Goal: Task Accomplishment & Management: Use online tool/utility

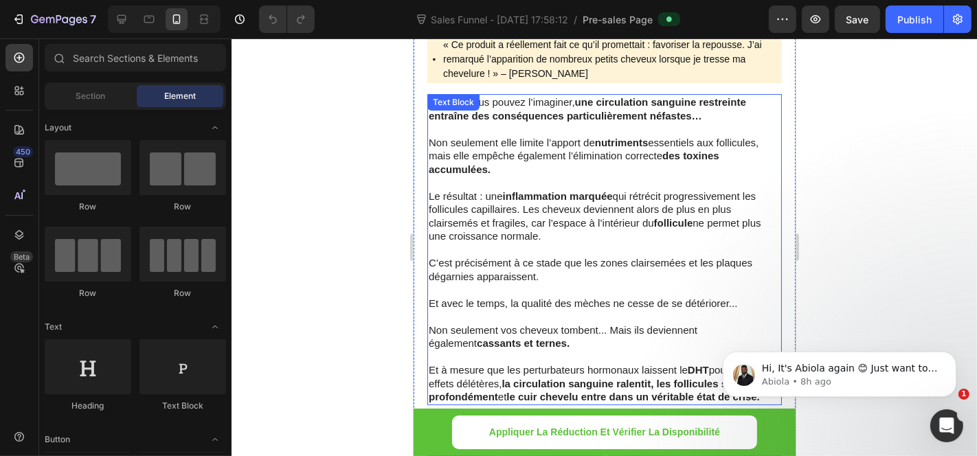
scroll to position [4429, 0]
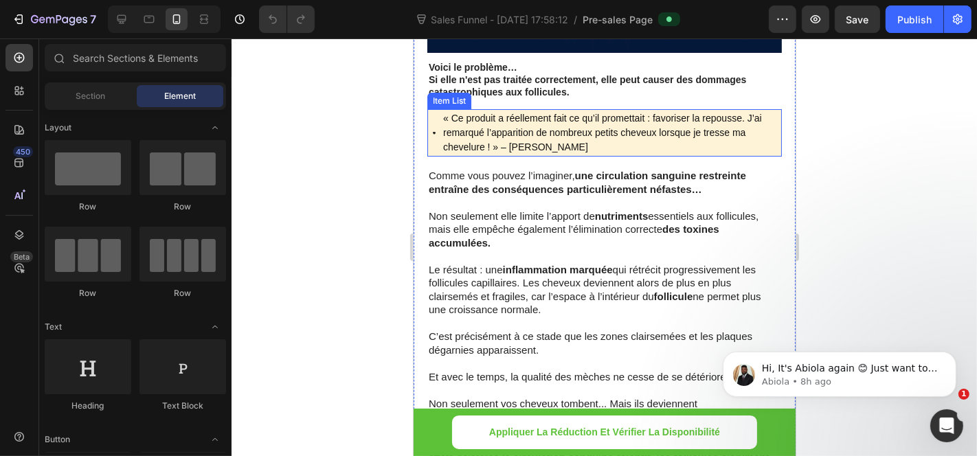
click at [430, 119] on div "« Ce produit a réellement fait ce qu’il promettait : favoriser la repousse. J’a…" at bounding box center [604, 132] width 355 height 47
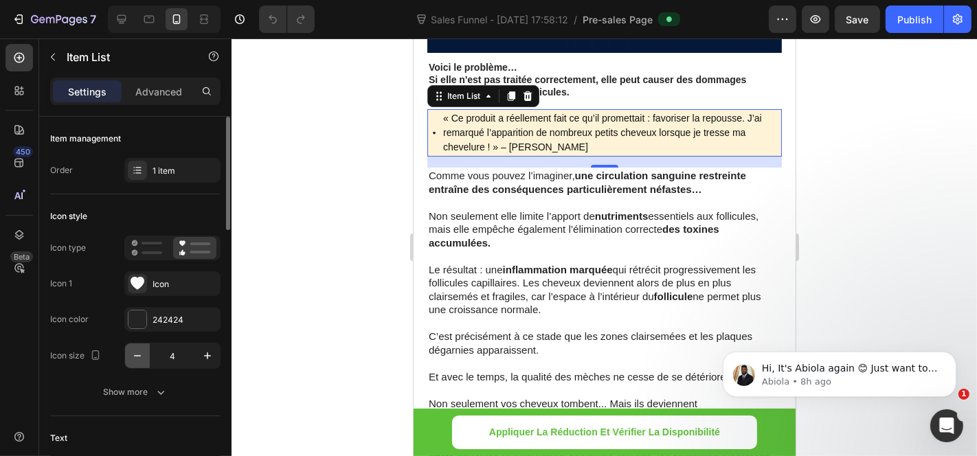
click at [137, 349] on icon "button" at bounding box center [138, 356] width 14 height 14
type input "0"
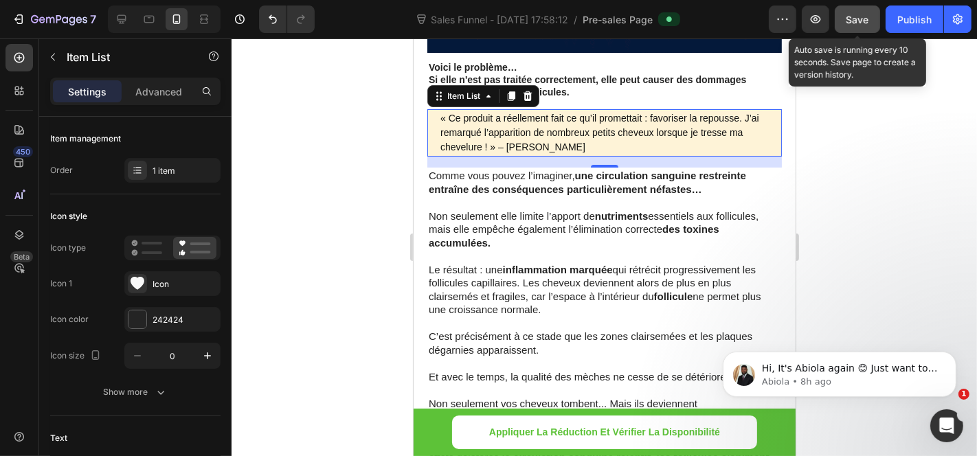
click at [849, 21] on span "Save" at bounding box center [858, 20] width 23 height 12
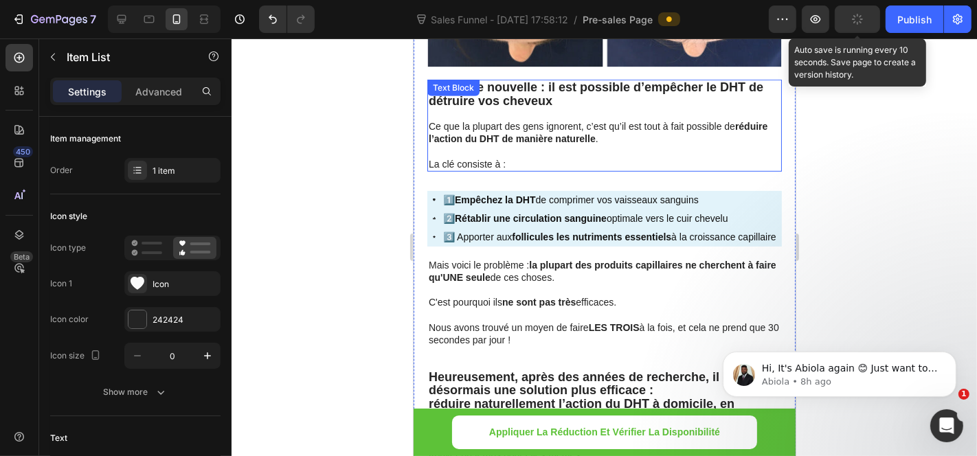
scroll to position [5268, 0]
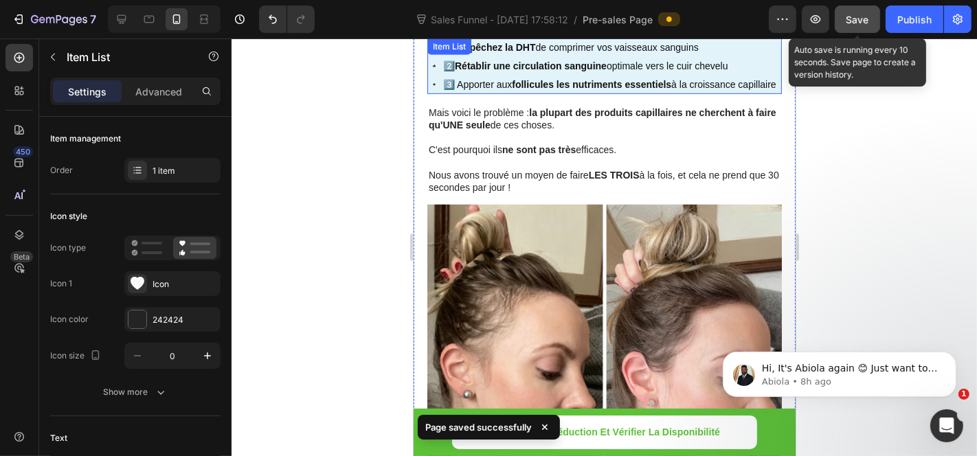
click at [430, 67] on div "1️⃣ Empêchez la DHT de comprimer vos vaisseaux sanguins 2️⃣ Rétablir une circul…" at bounding box center [604, 66] width 355 height 56
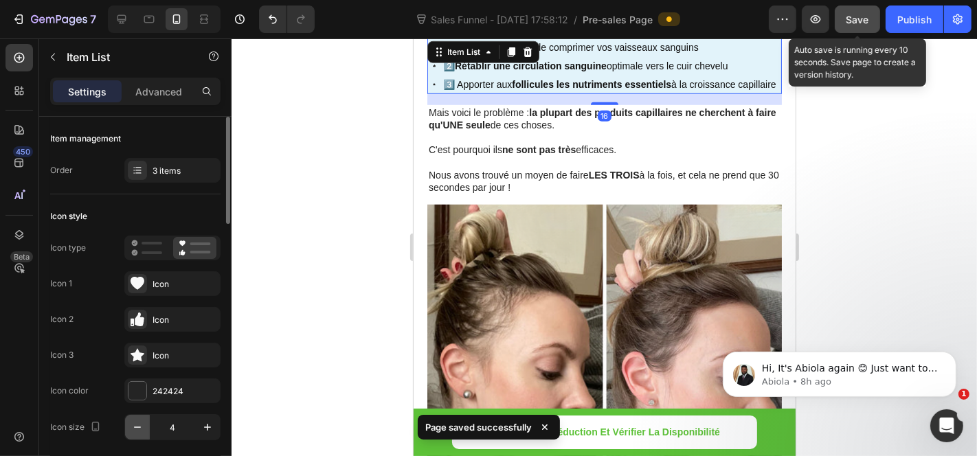
click at [142, 427] on icon "button" at bounding box center [138, 428] width 14 height 14
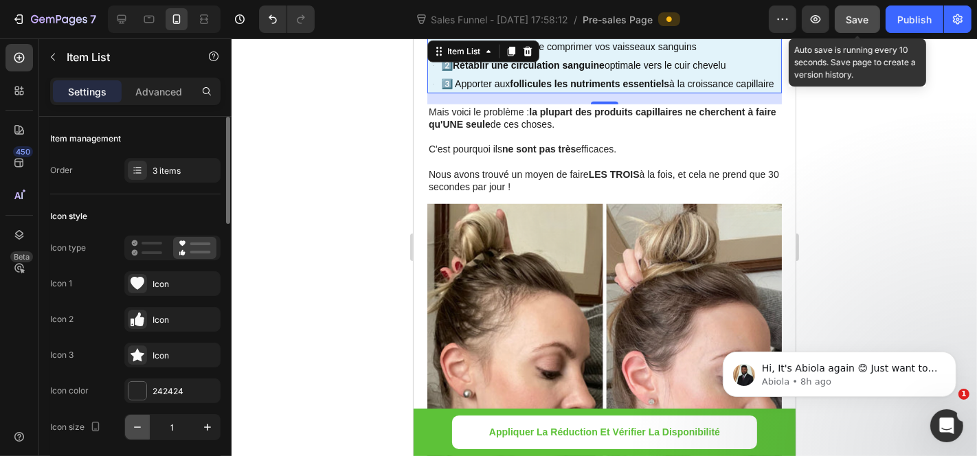
scroll to position [5270, 0]
click at [141, 421] on icon "button" at bounding box center [138, 428] width 14 height 14
type input "0"
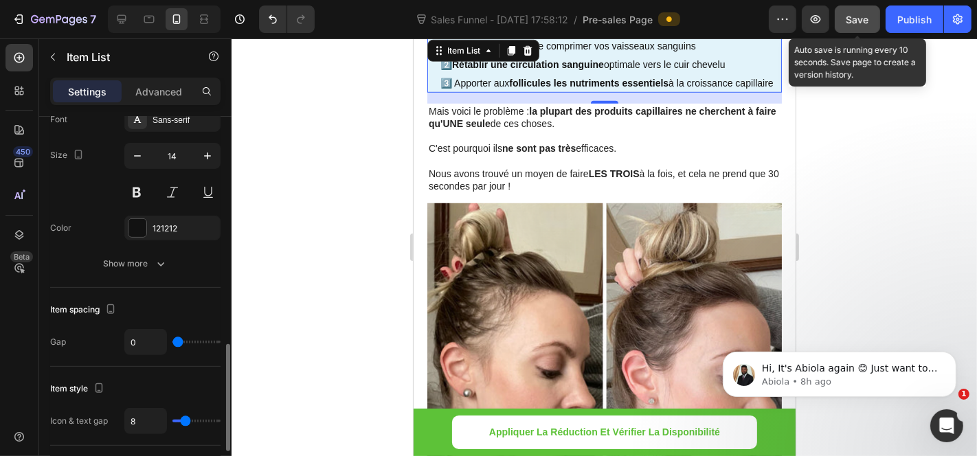
scroll to position [534, 0]
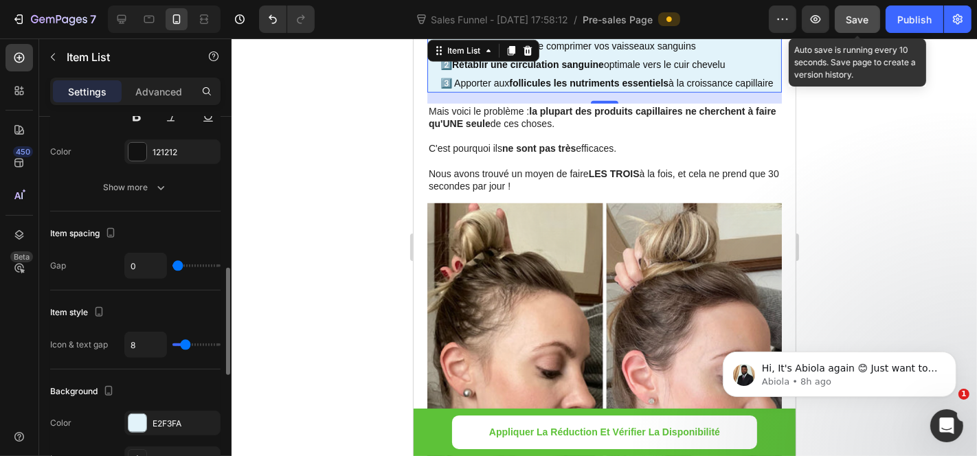
type input "0"
drag, startPoint x: 184, startPoint y: 342, endPoint x: 151, endPoint y: 350, distance: 33.8
type input "0"
click at [172, 346] on input "range" at bounding box center [196, 345] width 48 height 3
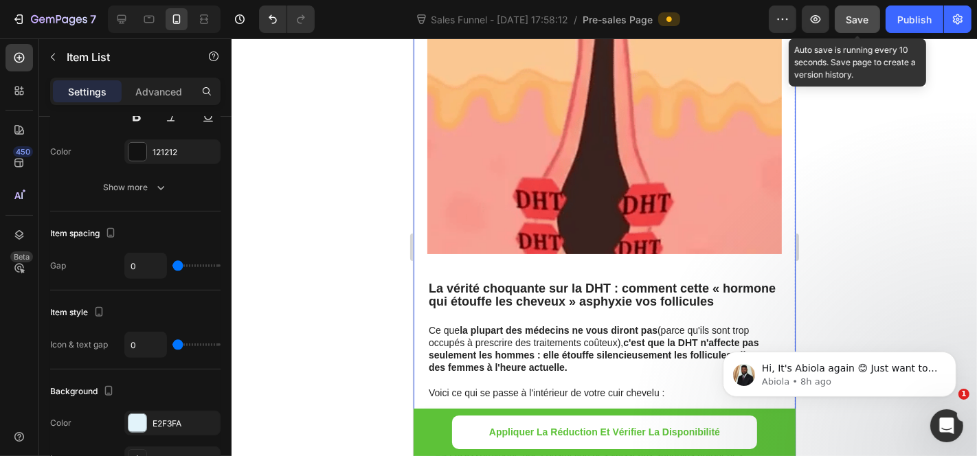
scroll to position [3895, 0]
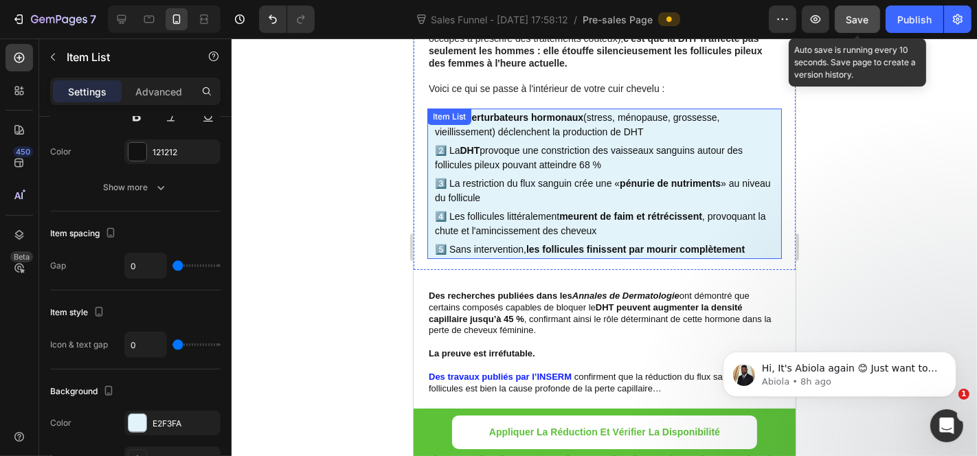
click at [431, 108] on div "Item List" at bounding box center [449, 116] width 44 height 16
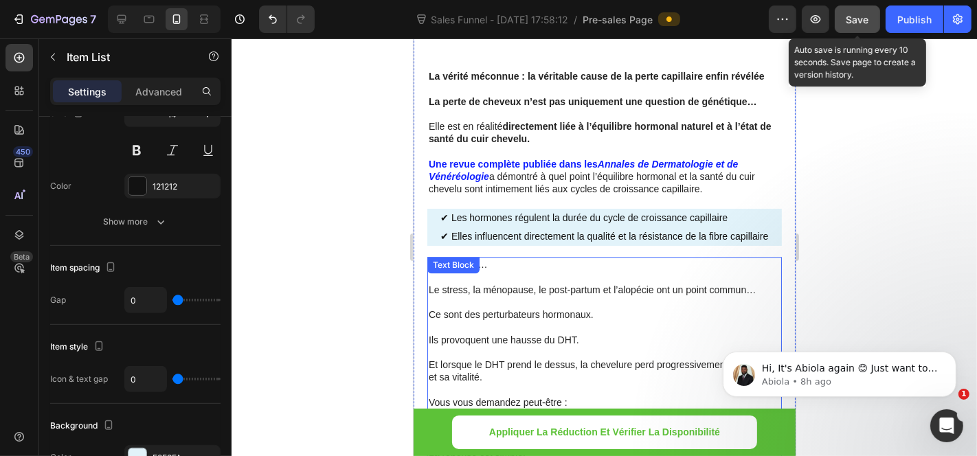
scroll to position [2826, 0]
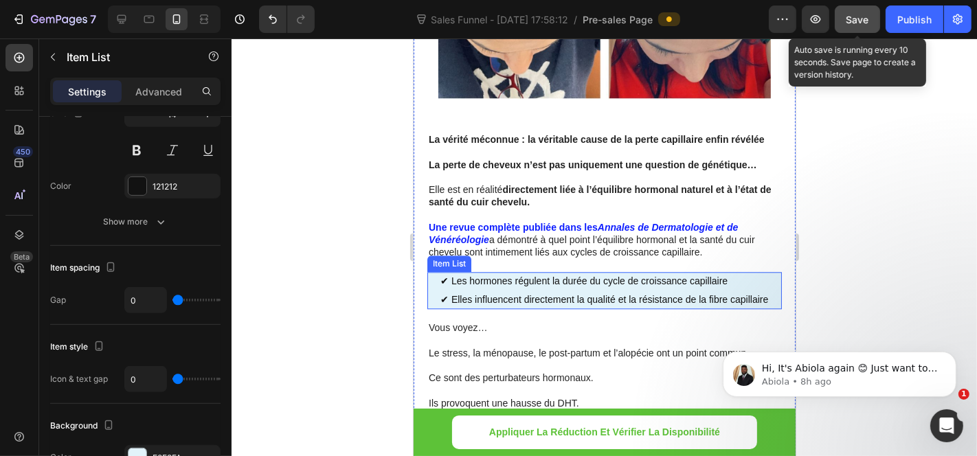
click at [430, 271] on div "✔ Les hormones régulent la durée du cycle de croissance capillaire ✔ Elles infl…" at bounding box center [604, 289] width 355 height 37
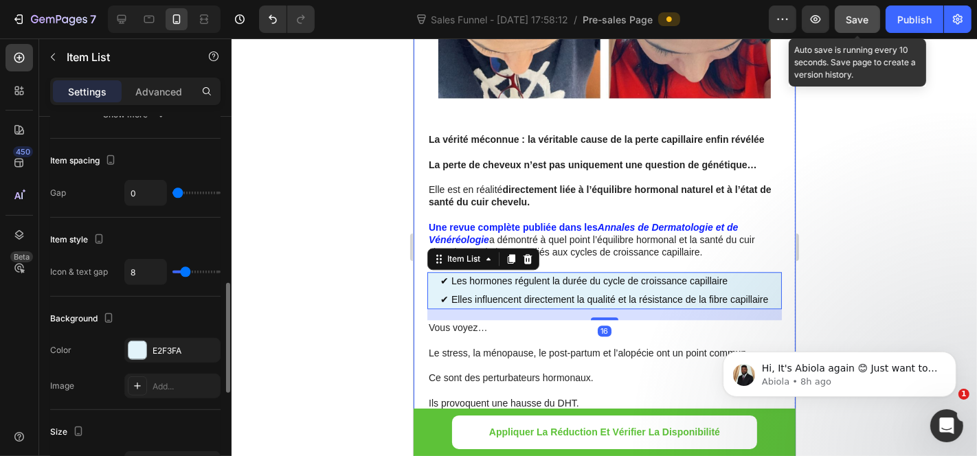
type input "0"
drag, startPoint x: 181, startPoint y: 267, endPoint x: 157, endPoint y: 268, distance: 24.1
type input "0"
click at [172, 271] on input "range" at bounding box center [196, 272] width 48 height 3
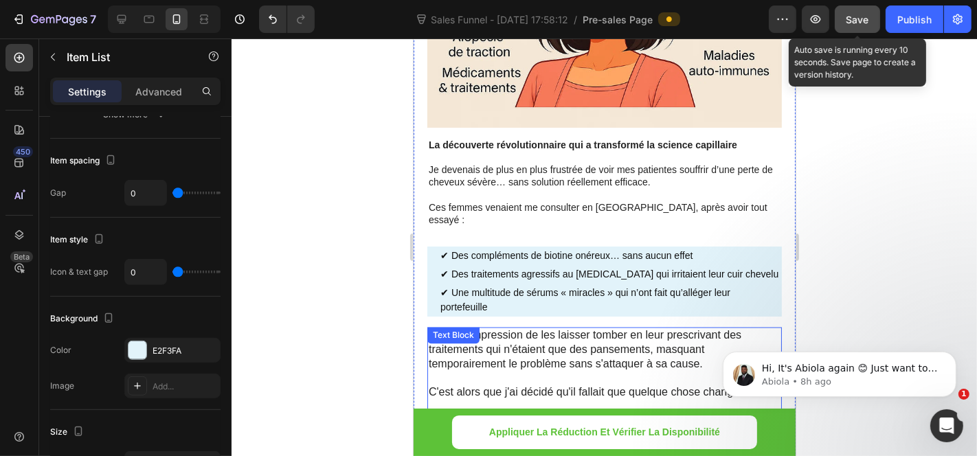
scroll to position [2139, 0]
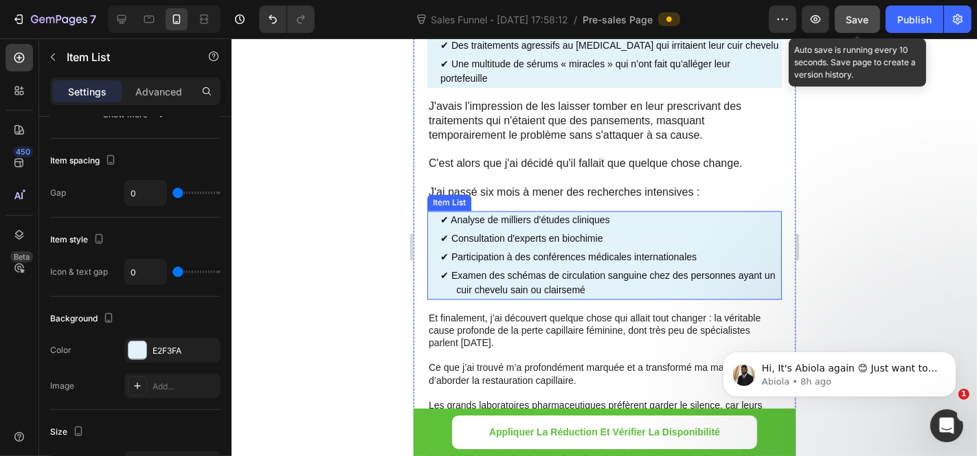
click at [432, 230] on div "✔ Consultation d'experts en biochimie" at bounding box center [606, 239] width 349 height 19
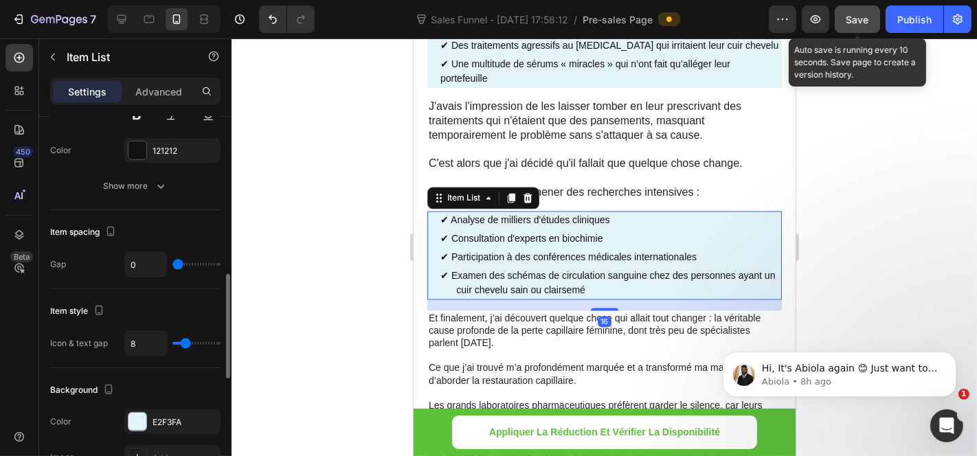
type input "0"
drag, startPoint x: 187, startPoint y: 343, endPoint x: 152, endPoint y: 350, distance: 35.9
type input "0"
click at [172, 345] on input "range" at bounding box center [196, 343] width 48 height 3
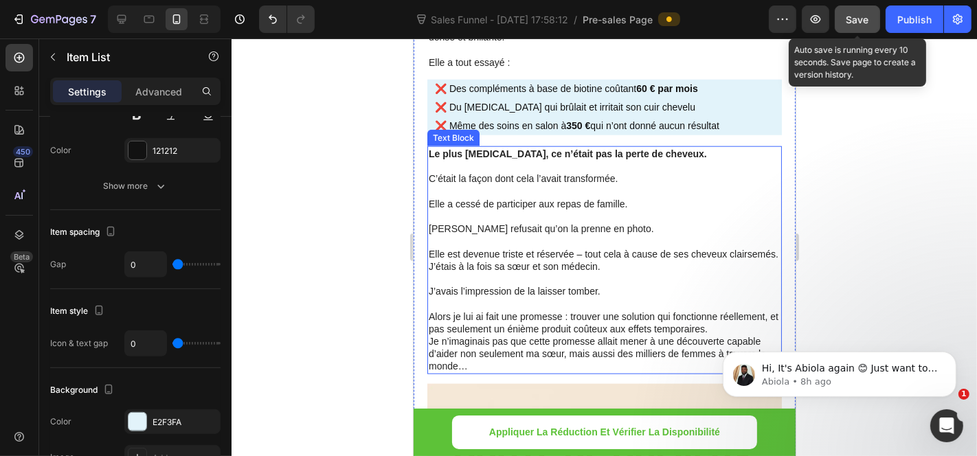
scroll to position [1146, 0]
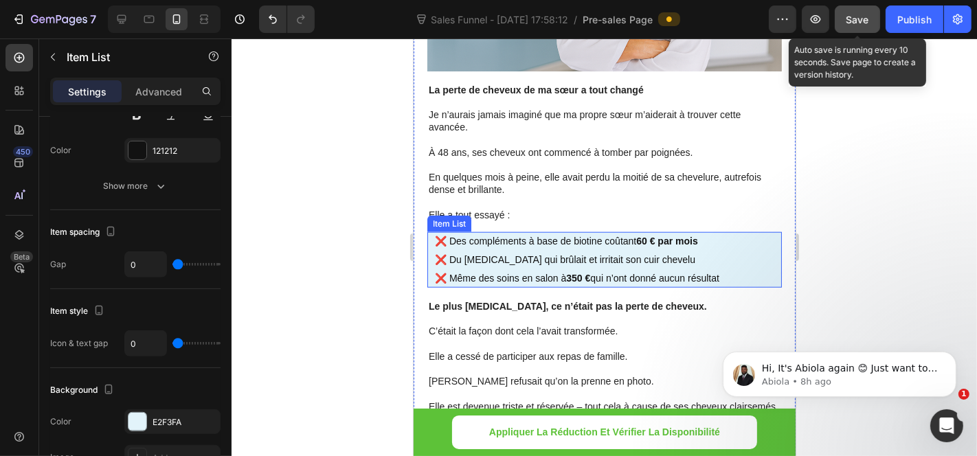
click at [430, 238] on div "❌ Des compléments à base de biotine coûtant 60 € par mois ❌ Du minoxidil qui br…" at bounding box center [604, 260] width 355 height 56
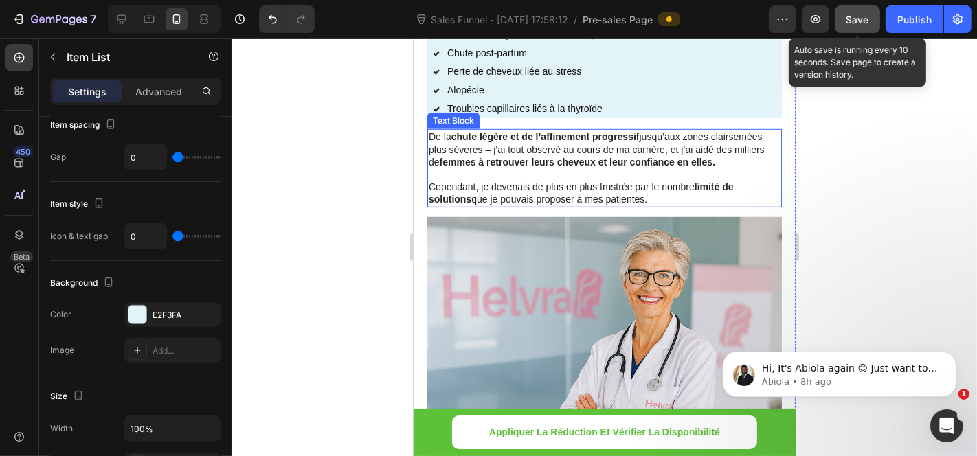
scroll to position [535, 0]
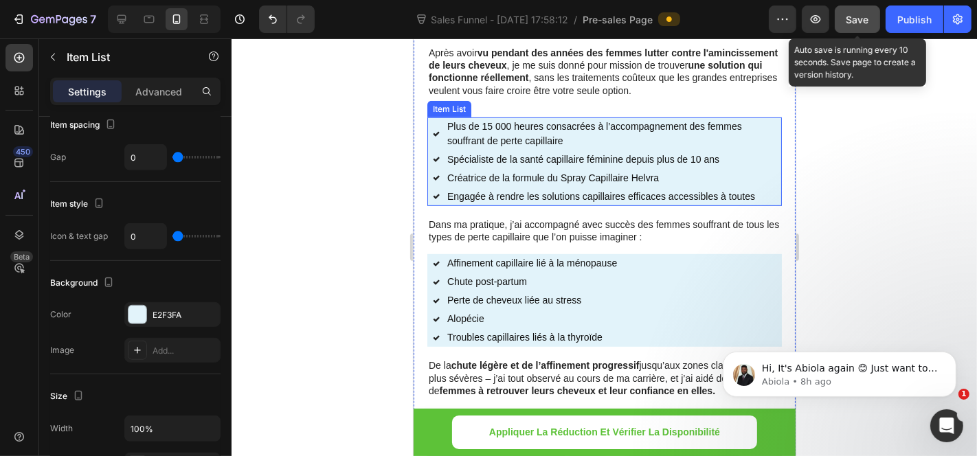
click at [441, 145] on div "Plus de 15 000 heures consacrées à l’accompagnement des femmes souffrant de per…" at bounding box center [606, 133] width 349 height 33
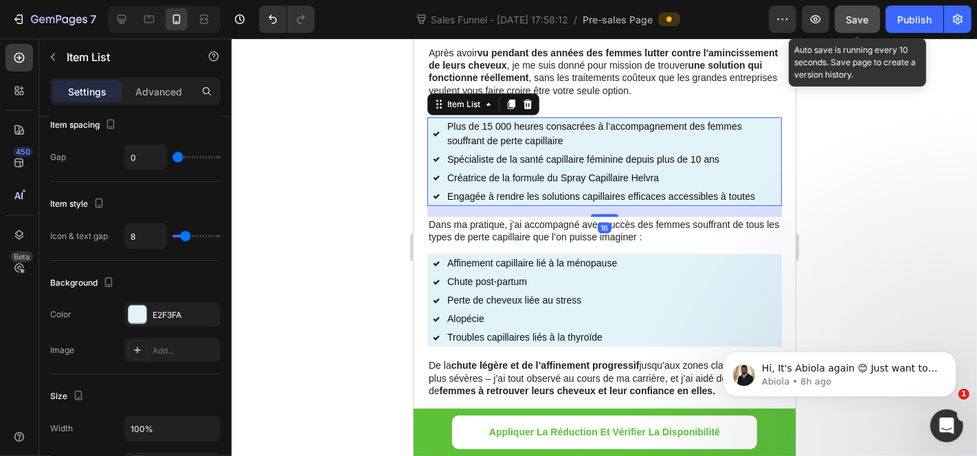
click at [445, 142] on div "Plus de 15 000 heures consacrées à l’accompagnement des femmes souffrant de per…" at bounding box center [613, 133] width 337 height 33
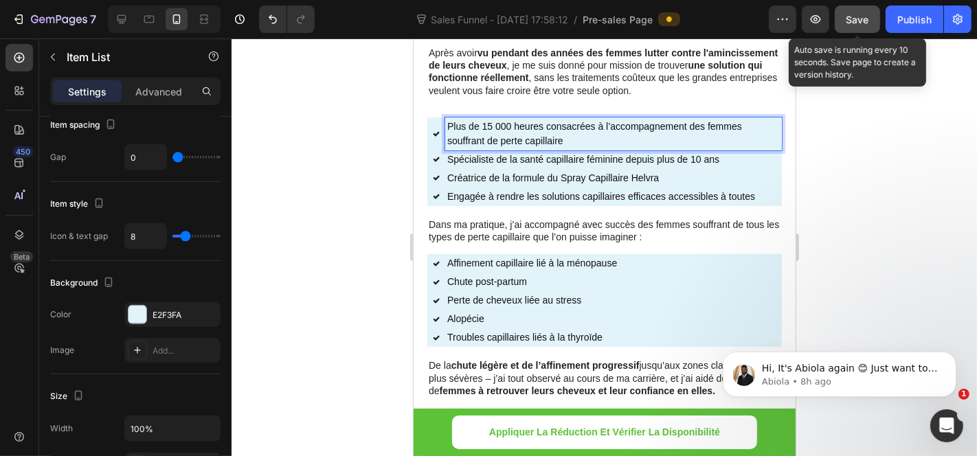
click at [447, 134] on p "Plus de 15 000 heures consacrées à l’accompagnement des femmes souffrant de per…" at bounding box center [613, 133] width 333 height 29
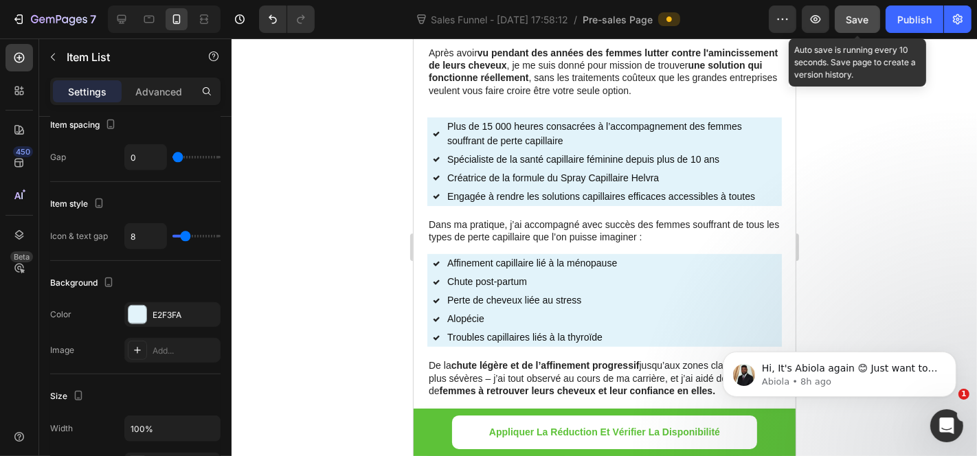
click at [437, 143] on div "Plus de 15 000 heures consacrées à l’accompagnement des femmes souffrant de per…" at bounding box center [606, 133] width 349 height 33
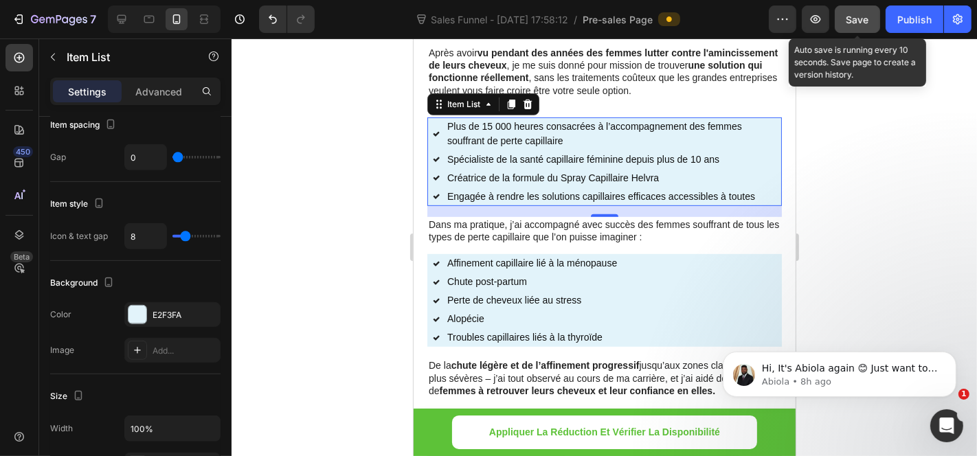
click at [437, 137] on icon at bounding box center [435, 133] width 7 height 7
click at [432, 162] on icon at bounding box center [435, 158] width 7 height 7
click at [441, 167] on div "Spécialiste de la santé capillaire féminine depuis plus de 10 ans" at bounding box center [606, 159] width 349 height 19
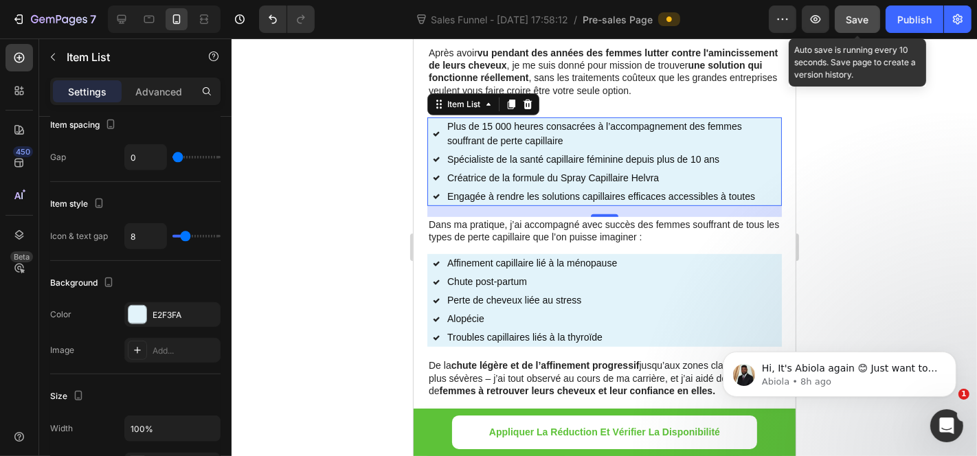
click at [451, 165] on p "Spécialiste de la santé capillaire féminine depuis plus de 10 ans" at bounding box center [613, 159] width 333 height 14
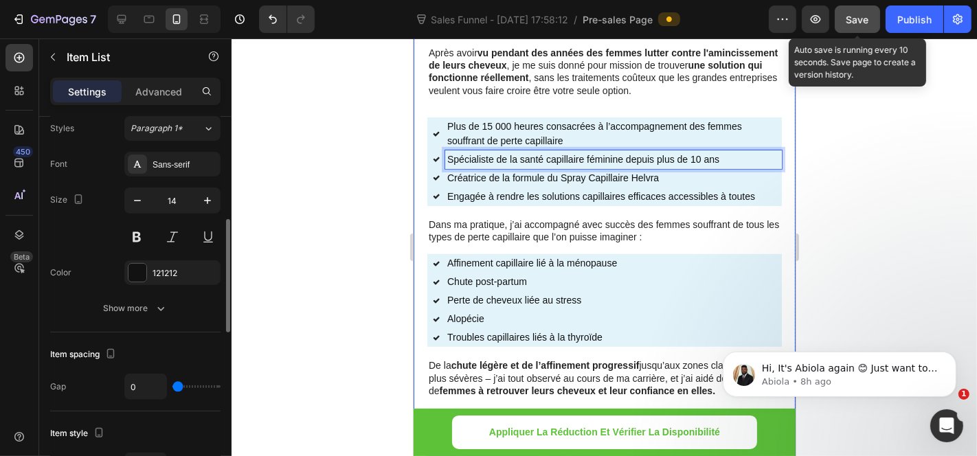
scroll to position [113, 0]
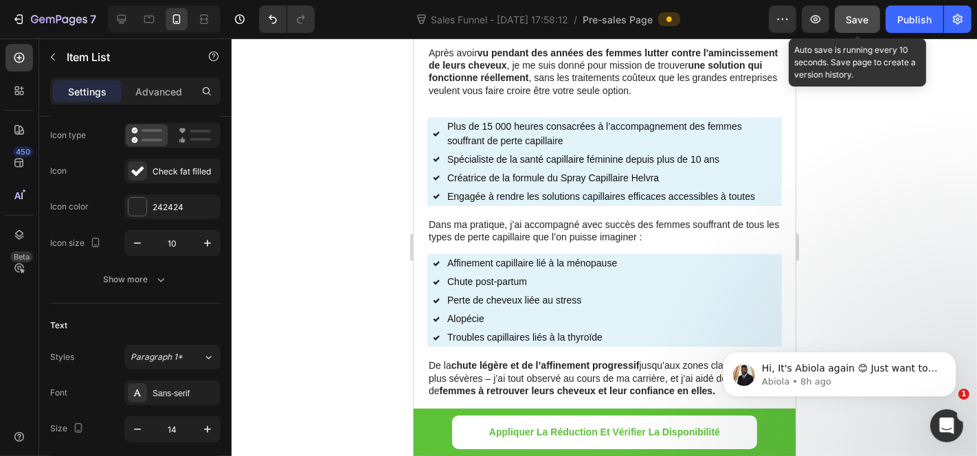
click at [437, 126] on div "Plus de 15 000 heures consacrées à l’accompagnement des femmes souffrant de per…" at bounding box center [606, 133] width 349 height 33
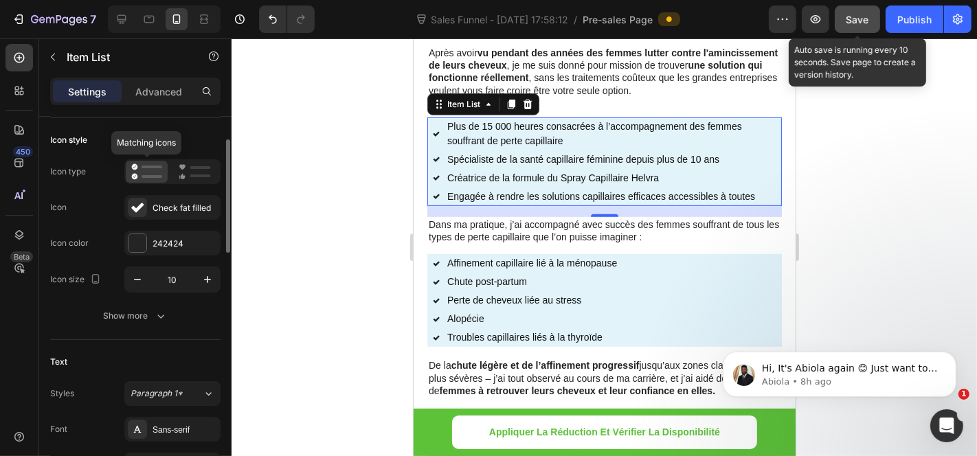
scroll to position [0, 0]
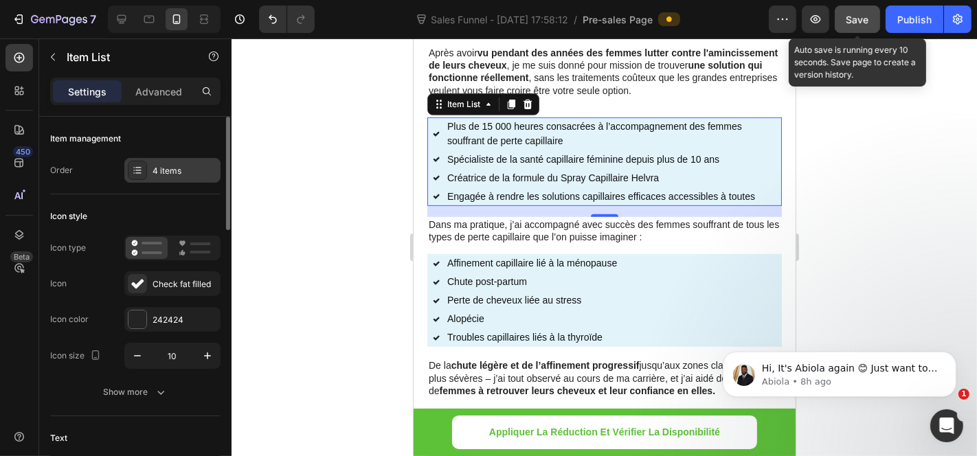
click at [168, 159] on div "4 items" at bounding box center [172, 170] width 96 height 25
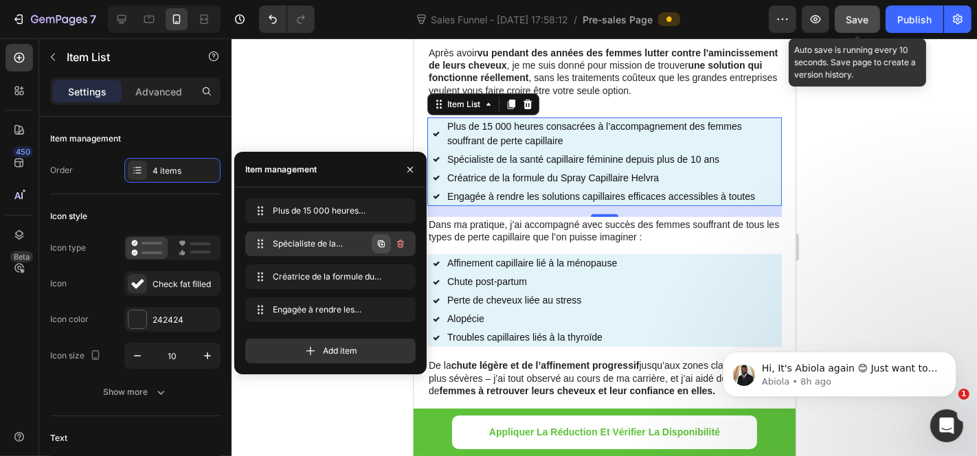
click at [377, 240] on icon "button" at bounding box center [381, 243] width 11 height 11
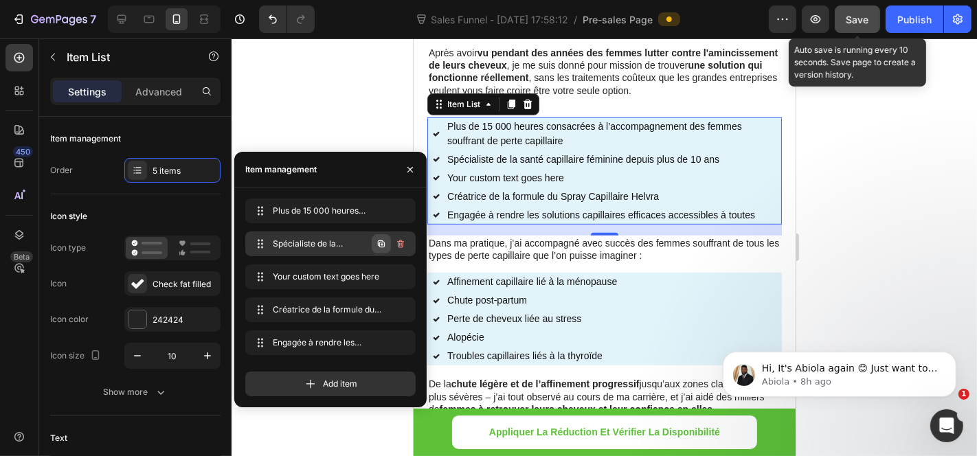
click at [376, 243] on icon "button" at bounding box center [381, 243] width 11 height 11
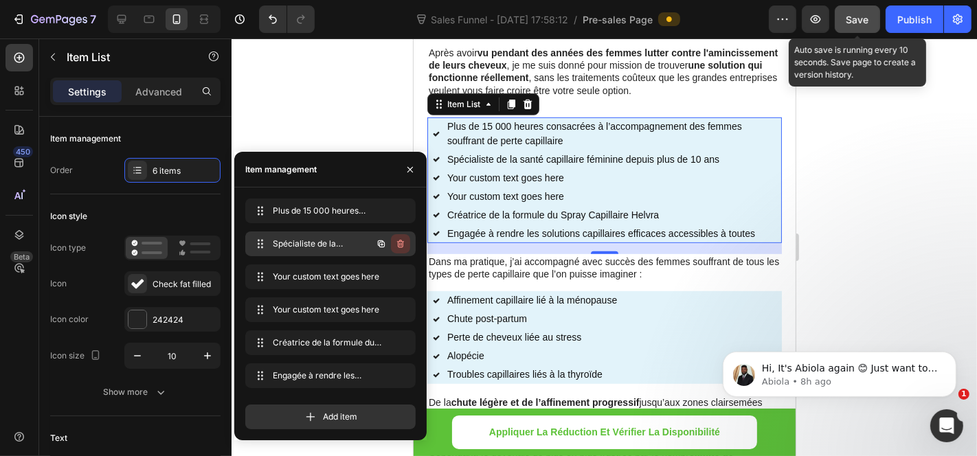
click at [399, 248] on icon "button" at bounding box center [400, 243] width 11 height 11
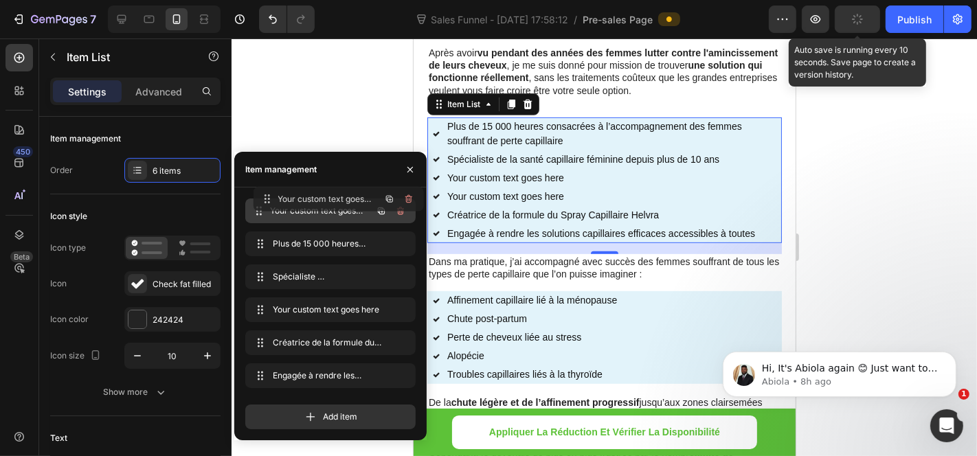
drag, startPoint x: 251, startPoint y: 276, endPoint x: 259, endPoint y: 199, distance: 78.1
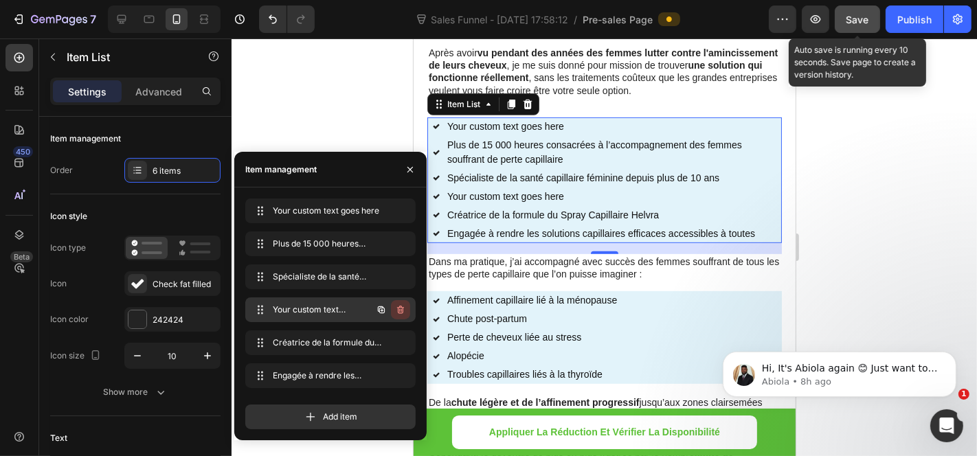
click at [399, 311] on icon "button" at bounding box center [400, 309] width 11 height 11
click at [396, 313] on div "Delete" at bounding box center [391, 310] width 25 height 12
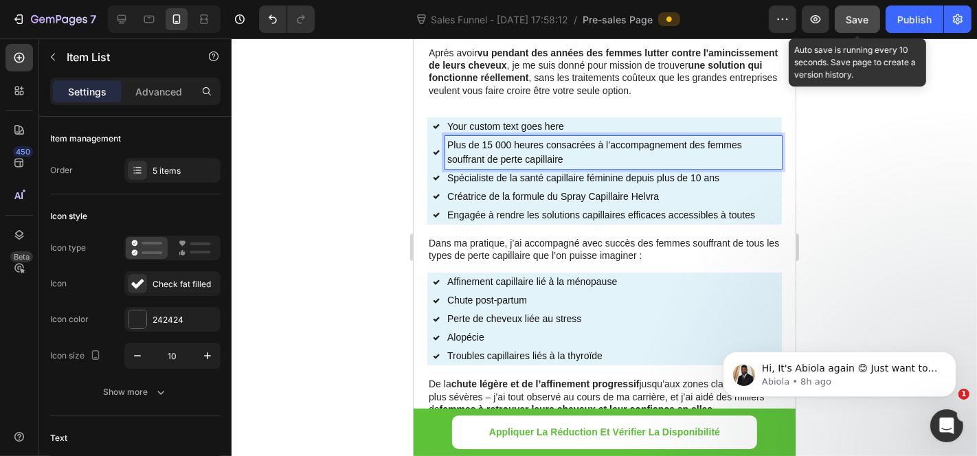
click at [493, 161] on p "Plus de 15 000 heures consacrées à l’accompagnement des femmes souffrant de per…" at bounding box center [613, 151] width 333 height 29
click at [493, 159] on p "Plus de 15 000 heures consacrées à l’accompagnement des femmes souffrant de per…" at bounding box center [613, 151] width 333 height 29
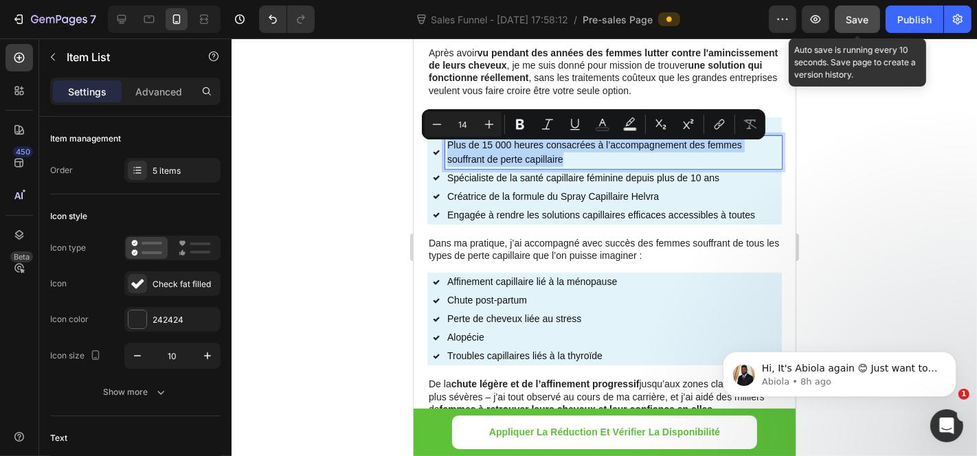
copy p "Plus de 15 000 heures consacrées à l’accompagnement des femmes souffrant de per…"
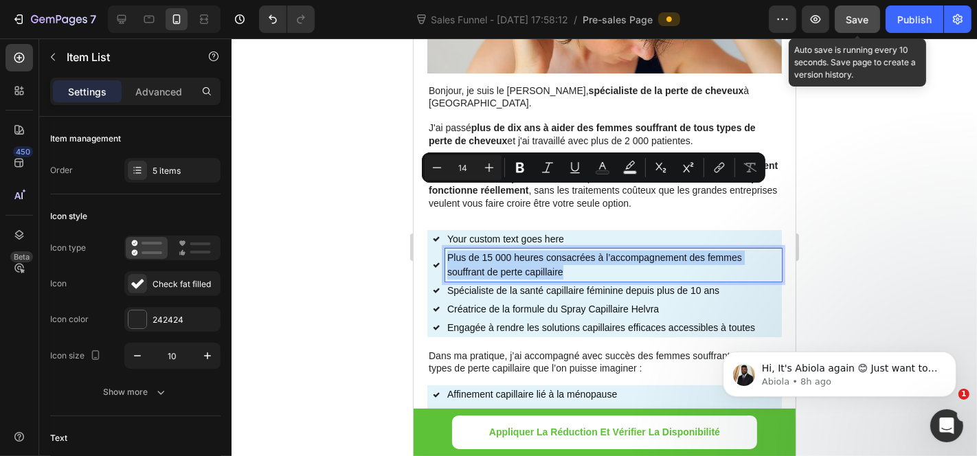
scroll to position [383, 0]
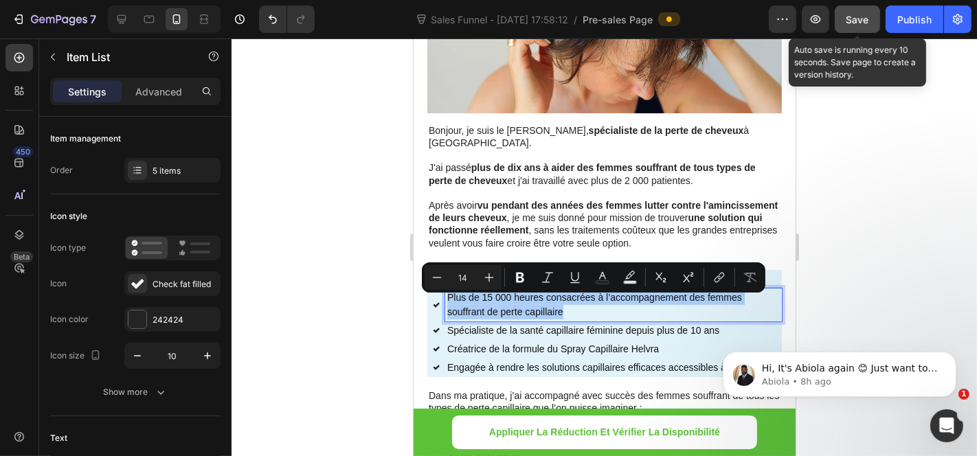
click at [848, 247] on div at bounding box center [605, 247] width 746 height 418
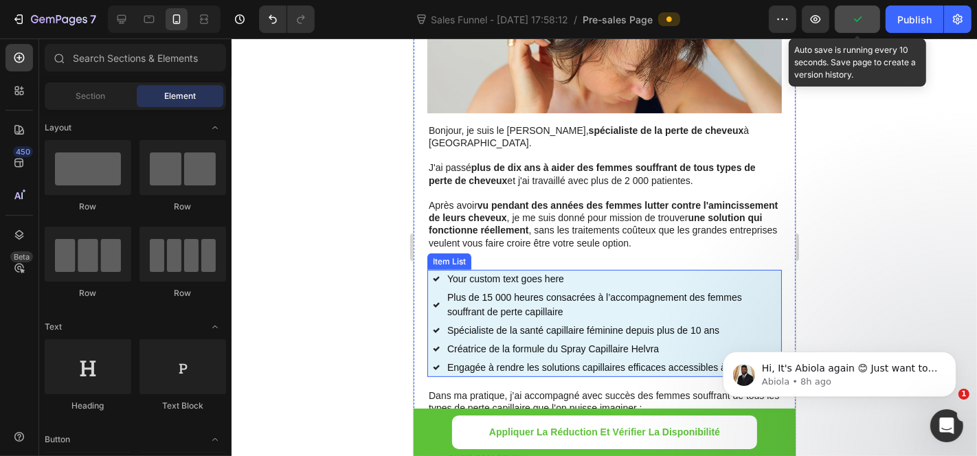
click at [566, 277] on p "Your custom text goes here" at bounding box center [613, 278] width 333 height 14
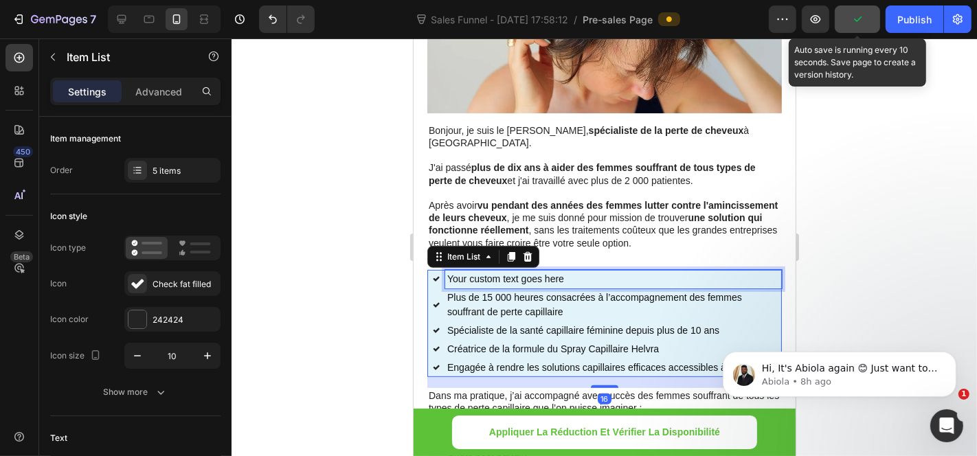
click at [566, 282] on p "Your custom text goes here" at bounding box center [613, 278] width 333 height 14
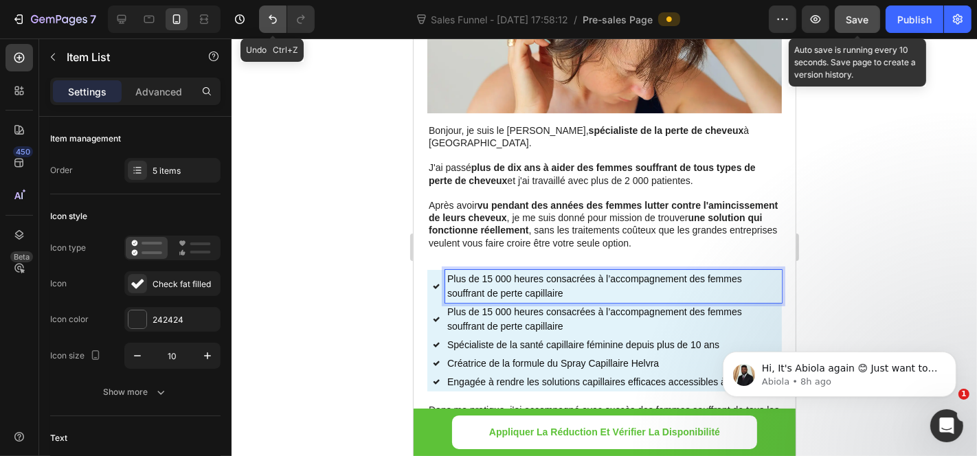
click at [275, 29] on button "Undo/Redo" at bounding box center [272, 18] width 27 height 27
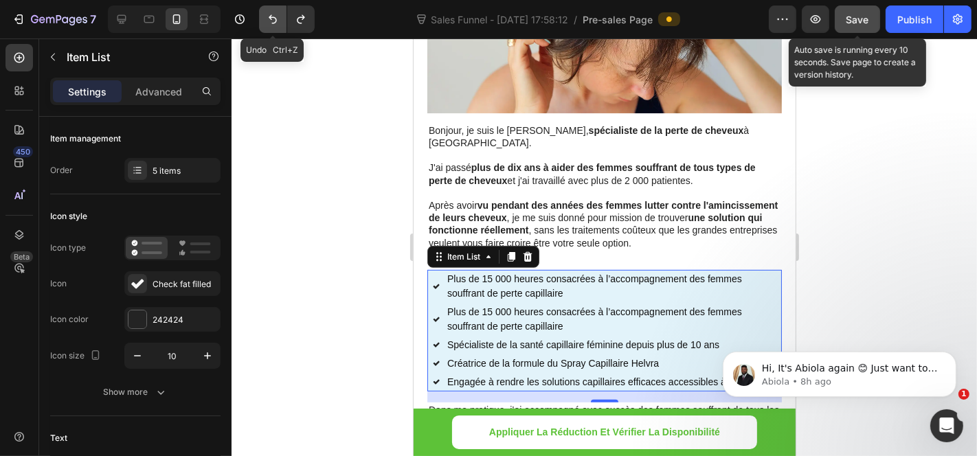
click at [275, 29] on button "Undo/Redo" at bounding box center [272, 18] width 27 height 27
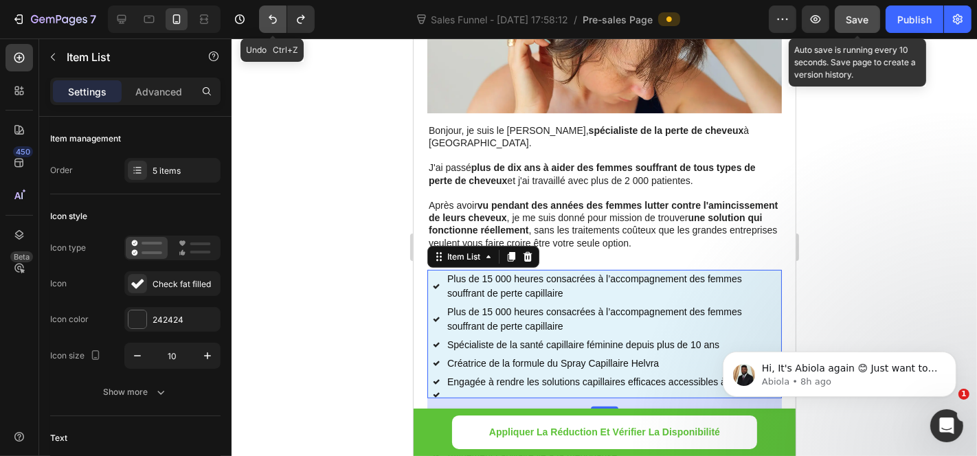
click at [274, 28] on button "Undo/Redo" at bounding box center [272, 18] width 27 height 27
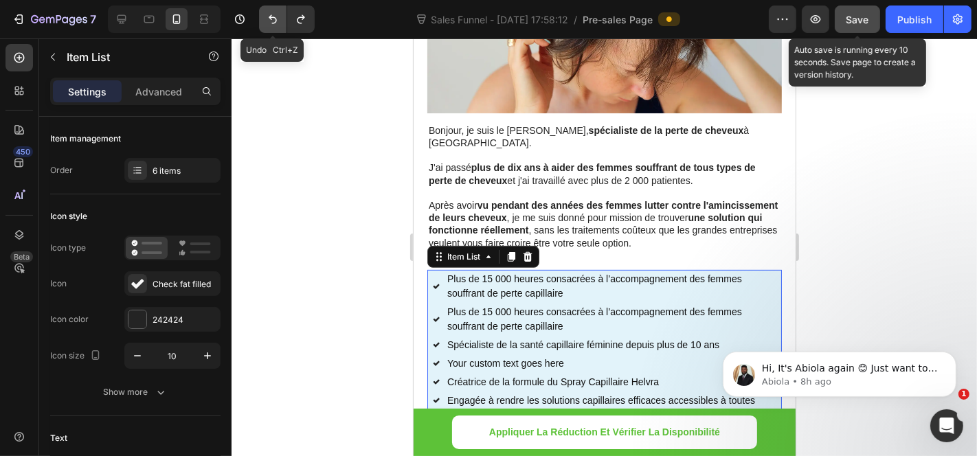
click at [274, 28] on button "Undo/Redo" at bounding box center [272, 18] width 27 height 27
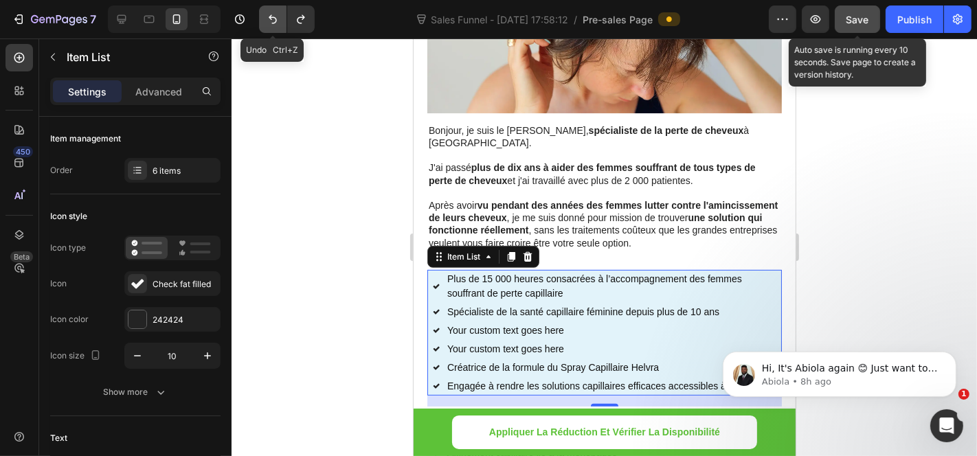
click at [274, 28] on button "Undo/Redo" at bounding box center [272, 18] width 27 height 27
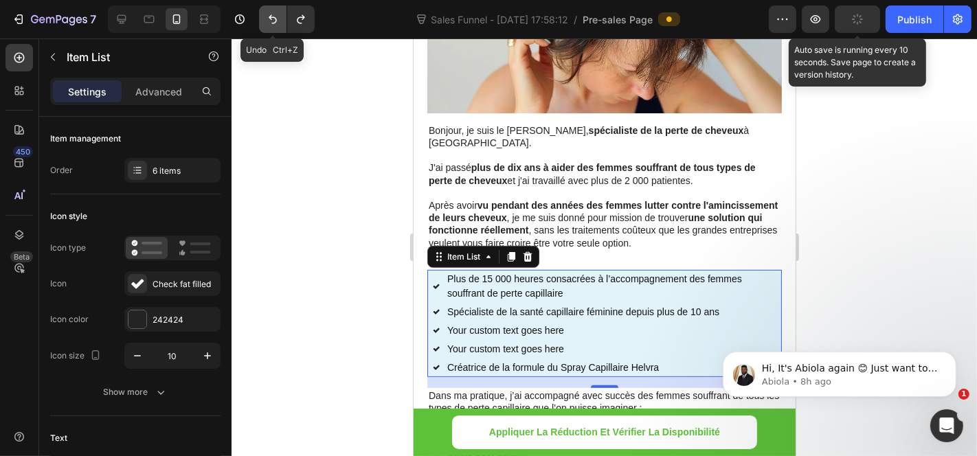
click at [274, 28] on button "Undo/Redo" at bounding box center [272, 18] width 27 height 27
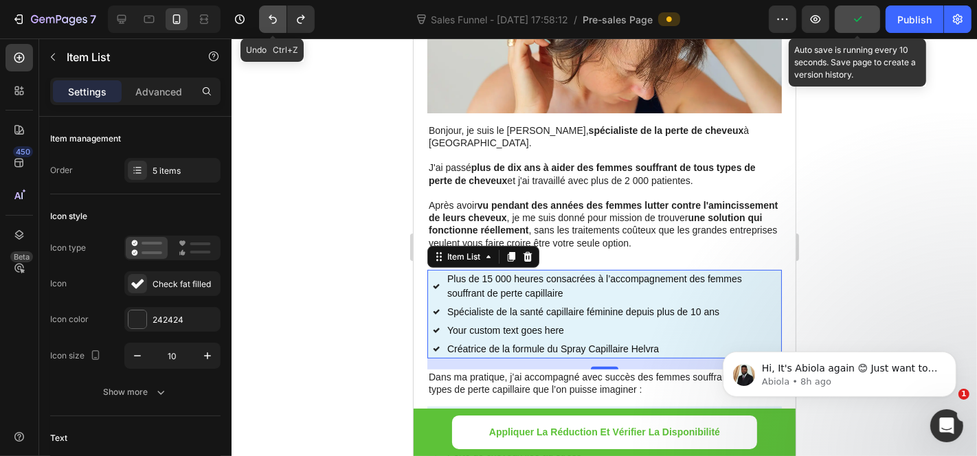
click at [274, 28] on button "Undo/Redo" at bounding box center [272, 18] width 27 height 27
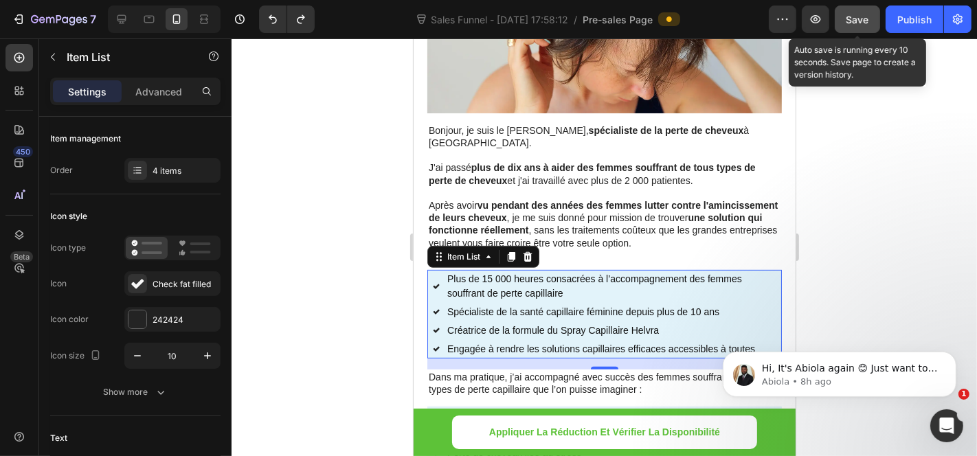
click at [860, 26] on div "Save" at bounding box center [858, 19] width 23 height 14
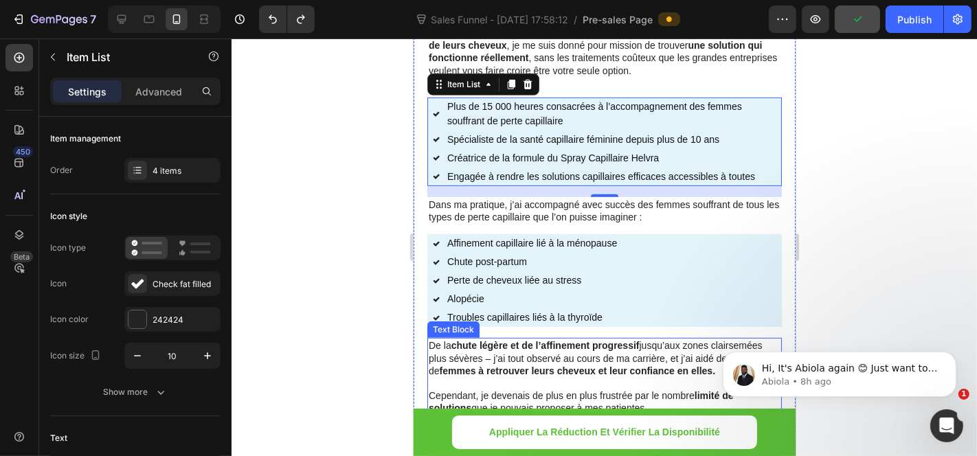
scroll to position [764, 0]
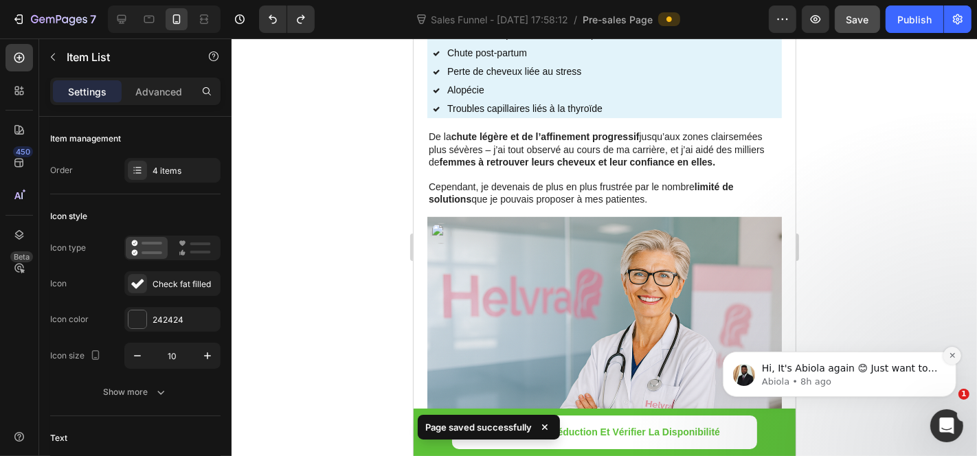
click at [959, 350] on button "Dismiss notification" at bounding box center [952, 355] width 18 height 18
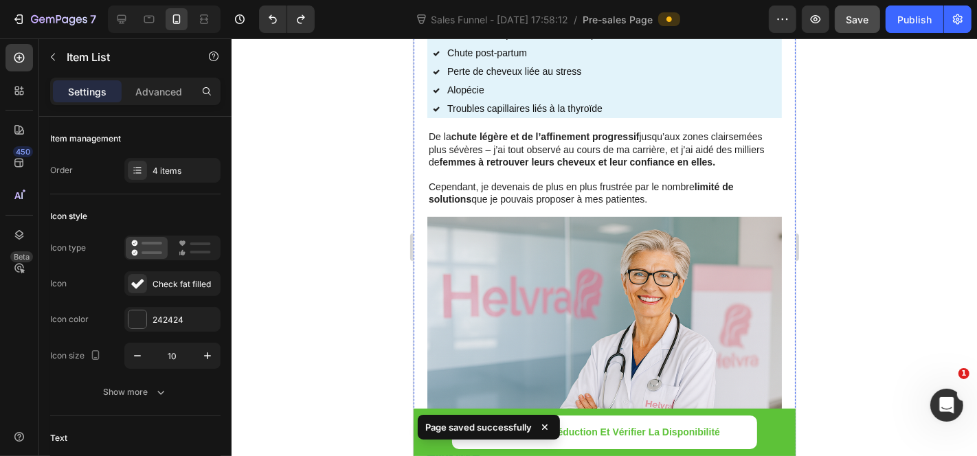
scroll to position [1146, 0]
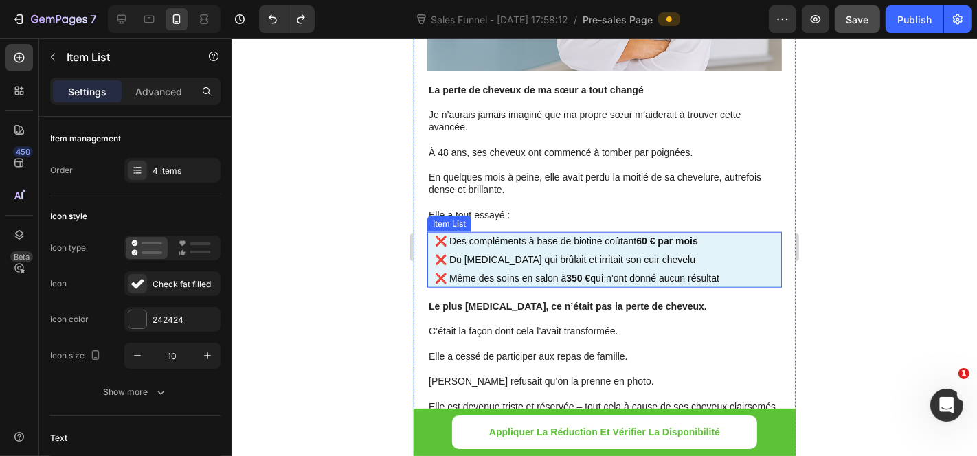
click at [427, 238] on div "❌ Des compléments à base de biotine coûtant 60 € par mois ❌ Du minoxidil qui br…" at bounding box center [604, 260] width 355 height 56
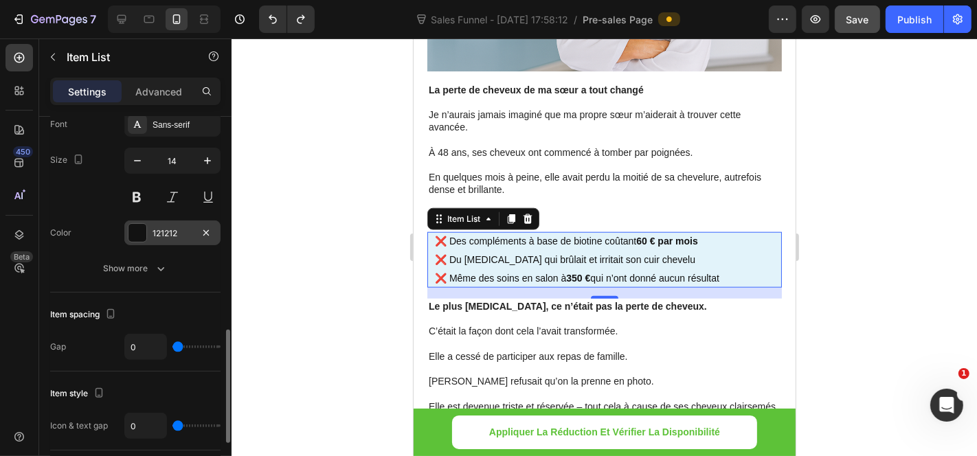
scroll to position [687, 0]
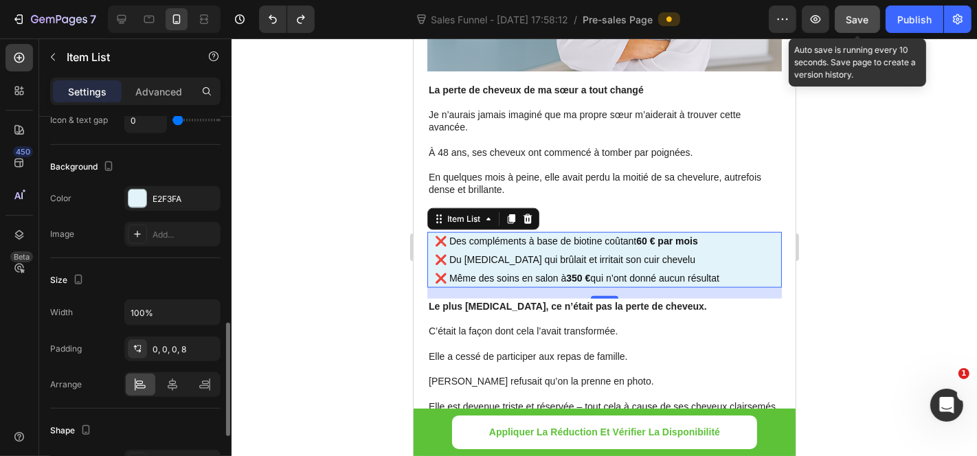
click at [846, 22] on button "Save" at bounding box center [857, 18] width 45 height 27
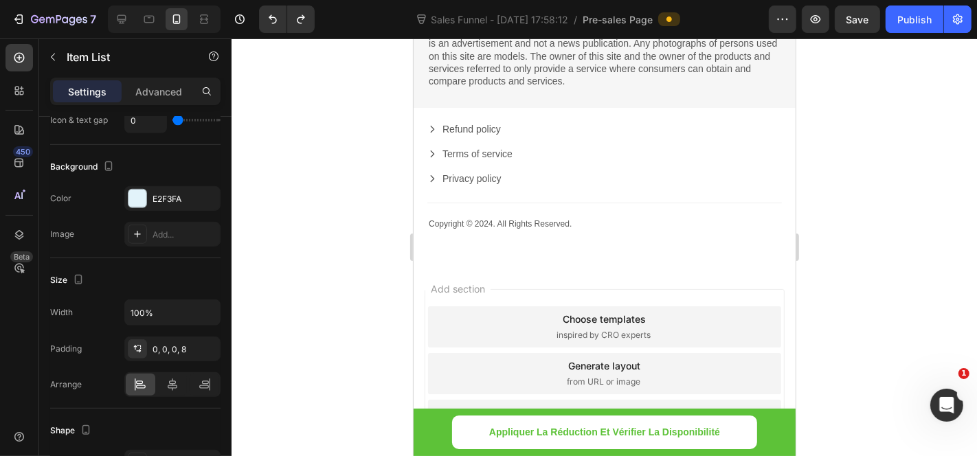
scroll to position [12286, 0]
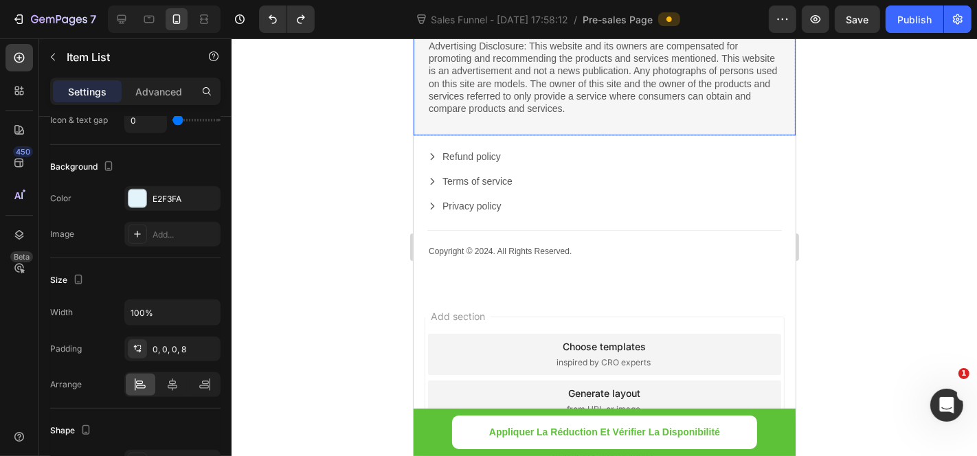
click at [630, 135] on div "Privacy & GDPR Disclosure: We sometimes collect personal information for market…" at bounding box center [604, 13] width 382 height 241
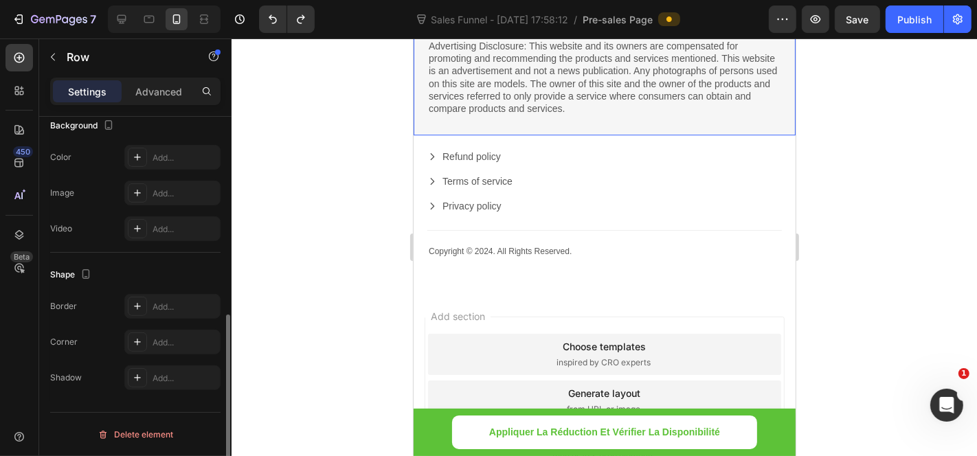
scroll to position [0, 0]
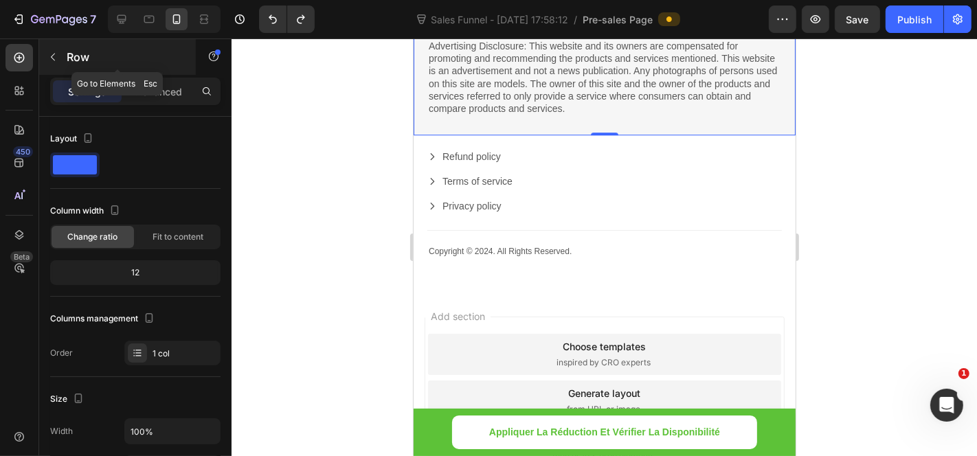
click at [47, 52] on icon "button" at bounding box center [52, 57] width 11 height 11
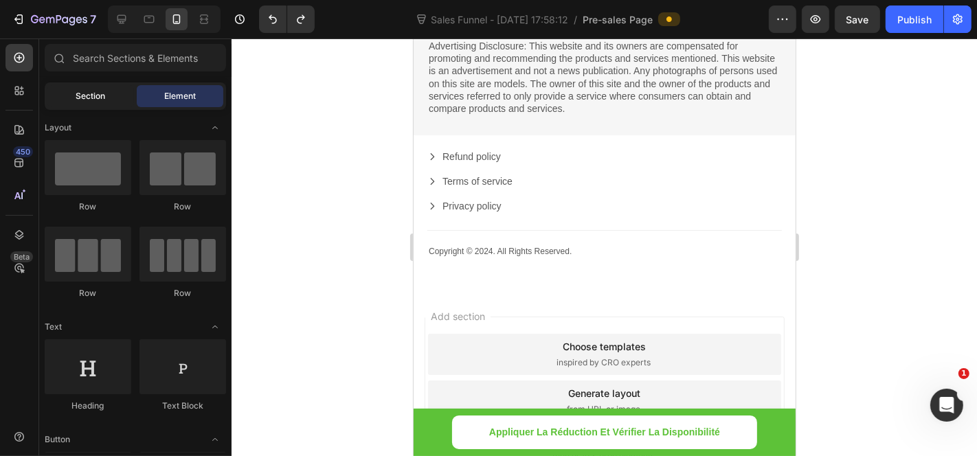
click at [89, 95] on span "Section" at bounding box center [91, 96] width 30 height 12
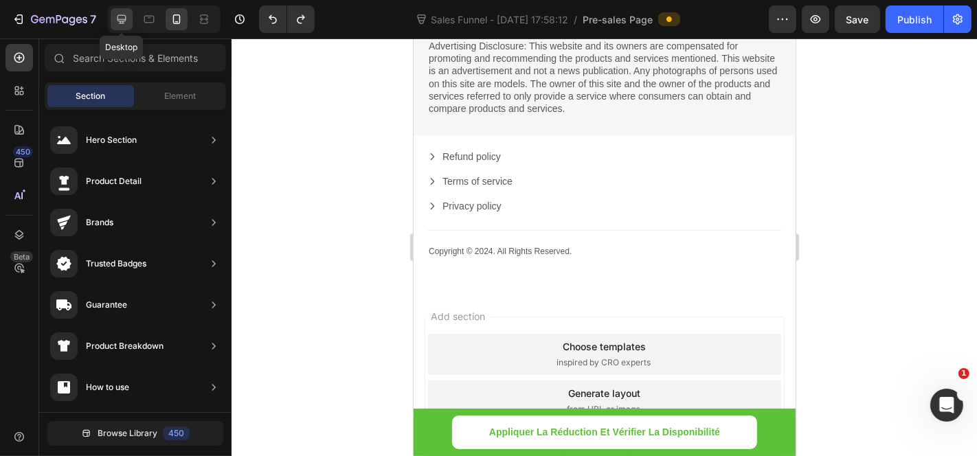
click at [111, 14] on div at bounding box center [122, 19] width 22 height 22
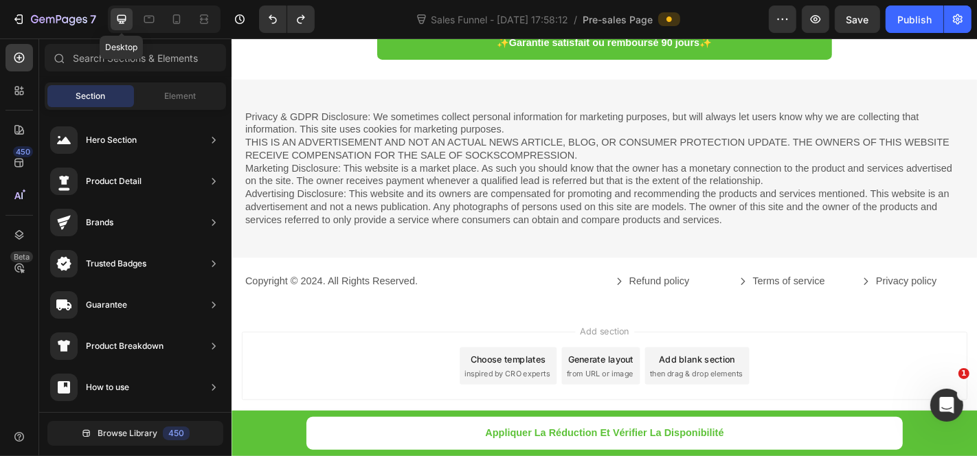
scroll to position [12277, 0]
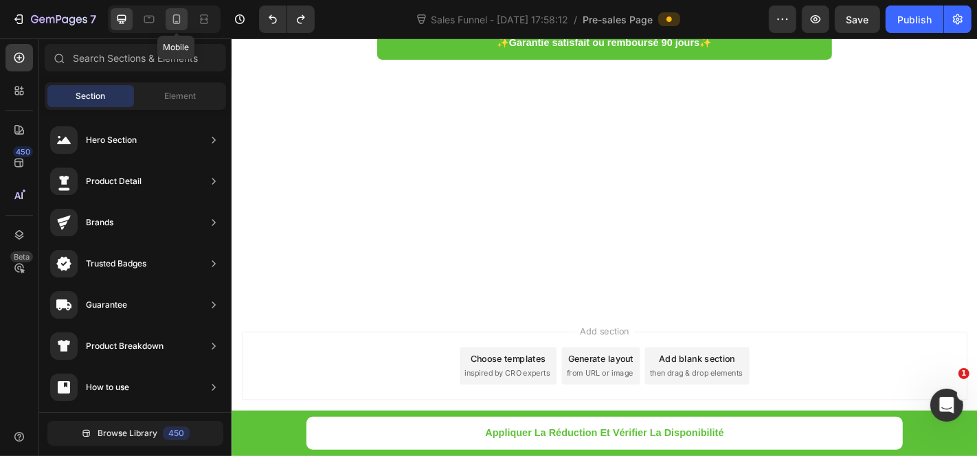
click at [184, 16] on div at bounding box center [177, 19] width 22 height 22
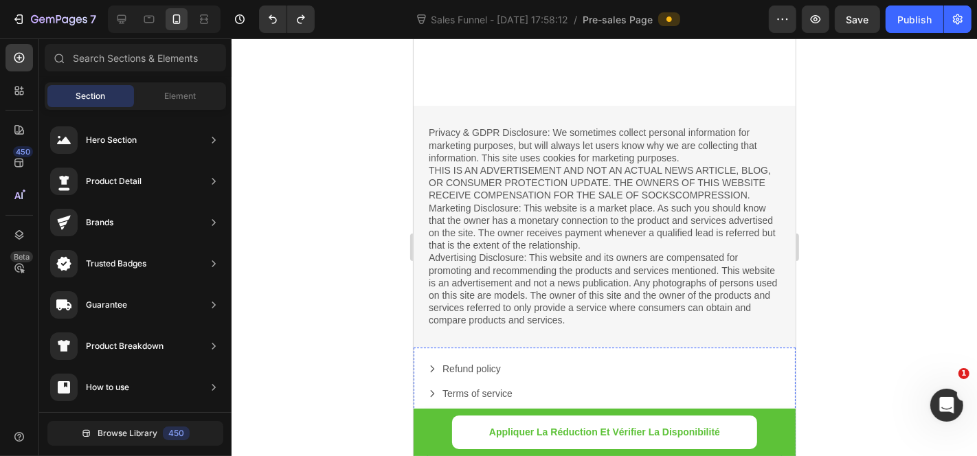
scroll to position [12286, 0]
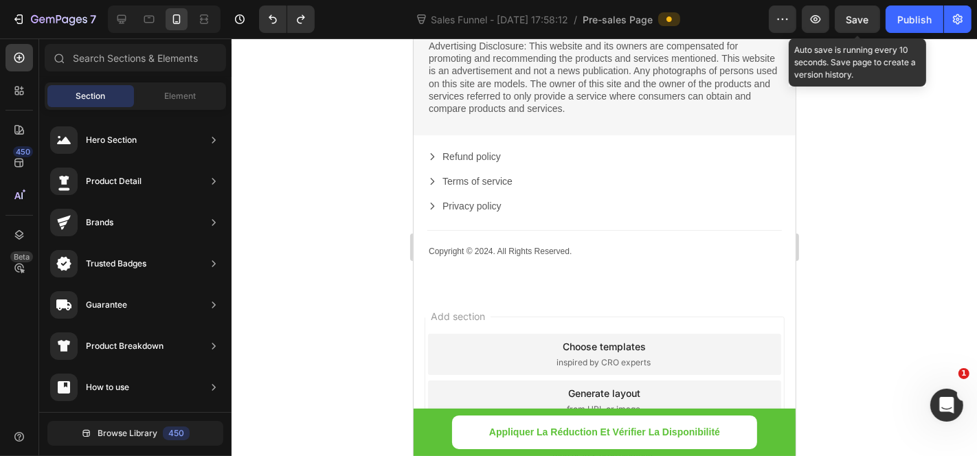
click at [851, 21] on span "Save" at bounding box center [858, 20] width 23 height 12
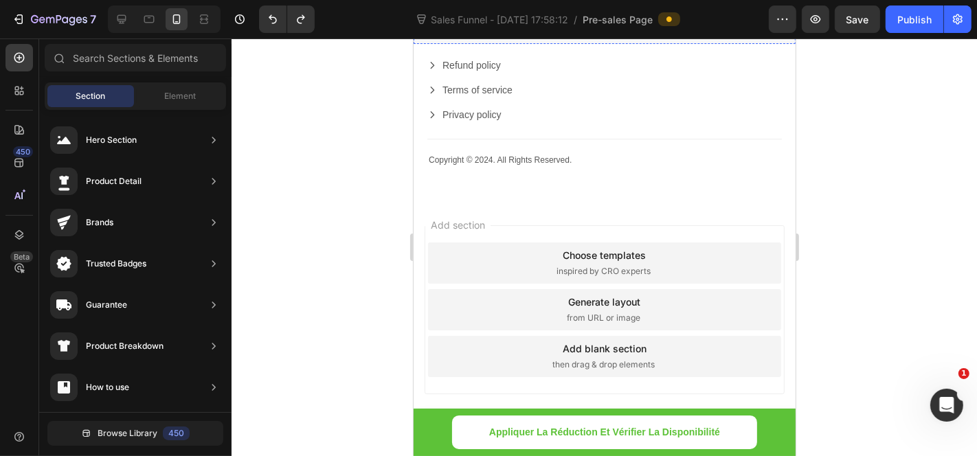
scroll to position [12744, 0]
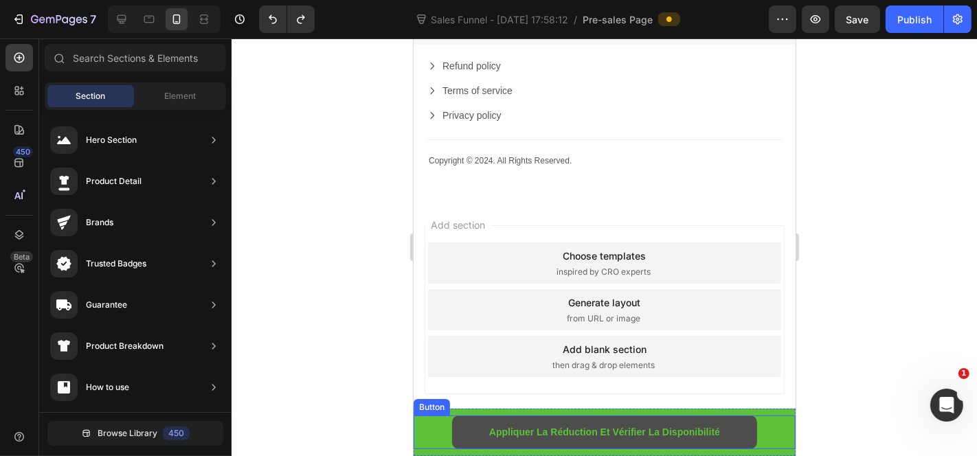
click at [738, 433] on link "Appliquer La Réduction Et Vérifier La Disponibilité" at bounding box center [605, 432] width 306 height 34
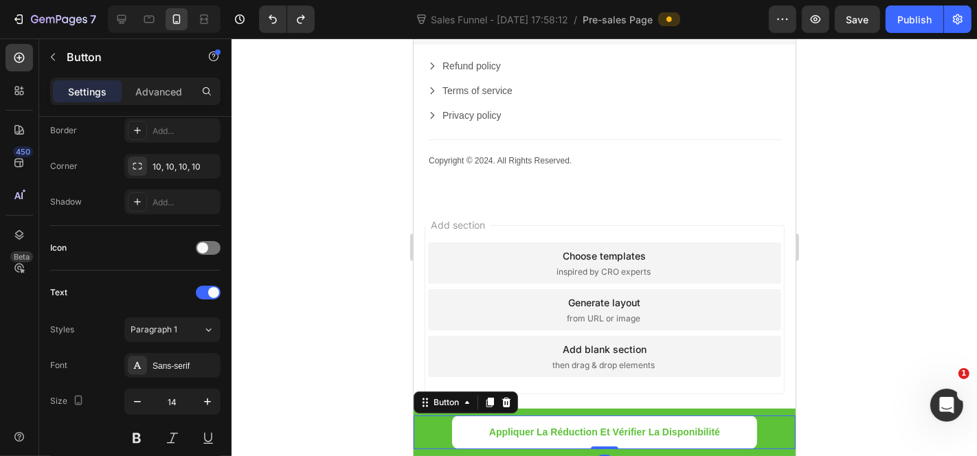
scroll to position [534, 0]
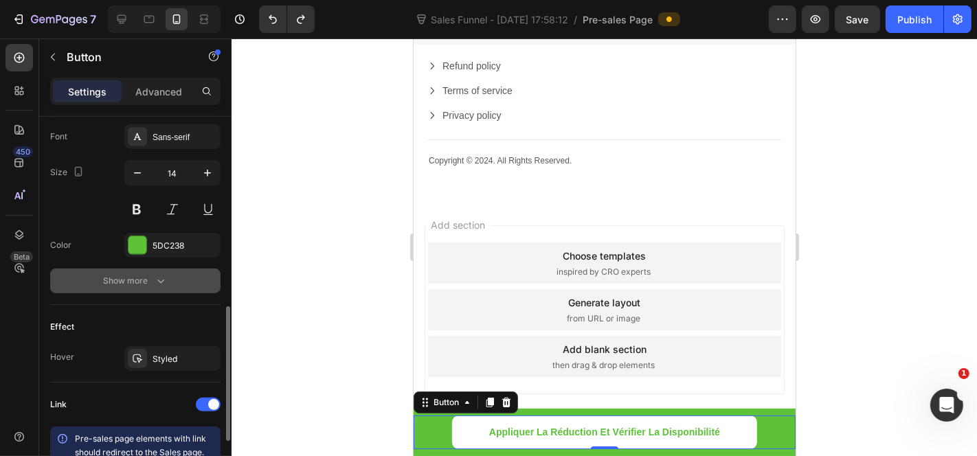
click at [155, 279] on icon "button" at bounding box center [161, 281] width 14 height 14
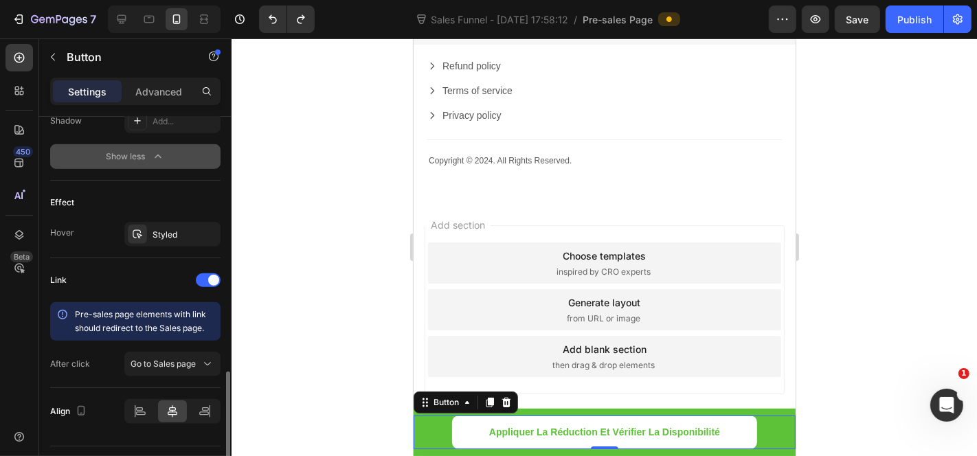
scroll to position [869, 0]
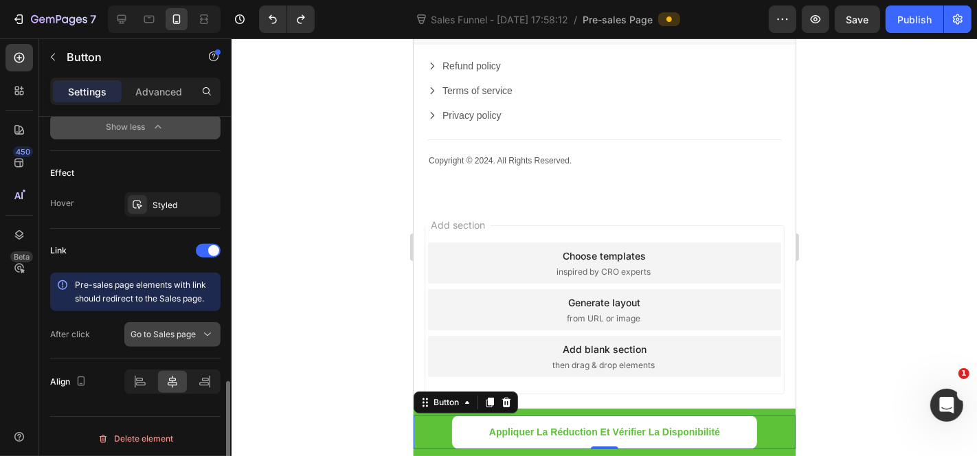
click at [170, 333] on span "Go to Sales page" at bounding box center [163, 334] width 65 height 10
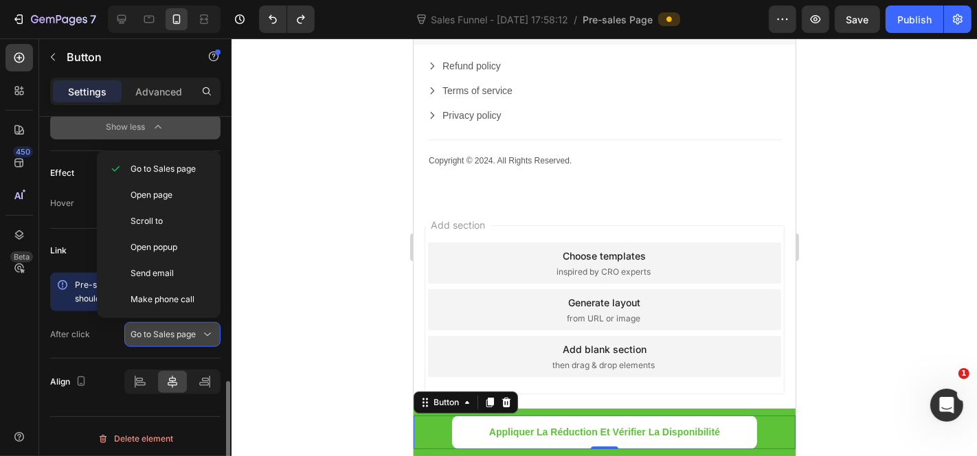
click at [170, 332] on span "Go to Sales page" at bounding box center [163, 334] width 65 height 10
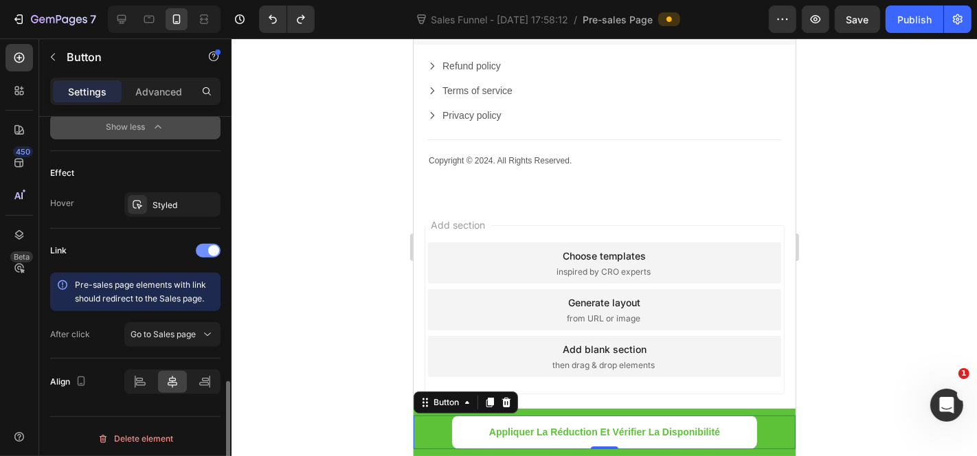
click at [212, 244] on div at bounding box center [208, 251] width 25 height 14
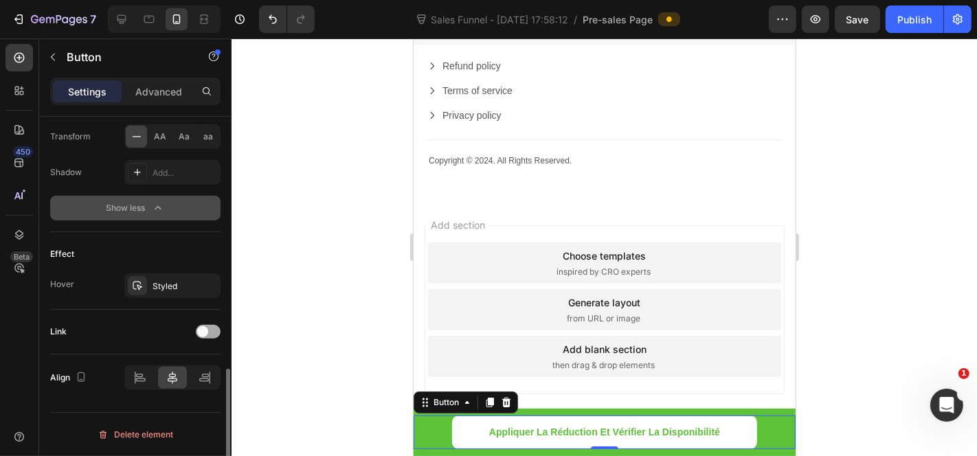
scroll to position [784, 0]
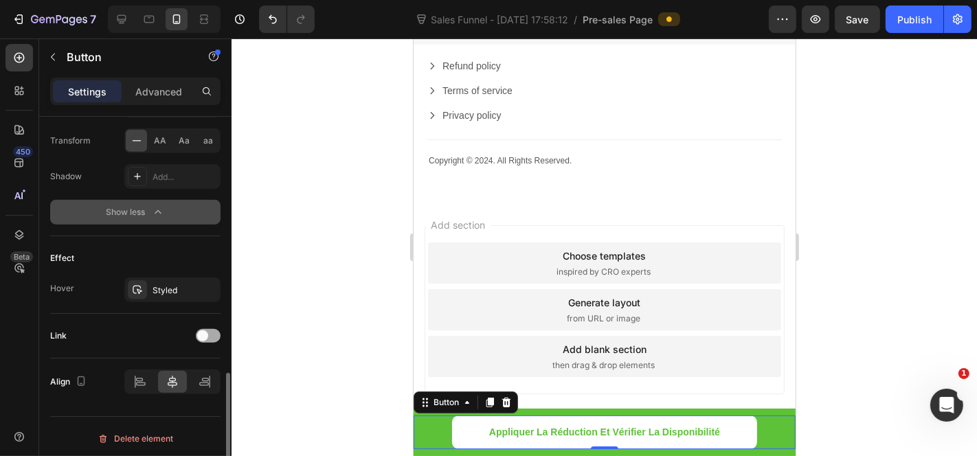
click at [206, 333] on span at bounding box center [202, 336] width 11 height 11
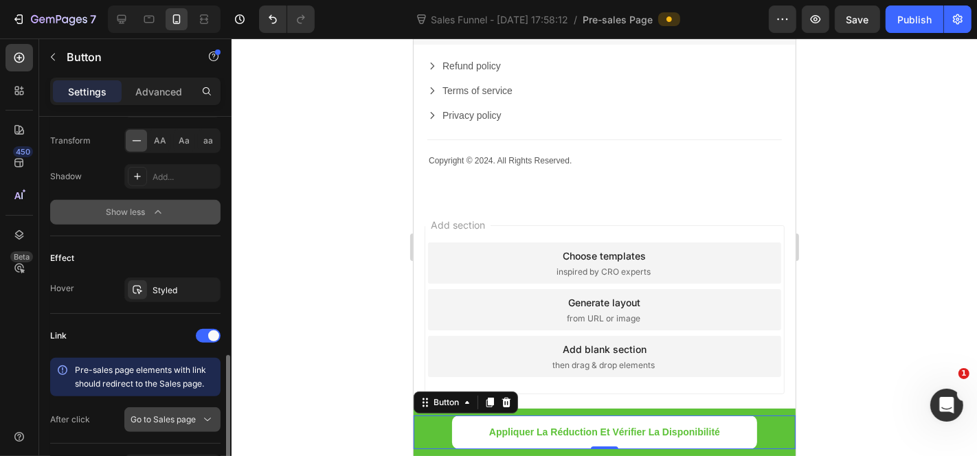
click at [146, 414] on span "Go to Sales page" at bounding box center [163, 419] width 65 height 10
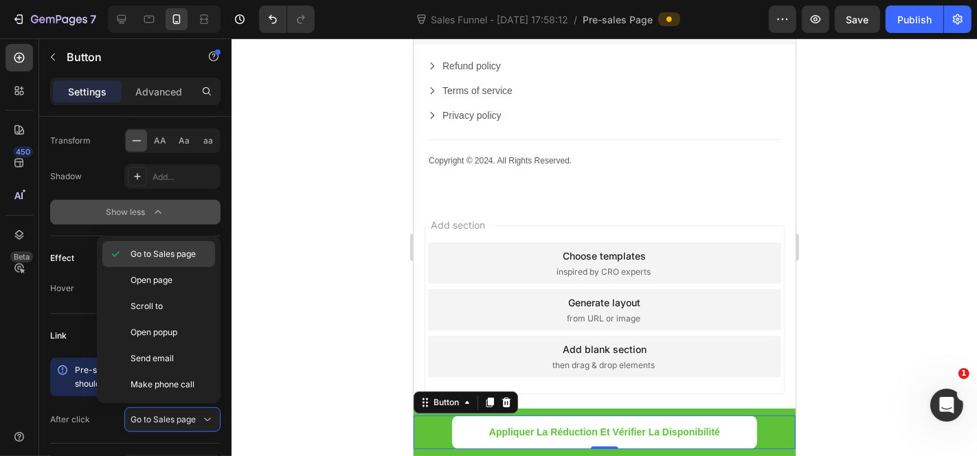
click at [175, 252] on span "Go to Sales page" at bounding box center [163, 254] width 65 height 12
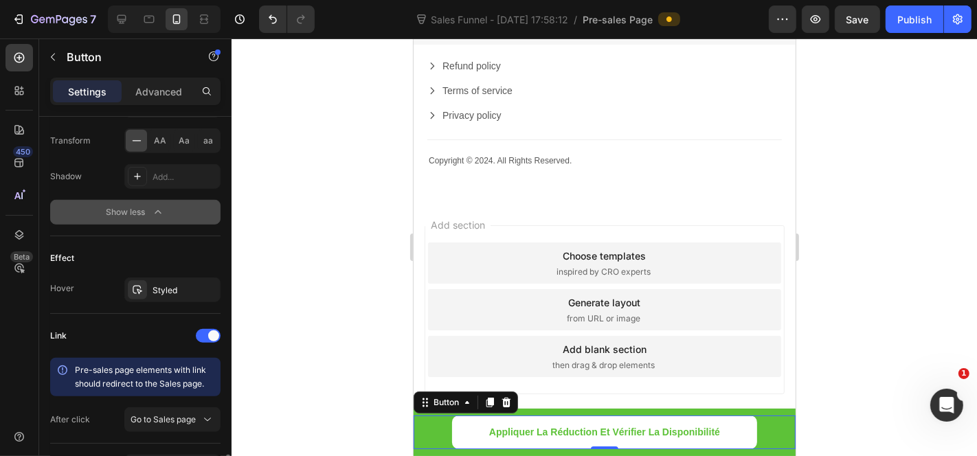
scroll to position [869, 0]
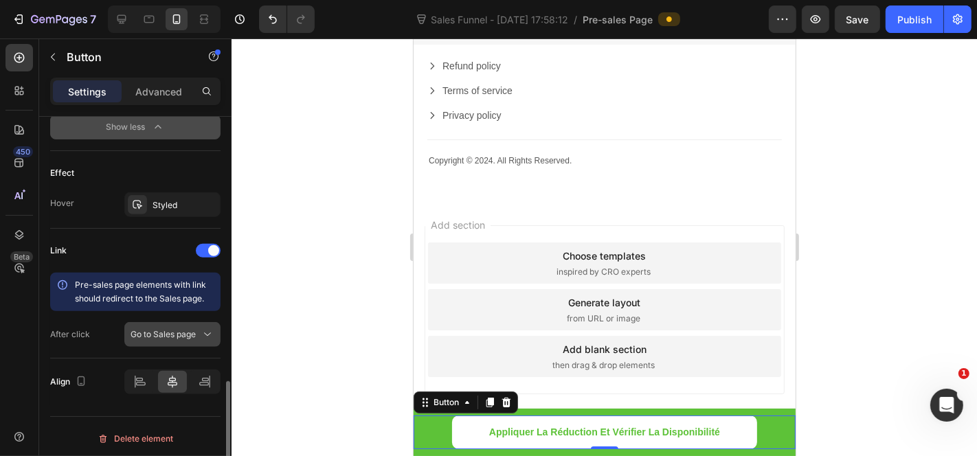
click at [193, 333] on span "Go to Sales page" at bounding box center [163, 334] width 65 height 10
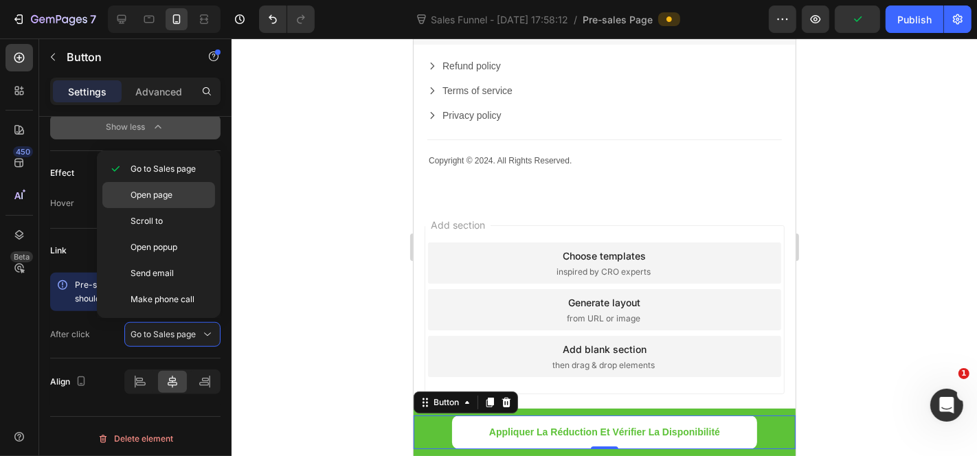
click at [181, 193] on p "Open page" at bounding box center [170, 195] width 78 height 12
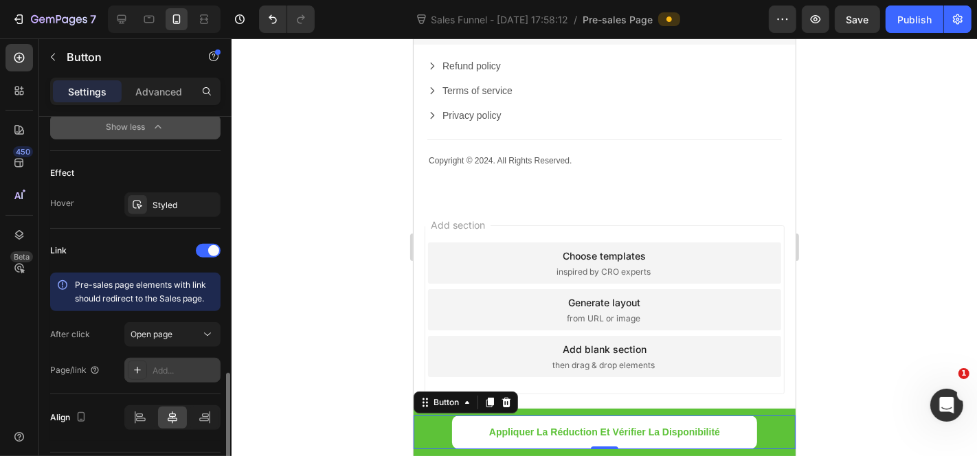
click at [172, 368] on div "Add..." at bounding box center [185, 371] width 65 height 12
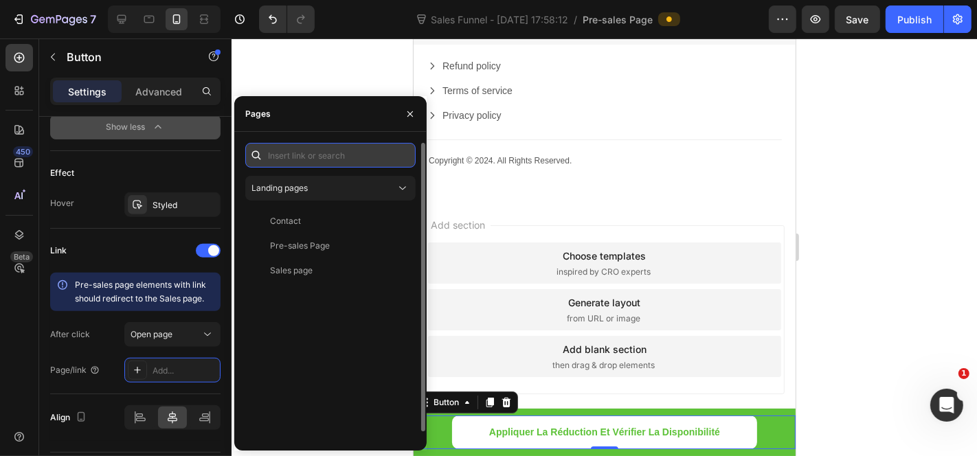
click at [325, 152] on input "text" at bounding box center [330, 155] width 170 height 25
paste input "https://helvra.com/pages/sales-page-580786777749455785"
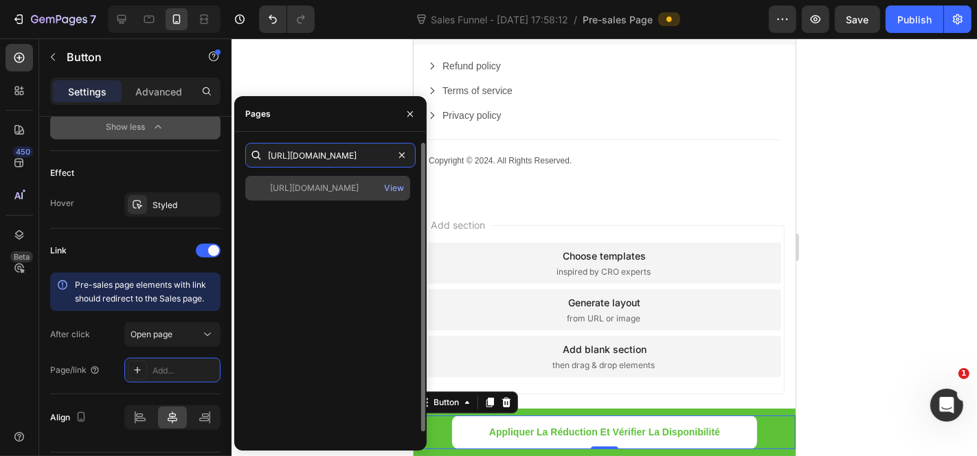
type input "https://helvra.com/pages/sales-page-580786777749455785"
click at [336, 193] on div "https://helvra.com/pages/sales-page-580786777749455785" at bounding box center [314, 188] width 89 height 12
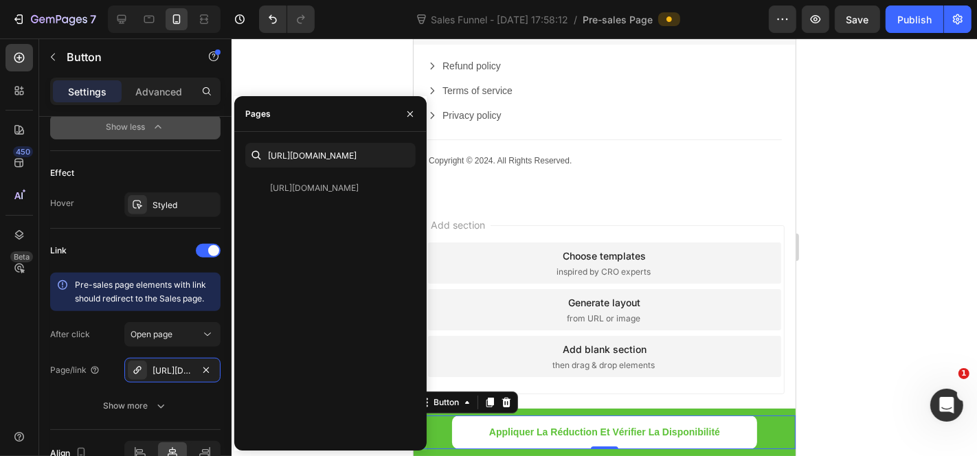
click at [829, 207] on div at bounding box center [605, 247] width 746 height 418
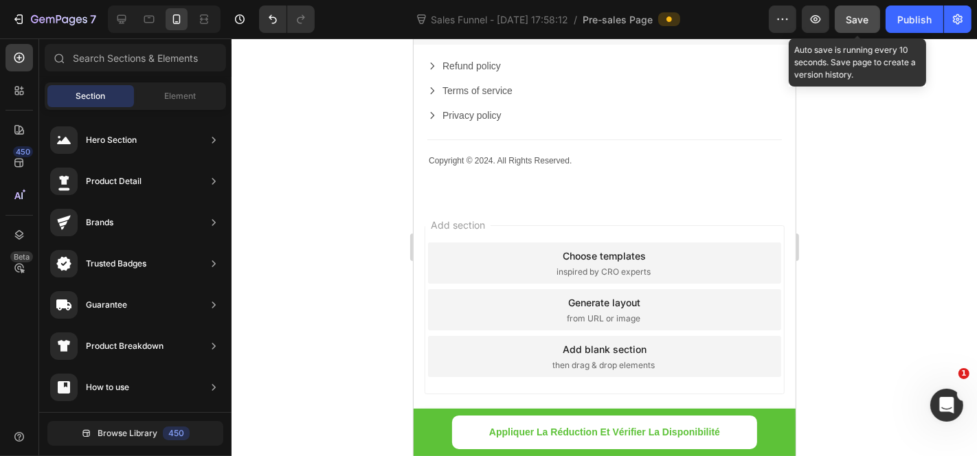
click at [864, 16] on span "Save" at bounding box center [858, 20] width 23 height 12
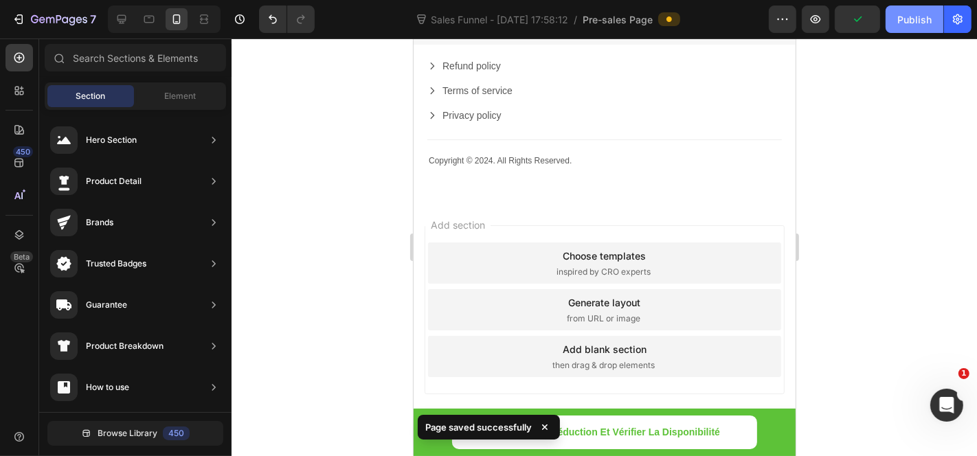
click at [901, 19] on div "Publish" at bounding box center [915, 19] width 34 height 14
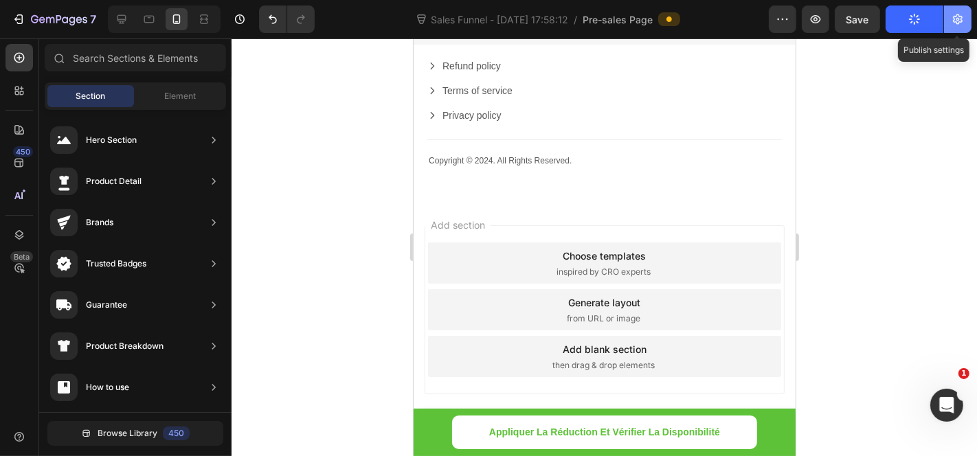
click at [959, 15] on icon "button" at bounding box center [958, 19] width 10 height 10
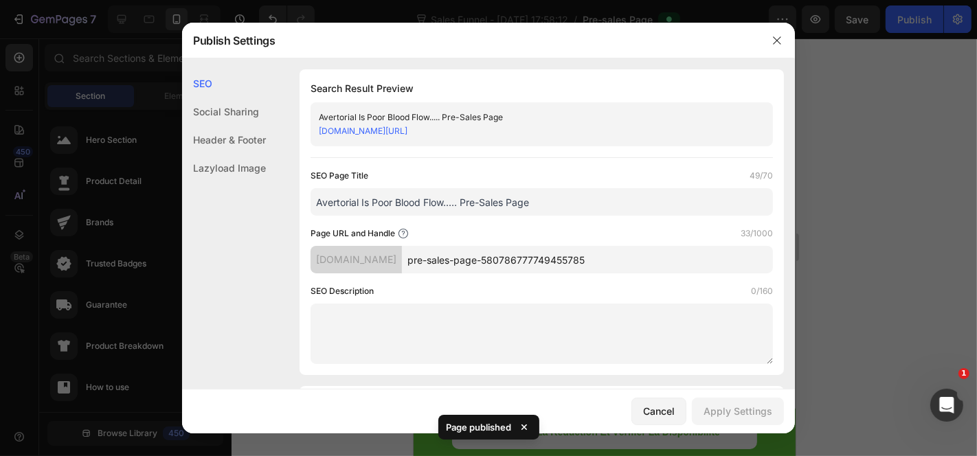
drag, startPoint x: 625, startPoint y: 142, endPoint x: 300, endPoint y: 134, distance: 324.5
click at [300, 134] on div "Search Result Preview Avertorial Is Poor Blood Flow..... Pre-Sales Page s7fxeh-…" at bounding box center [542, 222] width 485 height 306
copy link "s7fxeh-ib.myshopify.com/pages/pre-sales-page-580786777749455785"
click at [786, 36] on button "button" at bounding box center [777, 41] width 22 height 22
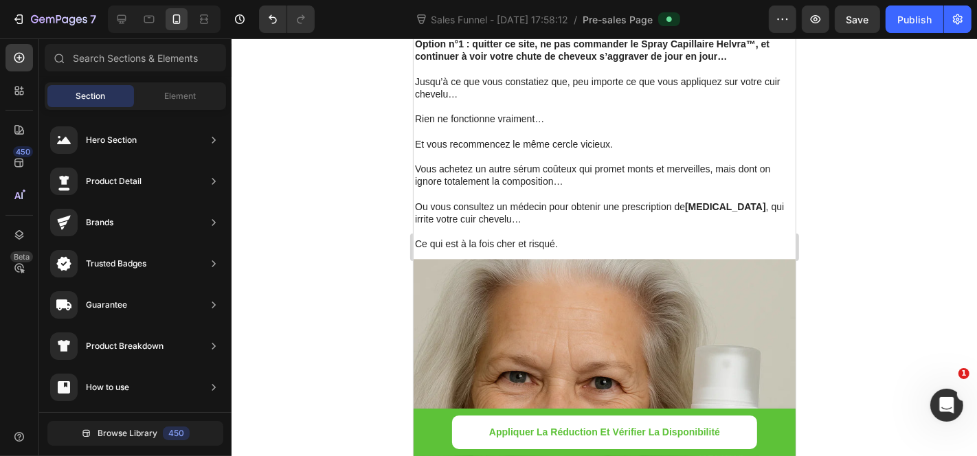
scroll to position [11301, 0]
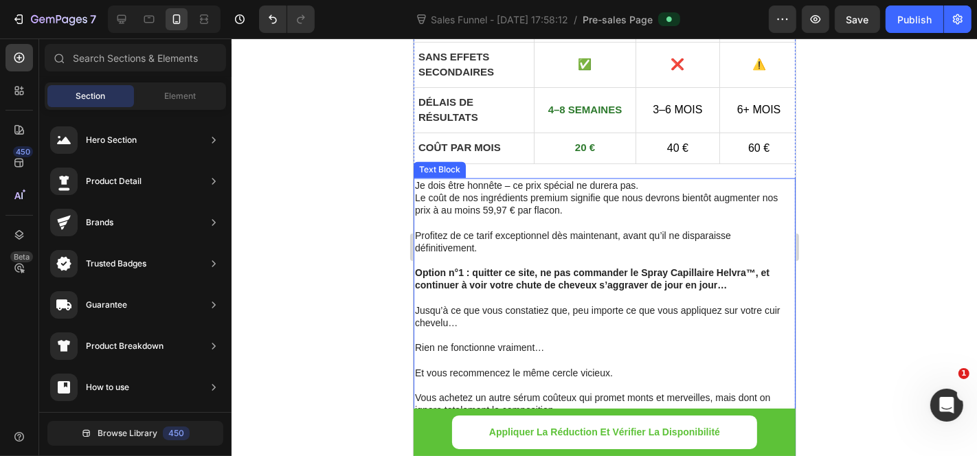
click at [538, 329] on p at bounding box center [603, 335] width 379 height 12
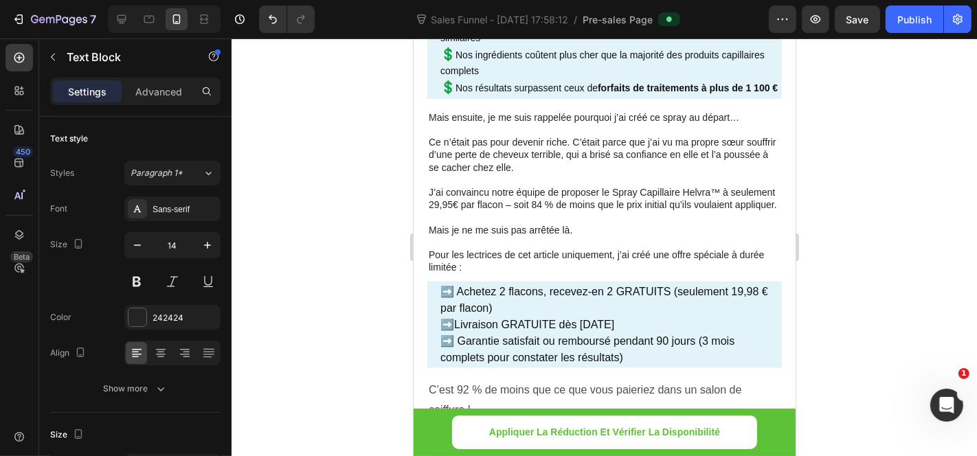
scroll to position [10614, 0]
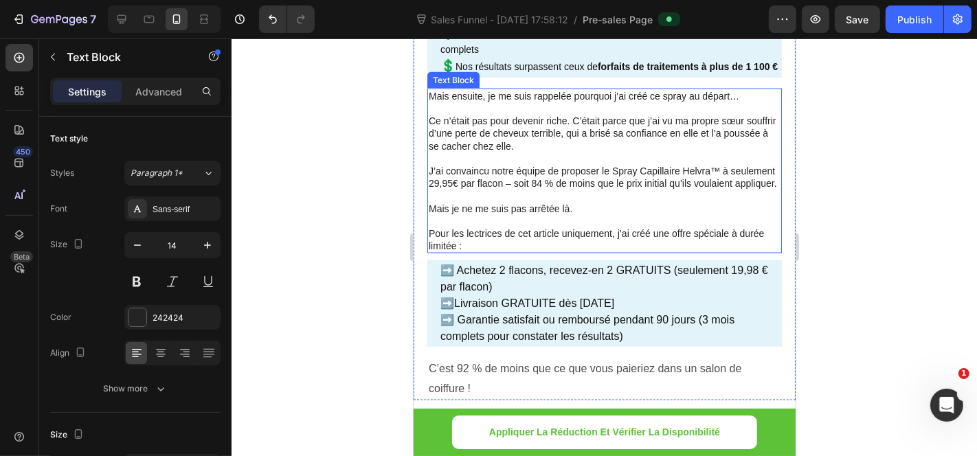
click at [550, 164] on p at bounding box center [604, 158] width 352 height 12
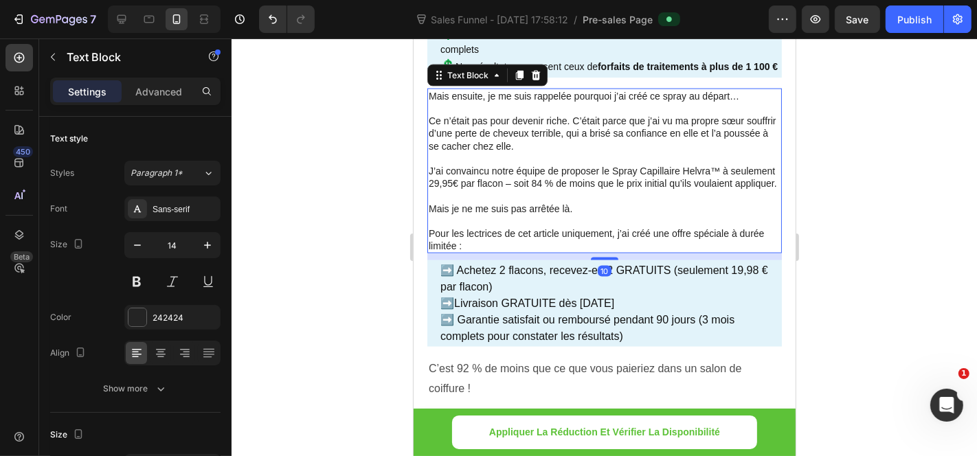
scroll to position [434, 0]
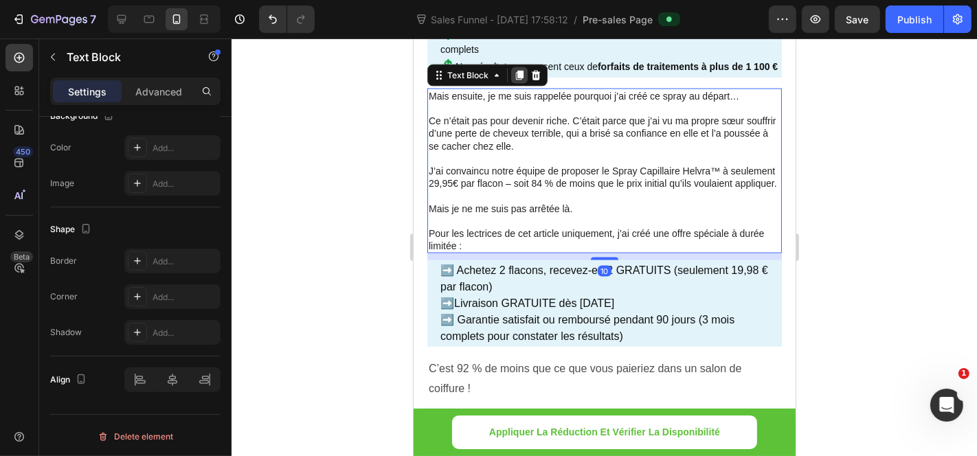
click at [515, 80] on icon at bounding box center [519, 75] width 8 height 10
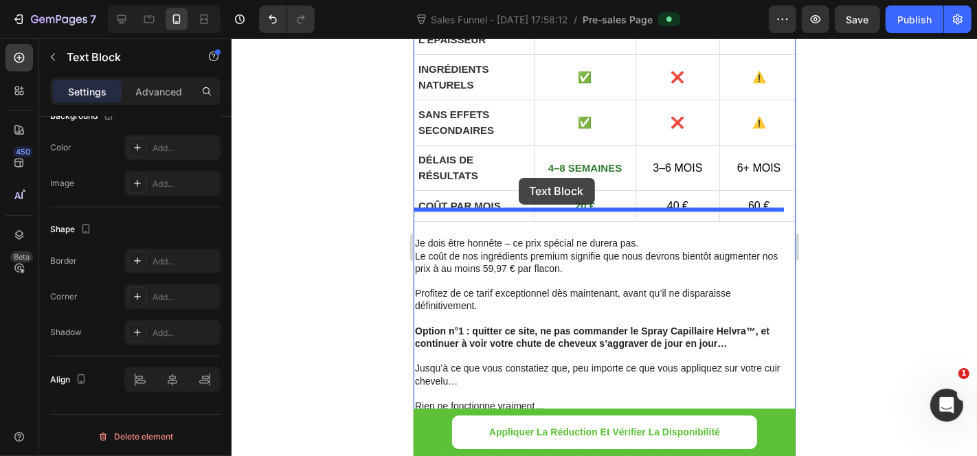
scroll to position [11416, 0]
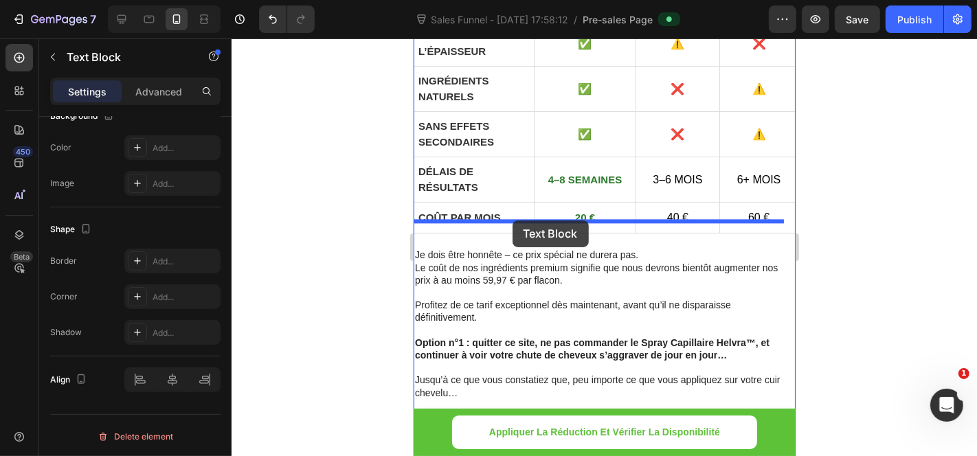
drag, startPoint x: 475, startPoint y: 154, endPoint x: 512, endPoint y: 220, distance: 75.7
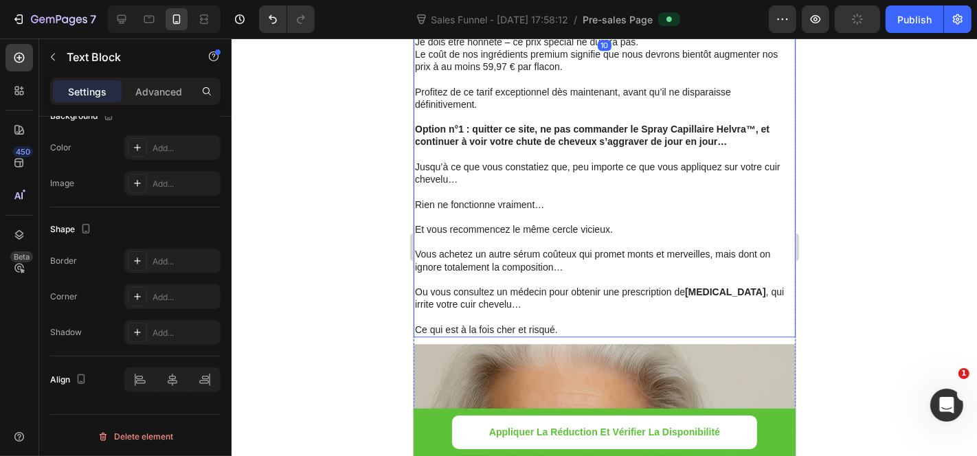
scroll to position [11797, 0]
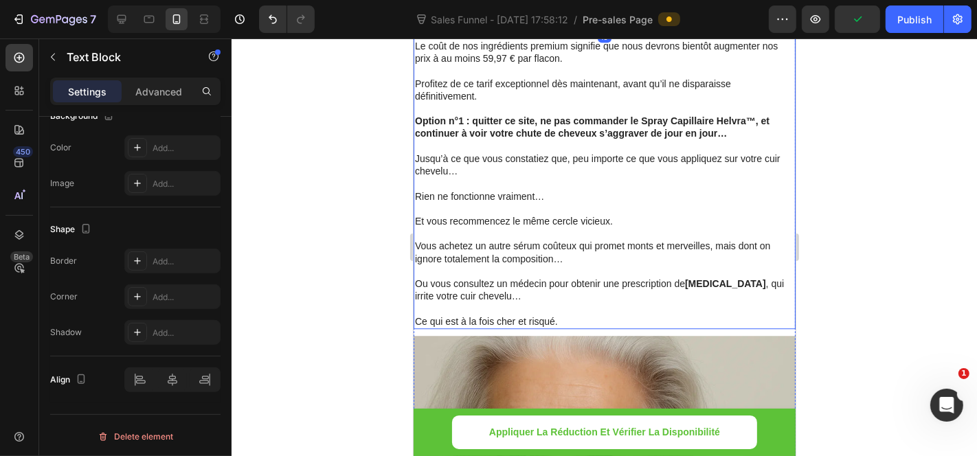
click at [609, 315] on p "Ce qui est à la fois cher et risqué." at bounding box center [603, 321] width 379 height 12
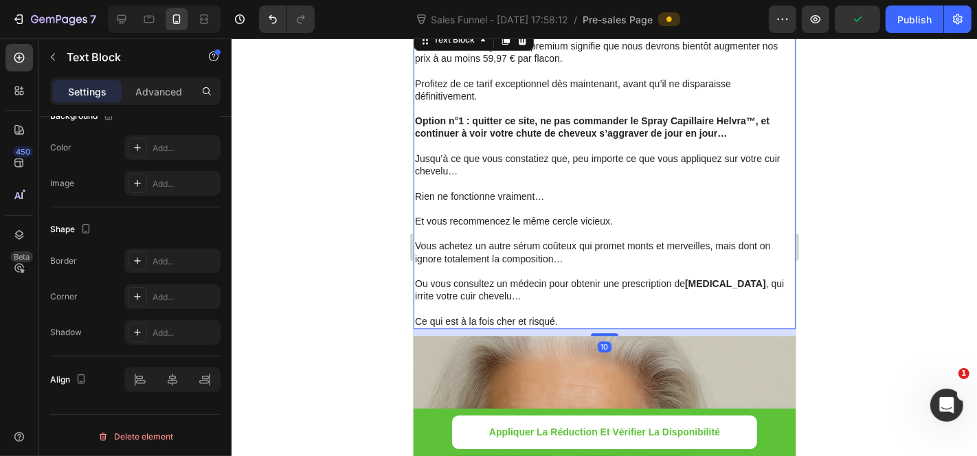
click at [606, 315] on p "Ce qui est à la fois cher et risqué." at bounding box center [603, 321] width 379 height 12
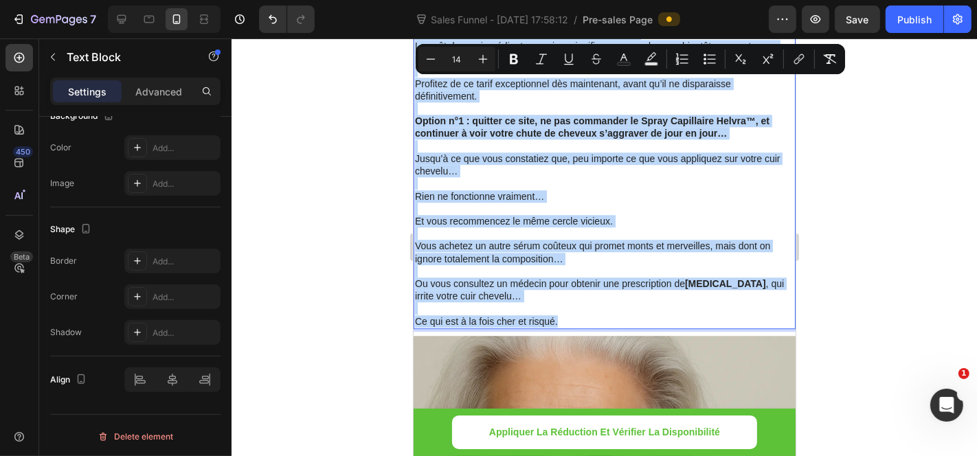
copy div "Je dois être honnête – ce prix spécial ne durera pas. Le coût de nos ingrédient…"
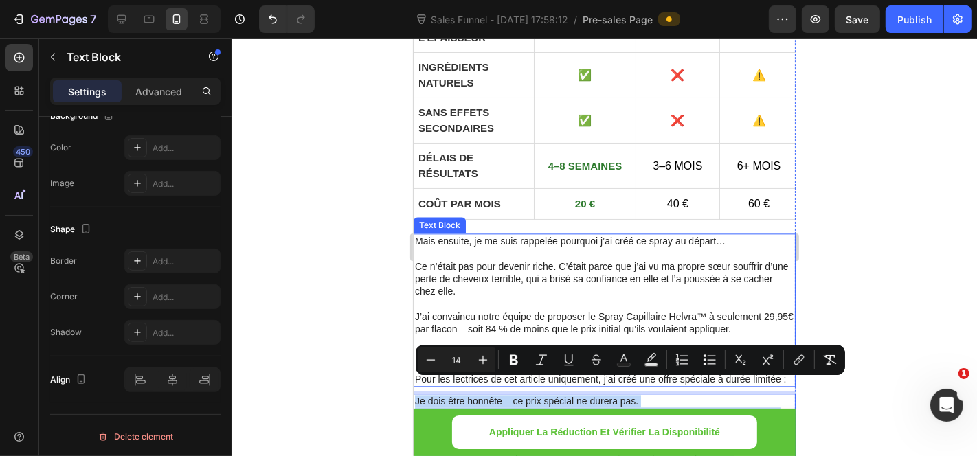
scroll to position [11416, 0]
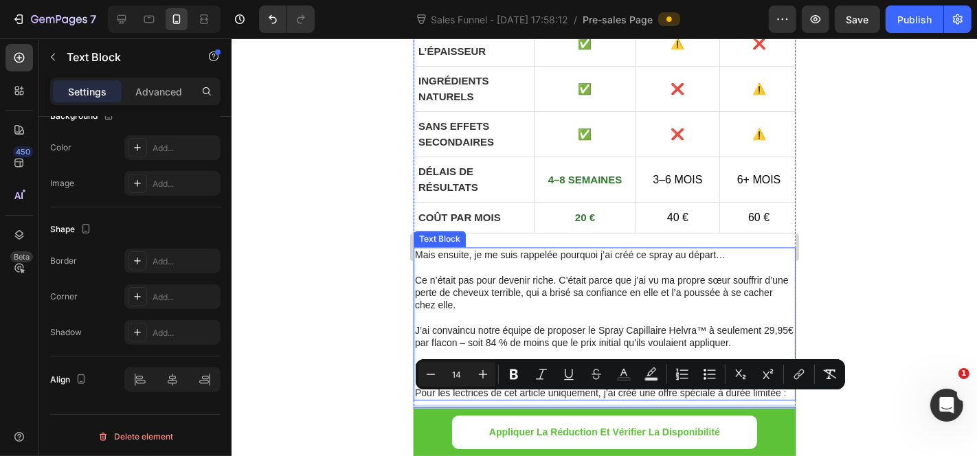
click at [594, 324] on p "J’ai convaincu notre équipe de proposer le Spray Capillaire Helvra™ à seulement…" at bounding box center [603, 336] width 379 height 25
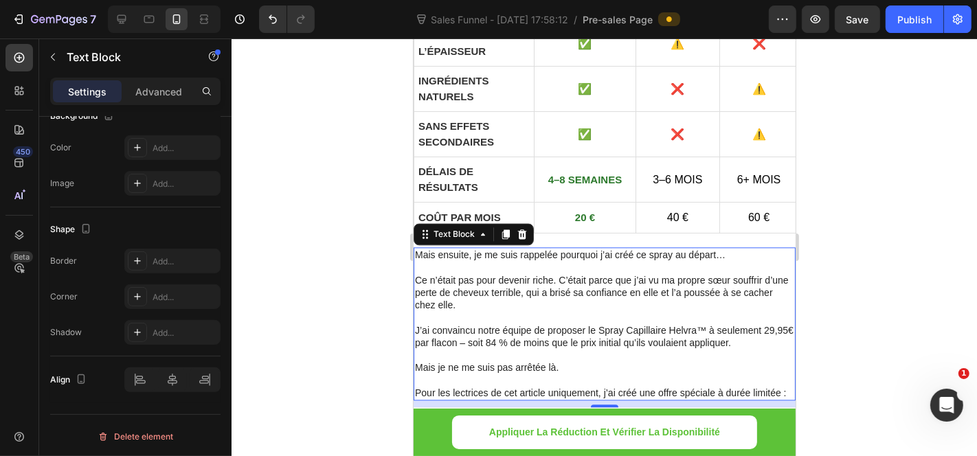
click at [579, 361] on p "Mais je ne me suis pas arrêtée là." at bounding box center [603, 367] width 379 height 12
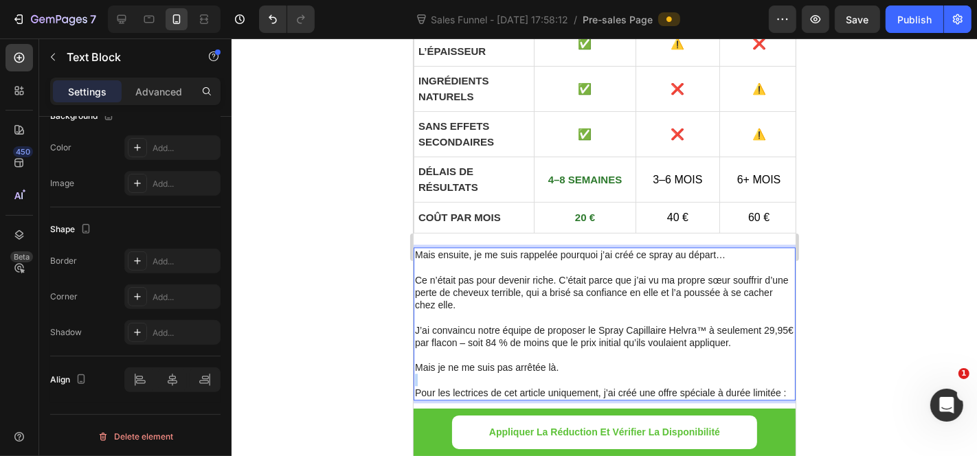
click at [579, 361] on p "Mais je ne me suis pas arrêtée là." at bounding box center [603, 367] width 379 height 12
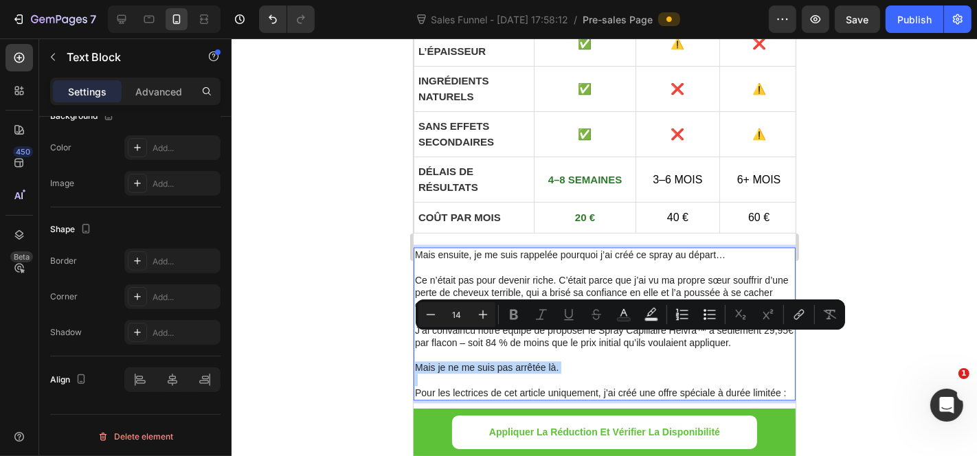
click at [579, 361] on p "Mais je ne me suis pas arrêtée là." at bounding box center [603, 367] width 379 height 12
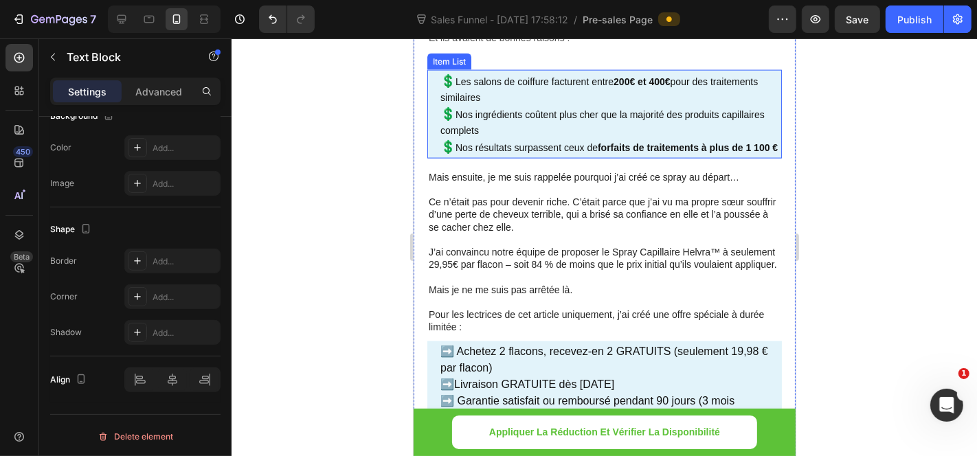
scroll to position [10546, 0]
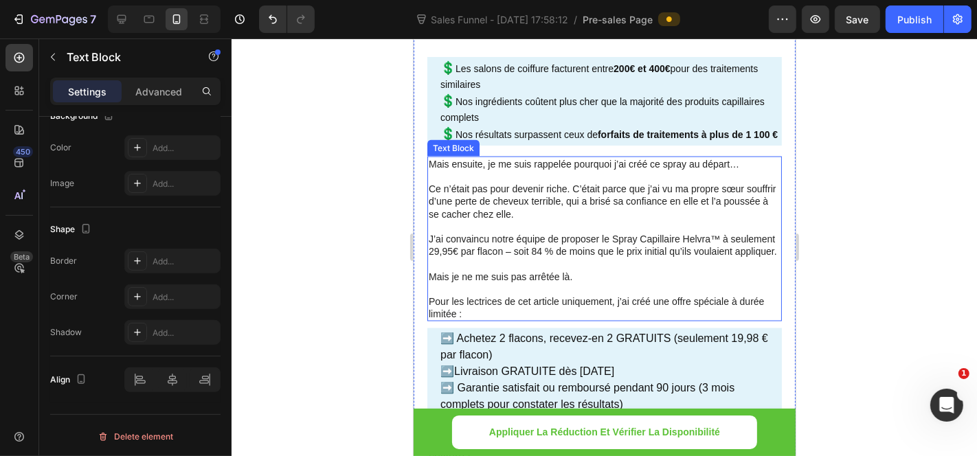
click at [553, 220] on p "Ce n’était pas pour devenir riche. C’était parce que j’ai vu ma propre sœur sou…" at bounding box center [604, 201] width 352 height 38
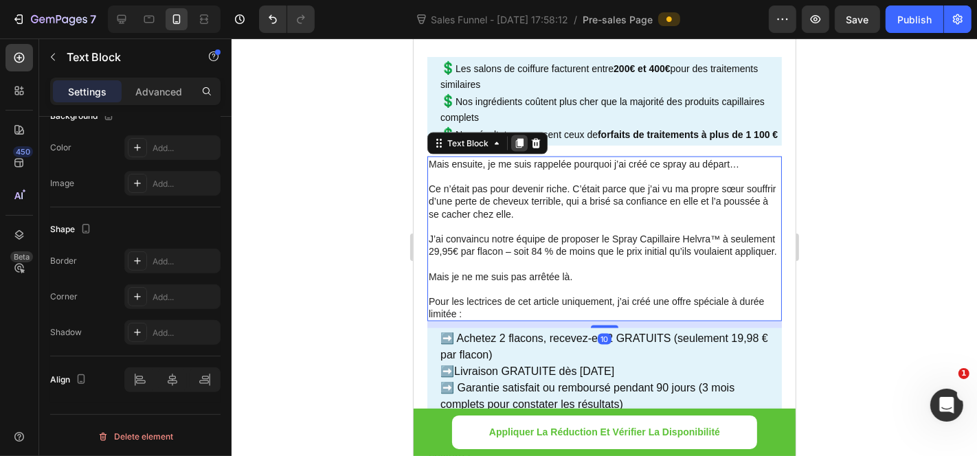
click at [520, 148] on icon at bounding box center [519, 143] width 8 height 10
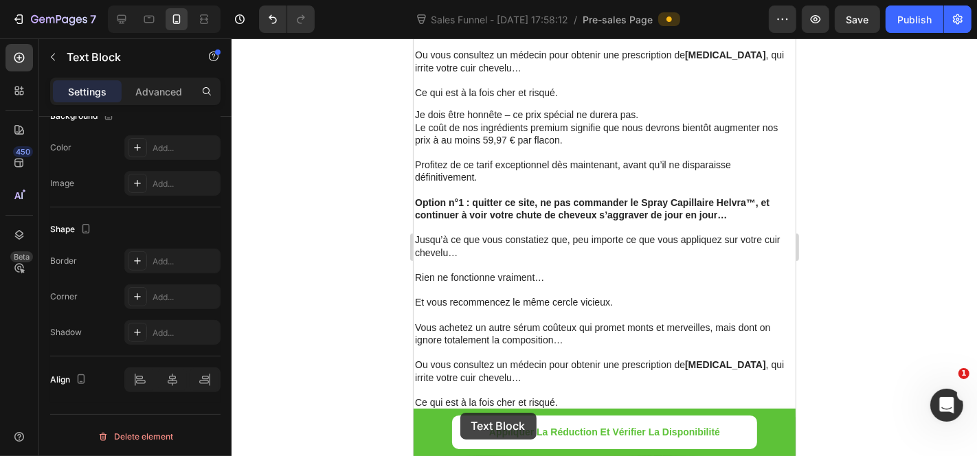
scroll to position [11895, 0]
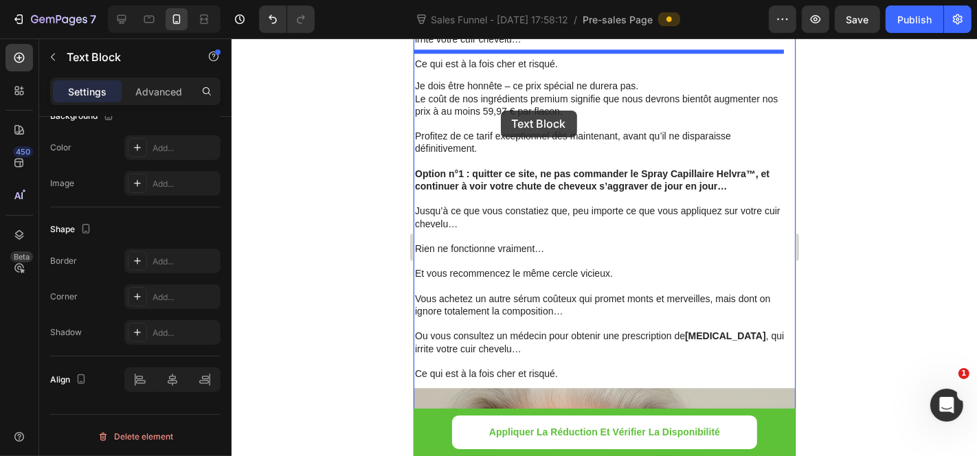
drag, startPoint x: 482, startPoint y: 106, endPoint x: 500, endPoint y: 110, distance: 19.0
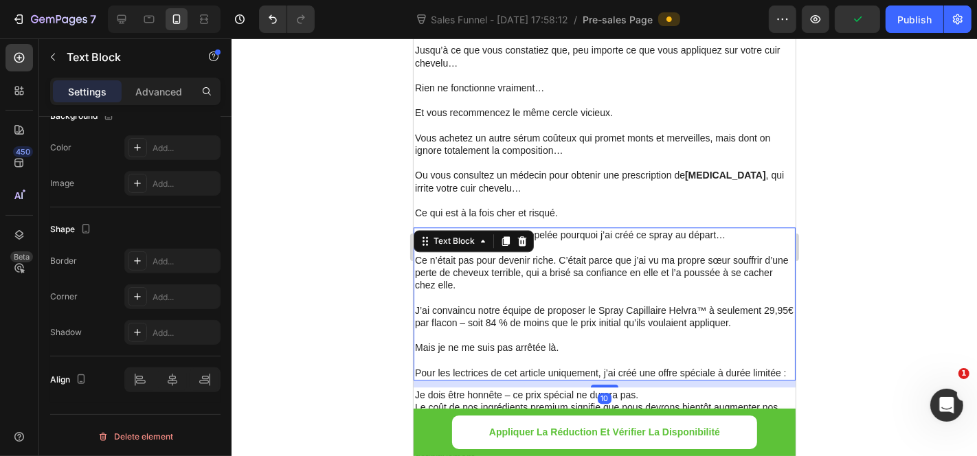
scroll to position [11742, 0]
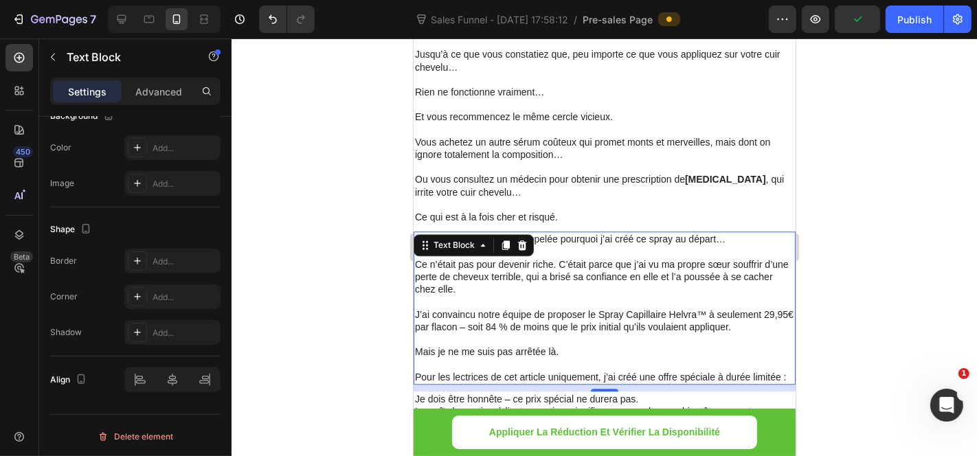
click at [859, 203] on div at bounding box center [605, 247] width 746 height 418
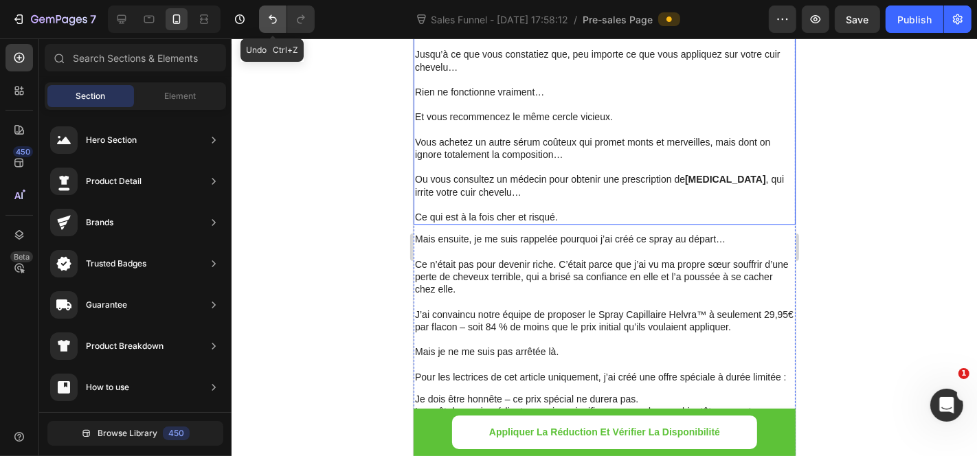
click at [265, 16] on button "Undo/Redo" at bounding box center [272, 18] width 27 height 27
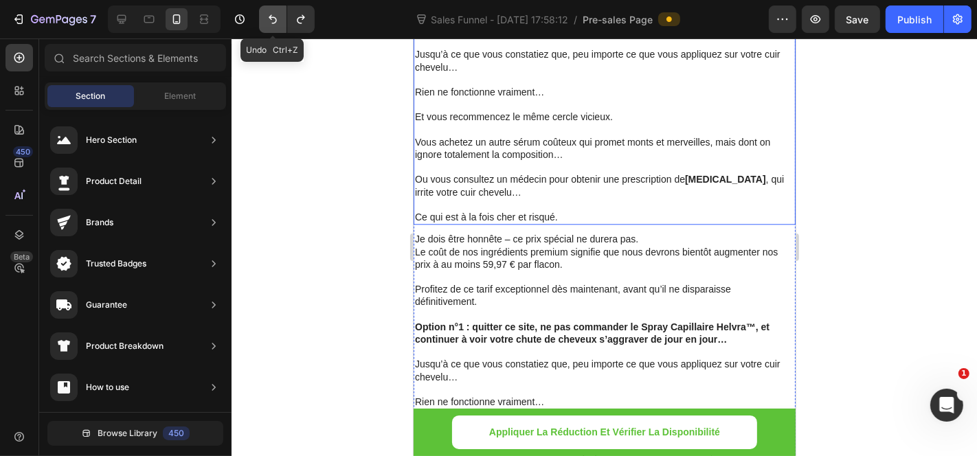
click at [265, 16] on button "Undo/Redo" at bounding box center [272, 18] width 27 height 27
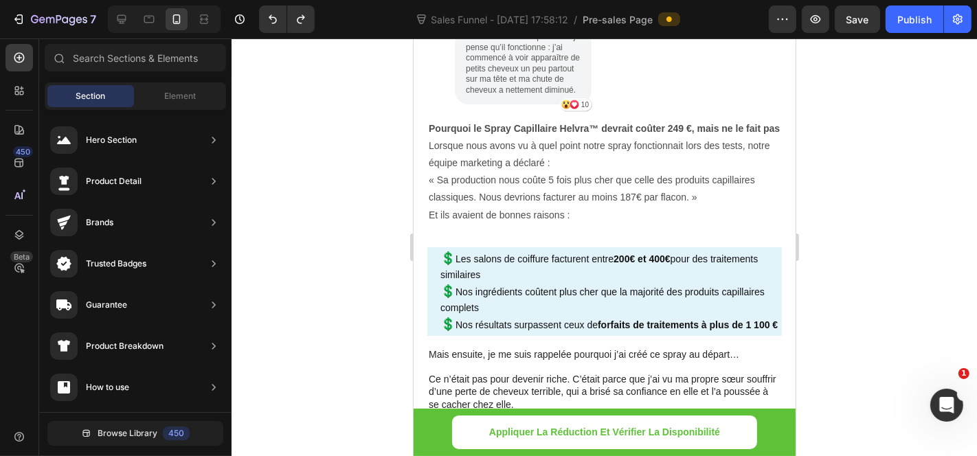
scroll to position [10673, 0]
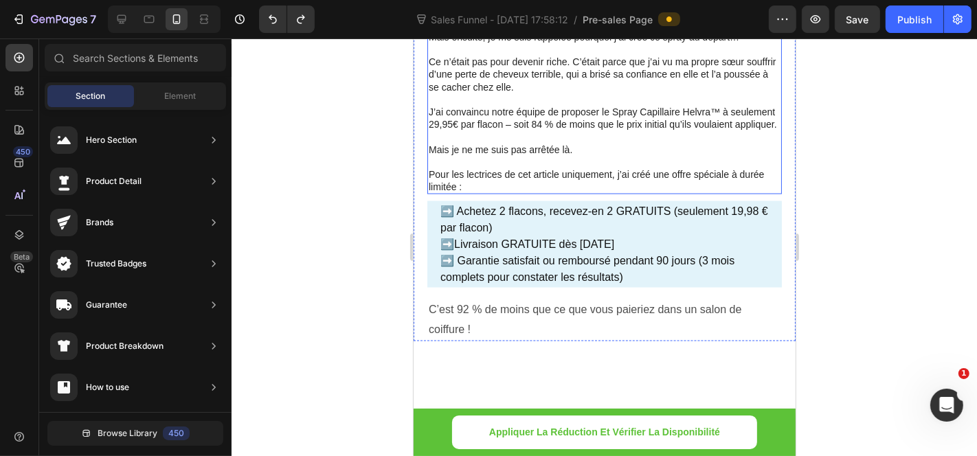
click at [474, 93] on p "Ce n’était pas pour devenir riche. C’était parce que j’ai vu ma propre sœur sou…" at bounding box center [604, 74] width 352 height 38
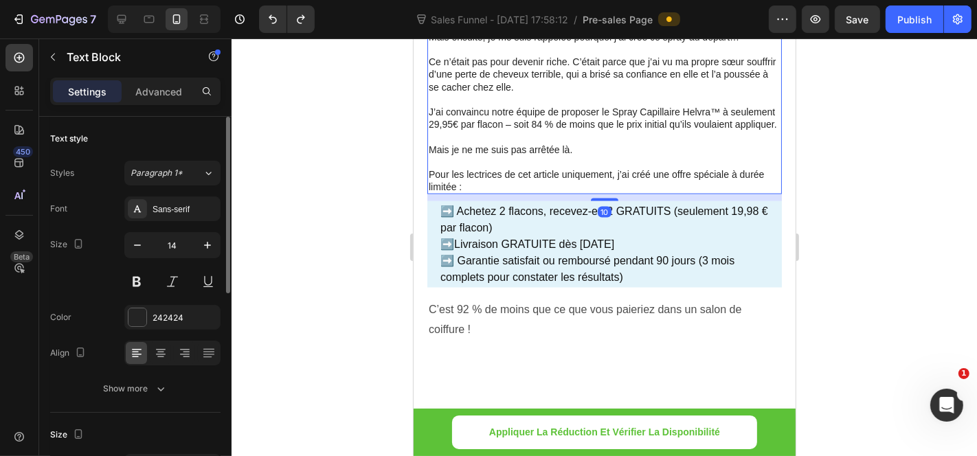
scroll to position [76, 0]
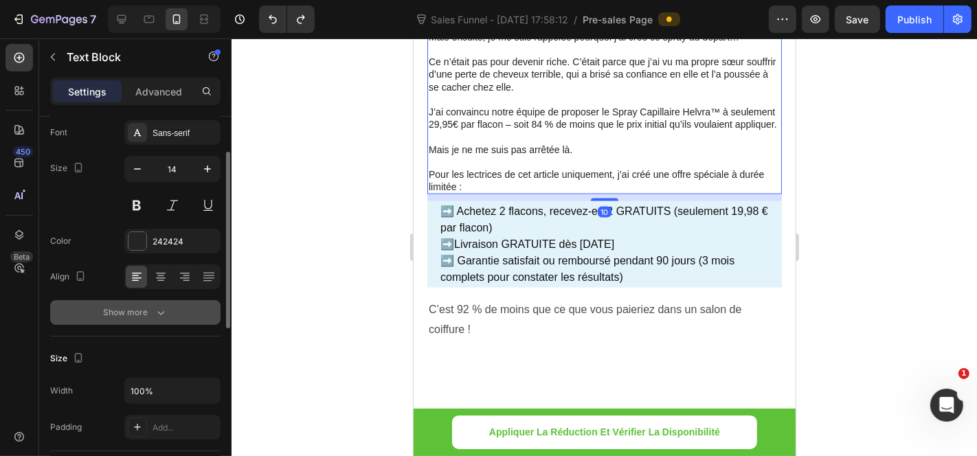
click at [154, 307] on icon "button" at bounding box center [161, 313] width 14 height 14
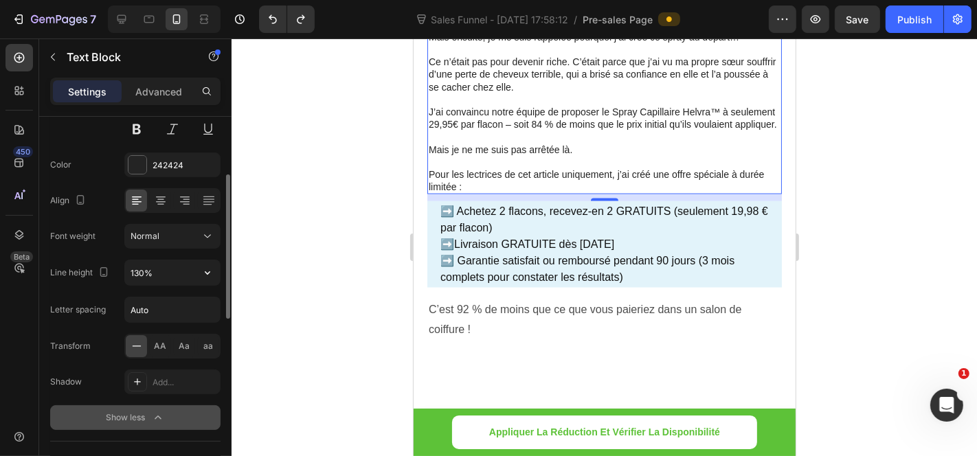
scroll to position [229, 0]
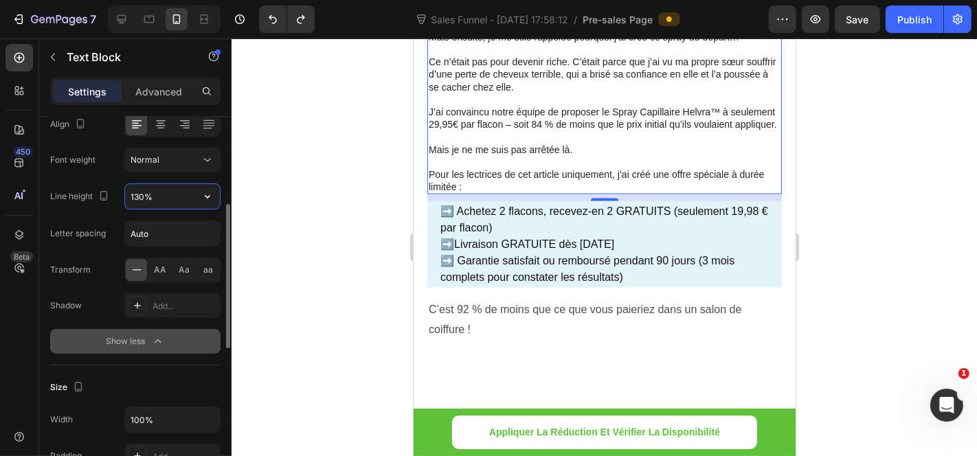
click at [176, 199] on input "130%" at bounding box center [172, 196] width 95 height 25
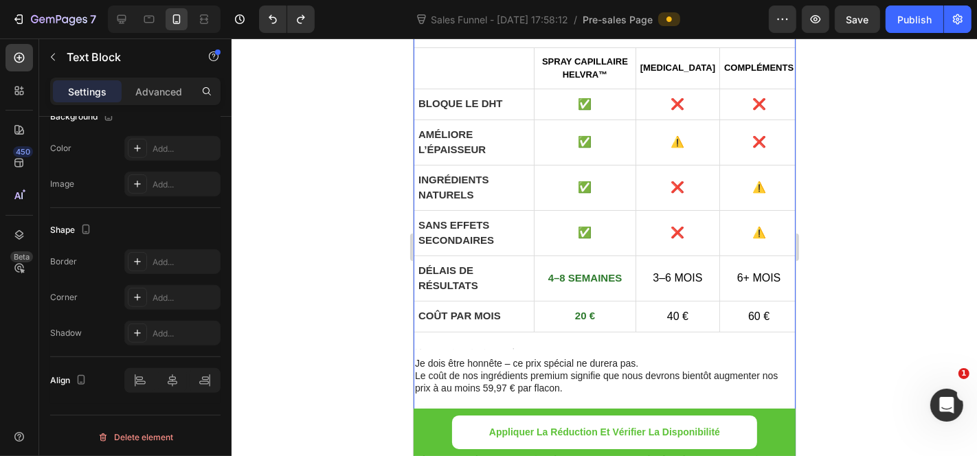
scroll to position [11284, 0]
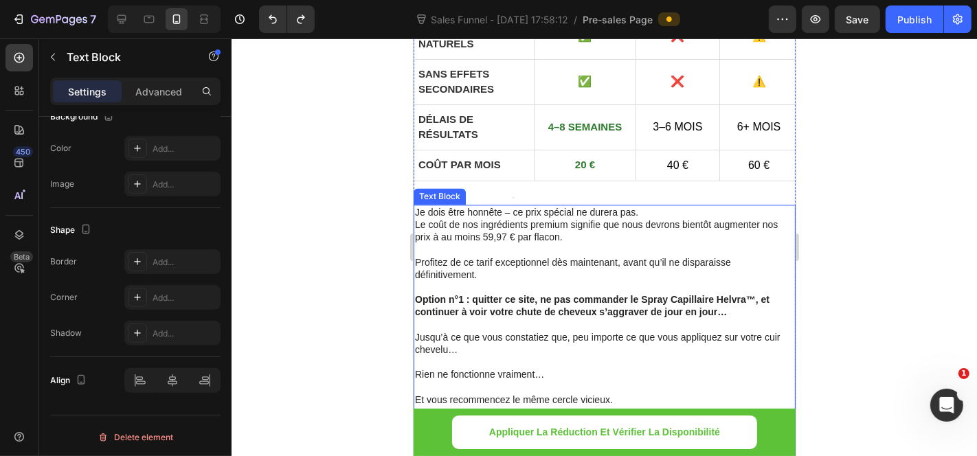
click at [555, 280] on p at bounding box center [603, 286] width 379 height 12
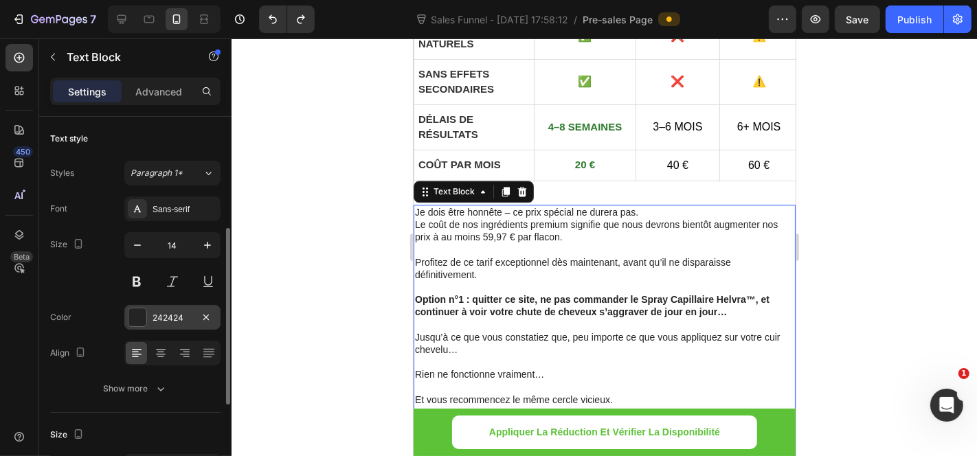
scroll to position [76, 0]
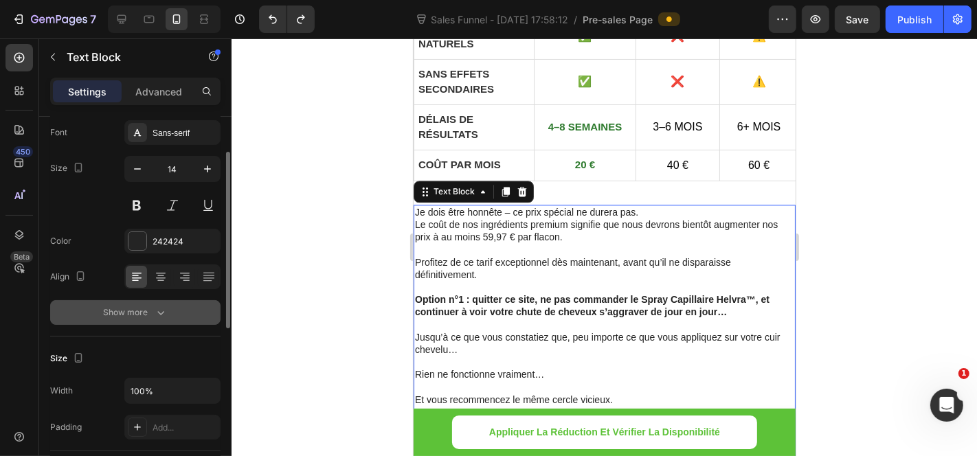
click at [161, 309] on icon "button" at bounding box center [161, 313] width 14 height 14
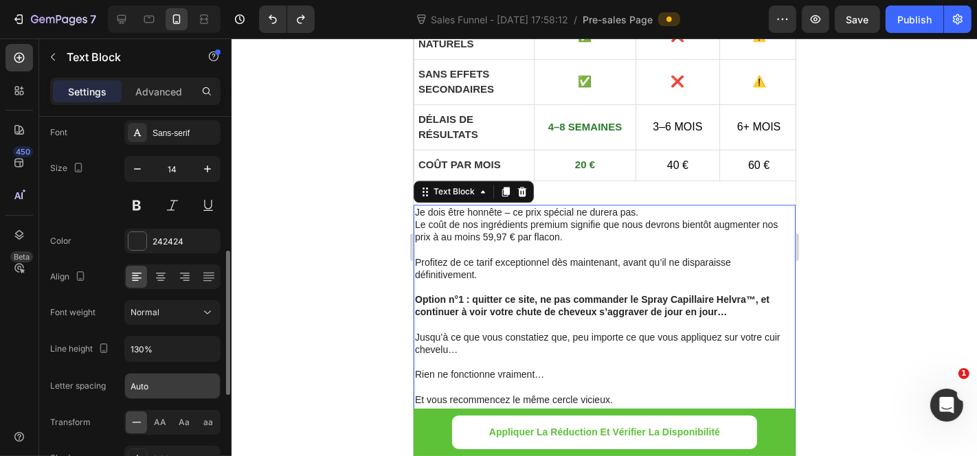
scroll to position [153, 0]
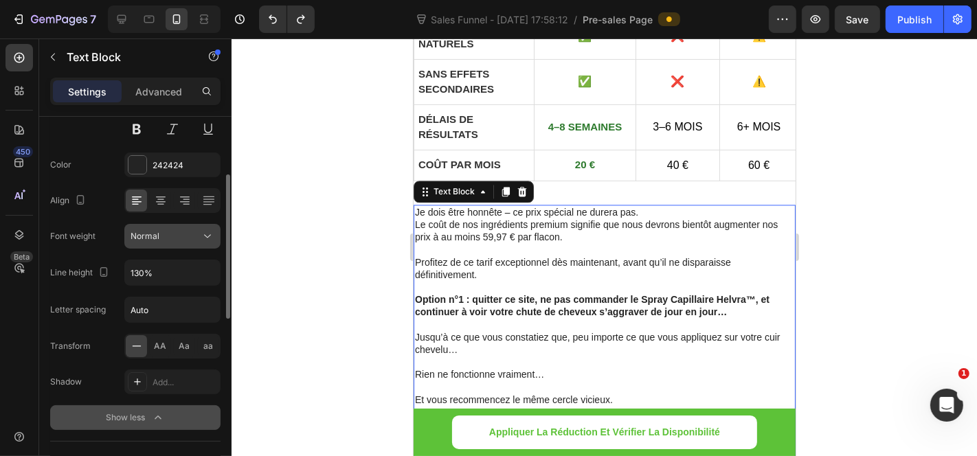
click at [164, 236] on div "Normal" at bounding box center [166, 236] width 70 height 12
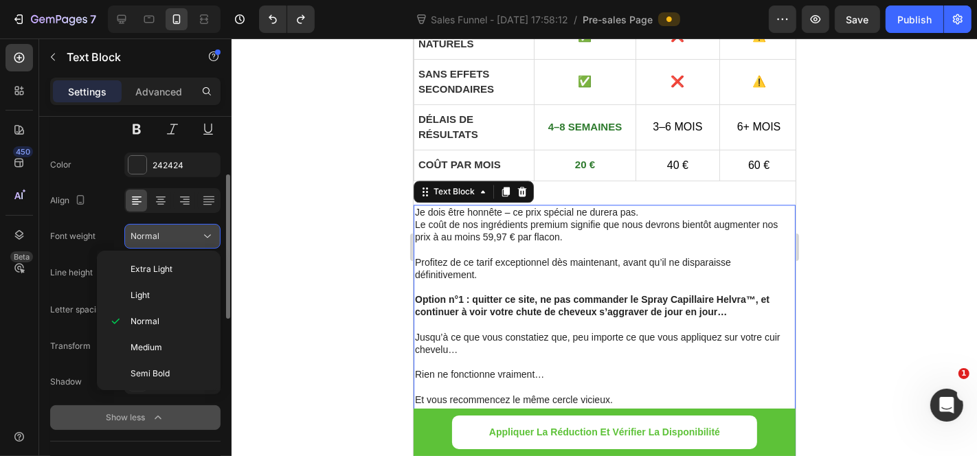
click at [164, 236] on div "Normal" at bounding box center [166, 236] width 70 height 12
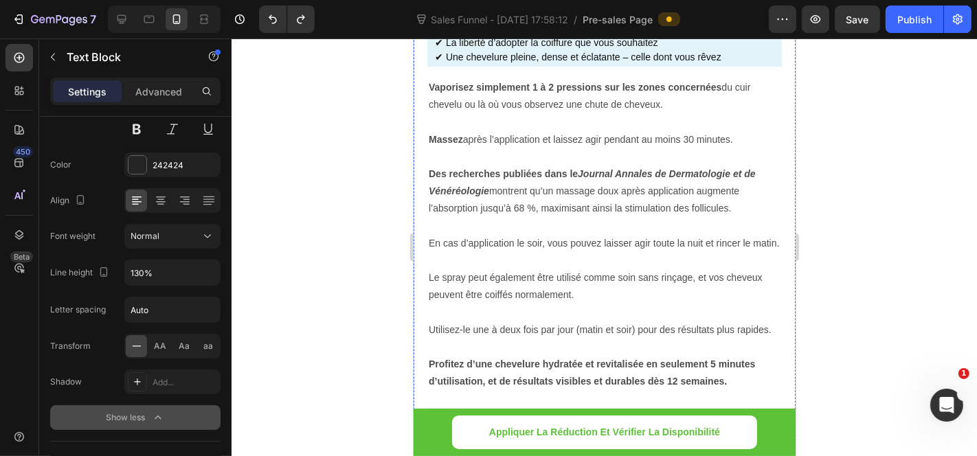
scroll to position [8449, 0]
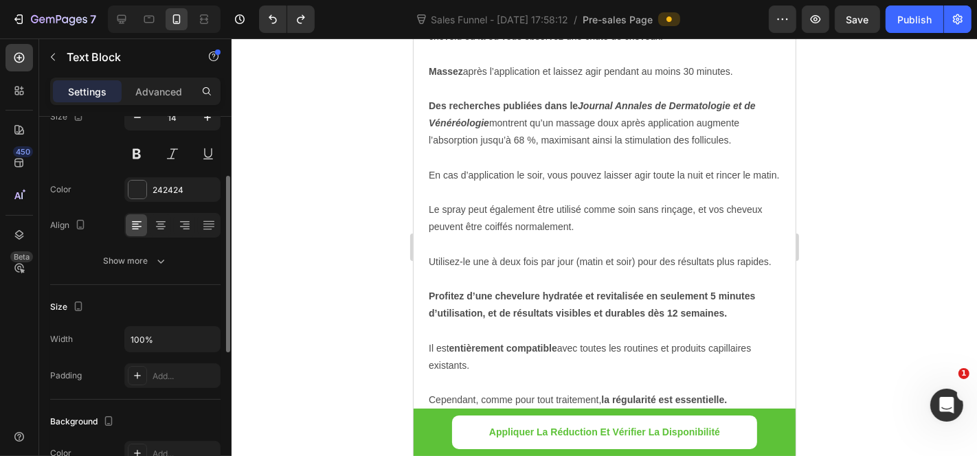
scroll to position [0, 0]
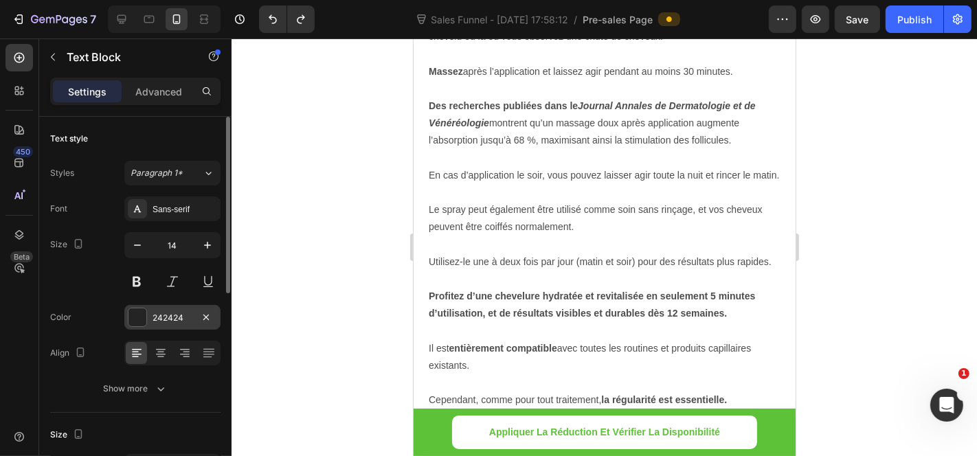
click at [145, 313] on div at bounding box center [138, 318] width 18 height 18
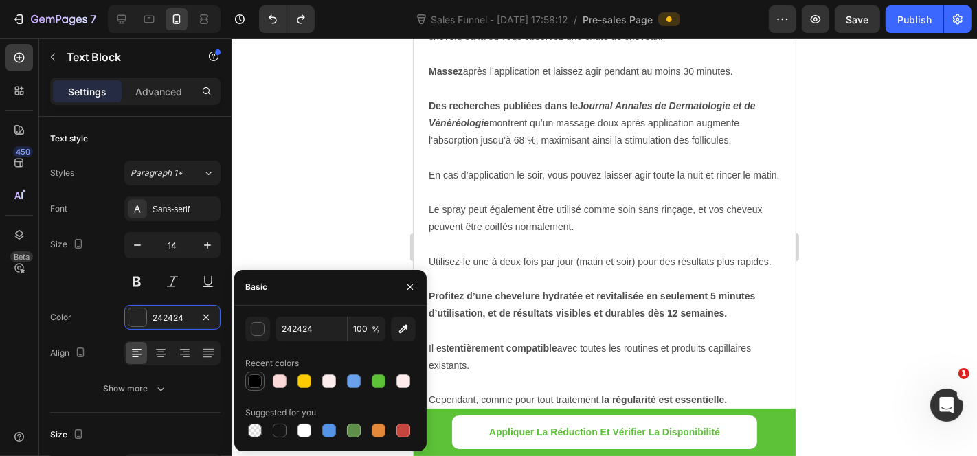
click at [247, 381] on div at bounding box center [255, 381] width 16 height 16
type input "000000"
click at [263, 216] on div at bounding box center [605, 247] width 746 height 418
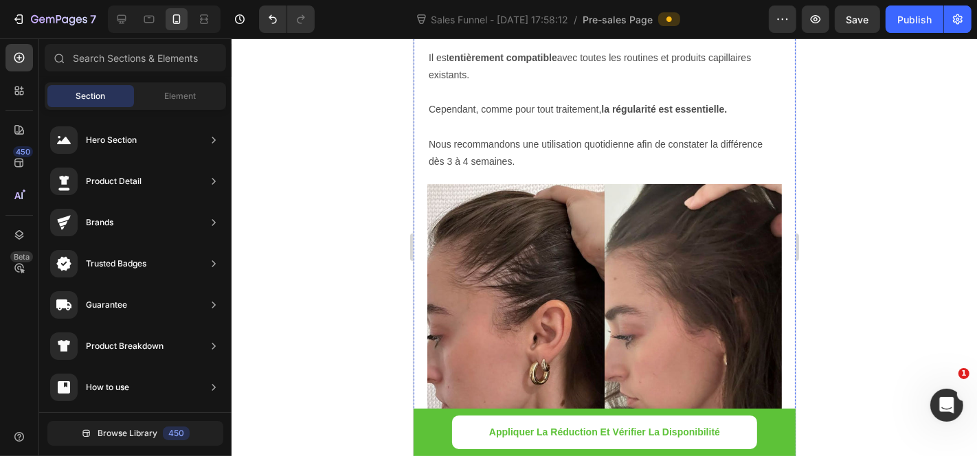
scroll to position [8754, 0]
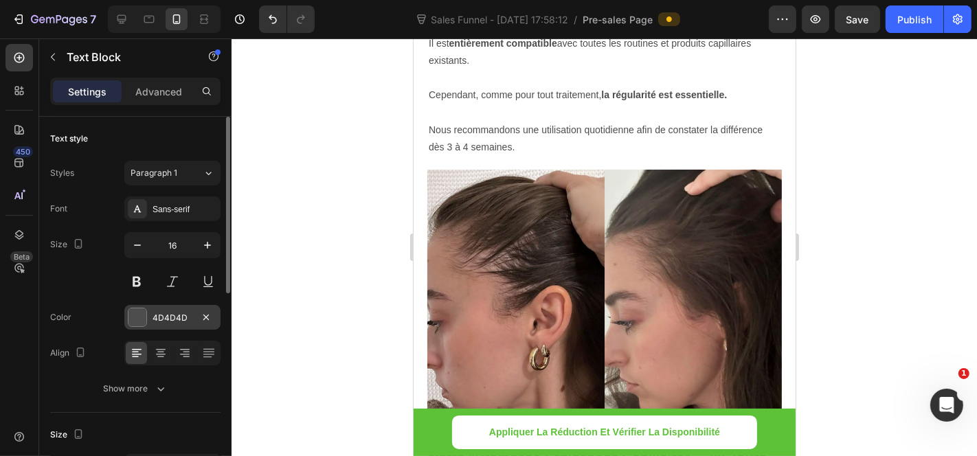
click at [162, 309] on div "4D4D4D" at bounding box center [172, 317] width 96 height 25
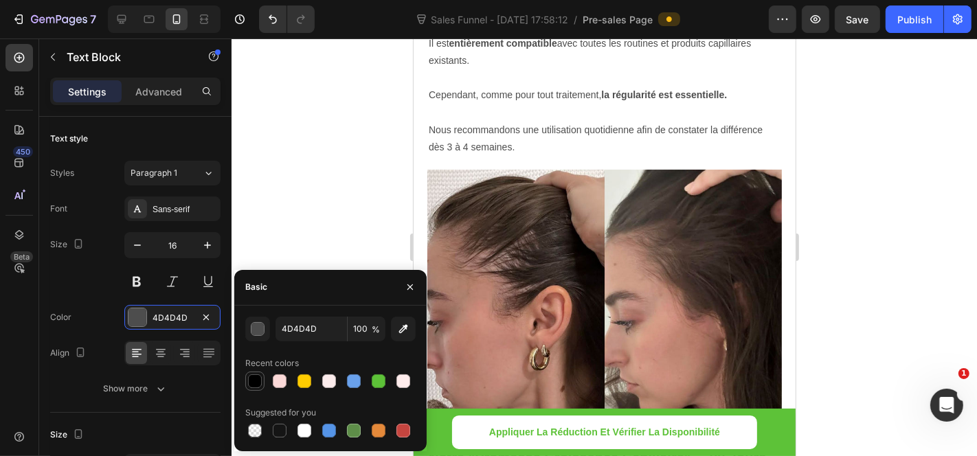
click at [254, 386] on div at bounding box center [255, 382] width 14 height 14
type input "000000"
click at [290, 206] on div at bounding box center [605, 247] width 746 height 418
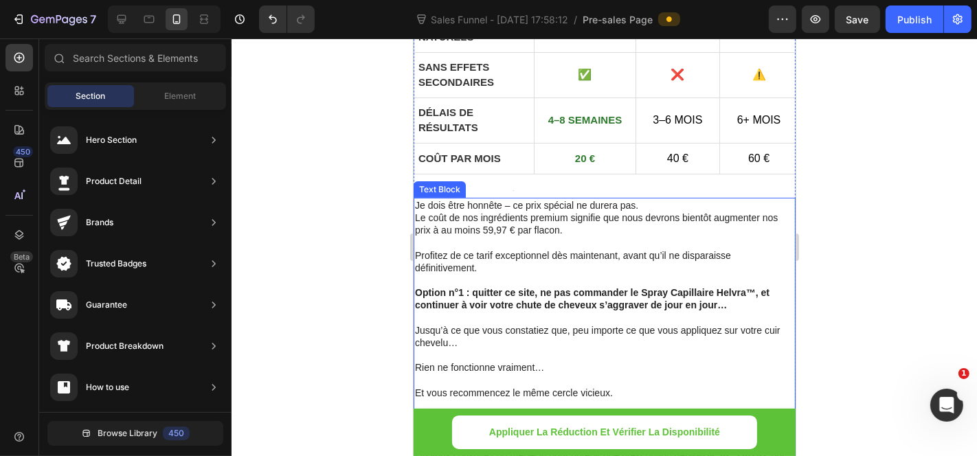
scroll to position [9289, 0]
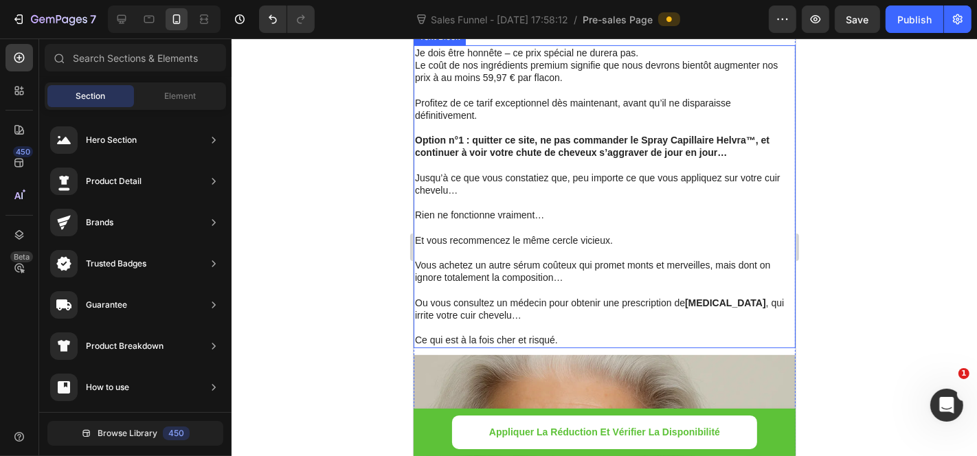
click at [615, 196] on p at bounding box center [603, 202] width 379 height 12
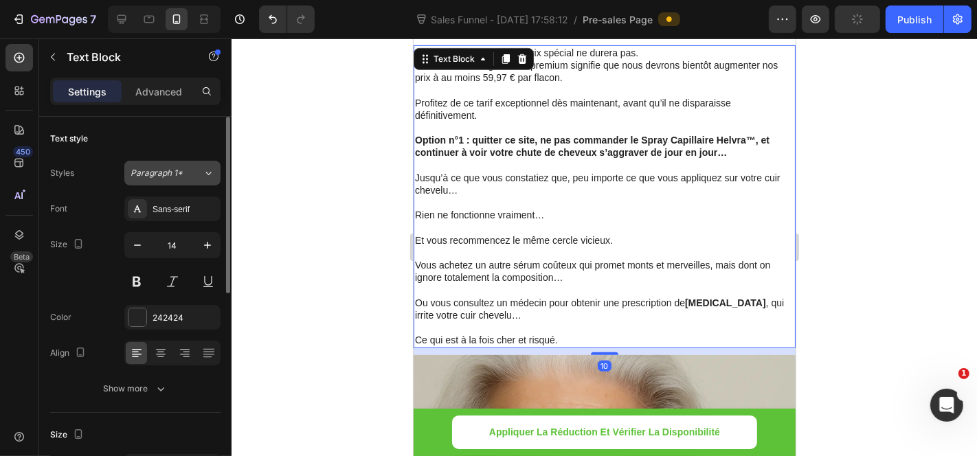
click at [194, 175] on div "Paragraph 1*" at bounding box center [167, 173] width 72 height 12
click at [179, 128] on div "Text style" at bounding box center [135, 139] width 170 height 22
click at [168, 95] on p "Advanced" at bounding box center [158, 92] width 47 height 14
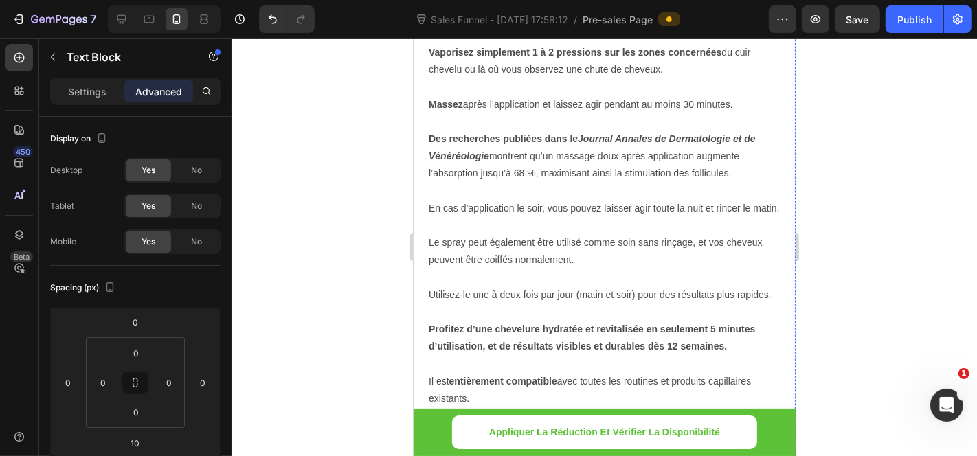
scroll to position [8449, 0]
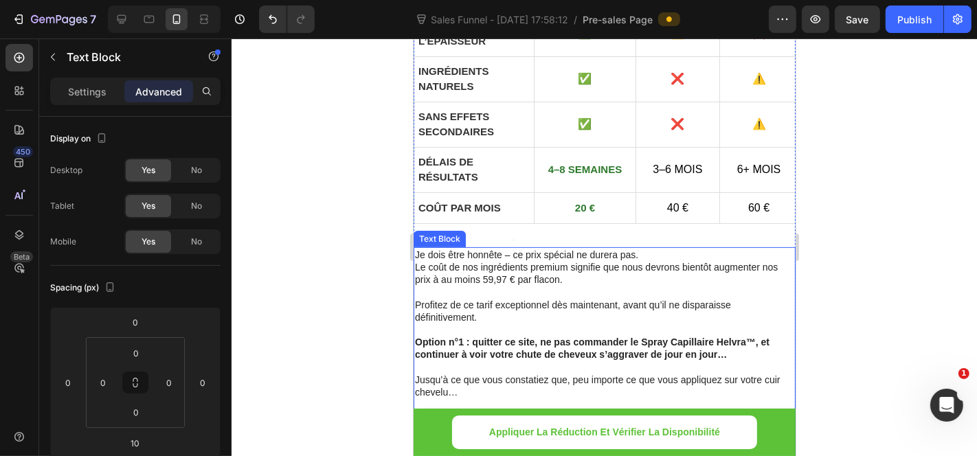
scroll to position [9212, 0]
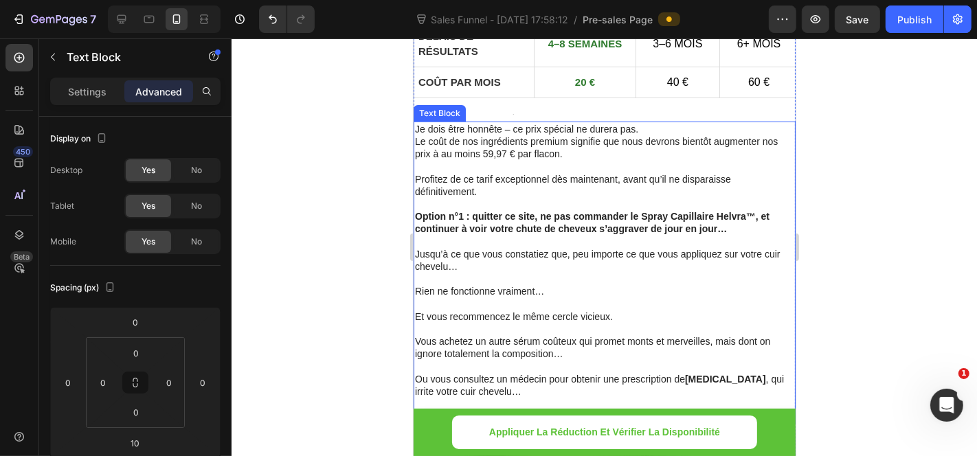
click at [474, 247] on p "Jusqu’à ce que vous constatiez que, peu importe ce que vous appliquez sur votre…" at bounding box center [603, 259] width 379 height 25
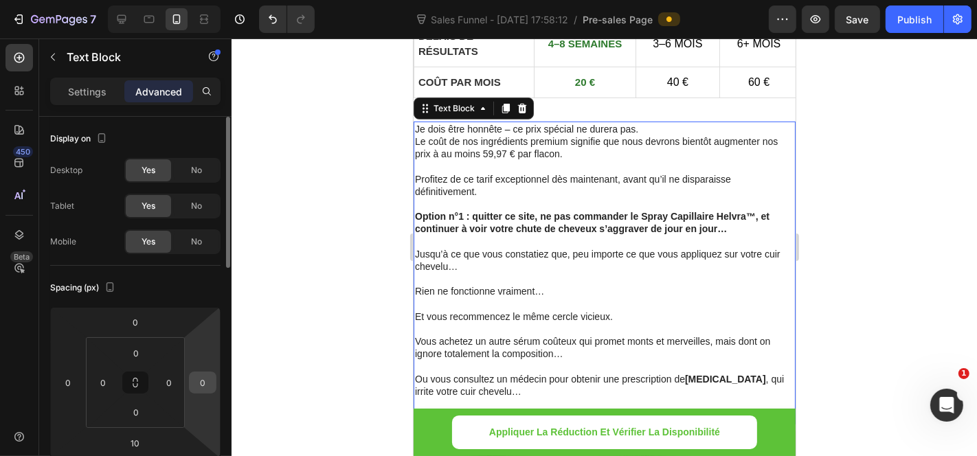
click at [201, 376] on input "0" at bounding box center [202, 382] width 21 height 21
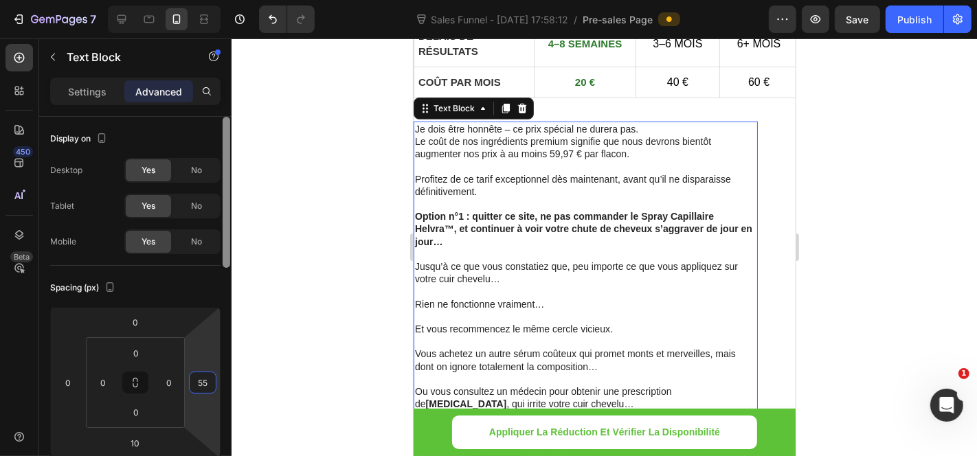
type input "5"
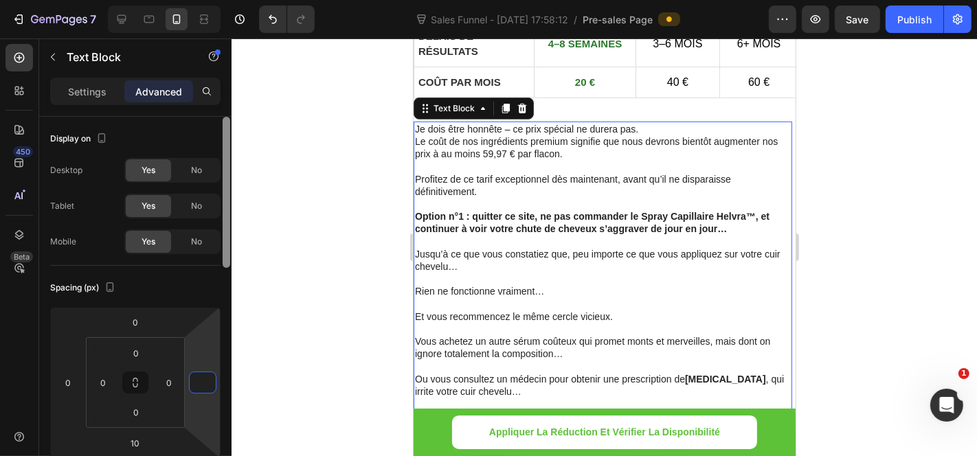
type input "0"
click at [106, 383] on input "0" at bounding box center [103, 382] width 21 height 21
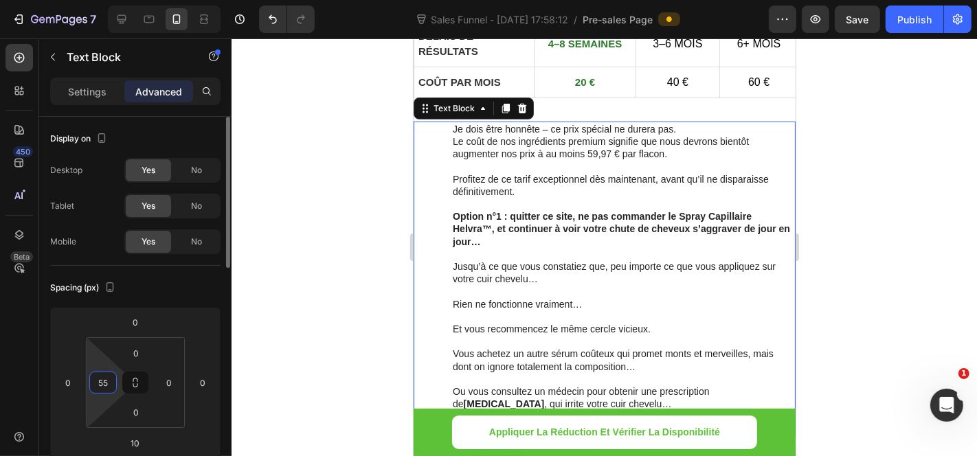
type input "5"
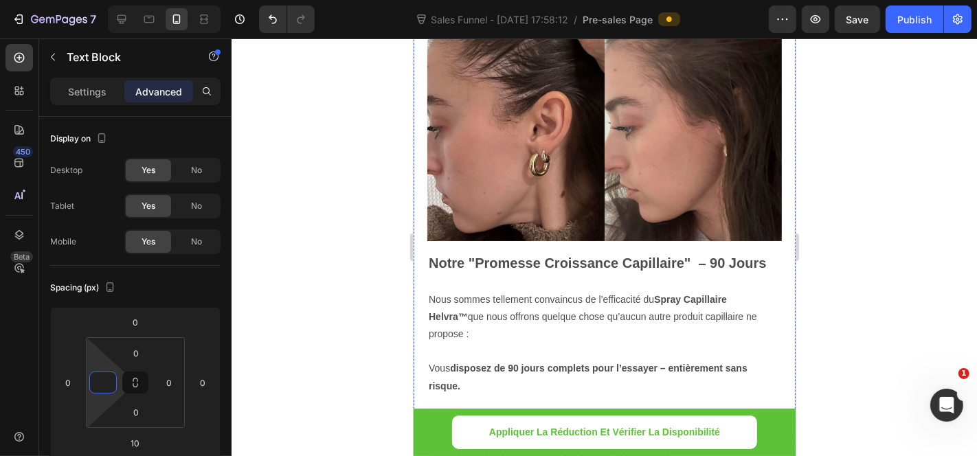
scroll to position [8754, 0]
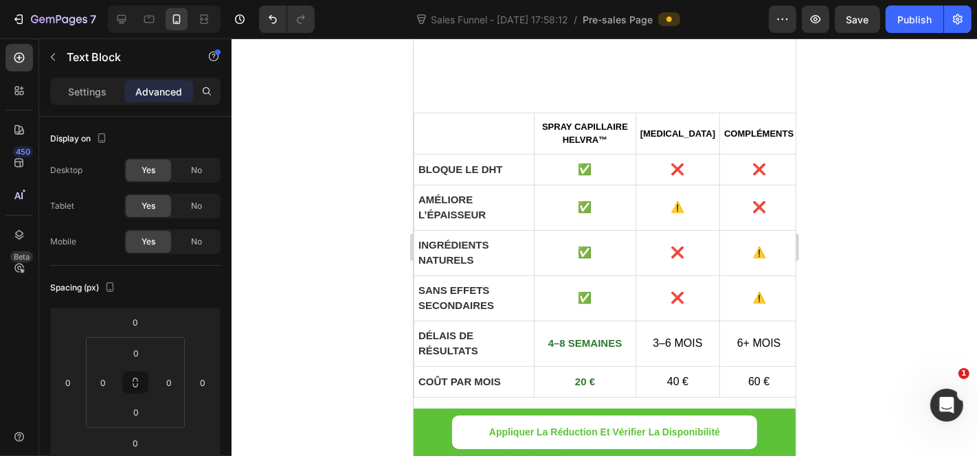
scroll to position [9136, 0]
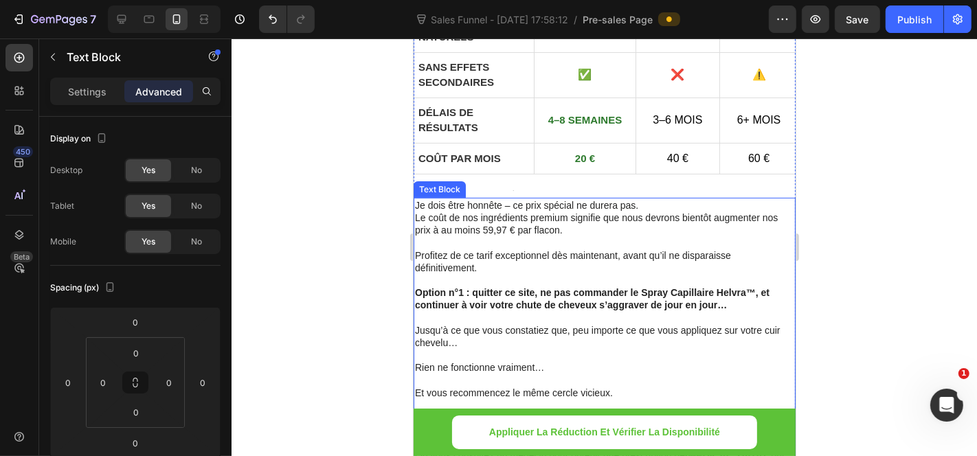
click at [502, 249] on p "Profitez de ce tarif exceptionnel dès maintenant, avant qu’il ne disparaisse dé…" at bounding box center [603, 261] width 379 height 25
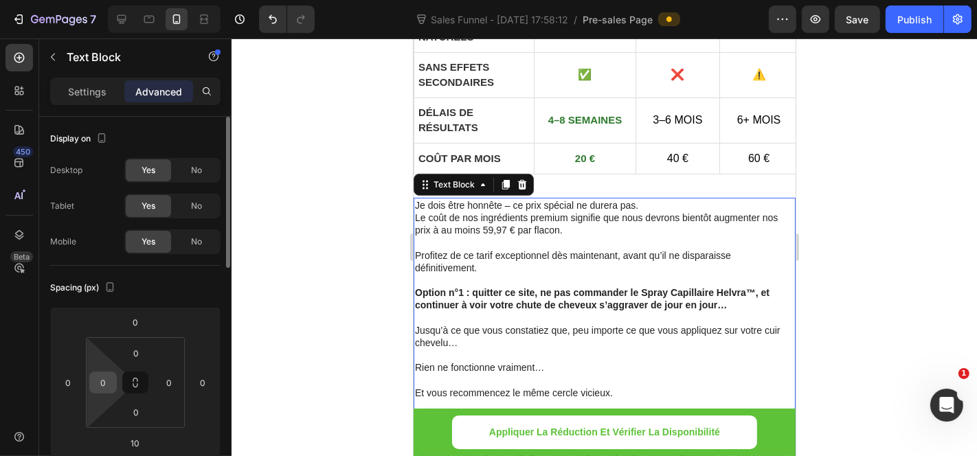
click at [106, 381] on input "0" at bounding box center [103, 382] width 21 height 21
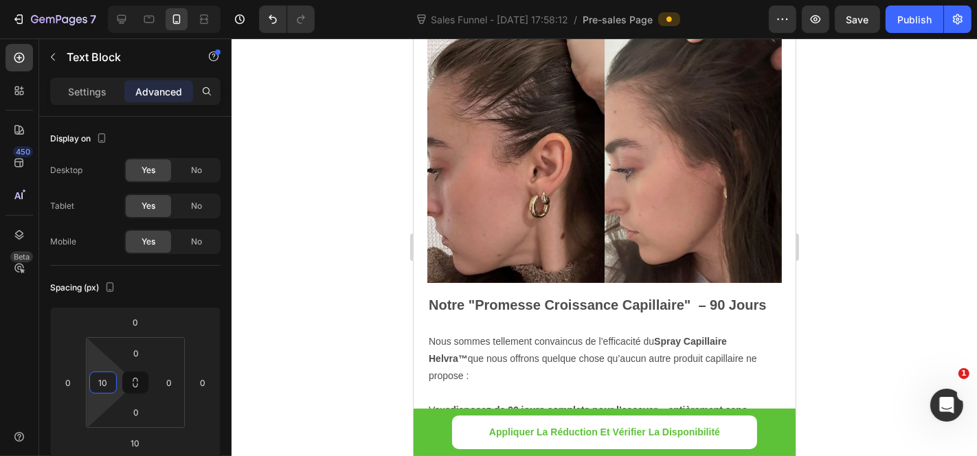
scroll to position [9059, 0]
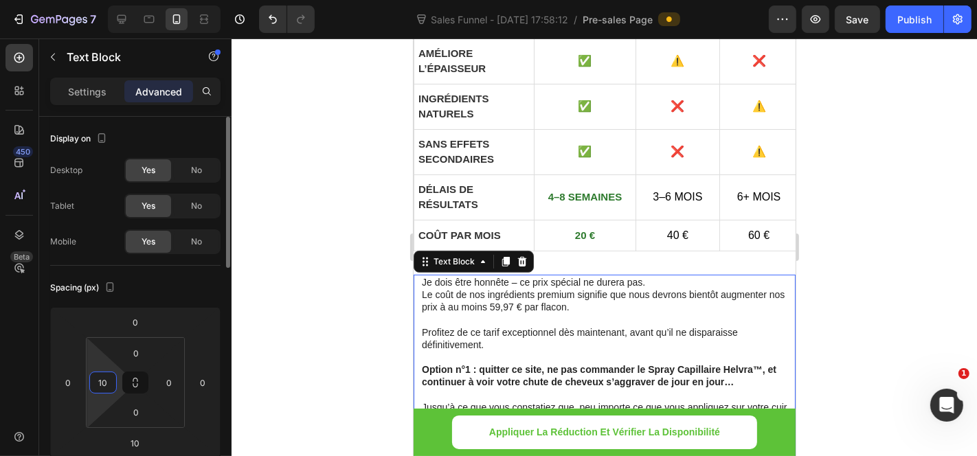
type input "1"
type input "20"
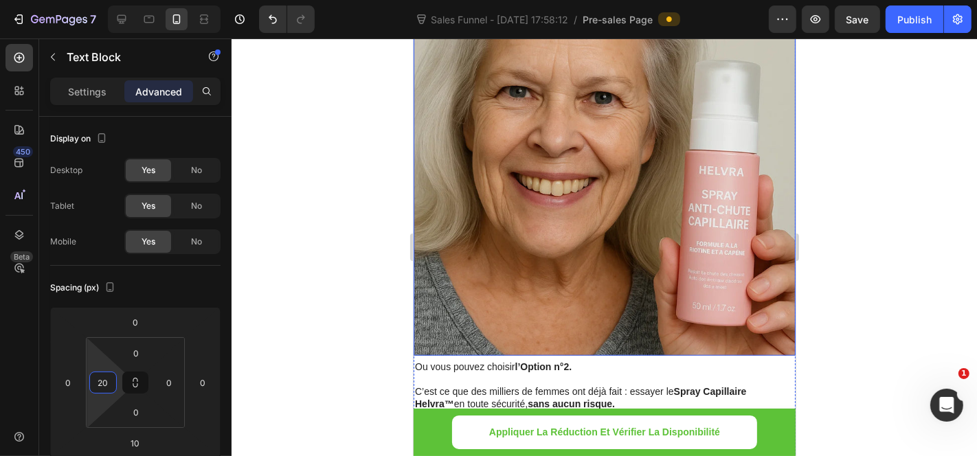
scroll to position [9823, 0]
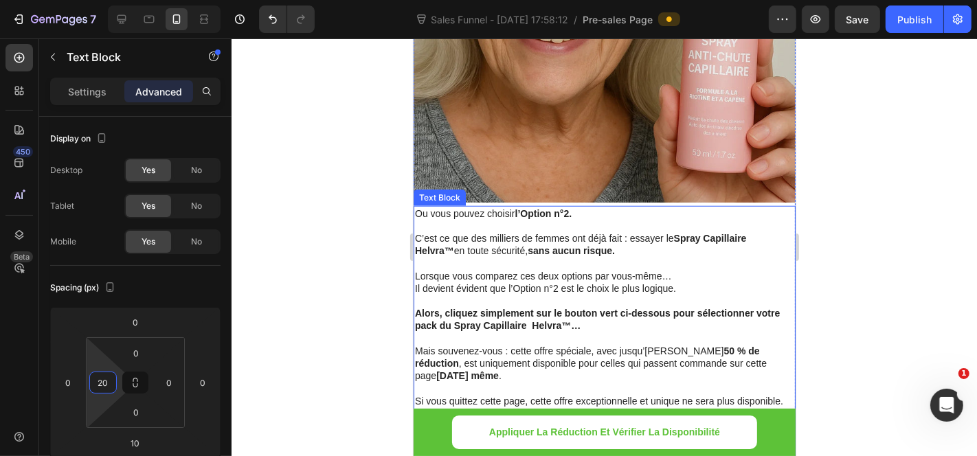
click at [472, 282] on p "Il devient évident que l’Option n°2 est le choix le plus logique." at bounding box center [603, 288] width 379 height 12
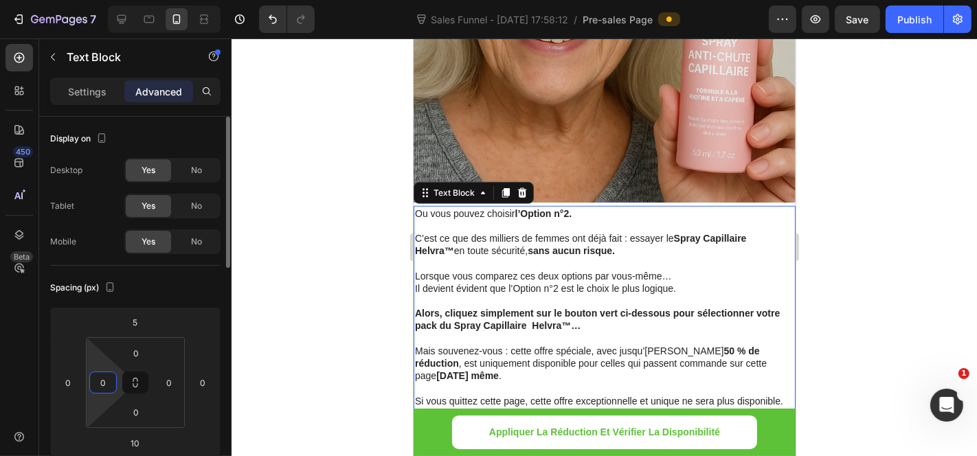
click at [106, 386] on input "0" at bounding box center [103, 382] width 21 height 21
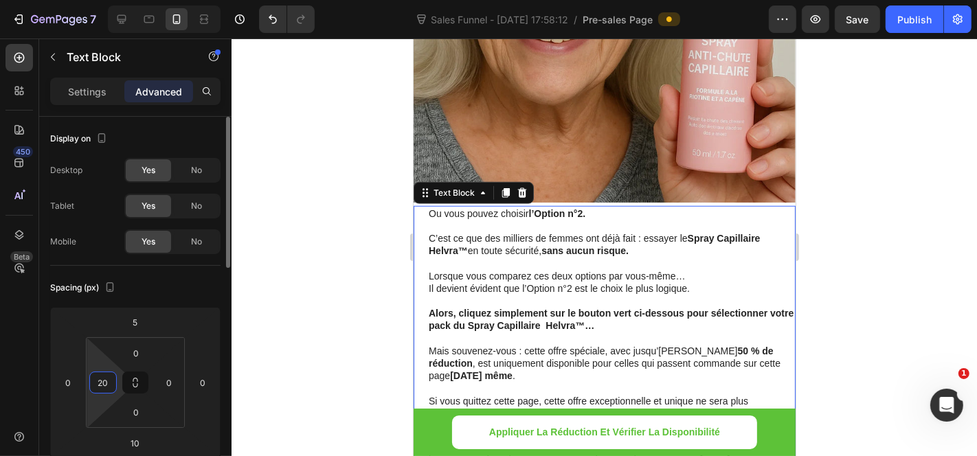
type input "2"
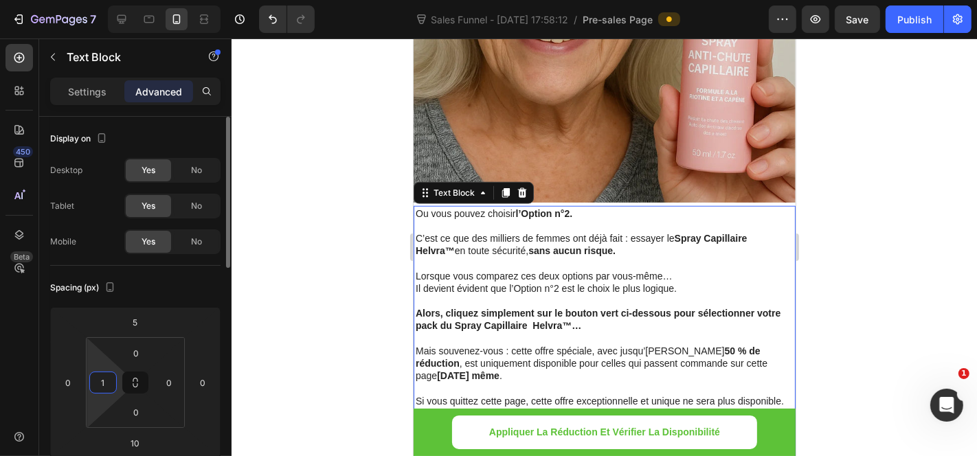
type input "15"
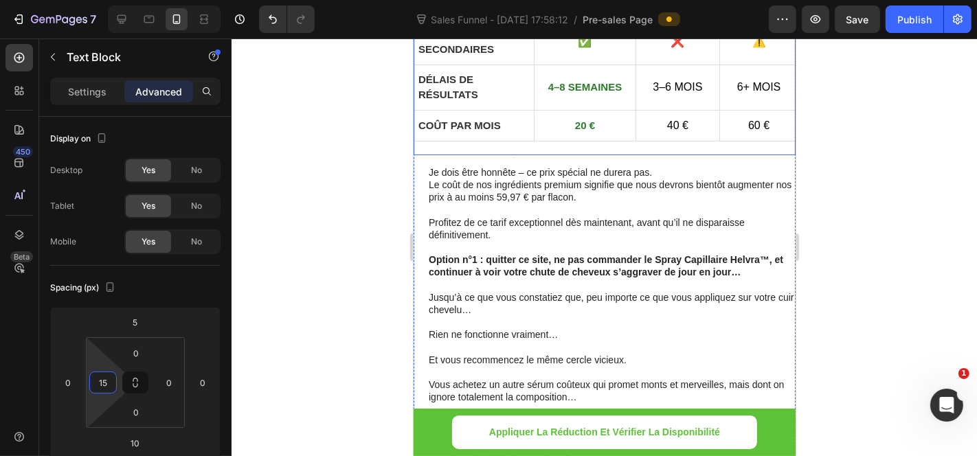
scroll to position [9212, 0]
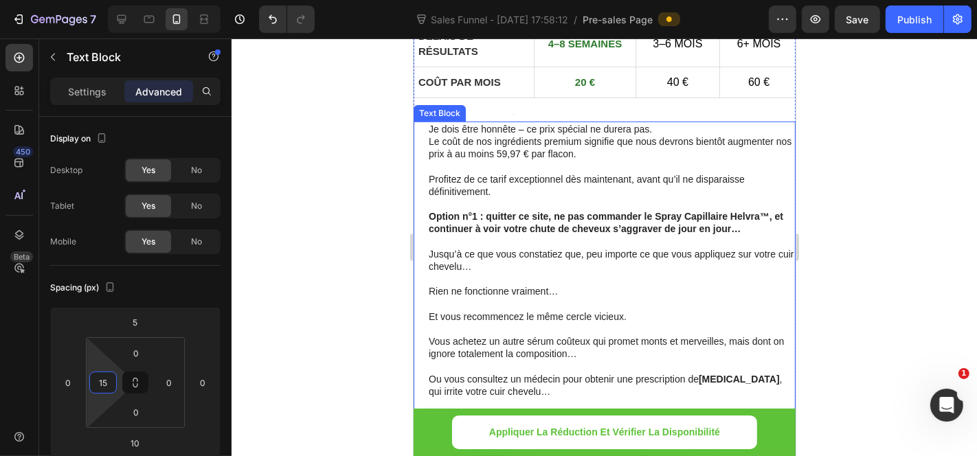
drag, startPoint x: 480, startPoint y: 179, endPoint x: 460, endPoint y: 190, distance: 22.8
click at [481, 197] on p at bounding box center [611, 203] width 366 height 12
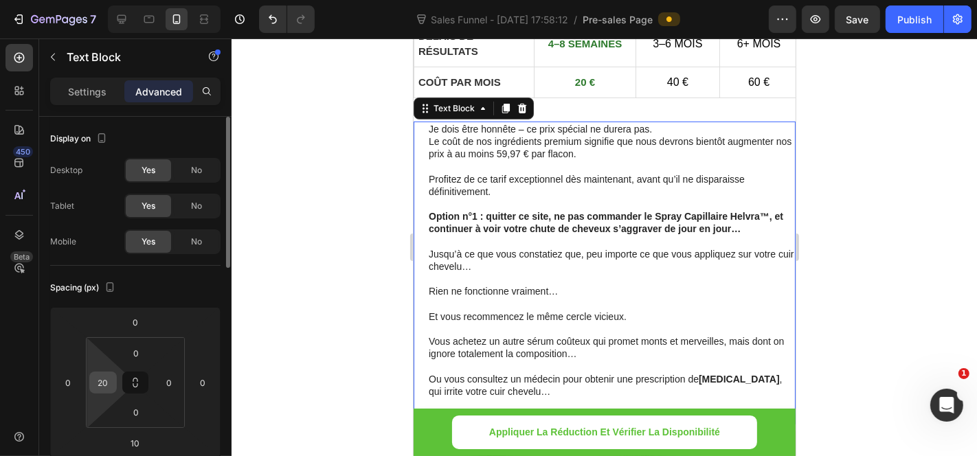
click at [115, 381] on div "20" at bounding box center [102, 383] width 27 height 22
click at [108, 384] on input "20" at bounding box center [103, 382] width 21 height 21
type input "15"
click at [572, 335] on p "Vous achetez un autre sérum coûteux qui promet monts et merveilles, mais dont o…" at bounding box center [609, 347] width 369 height 25
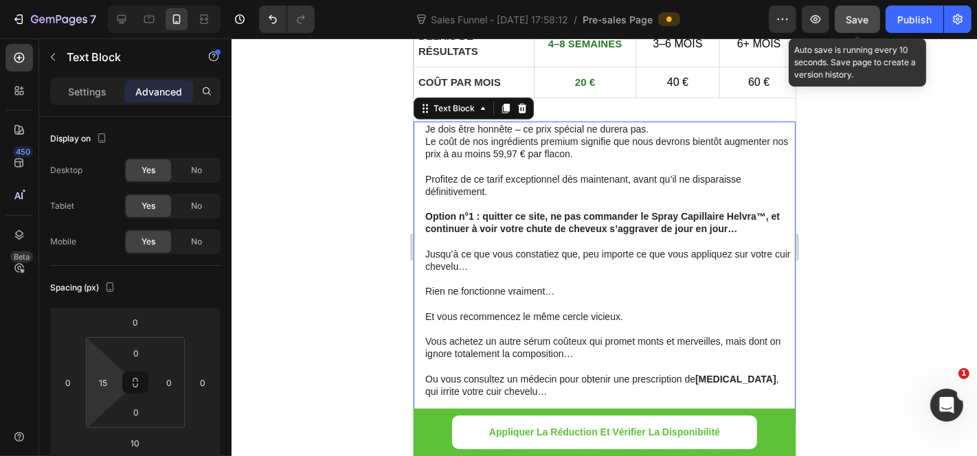
click at [844, 23] on button "Save" at bounding box center [857, 18] width 45 height 27
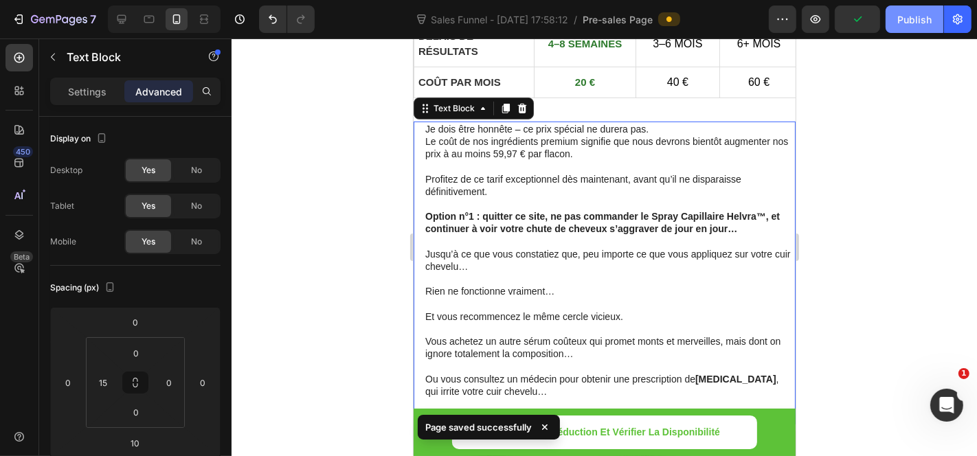
click at [896, 16] on button "Publish" at bounding box center [915, 18] width 58 height 27
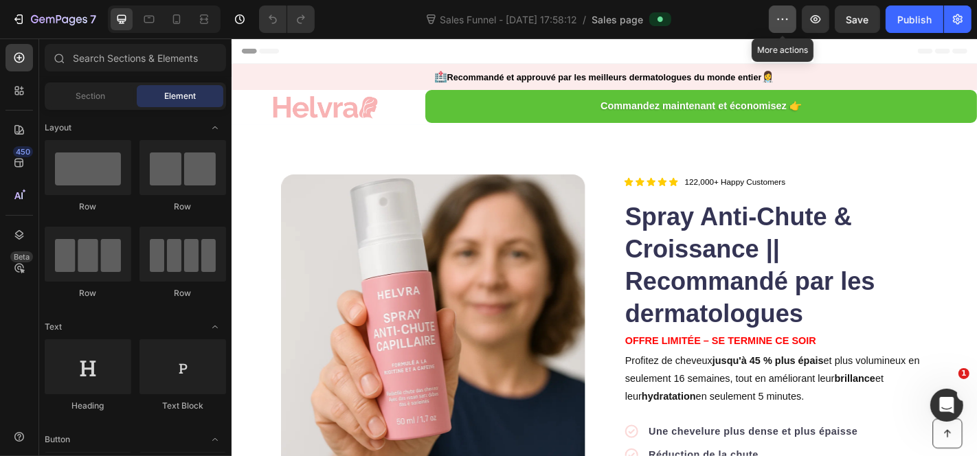
click at [785, 11] on button "button" at bounding box center [782, 18] width 27 height 27
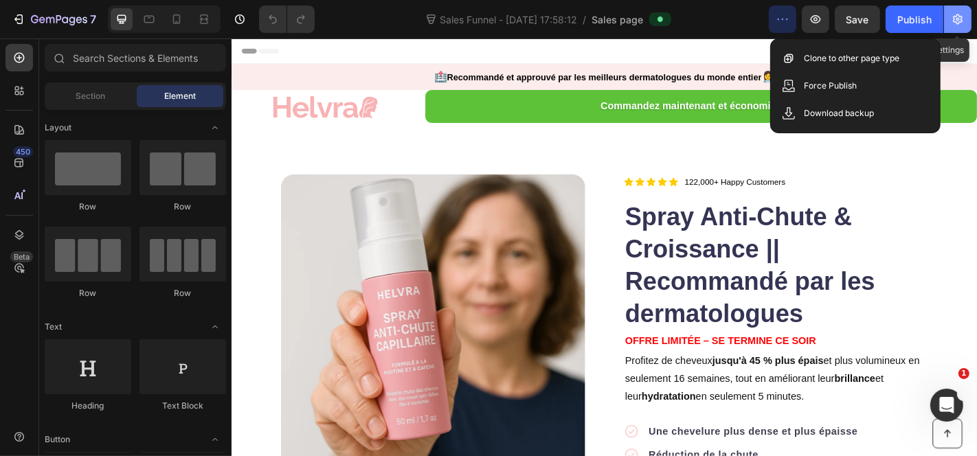
click at [964, 22] on icon "button" at bounding box center [958, 19] width 14 height 14
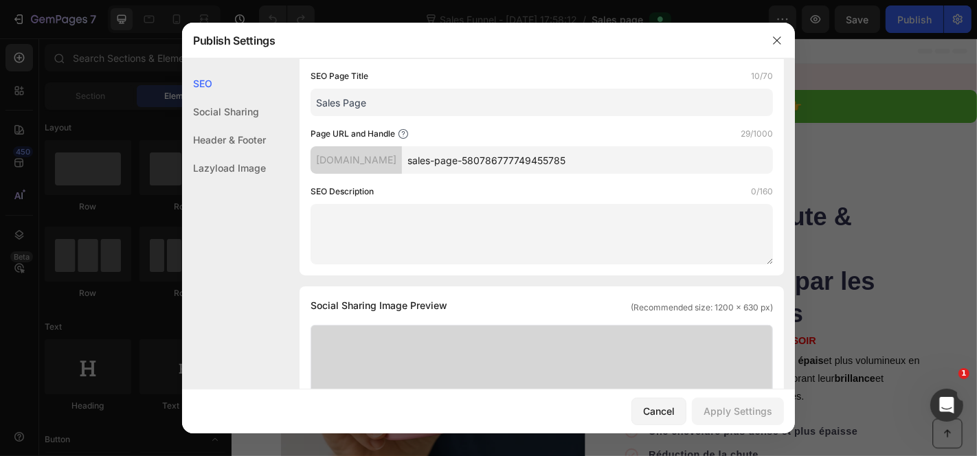
scroll to position [76, 0]
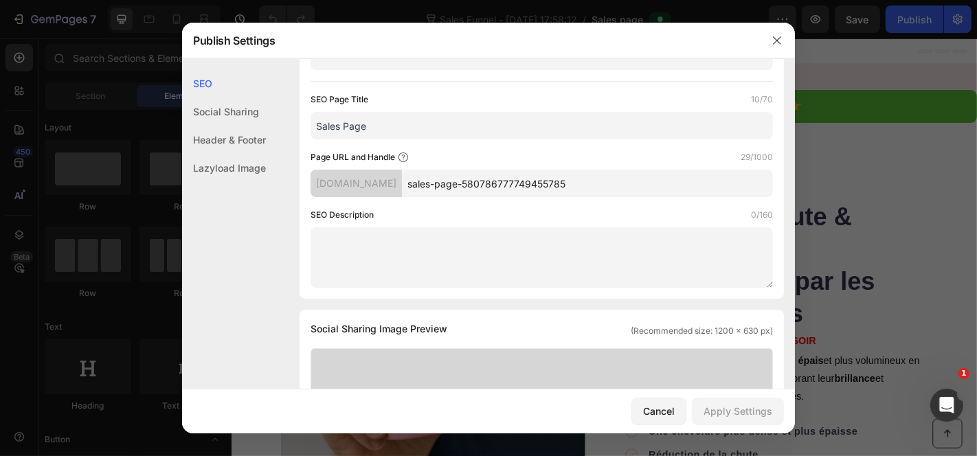
click at [540, 176] on input "sales-page-580786777749455785" at bounding box center [587, 183] width 371 height 27
click at [598, 183] on input "sales-page-580786777749455785" at bounding box center [587, 183] width 371 height 27
type input "sales-page-580786777749455785"
click at [629, 187] on input "sales-page-580786777749455785" at bounding box center [587, 183] width 371 height 27
drag, startPoint x: 603, startPoint y: 189, endPoint x: 430, endPoint y: 182, distance: 174.0
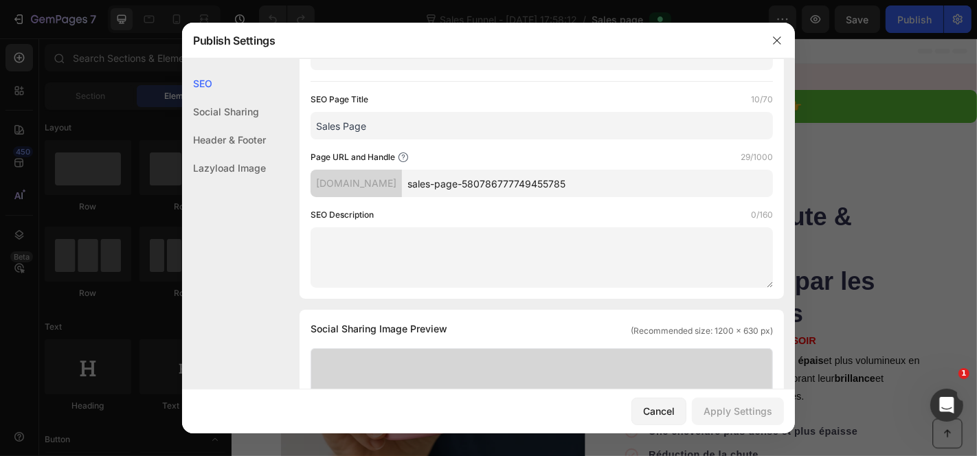
click at [430, 182] on div "s7fxeh-ib.myshopify.com sales-page-580786777749455785" at bounding box center [542, 183] width 463 height 27
click at [430, 127] on input "Sales Page" at bounding box center [542, 125] width 463 height 27
click at [375, 186] on div "s7fxeh-ib.myshopify.com" at bounding box center [356, 183] width 91 height 27
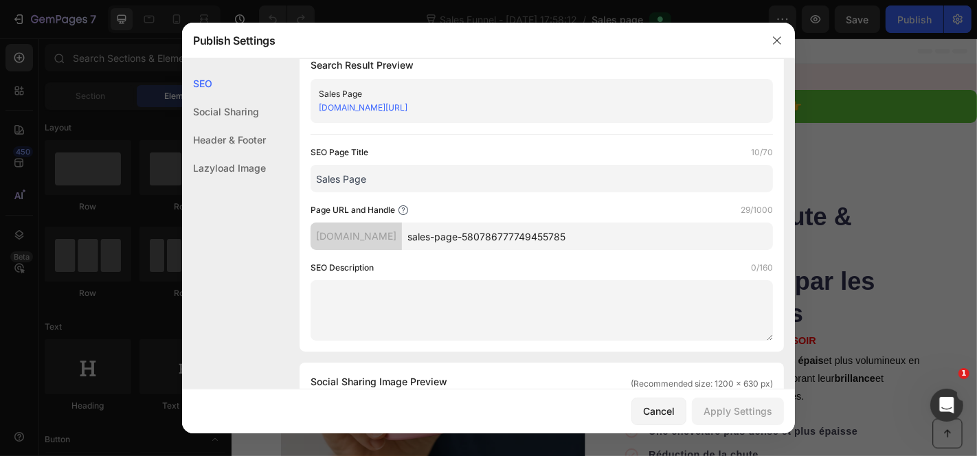
scroll to position [0, 0]
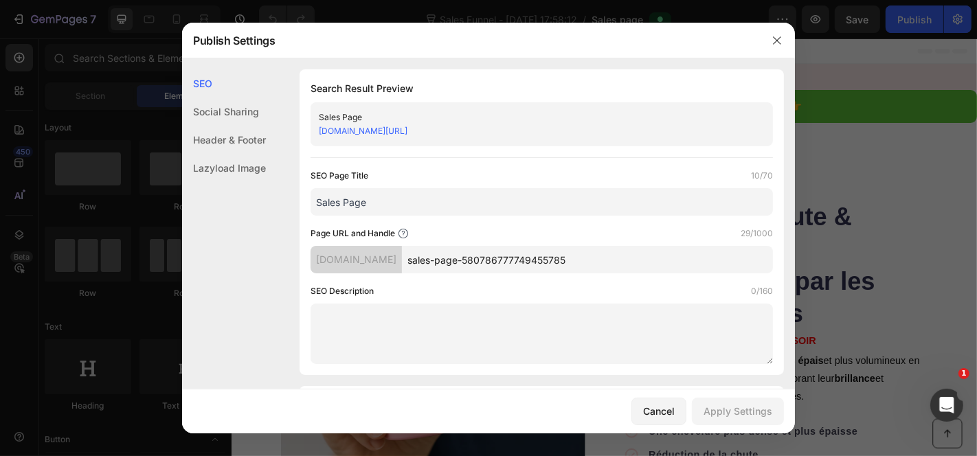
drag, startPoint x: 614, startPoint y: 133, endPoint x: 315, endPoint y: 131, distance: 299.6
click at [315, 131] on div "Sales Page s7fxeh-ib.myshopify.com/pages/sales-page-580786777749455785" at bounding box center [542, 124] width 463 height 44
copy link "s7fxeh-ib.myshopify.com/pages/sales-page-580786777749455785"
click at [606, 135] on div "s7fxeh-ib.myshopify.com/pages/sales-page-580786777749455785" at bounding box center [530, 131] width 423 height 14
click at [622, 135] on div "s7fxeh-ib.myshopify.com/pages/sales-page-580786777749455785" at bounding box center [530, 131] width 423 height 14
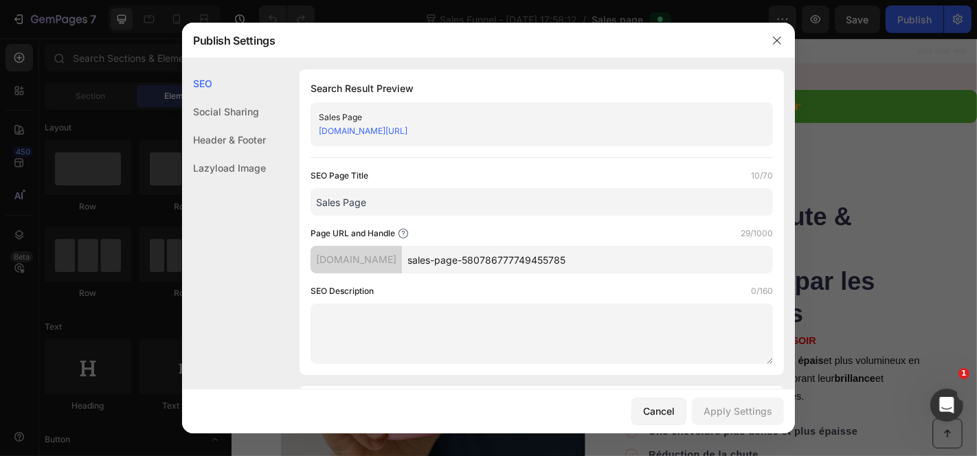
drag, startPoint x: 337, startPoint y: 131, endPoint x: 314, endPoint y: 126, distance: 23.7
click at [630, 132] on div "s7fxeh-ib.myshopify.com/pages/sales-page-580786777749455785" at bounding box center [530, 131] width 423 height 14
drag, startPoint x: 616, startPoint y: 132, endPoint x: 318, endPoint y: 131, distance: 299.0
click at [318, 131] on div "Sales Page s7fxeh-ib.myshopify.com/pages/sales-page-580786777749455785" at bounding box center [542, 124] width 463 height 44
copy link "s7fxeh-ib.myshopify.com/pages/sales-page-580786777749455785"
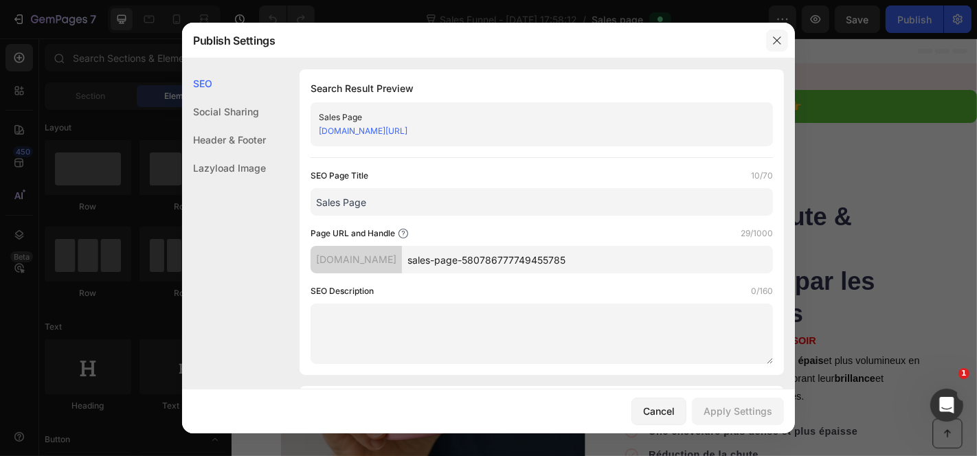
click at [773, 39] on icon "button" at bounding box center [777, 40] width 11 height 11
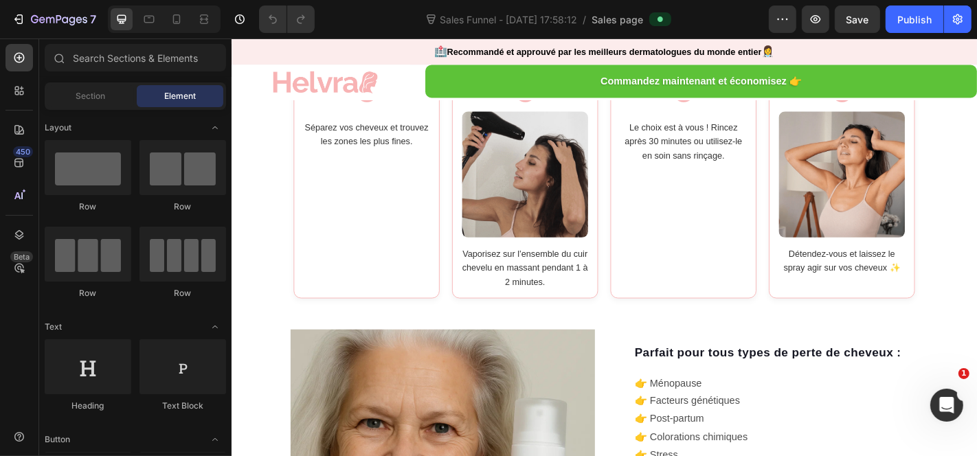
scroll to position [2138, 0]
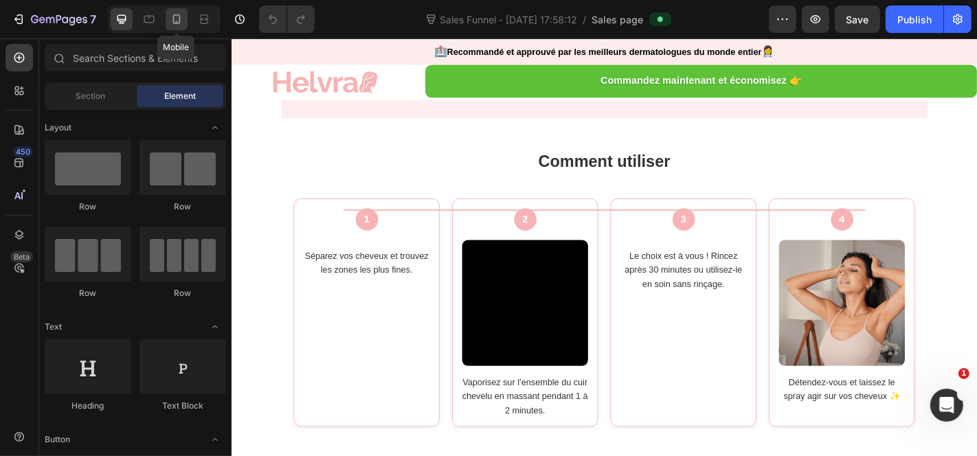
click at [170, 19] on icon at bounding box center [177, 19] width 14 height 14
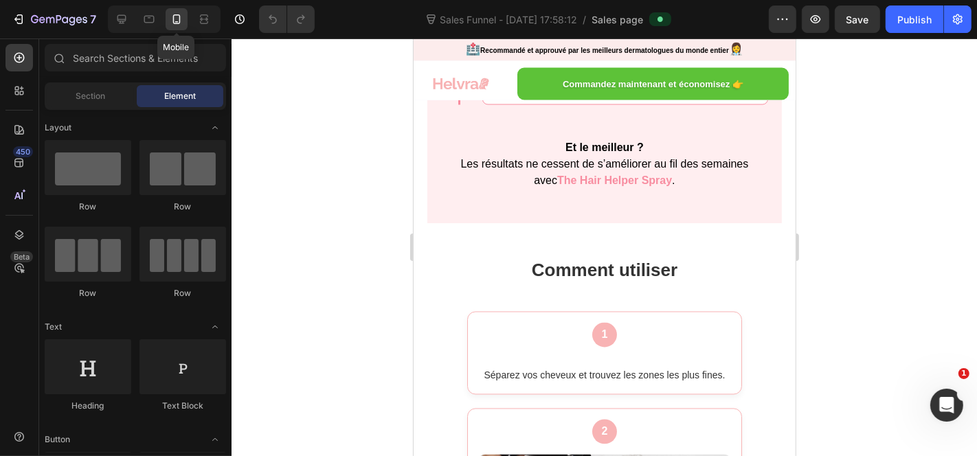
scroll to position [2151, 0]
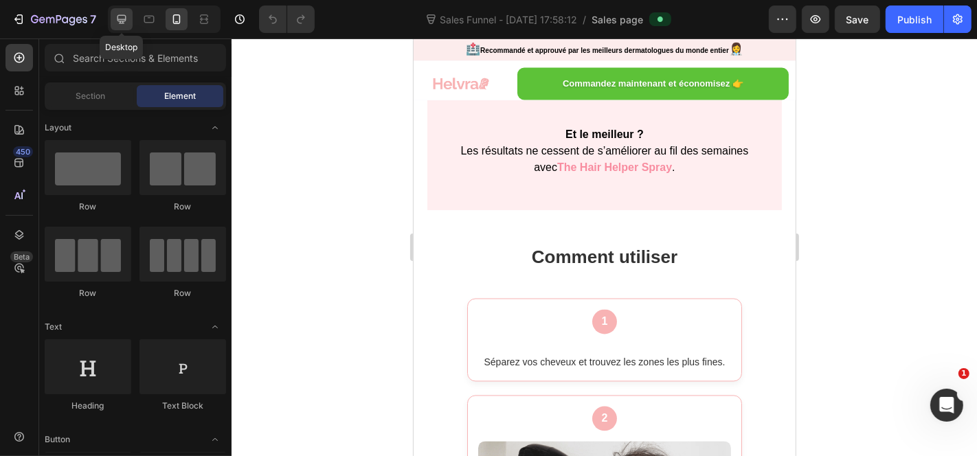
click at [129, 19] on div at bounding box center [122, 19] width 22 height 22
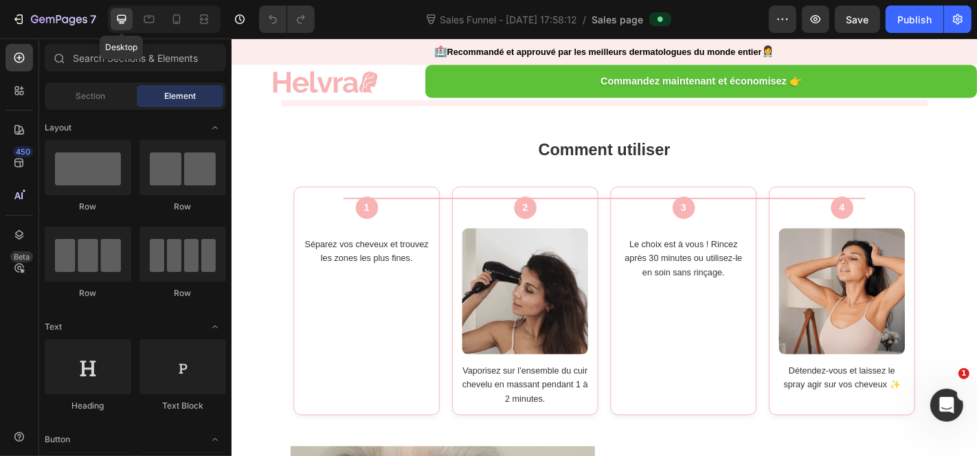
scroll to position [2138, 0]
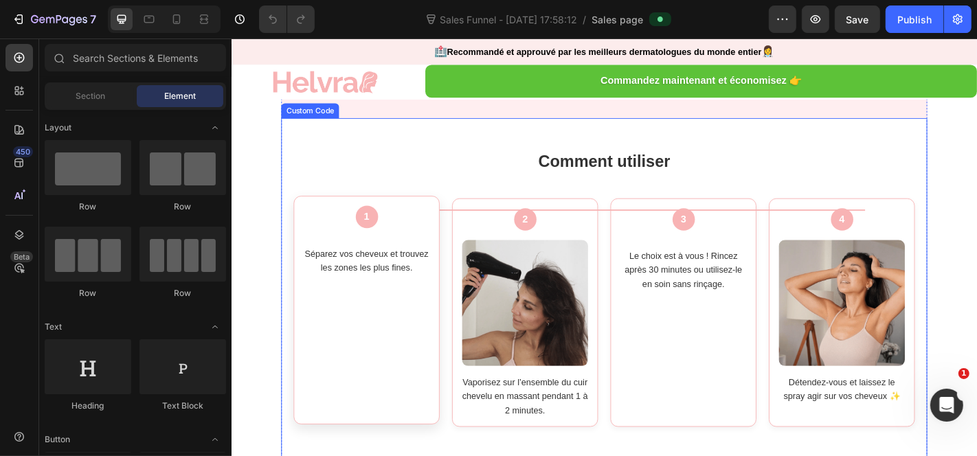
click at [319, 237] on div "1 Séparez vos cheveux et trouvez les zones les plus fines." at bounding box center [381, 338] width 162 height 253
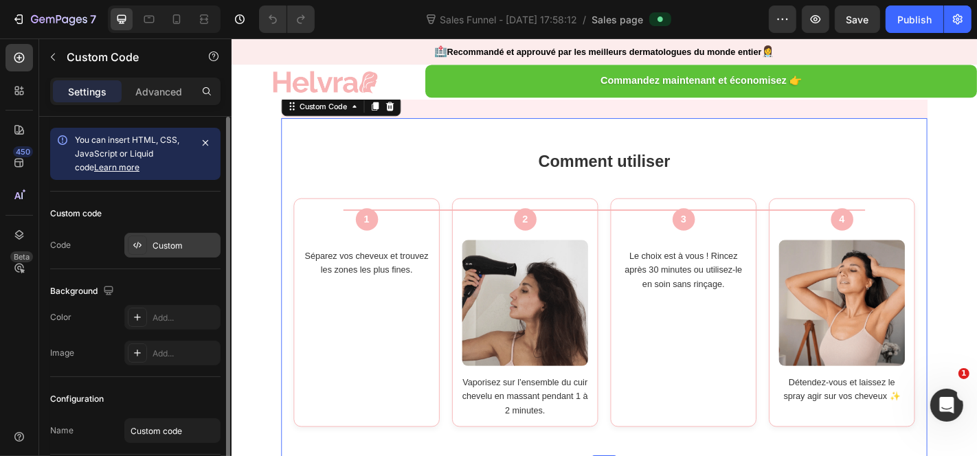
click at [170, 236] on div "Custom" at bounding box center [172, 245] width 96 height 25
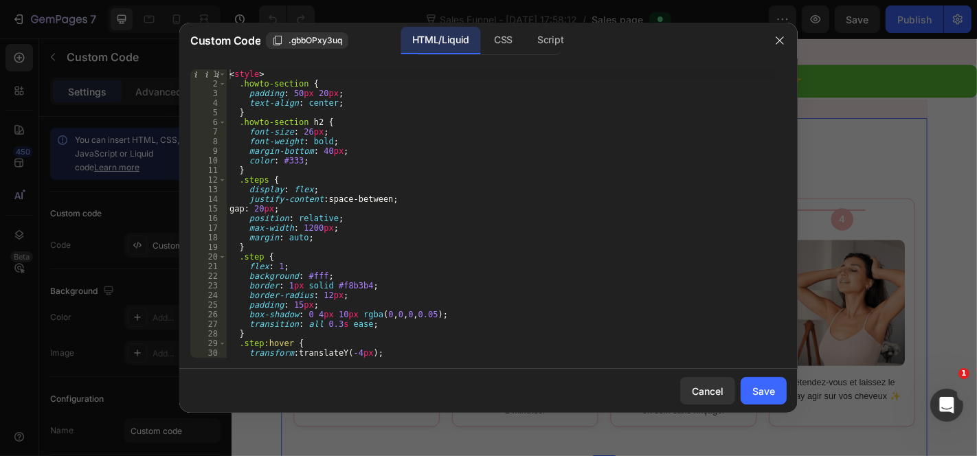
click at [410, 252] on div "< style > .howto-section { padding : 50 px 20 px ; text-align : center ; } .how…" at bounding box center [501, 223] width 548 height 308
type textarea "</div> </div>"
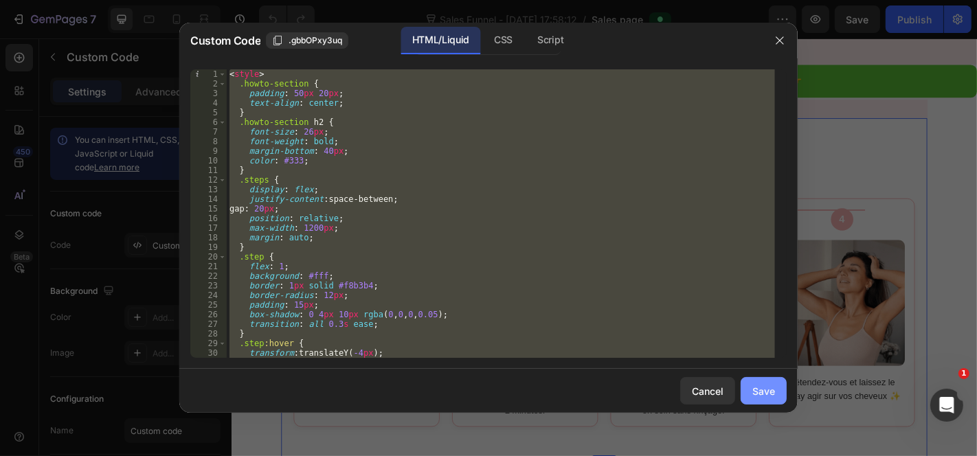
click at [759, 390] on div "Save" at bounding box center [764, 391] width 23 height 14
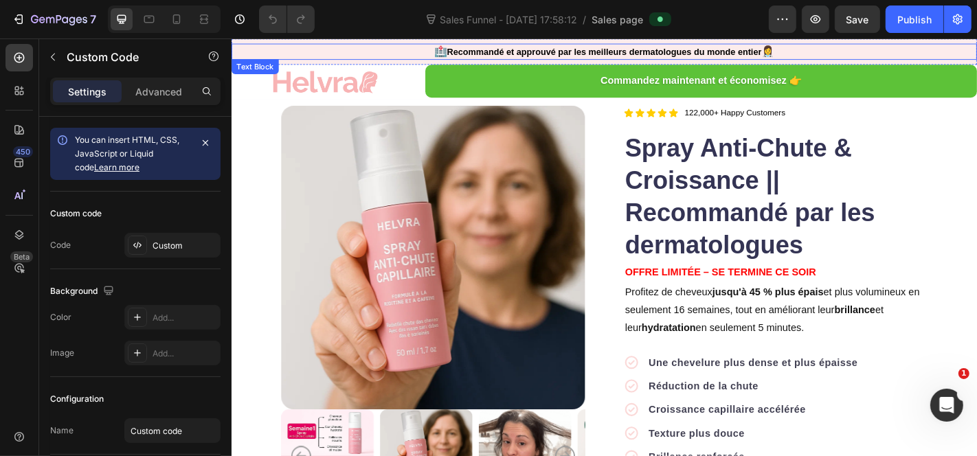
scroll to position [0, 0]
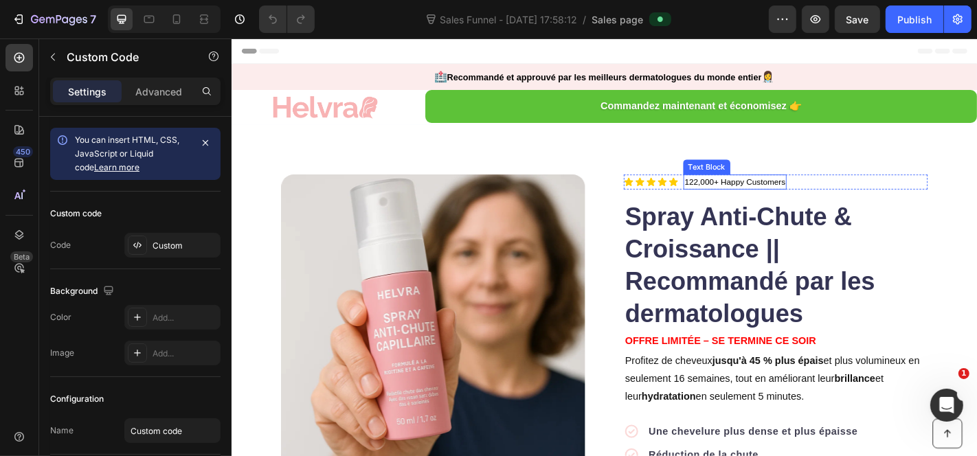
click at [814, 192] on p "122,000+ Happy Customers" at bounding box center [787, 197] width 111 height 14
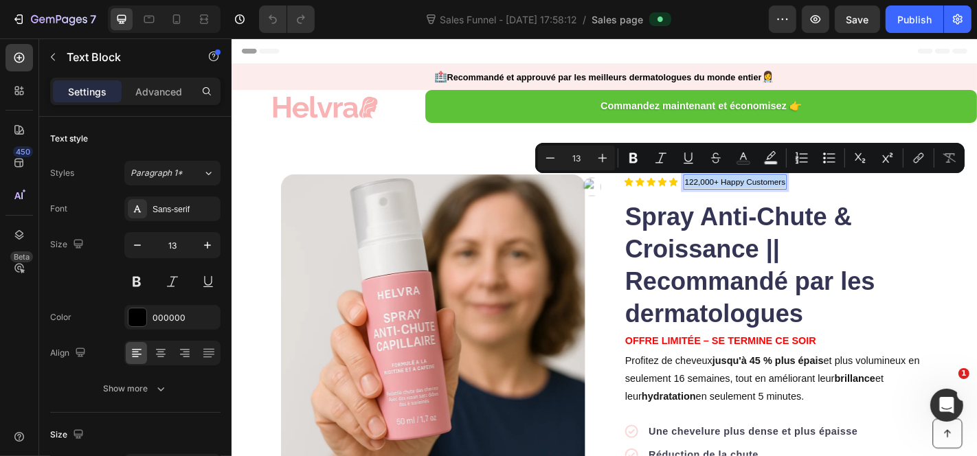
click at [829, 193] on p "122,000+ Happy Customers" at bounding box center [787, 197] width 111 height 14
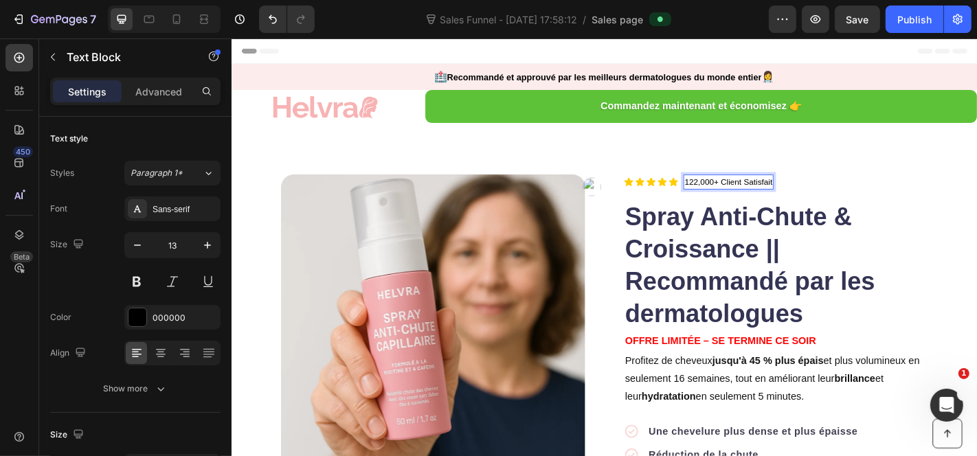
click at [754, 194] on p "122,000+ Client Satisfait" at bounding box center [780, 197] width 97 height 14
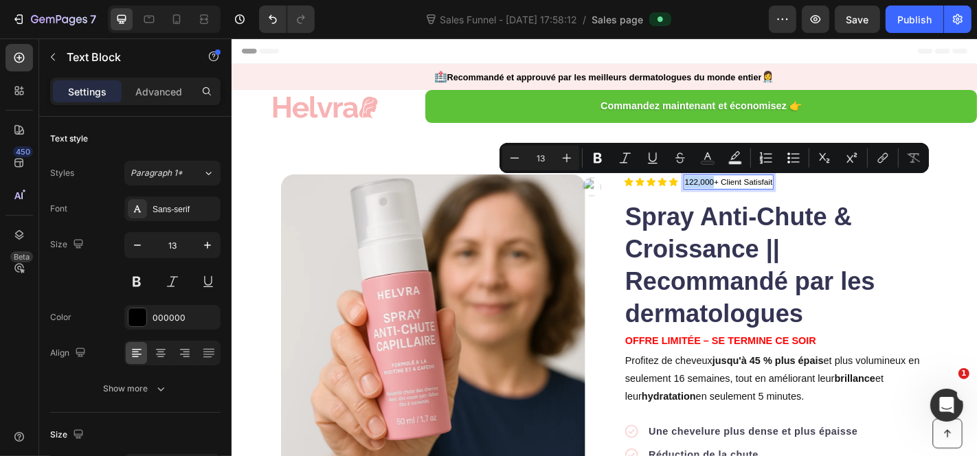
click at [759, 192] on p "122,000+ Client Satisfait" at bounding box center [780, 197] width 97 height 14
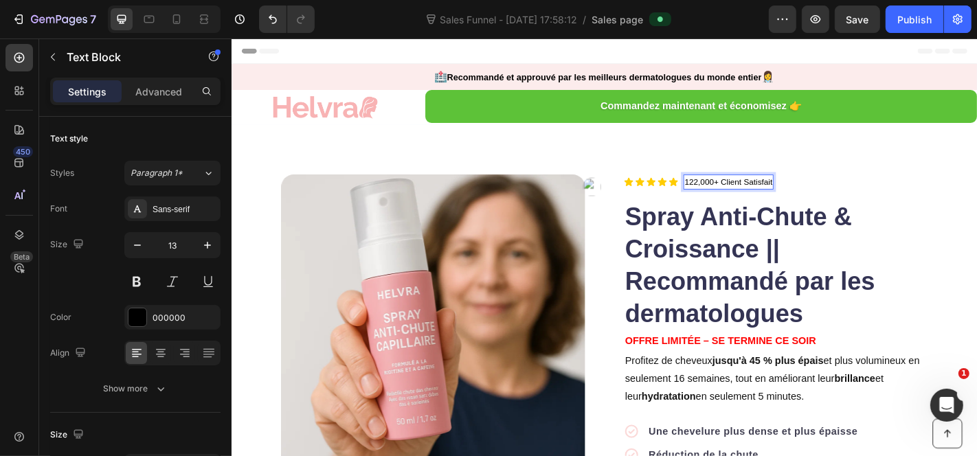
click at [752, 193] on p "122,000+ Client Satisfait" at bounding box center [780, 197] width 97 height 14
click at [757, 192] on p "122,327+ Client Satisfait" at bounding box center [780, 197] width 97 height 14
click at [742, 198] on p "122,350+ Client Satisfait" at bounding box center [780, 197] width 97 height 14
click at [722, 199] on div "Icon Icon Icon Icon Icon Icon List 125,350+ Client Satisfait Text Block 0 Row" at bounding box center [833, 196] width 336 height 16
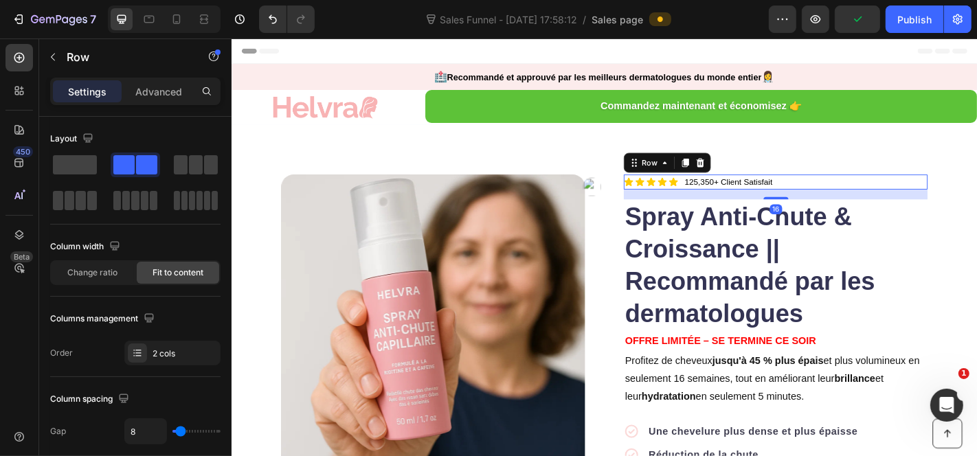
click at [722, 198] on div "Icon Icon Icon Icon Icon Icon List 125,350+ Client Satisfait Text Block Row 16" at bounding box center [833, 196] width 336 height 16
click at [722, 197] on div "Icon Icon Icon Icon Icon Icon List 125,350+ Client Satisfait Text Block Row 16" at bounding box center [833, 196] width 336 height 16
click at [722, 196] on div "Icon Icon Icon Icon Icon Icon List 125,350+ Client Satisfait Text Block Row 16" at bounding box center [833, 196] width 336 height 16
click at [737, 197] on p "125,350+ Client Satisfait" at bounding box center [780, 197] width 97 height 14
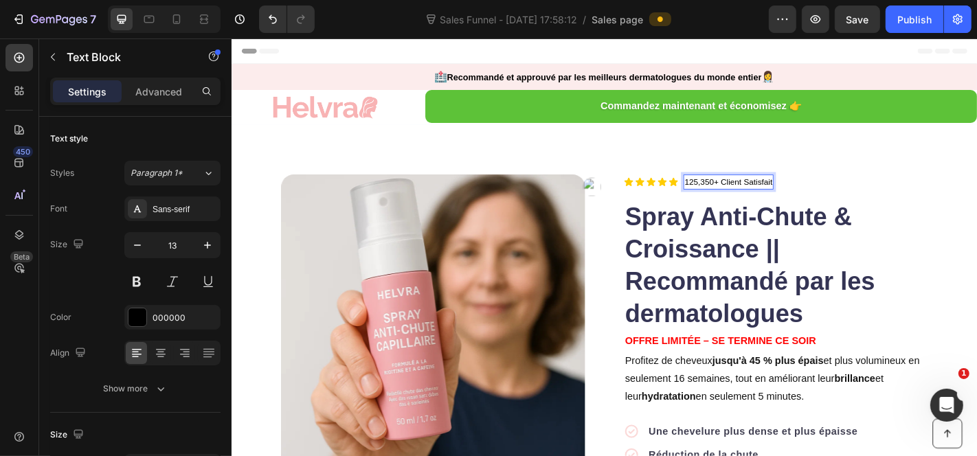
click at [804, 193] on p "125,350+ Client Satisfait" at bounding box center [780, 197] width 97 height 14
click at [790, 193] on p "Excellent 4,8 ★ | Plus de 135 250 clientes satisfaites" at bounding box center [836, 197] width 209 height 14
click at [836, 190] on p "Excellent 4,8 | Plus de 135 250 clientes satisfaites" at bounding box center [831, 197] width 198 height 14
click at [779, 196] on p "Excellent 4,8 | Plus de 135,250 clientes satisfaites" at bounding box center [831, 197] width 198 height 14
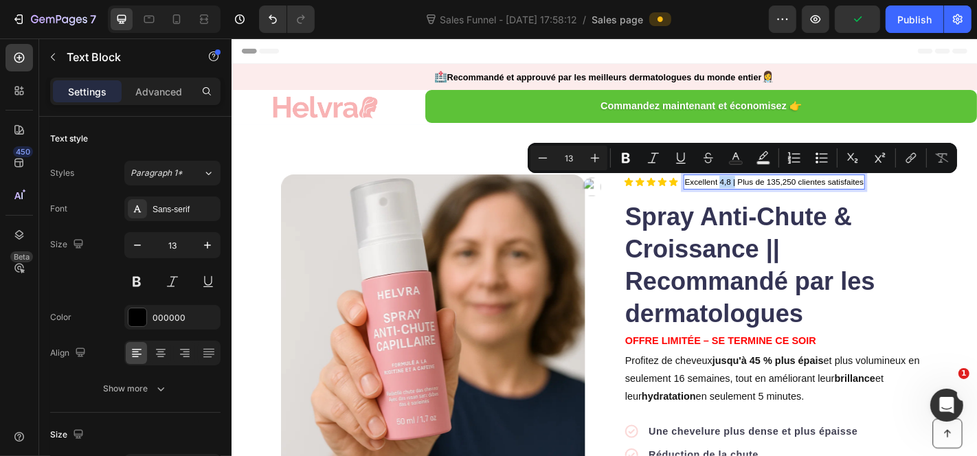
drag, startPoint x: 779, startPoint y: 196, endPoint x: 764, endPoint y: 196, distance: 15.1
click at [764, 196] on p "Excellent 4,8 | Plus de 135,250 clientes satisfaites" at bounding box center [831, 197] width 198 height 14
drag, startPoint x: 619, startPoint y: 161, endPoint x: 589, endPoint y: 168, distance: 30.3
click at [619, 161] on icon "Editor contextual toolbar" at bounding box center [626, 158] width 14 height 14
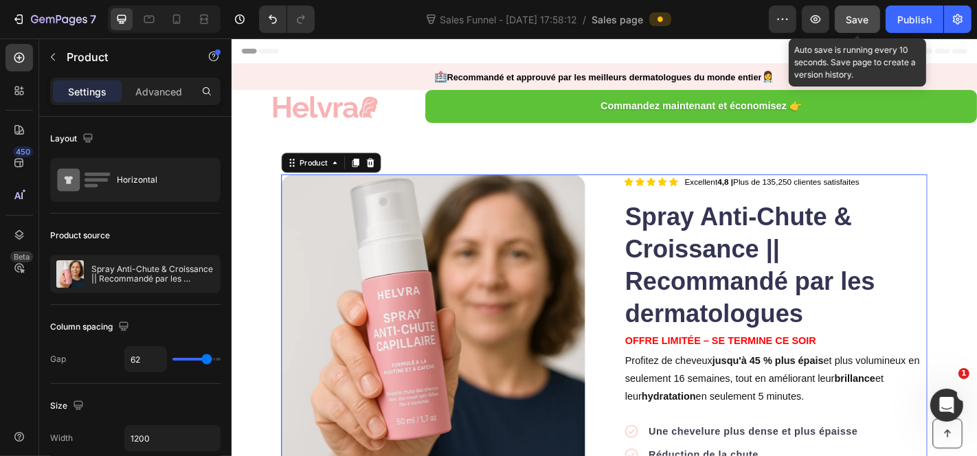
click at [856, 19] on span "Save" at bounding box center [858, 20] width 23 height 12
click at [926, 10] on button "Publish" at bounding box center [915, 18] width 58 height 27
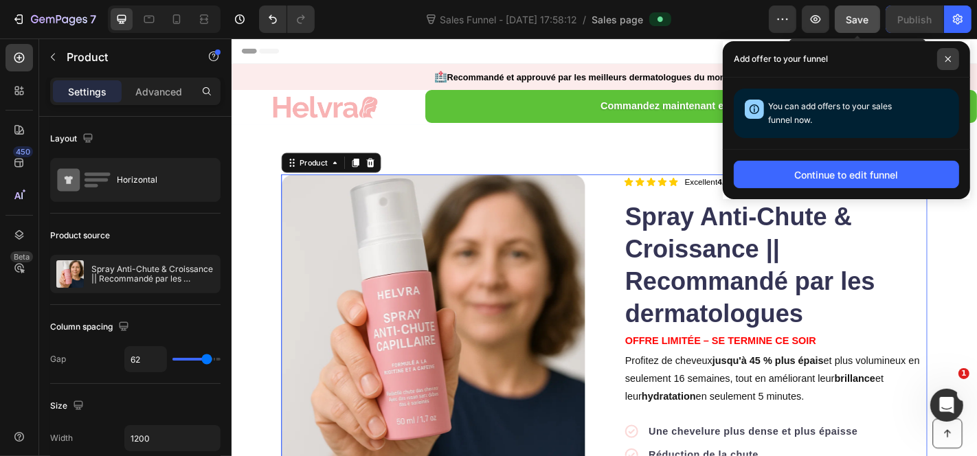
click at [946, 59] on icon at bounding box center [948, 59] width 7 height 7
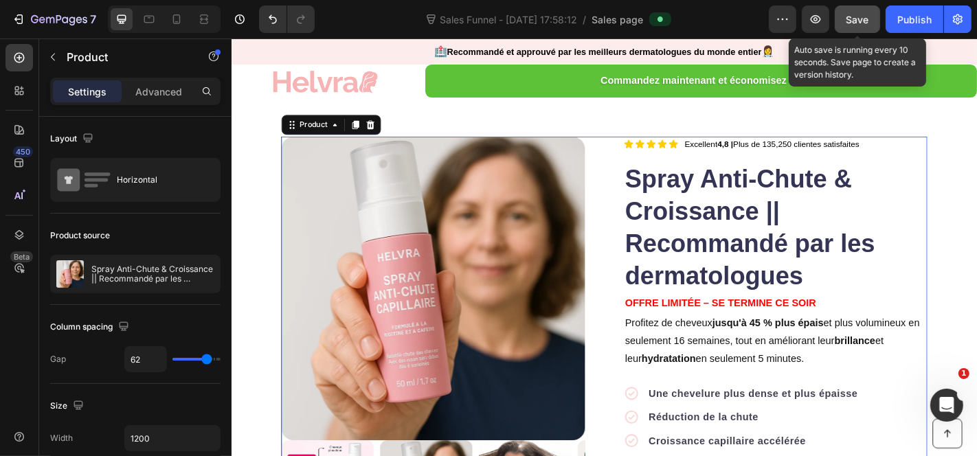
scroll to position [229, 0]
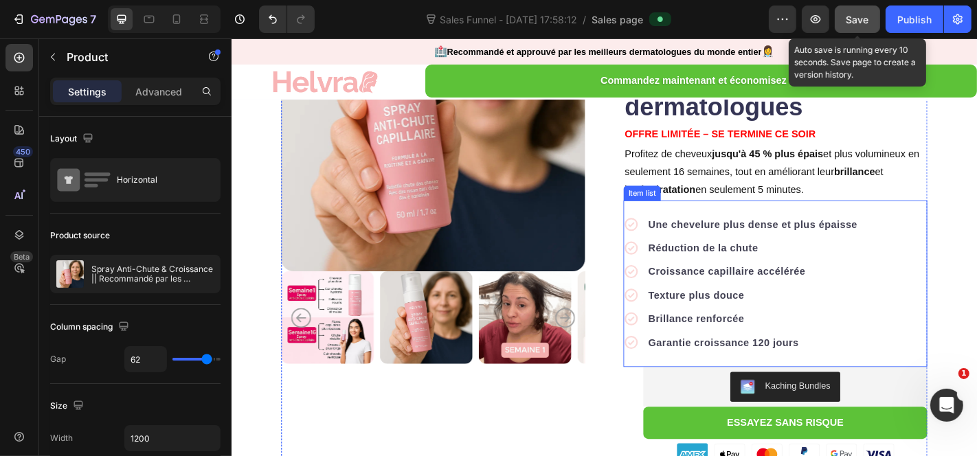
click at [821, 369] on strong "Garantie croissance 120 jours" at bounding box center [775, 374] width 166 height 12
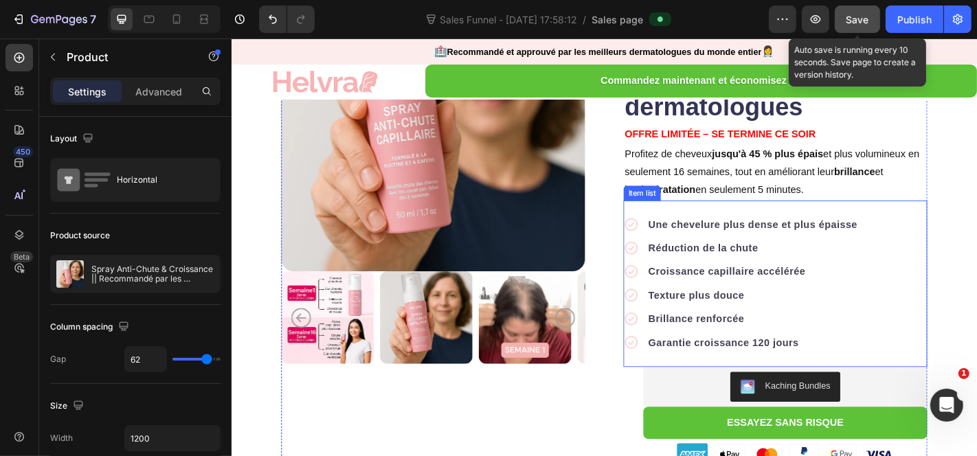
click at [821, 369] on strong "Garantie croissance 120 jours" at bounding box center [775, 374] width 166 height 12
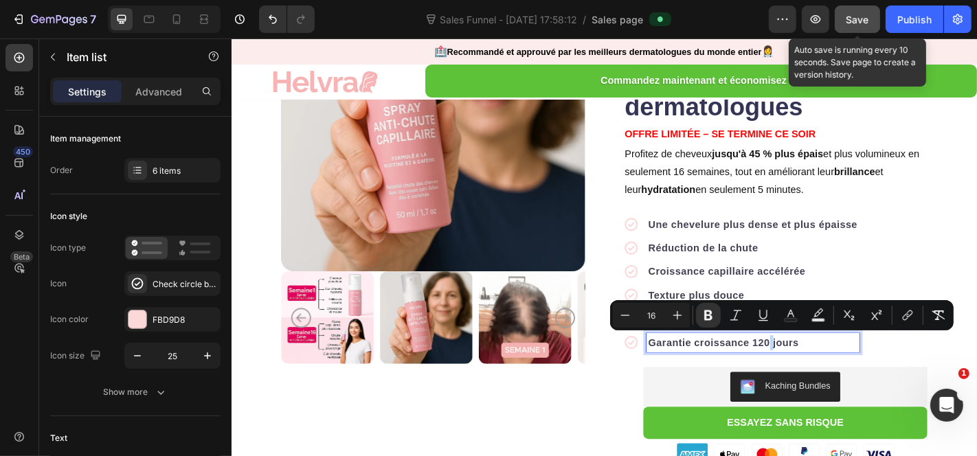
click at [819, 372] on strong "Garantie croissance 120 jours" at bounding box center [775, 374] width 166 height 12
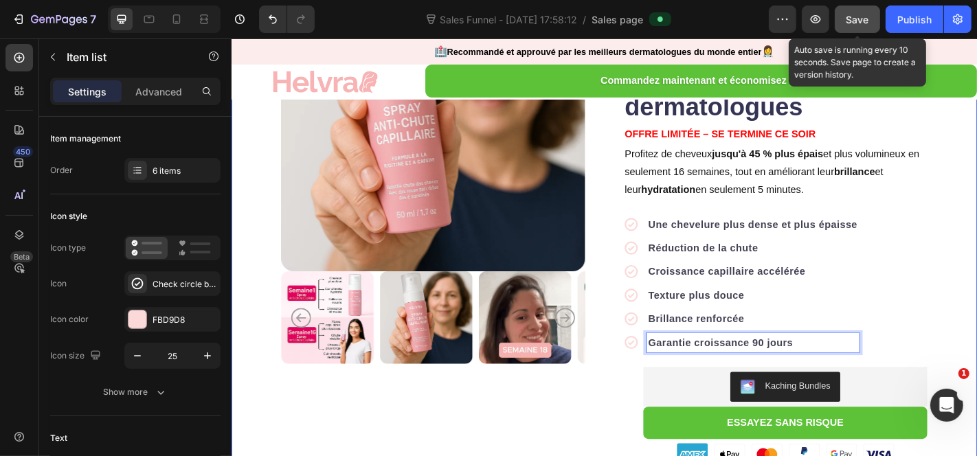
drag, startPoint x: 1021, startPoint y: 306, endPoint x: 966, endPoint y: 232, distance: 91.4
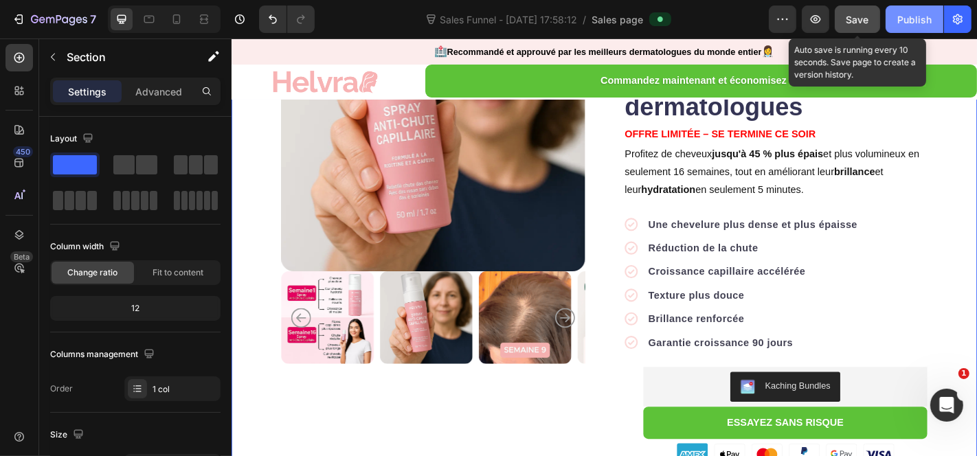
click at [877, 24] on button "Save" at bounding box center [857, 18] width 45 height 27
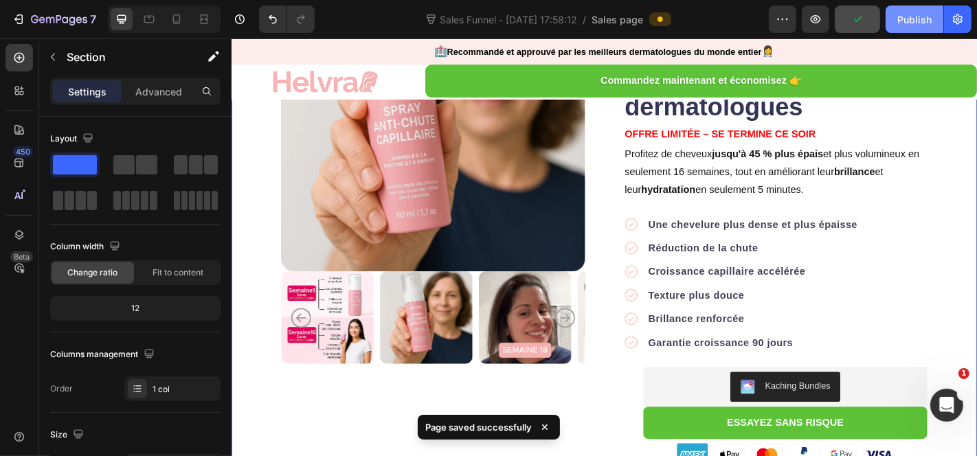
click at [906, 16] on div "Publish" at bounding box center [915, 19] width 34 height 14
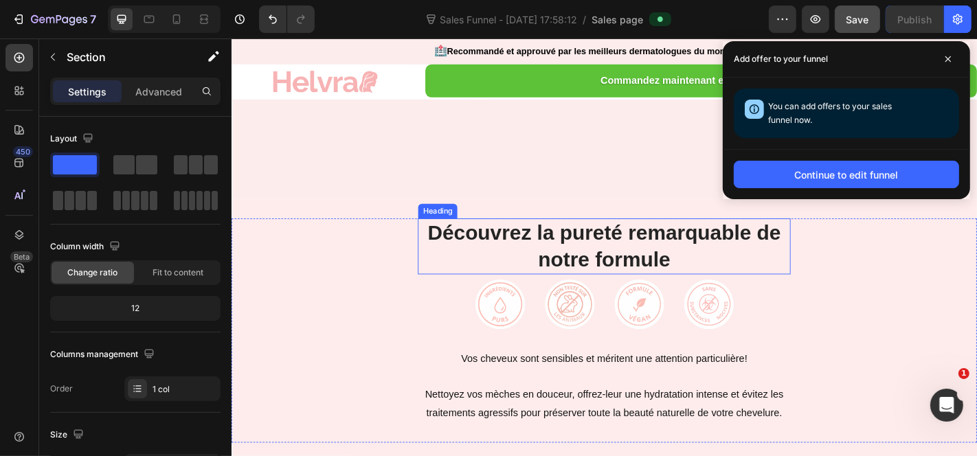
scroll to position [4352, 0]
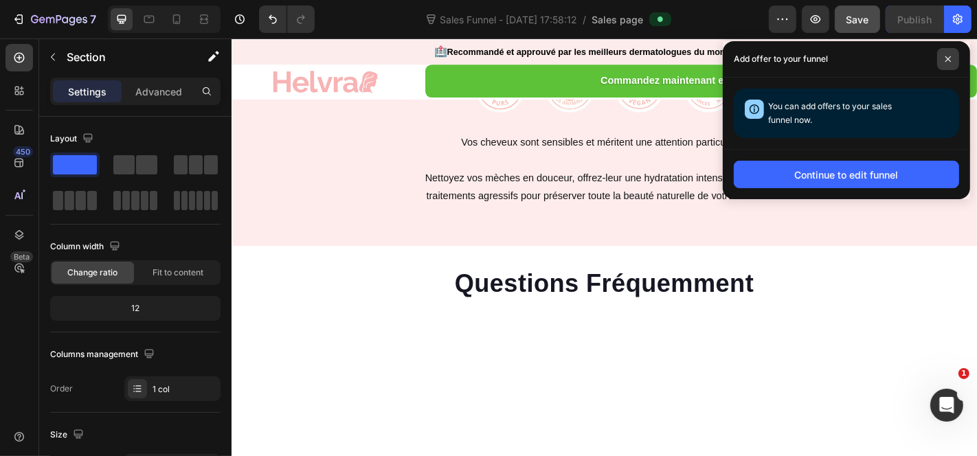
click at [949, 60] on icon at bounding box center [948, 58] width 5 height 5
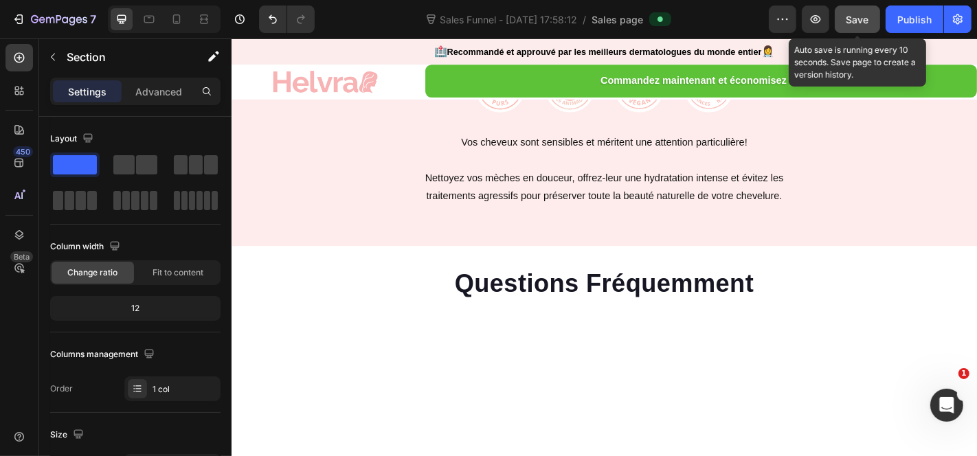
click at [866, 25] on div "Save" at bounding box center [858, 19] width 23 height 14
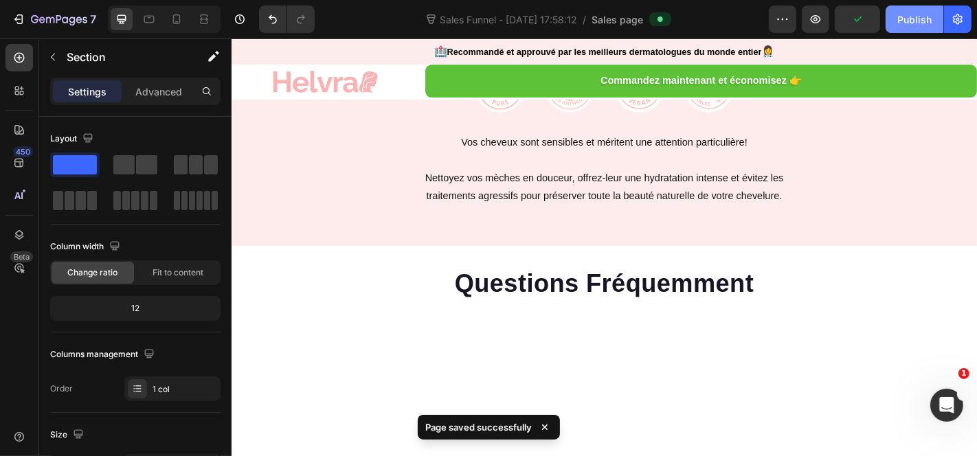
click at [922, 16] on div "Publish" at bounding box center [915, 19] width 34 height 14
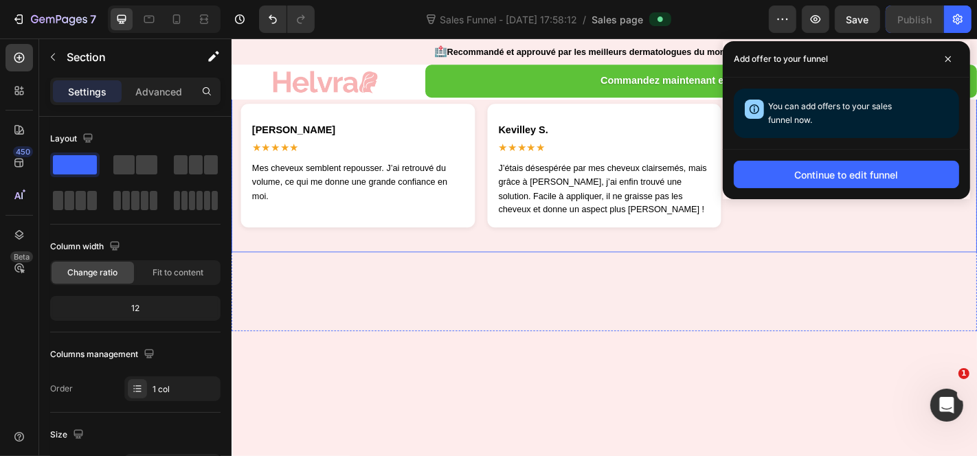
scroll to position [3901, 0]
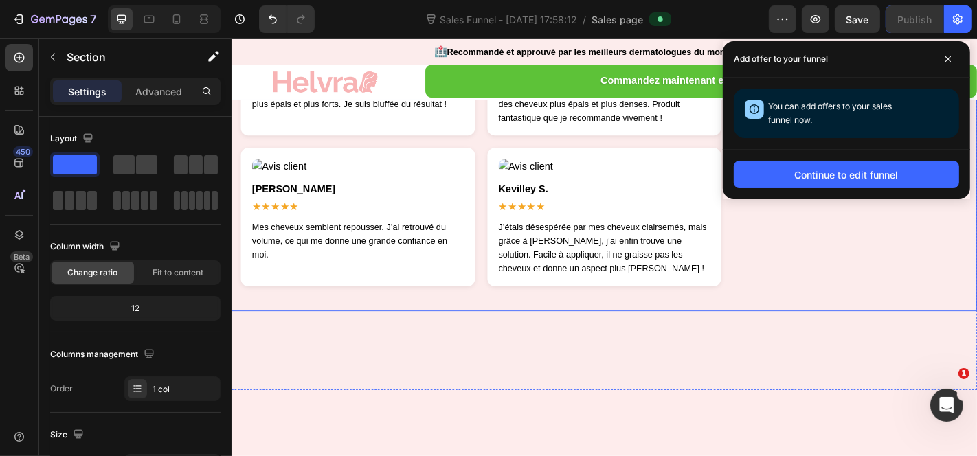
click at [471, 145] on div "Gloria S. ★★★★★ Au début sceptique, mais après quelques semaines d’utilisation …" at bounding box center [370, 68] width 259 height 153
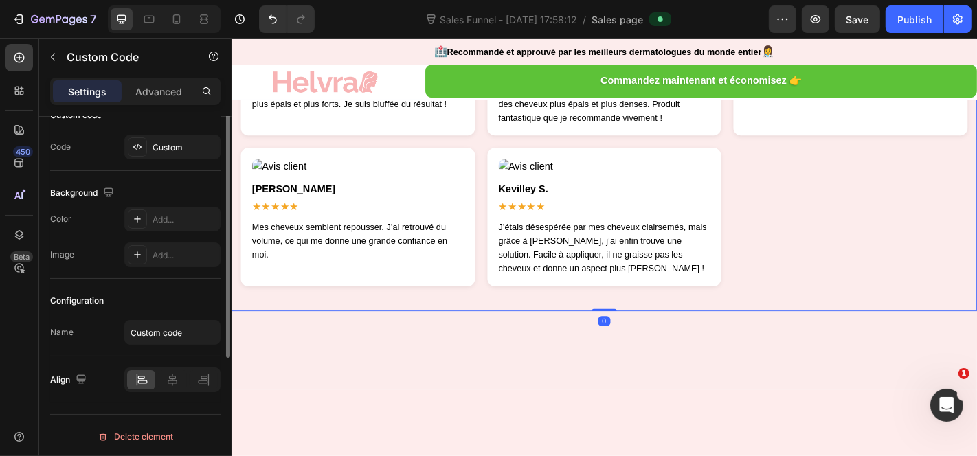
scroll to position [22, 0]
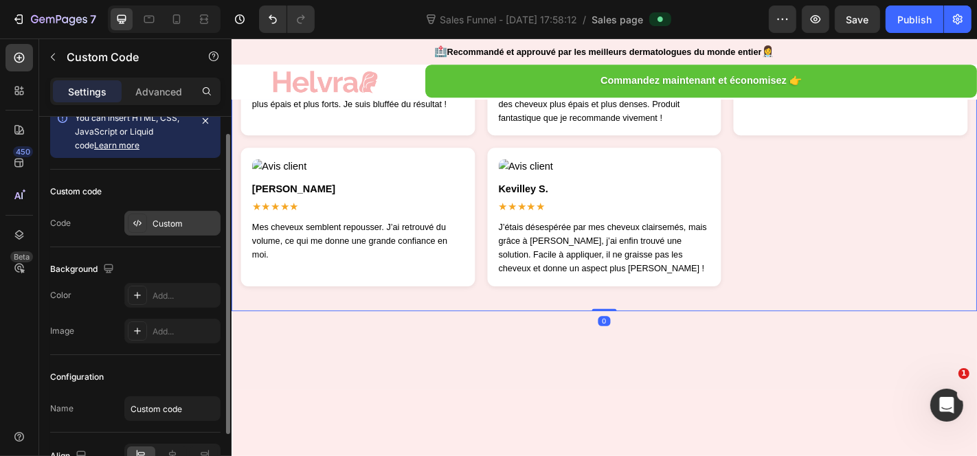
click at [180, 223] on div "Custom" at bounding box center [185, 224] width 65 height 12
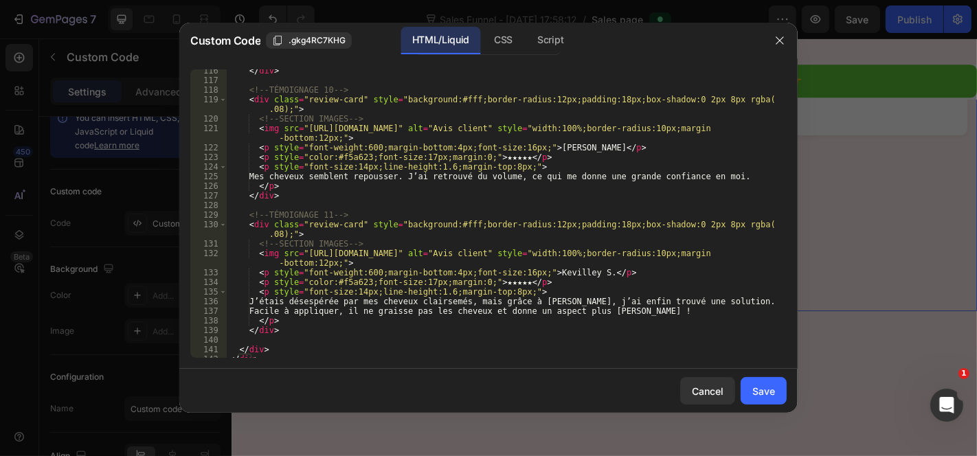
scroll to position [1302, 0]
click at [449, 342] on div "</ div > <!-- TÉMOIGNAGE 10 --> < div class = "review-card" style = "background…" at bounding box center [501, 220] width 548 height 308
type textarea "</style>"
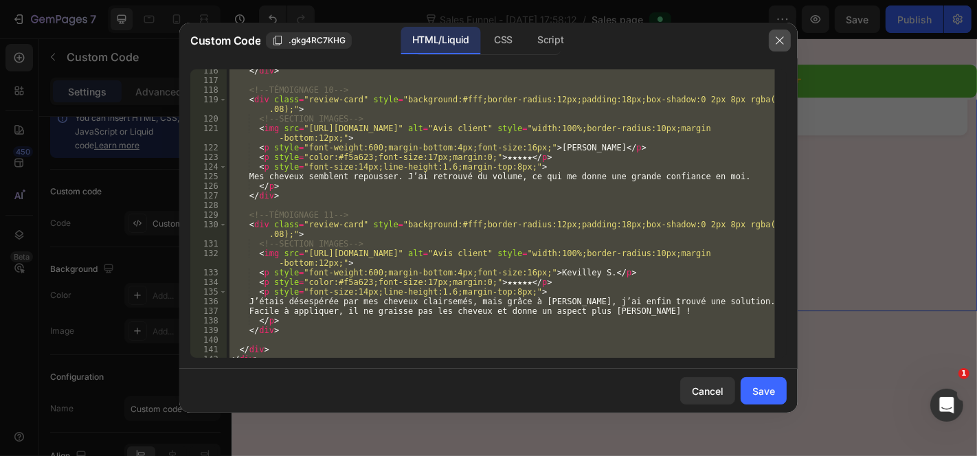
click at [775, 48] on button "button" at bounding box center [780, 41] width 22 height 22
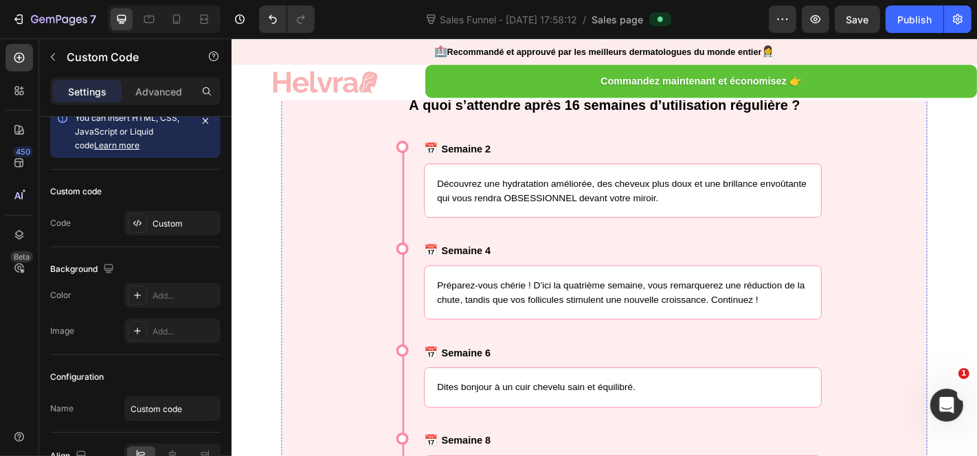
scroll to position [2141, 0]
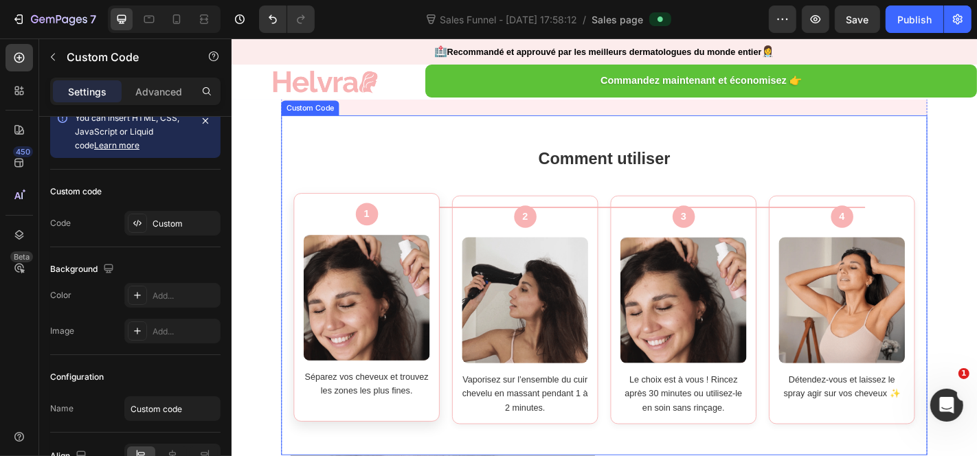
click at [309, 226] on div "1 Séparez vos cheveux et trouvez les zones les plus fines." at bounding box center [381, 335] width 162 height 253
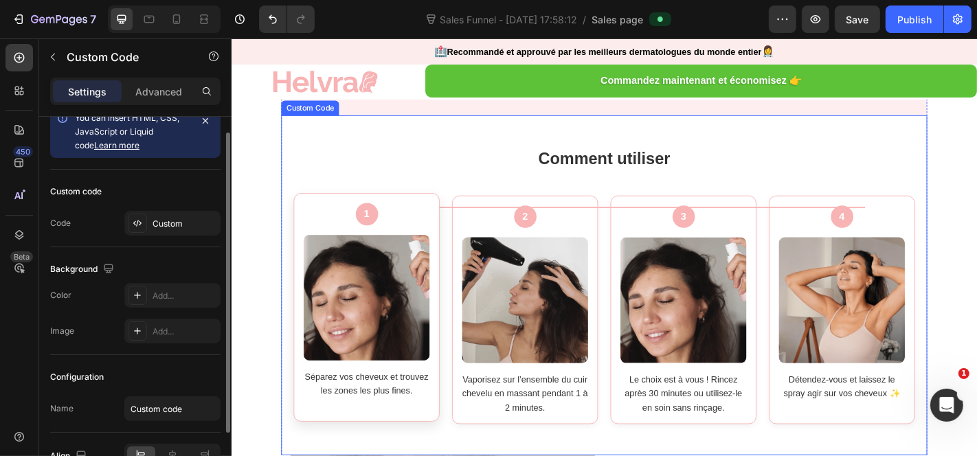
scroll to position [21, 0]
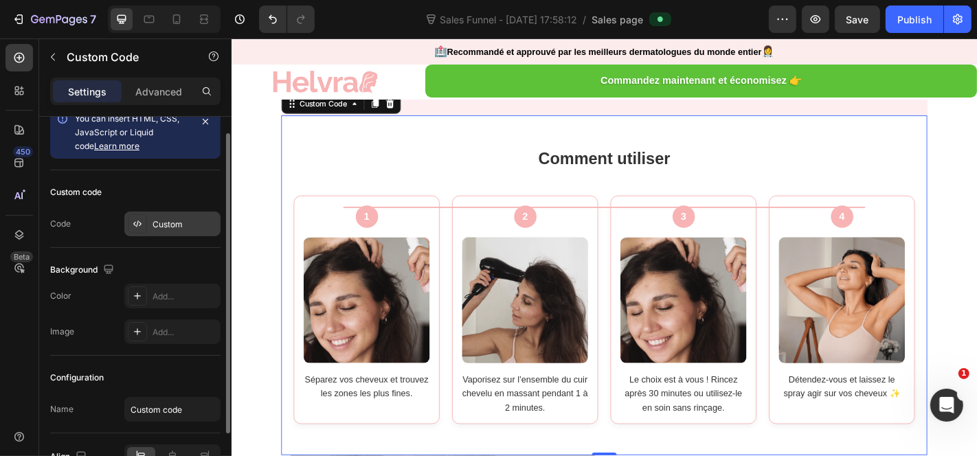
click at [175, 219] on div "Custom" at bounding box center [185, 225] width 65 height 12
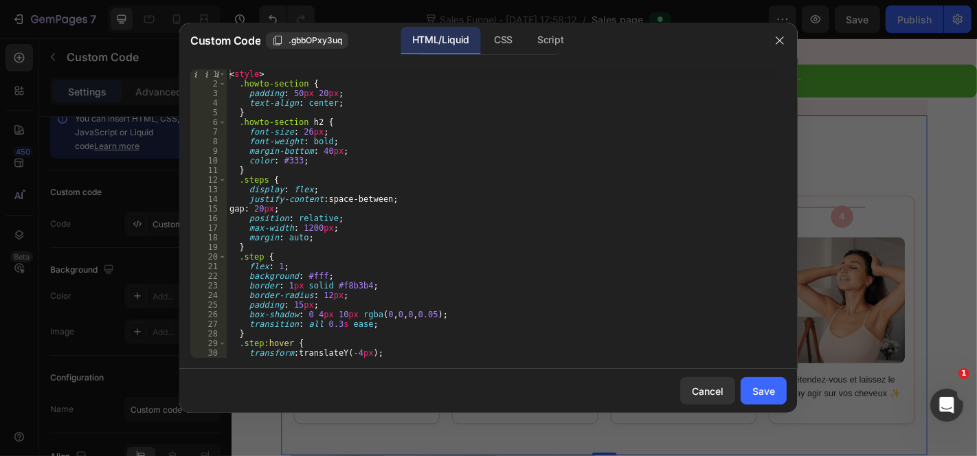
click at [357, 213] on div "< style > .howto-section { padding : 50 px 20 px ; text-align : center ; } .how…" at bounding box center [501, 223] width 548 height 308
type textarea "</div> </div>"
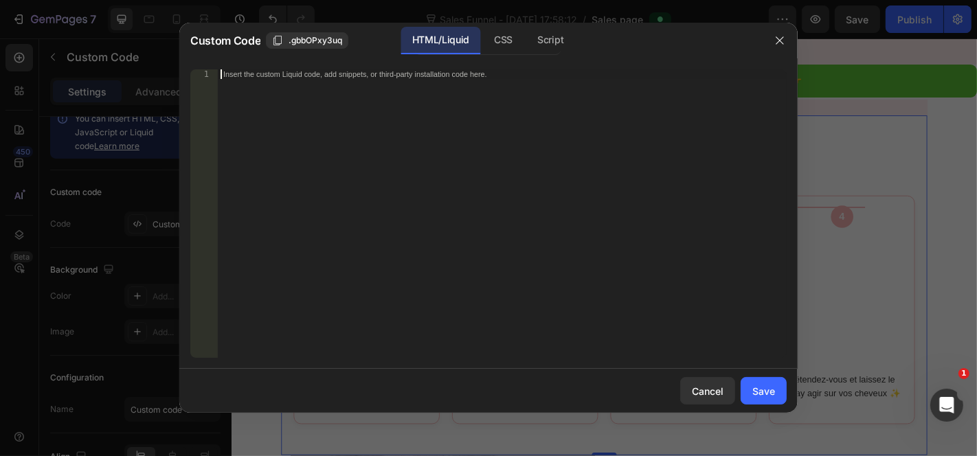
scroll to position [942, 0]
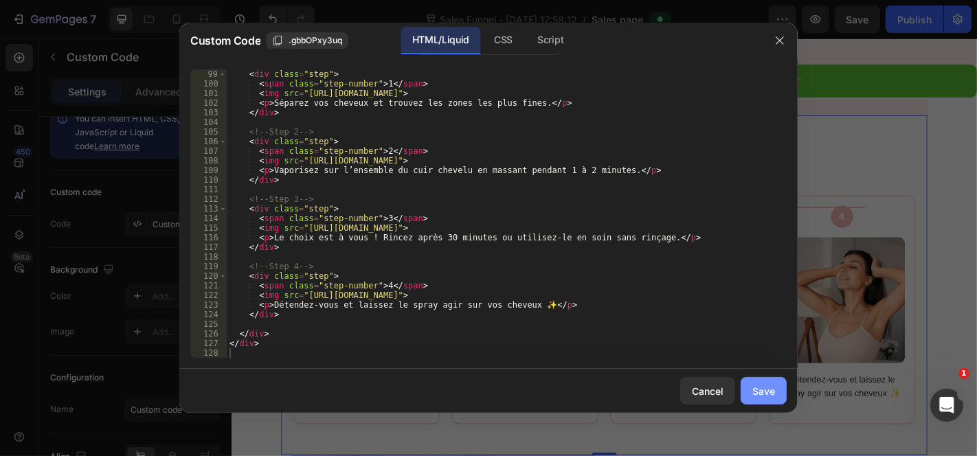
click at [757, 392] on div "Save" at bounding box center [764, 391] width 23 height 14
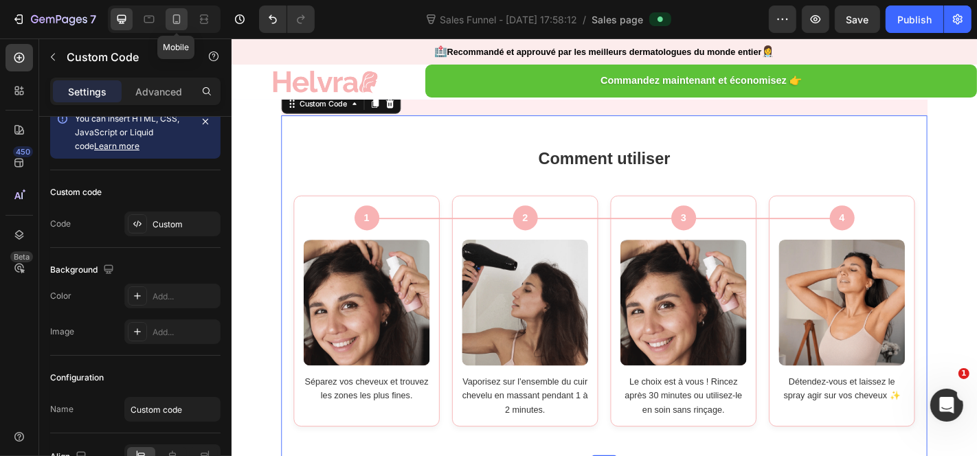
click at [175, 19] on icon at bounding box center [177, 19] width 14 height 14
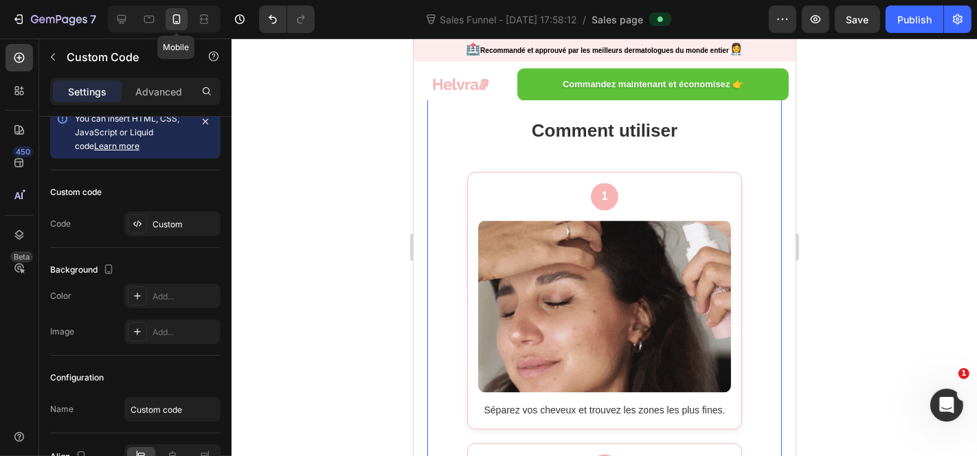
scroll to position [2288, 0]
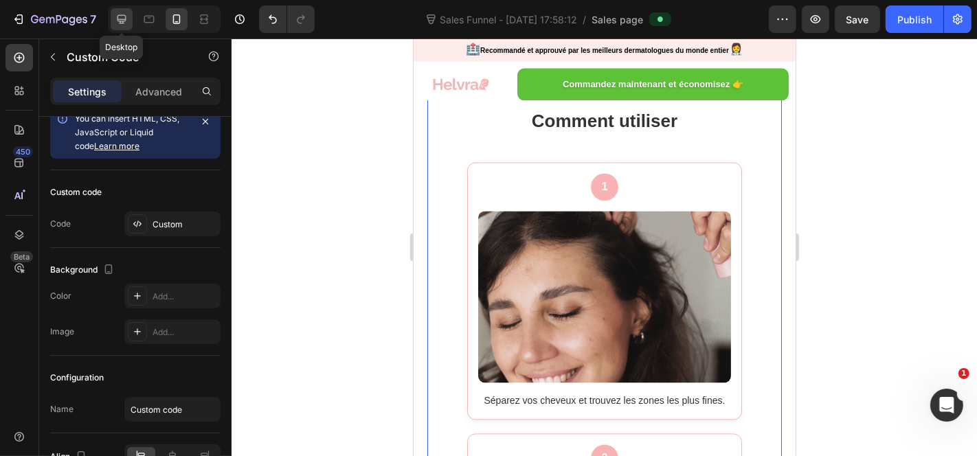
click at [122, 19] on icon at bounding box center [122, 19] width 9 height 9
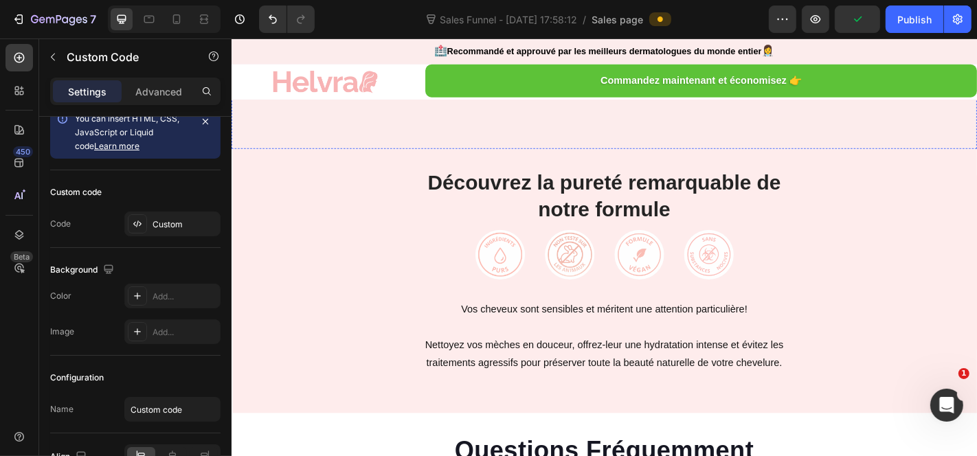
scroll to position [3931, 0]
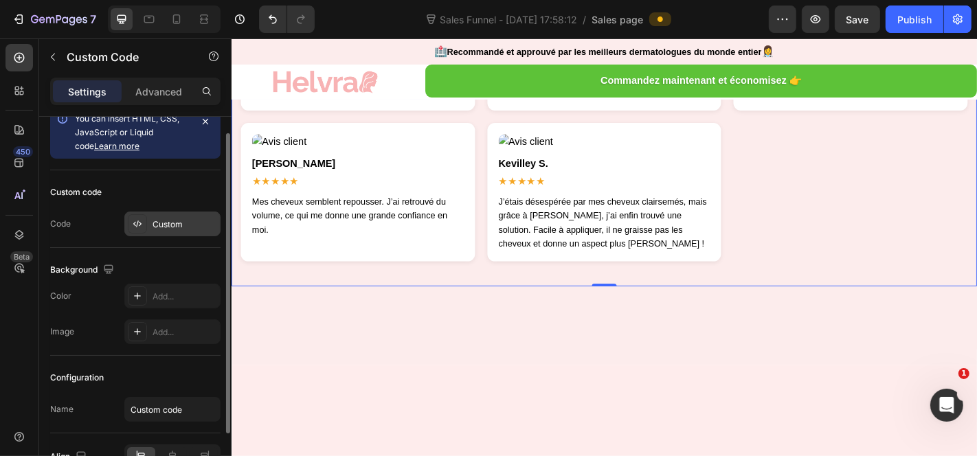
click at [174, 219] on div "Custom" at bounding box center [185, 225] width 65 height 12
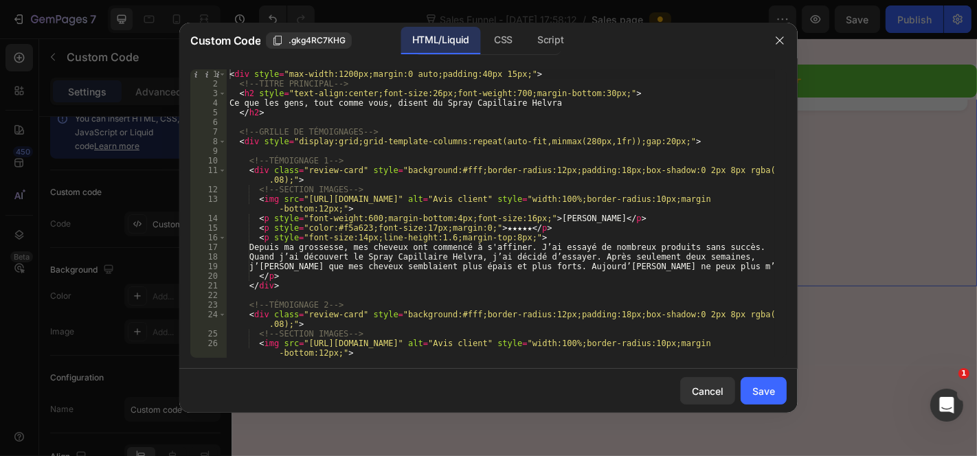
click at [454, 234] on div "< div style = "max-width:1200px;margin:0 auto;padding:40px 15px;" > <!-- TITRE …" at bounding box center [501, 223] width 548 height 308
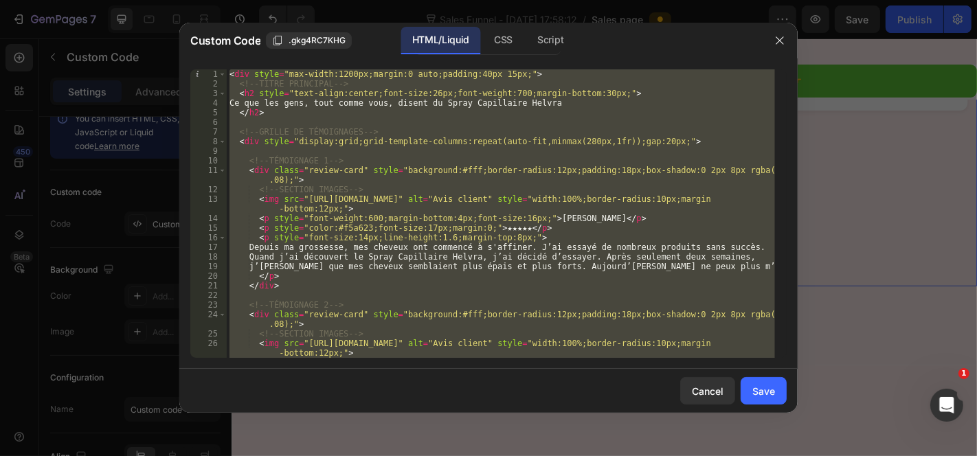
drag, startPoint x: 664, startPoint y: 175, endPoint x: 628, endPoint y: 180, distance: 36.2
click at [664, 175] on div "< div style = "max-width:1200px;margin:0 auto;padding:40px 15px;" > <!-- TITRE …" at bounding box center [501, 213] width 548 height 289
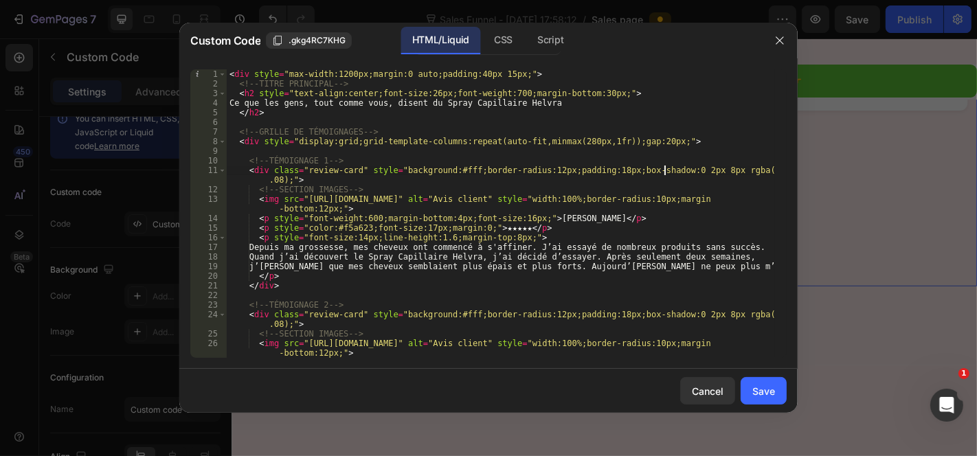
click at [607, 191] on div "< div style = "max-width:1200px;margin:0 auto;padding:40px 15px;" > <!-- TITRE …" at bounding box center [501, 223] width 548 height 308
type textarea "</style>"
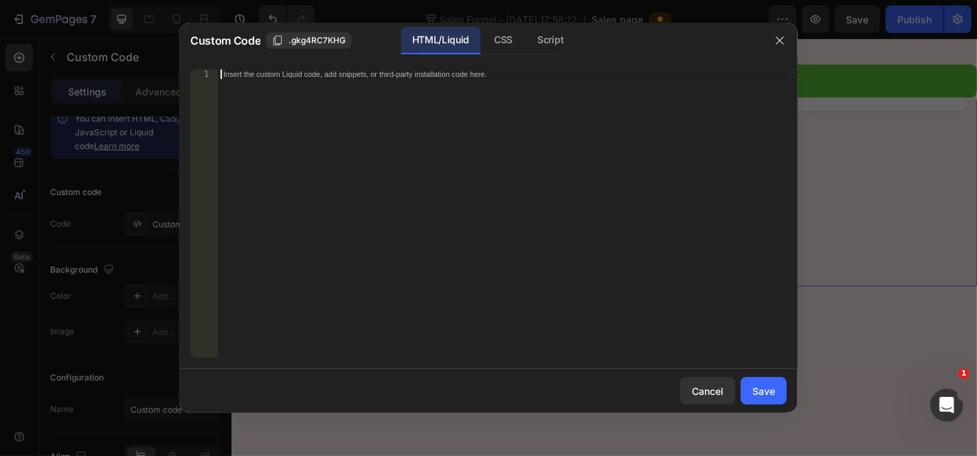
scroll to position [1269, 0]
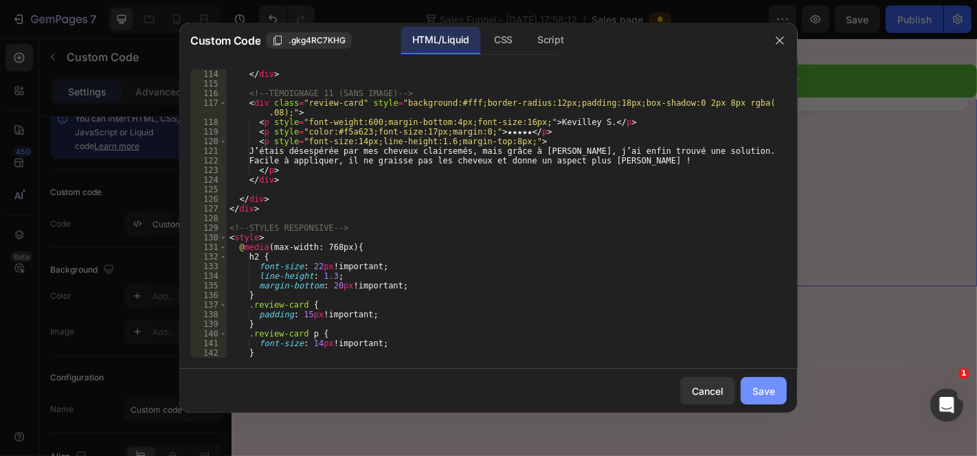
click at [780, 392] on button "Save" at bounding box center [764, 390] width 46 height 27
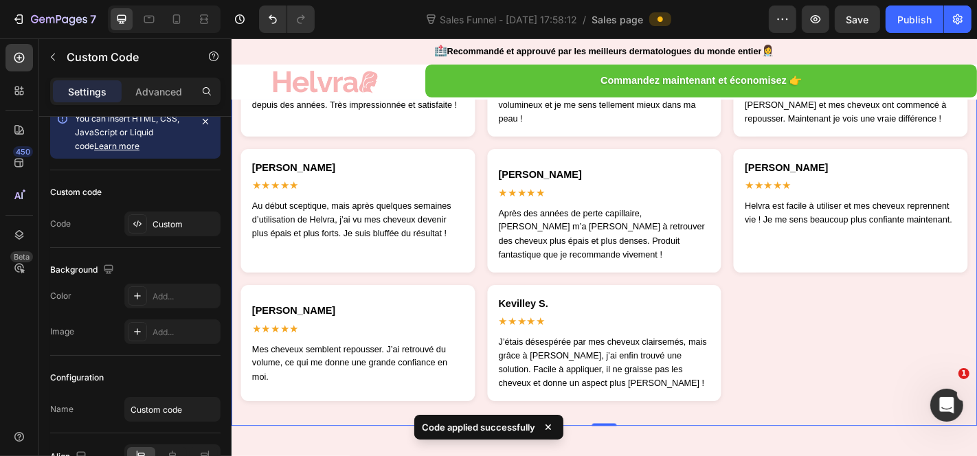
scroll to position [3855, 0]
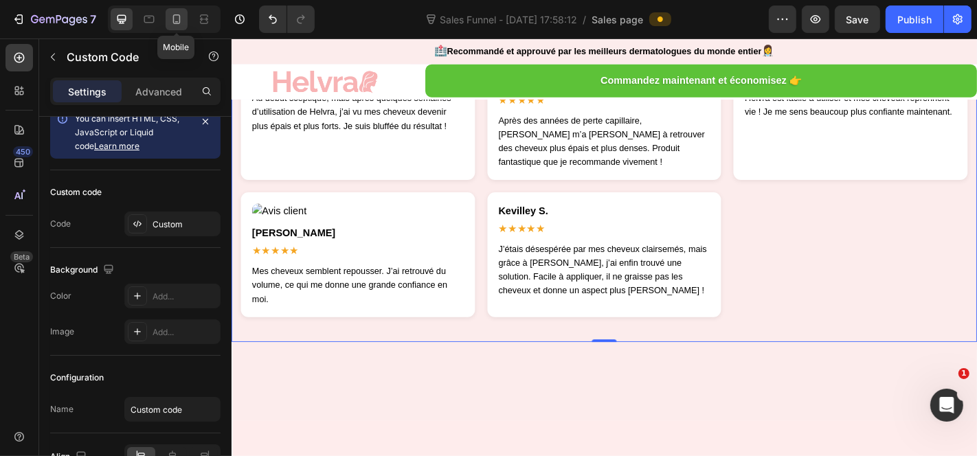
click at [183, 10] on div at bounding box center [177, 19] width 22 height 22
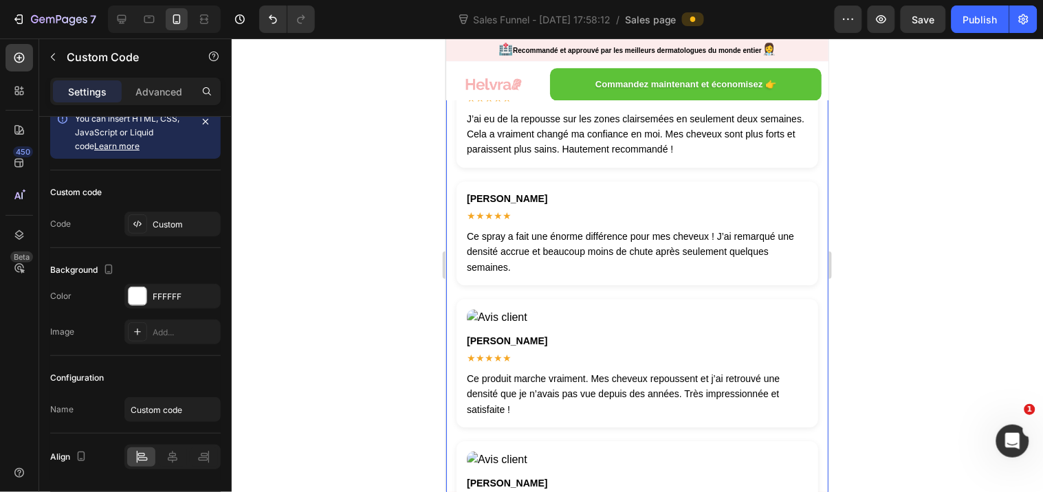
scroll to position [3322, 0]
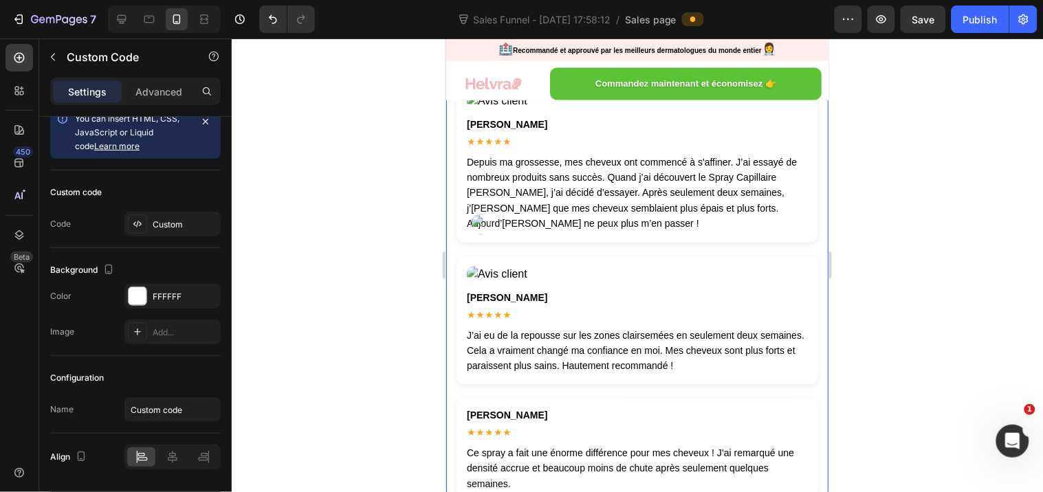
click at [555, 109] on img at bounding box center [636, 101] width 341 height 16
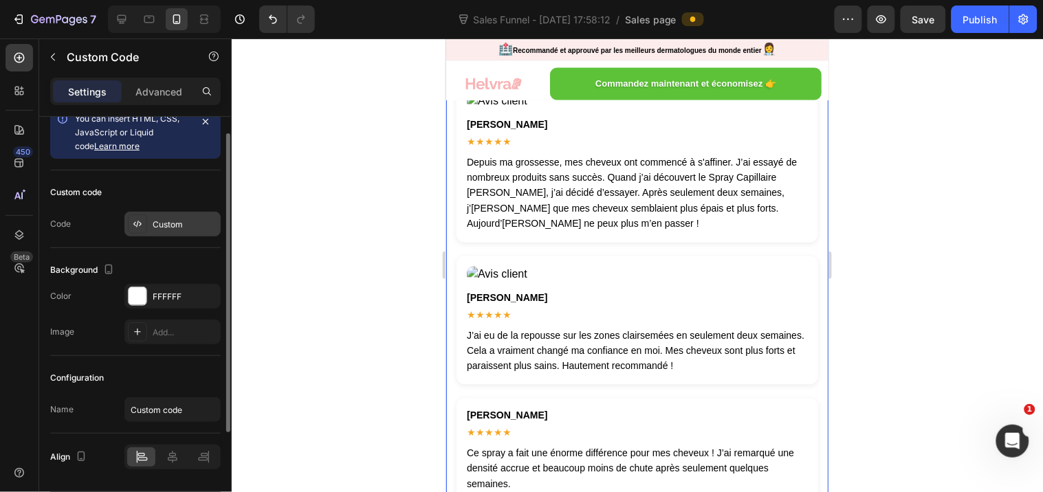
click at [198, 223] on div "Custom" at bounding box center [185, 225] width 65 height 12
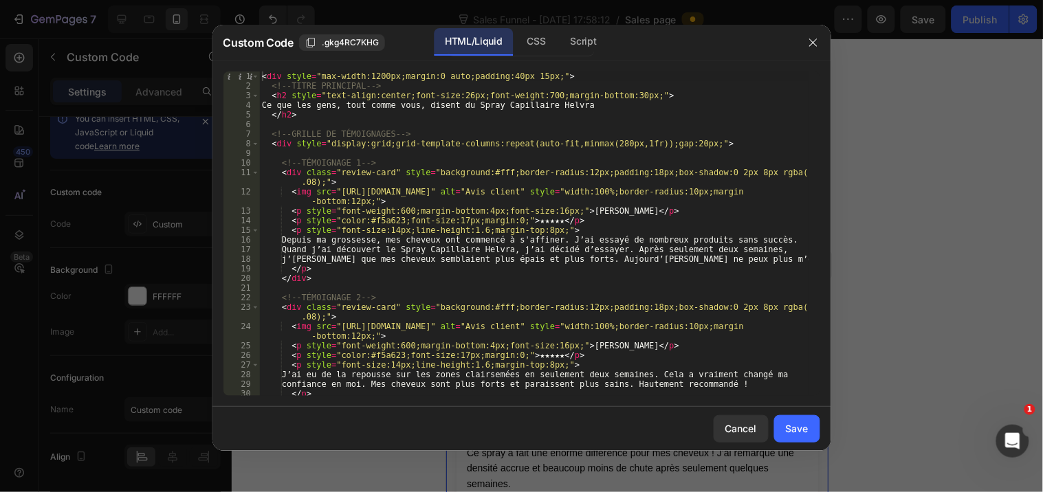
scroll to position [0, 0]
drag, startPoint x: 334, startPoint y: 190, endPoint x: 364, endPoint y: 199, distance: 31.5
click at [364, 199] on div "< div style = "max-width:1200px;margin:0 auto;padding:40px 15px;" > <!-- TITRE …" at bounding box center [533, 243] width 548 height 344
click at [492, 189] on div "< div style = "max-width:1200px;margin:0 auto;padding:40px 15px;" > <!-- TITRE …" at bounding box center [533, 233] width 548 height 324
drag, startPoint x: 492, startPoint y: 189, endPoint x: 337, endPoint y: 190, distance: 155.3
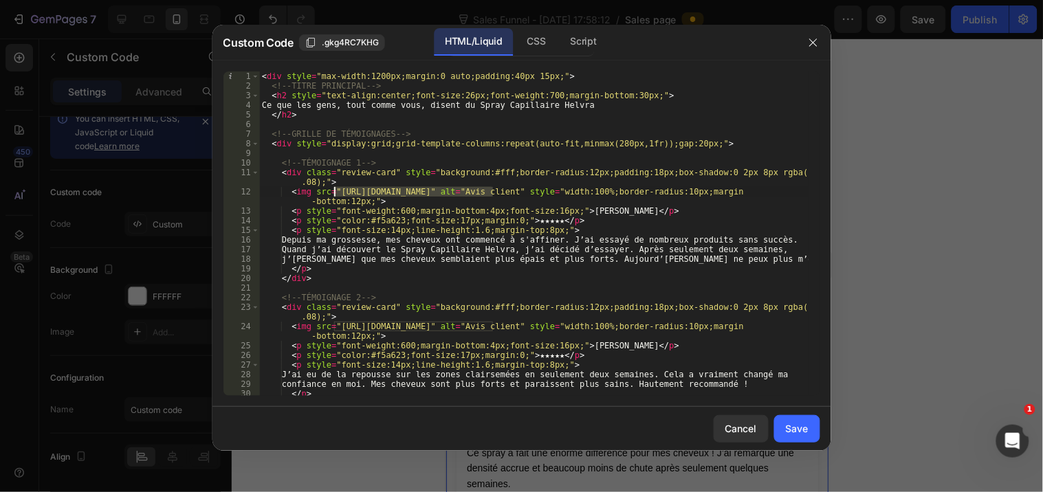
click at [337, 190] on div "< div style = "max-width:1200px;margin:0 auto;padding:40px 15px;" > <!-- TITRE …" at bounding box center [533, 243] width 548 height 344
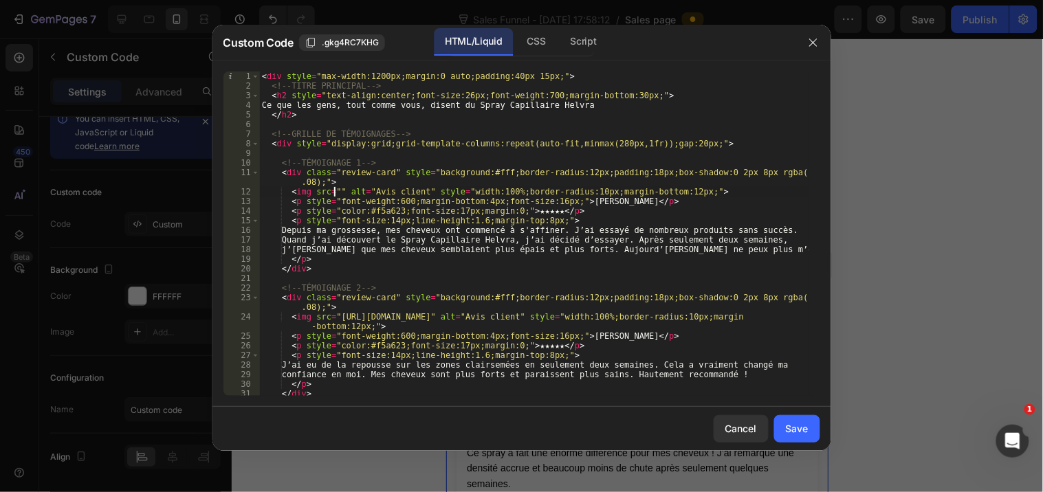
paste textarea "https://cdn.shopify.com/s/files/1/0948/2492/3483/files/Review7.jpg?v=1756355486"
type textarea "<img src="https://cdn.shopify.com/s/files/1/0948/2492/3483/files/Review7.jpg?v=…"
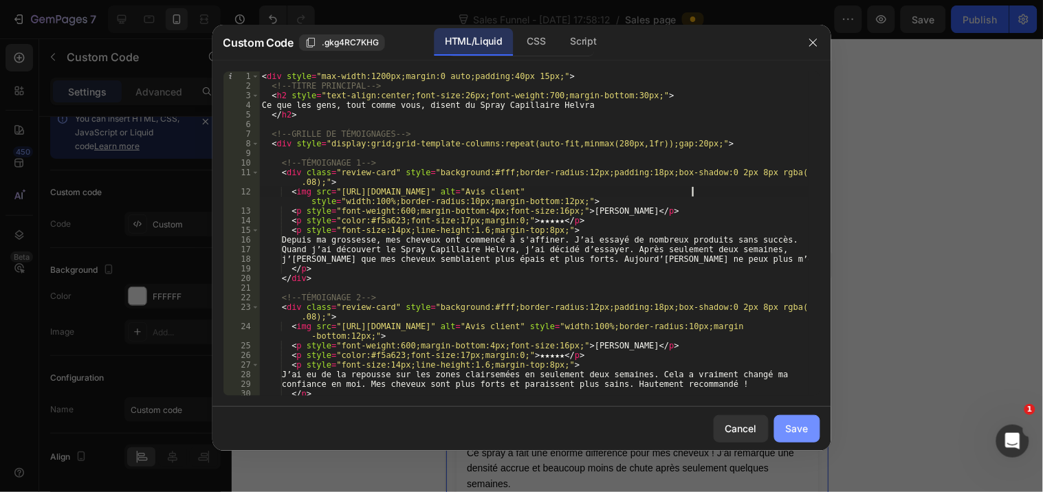
click at [781, 427] on button "Save" at bounding box center [797, 428] width 46 height 27
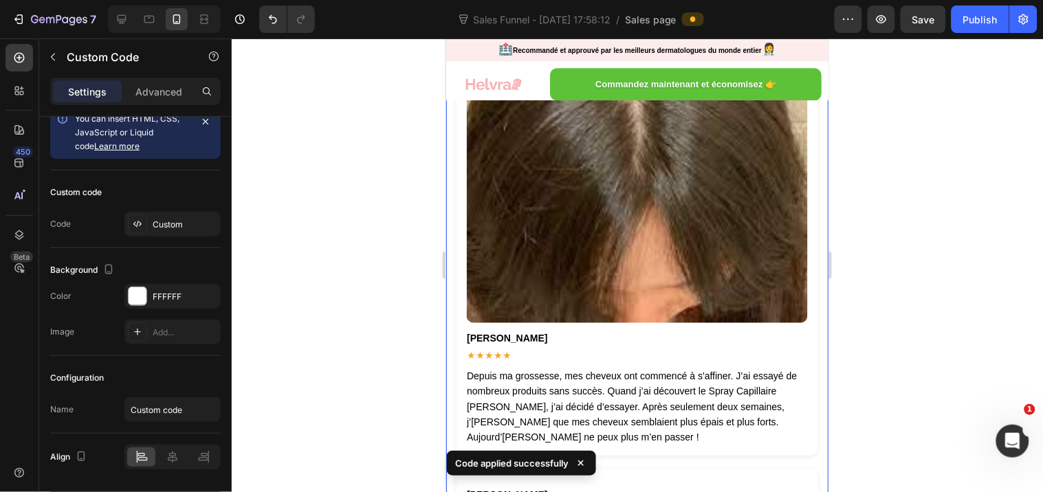
scroll to position [3704, 0]
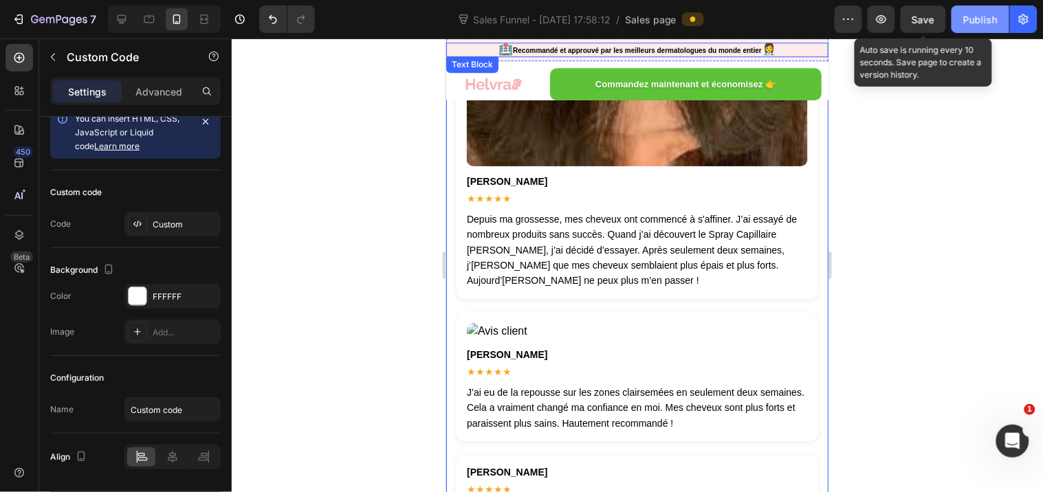
drag, startPoint x: 935, startPoint y: 15, endPoint x: 959, endPoint y: 16, distance: 24.1
click at [935, 14] on span "Save" at bounding box center [923, 20] width 23 height 12
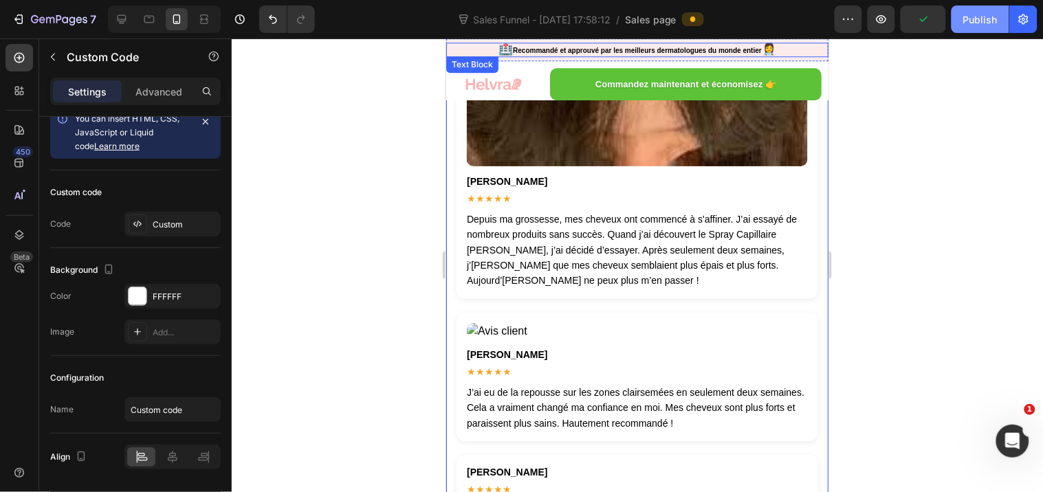
click at [964, 18] on div "Publish" at bounding box center [980, 19] width 34 height 14
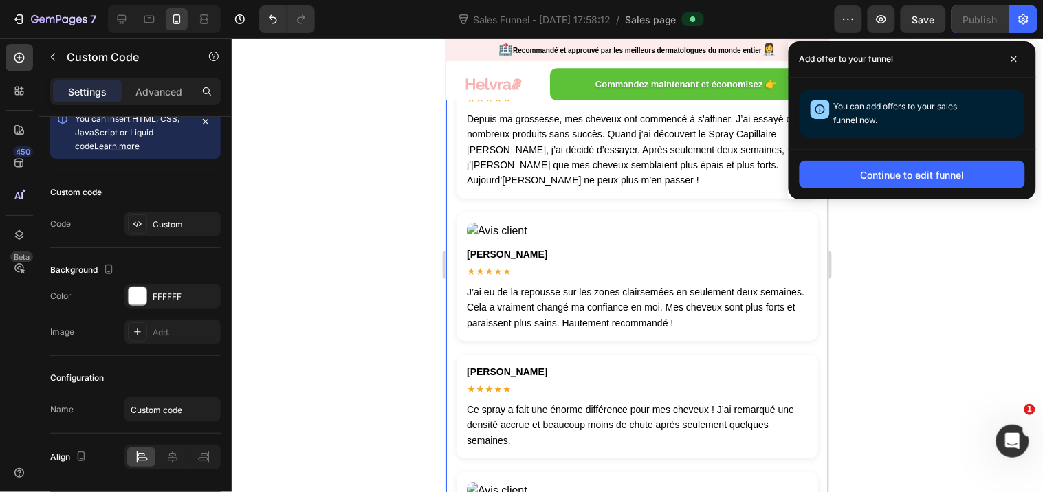
scroll to position [3857, 0]
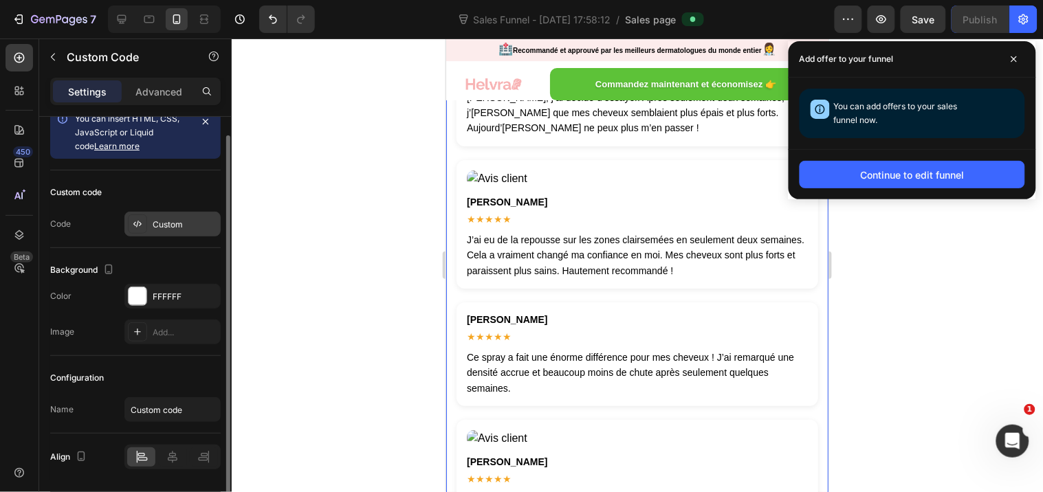
click at [168, 223] on div "Custom" at bounding box center [185, 225] width 65 height 12
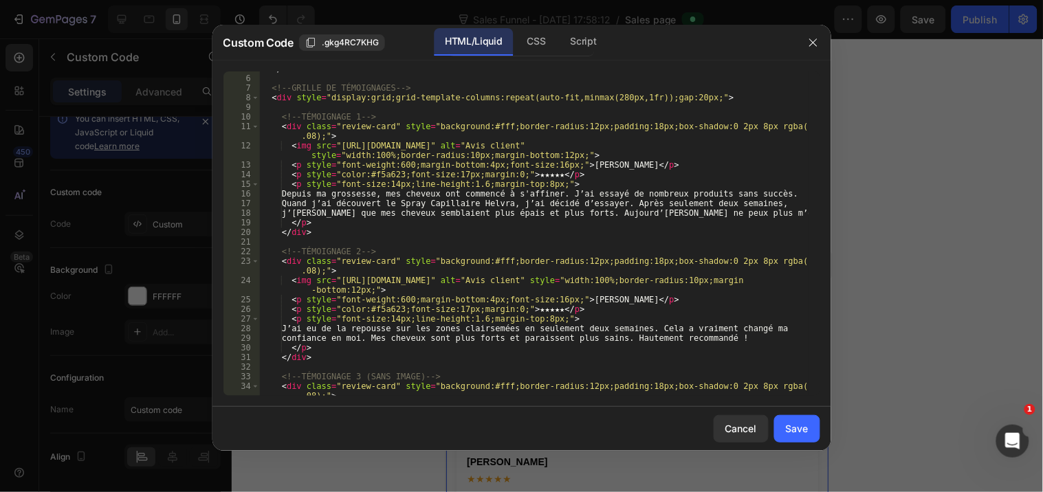
scroll to position [91, 0]
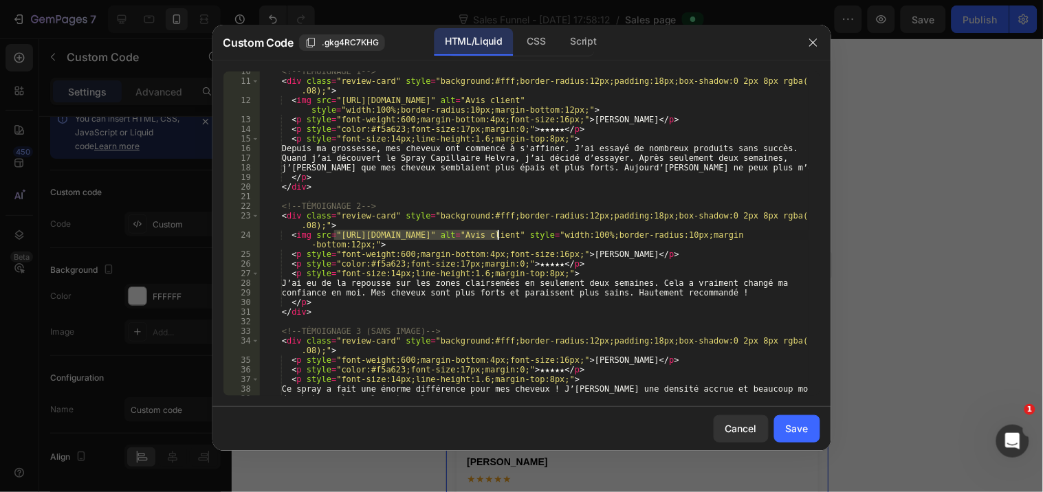
drag, startPoint x: 333, startPoint y: 235, endPoint x: 496, endPoint y: 238, distance: 162.9
click at [496, 238] on div "<!-- TÉMOIGNAGE 1 --> < div class = "review-card" style = "background:#fff;bord…" at bounding box center [533, 239] width 548 height 344
click at [492, 234] on div "<!-- TÉMOIGNAGE 1 --> < div class = "review-card" style = "background:#fff;bord…" at bounding box center [533, 233] width 548 height 324
drag, startPoint x: 492, startPoint y: 234, endPoint x: 352, endPoint y: 235, distance: 140.2
click at [352, 235] on div "<!-- TÉMOIGNAGE 1 --> < div class = "review-card" style = "background:#fff;bord…" at bounding box center [533, 239] width 548 height 344
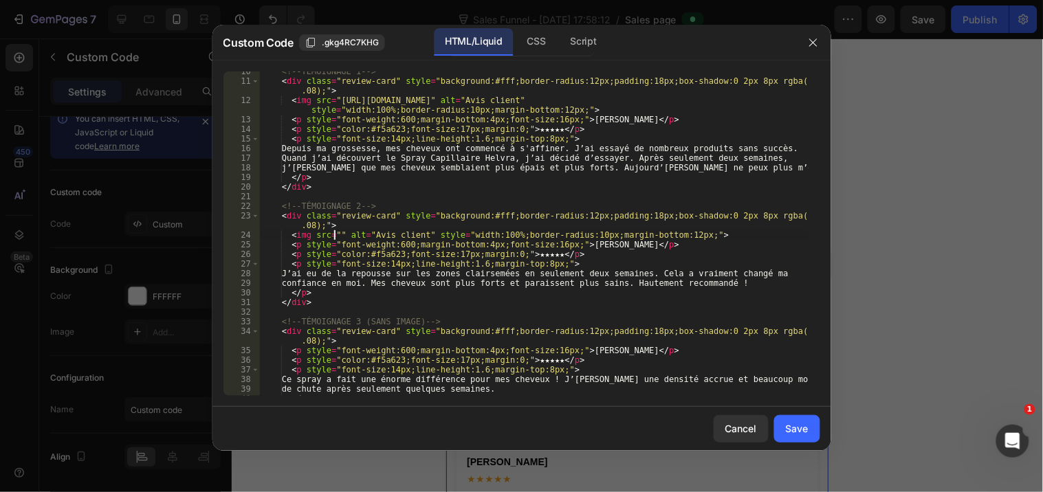
paste textarea "https://cdn.shopify.com/s/files/1/0948/2492/3483/files/Review6.jpg?v=1756355246"
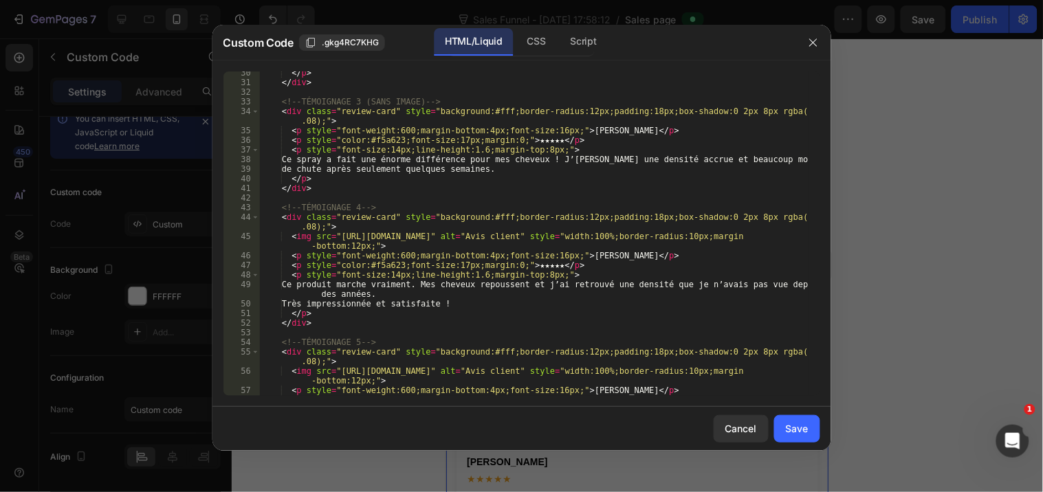
scroll to position [320, 0]
drag, startPoint x: 333, startPoint y: 234, endPoint x: 496, endPoint y: 235, distance: 162.9
click at [496, 235] on div "</ p > </ div > <!-- TÉMOIGNAGE 3 (SANS IMAGE) --> < div class = "review-card" …" at bounding box center [533, 240] width 548 height 344
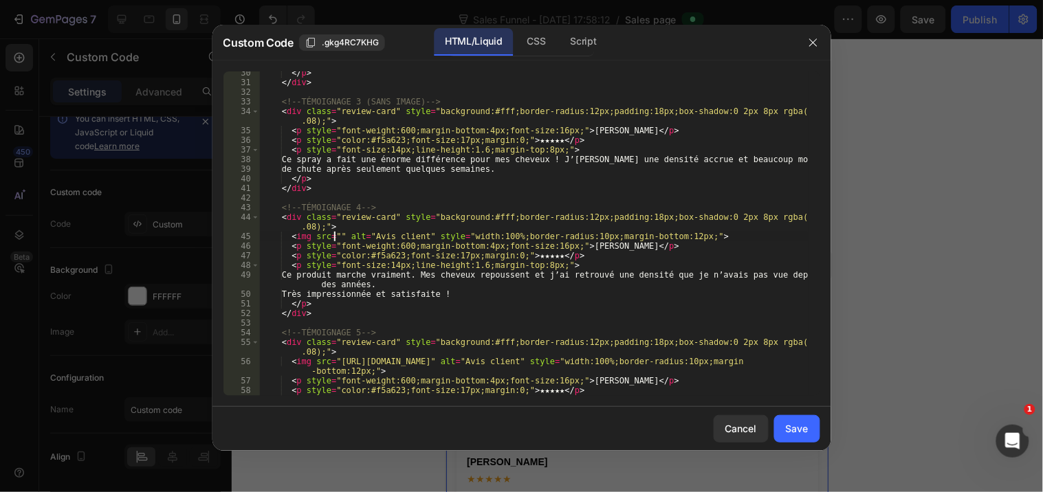
paste textarea "https://cdn.shopify.com/s/files/1/0948/2492/3483/files/Review5.jpg?v=1756355222"
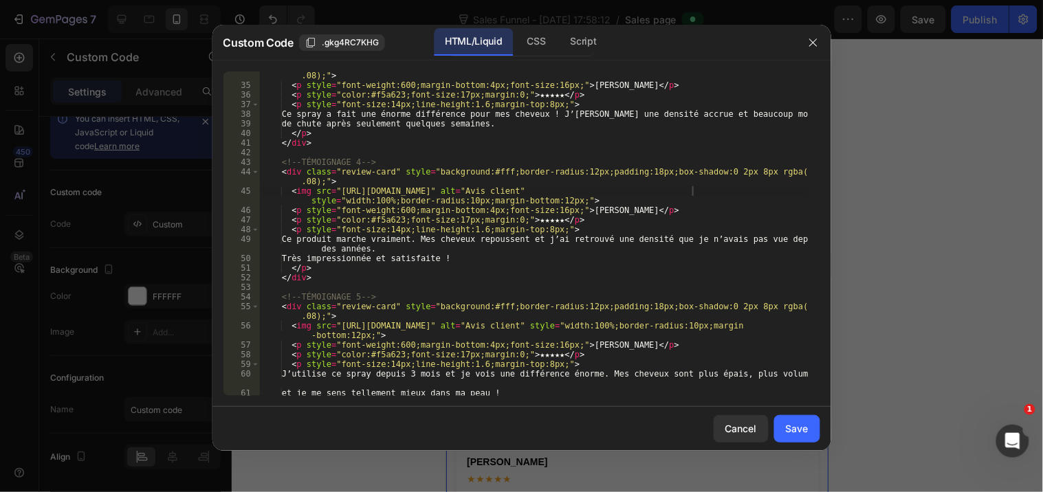
scroll to position [412, 0]
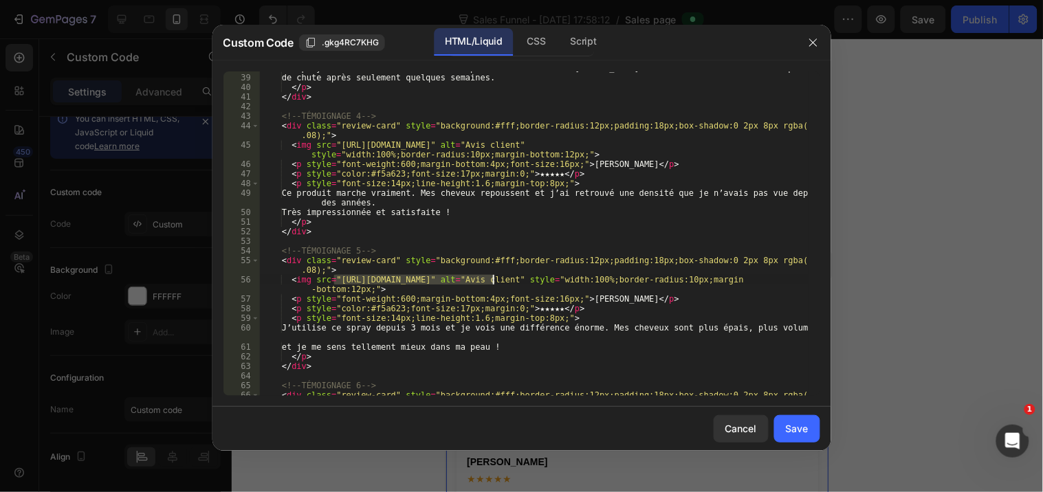
drag, startPoint x: 334, startPoint y: 276, endPoint x: 491, endPoint y: 280, distance: 157.4
click at [491, 280] on div "Ce spray a fait une énorme différence pour mes cheveux ! J’ai remarqué une dens…" at bounding box center [533, 240] width 548 height 354
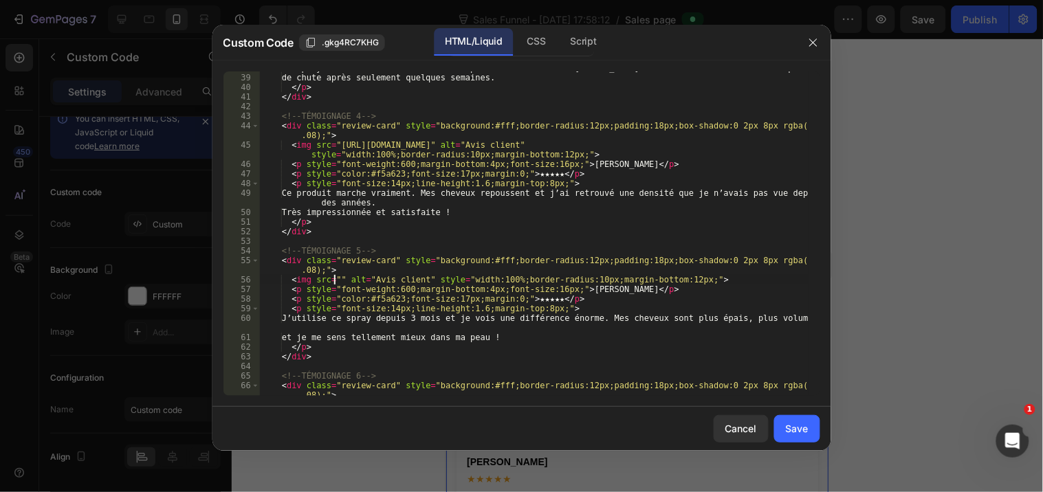
paste textarea "https://cdn.shopify.com/s/files/1/0948/2492/3483/files/Review3.avif?v=1756354905"
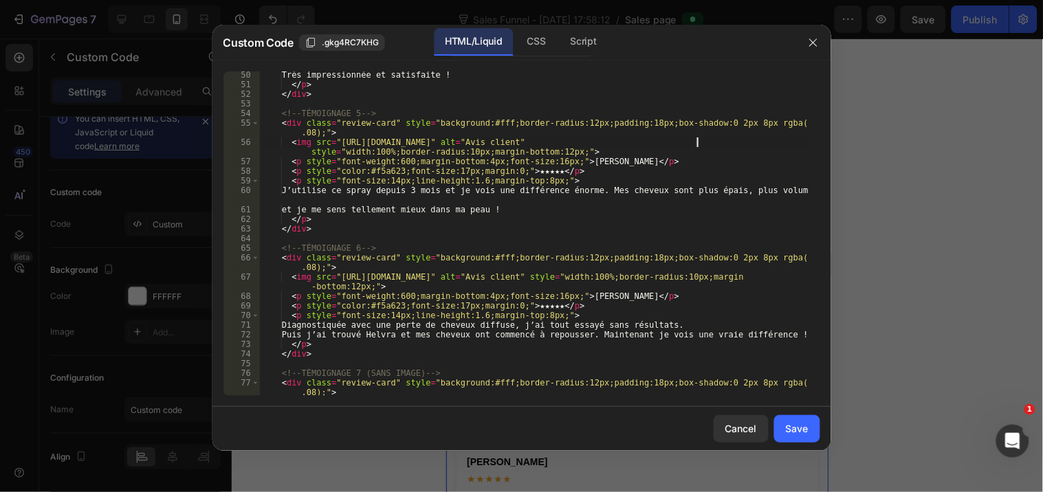
scroll to position [550, 0]
drag, startPoint x: 335, startPoint y: 277, endPoint x: 496, endPoint y: 277, distance: 160.1
click at [496, 277] on div "Très impressionnée et satisfaite ! </ p > </ div > <!-- TÉMOIGNAGE 5 --> < div …" at bounding box center [533, 242] width 548 height 344
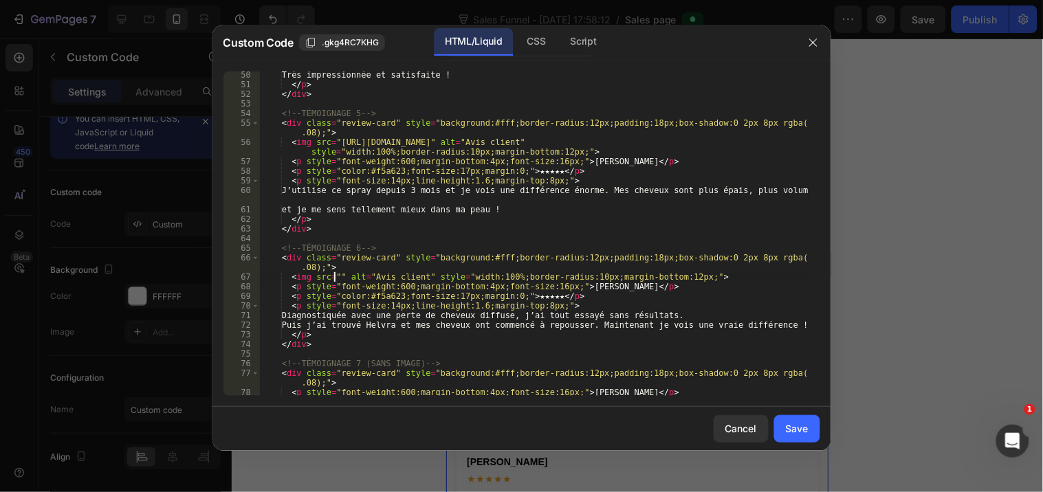
paste textarea "https://cdn.shopify.com/s/files/1/0948/2492/3483/files/Review3.avif?v=1756354905"
type textarea "<img src="https://cdn.shopify.com/s/files/1/0948/2492/3483/files/Review3.avif?v…"
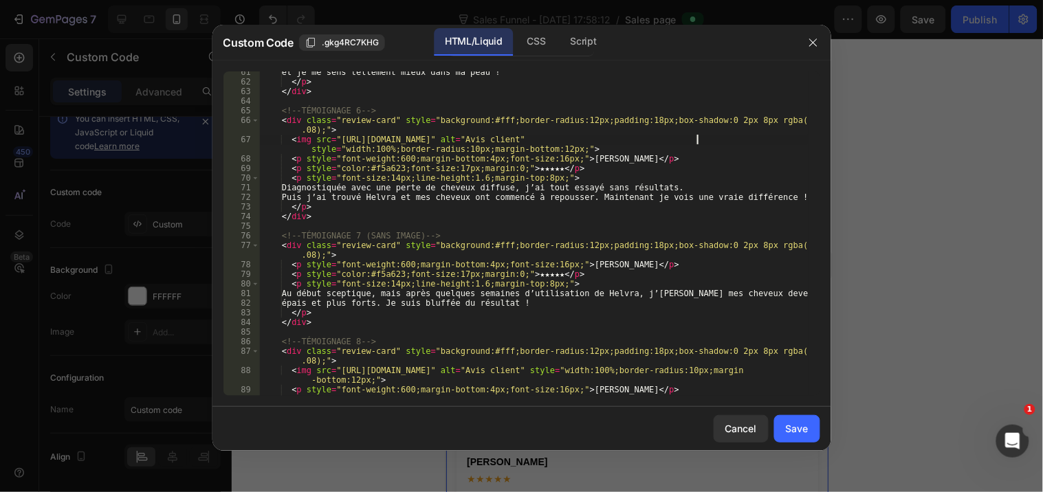
scroll to position [779, 0]
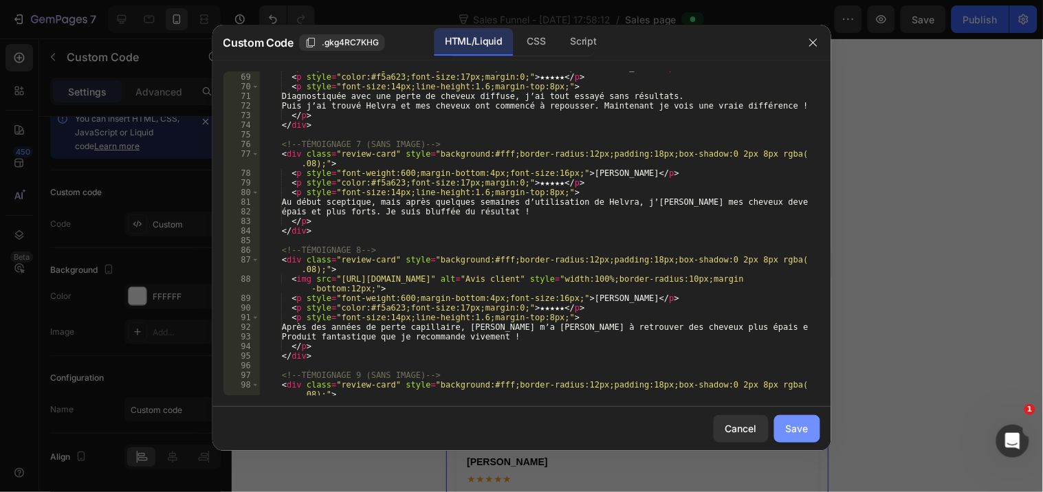
click at [811, 431] on button "Save" at bounding box center [797, 428] width 46 height 27
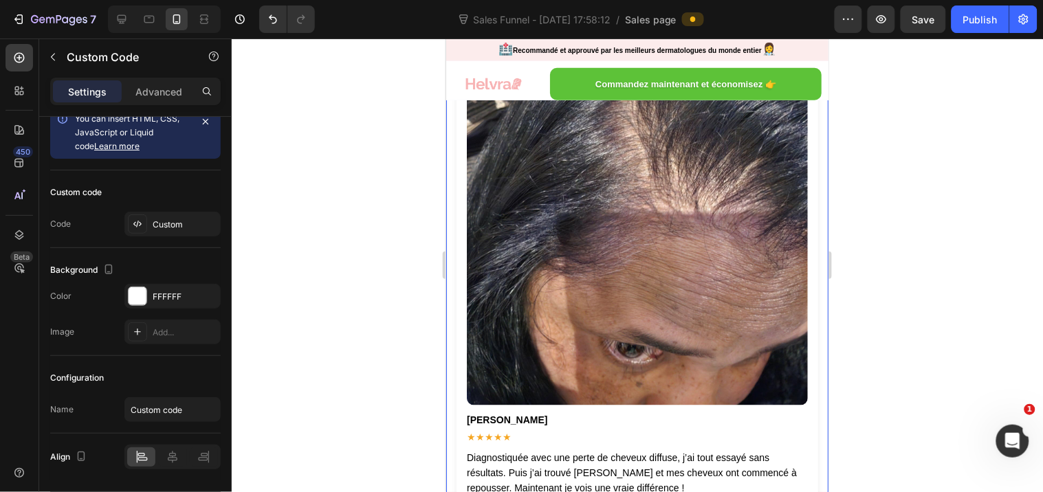
scroll to position [5824, 0]
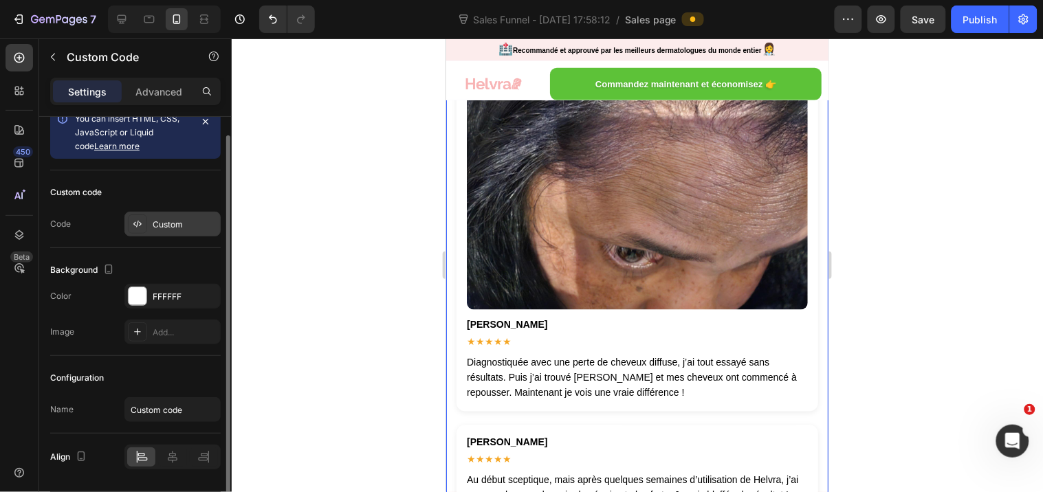
click at [186, 220] on div "Custom" at bounding box center [185, 225] width 65 height 12
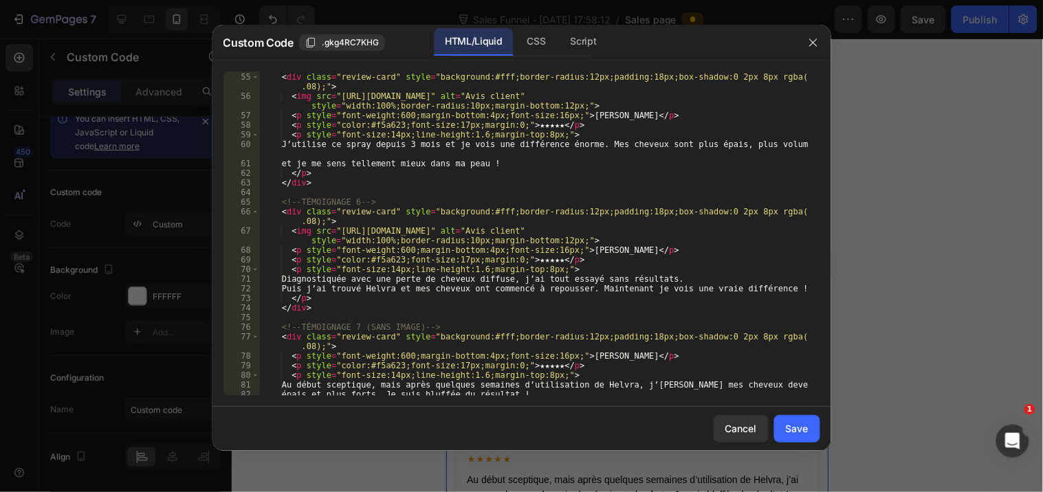
scroll to position [550, 0]
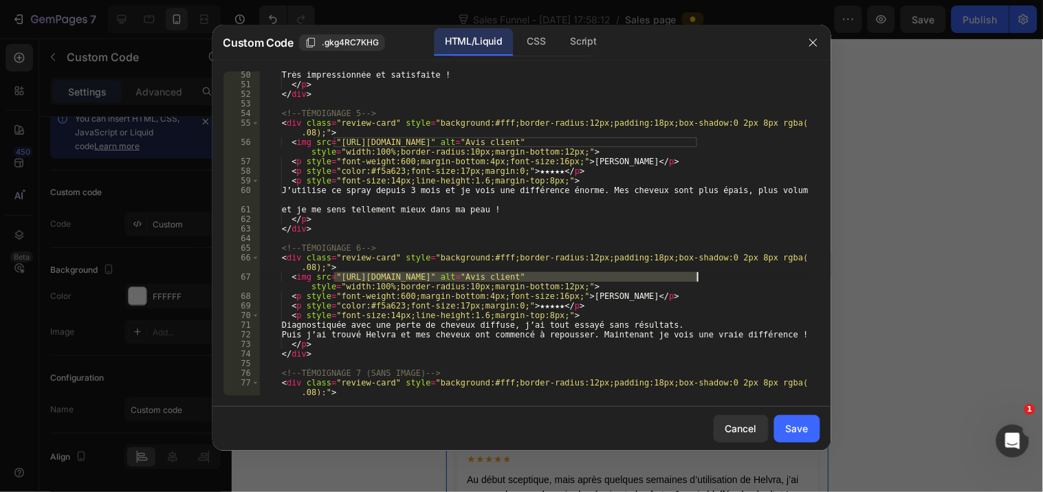
drag, startPoint x: 333, startPoint y: 273, endPoint x: 697, endPoint y: 278, distance: 363.6
click at [697, 278] on div "Très impressionnée et satisfaite ! </ p > </ div > <!-- TÉMOIGNAGE 5 --> < div …" at bounding box center [533, 242] width 548 height 344
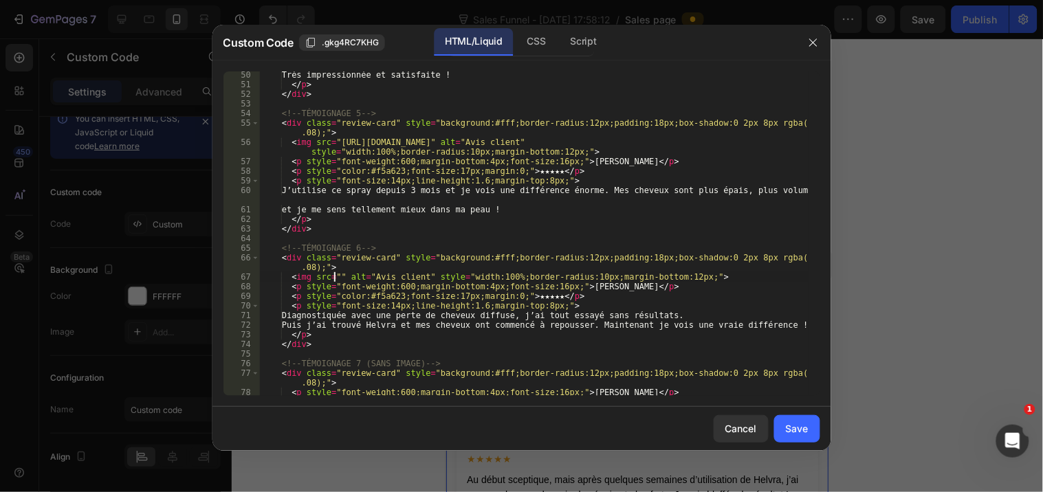
paste textarea "https://cdn.shopify.com/s/files/1/0948/2492/3483/files/Review2.avif?v=1756354900"
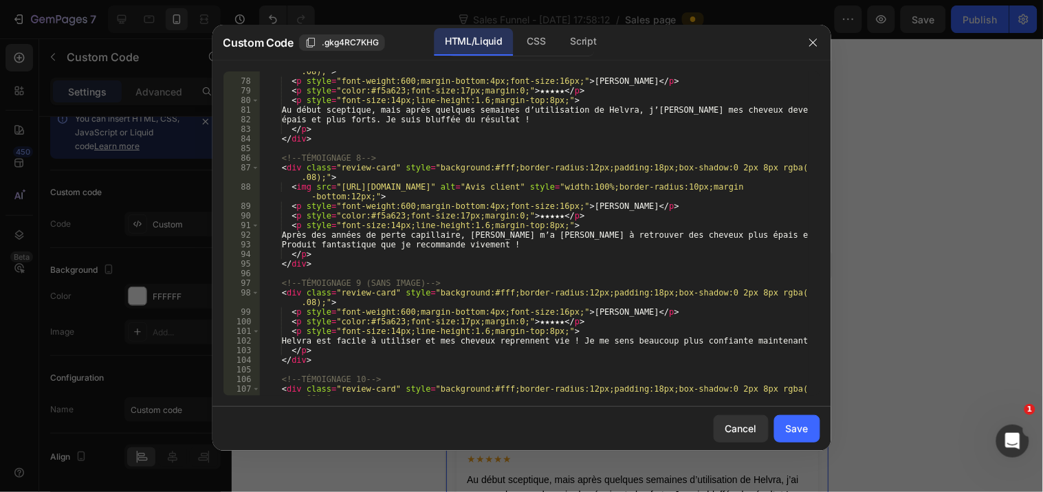
scroll to position [962, 0]
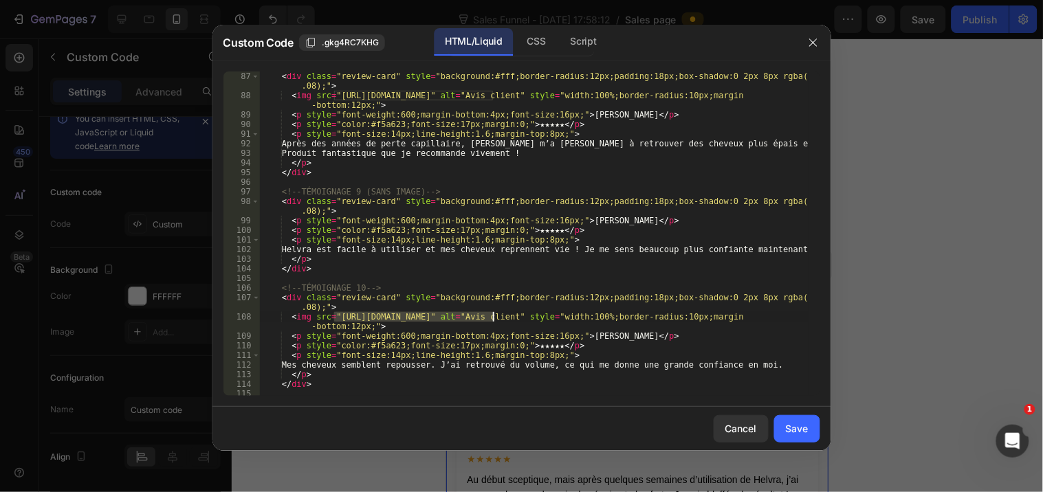
drag, startPoint x: 335, startPoint y: 317, endPoint x: 492, endPoint y: 315, distance: 157.4
click at [492, 315] on div "< div class = "review-card" style = "background:#fff;border-radius:12px;padding…" at bounding box center [533, 248] width 548 height 354
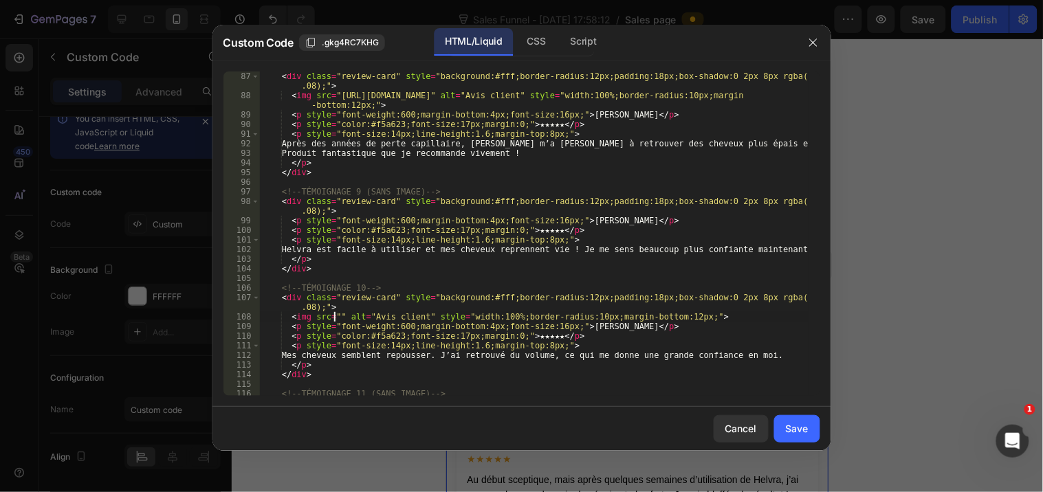
paste textarea "https://cdn.shopify.com/s/files/1/0948/2492/3483/files/Review1.avif?v=1756354867"
type textarea "<img src="https://cdn.shopify.com/s/files/1/0948/2492/3483/files/Review1.avif?v…"
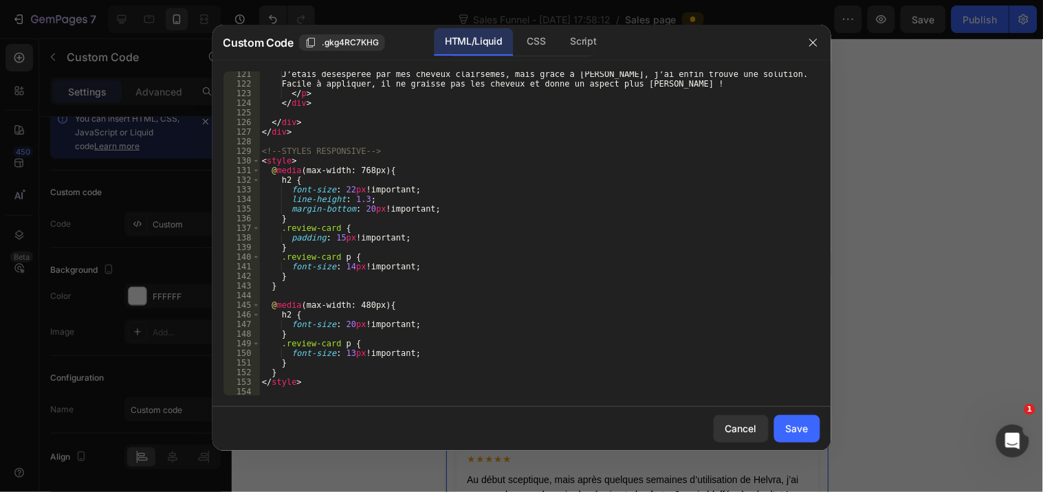
scroll to position [1349, 0]
click at [788, 424] on div "Save" at bounding box center [797, 428] width 23 height 14
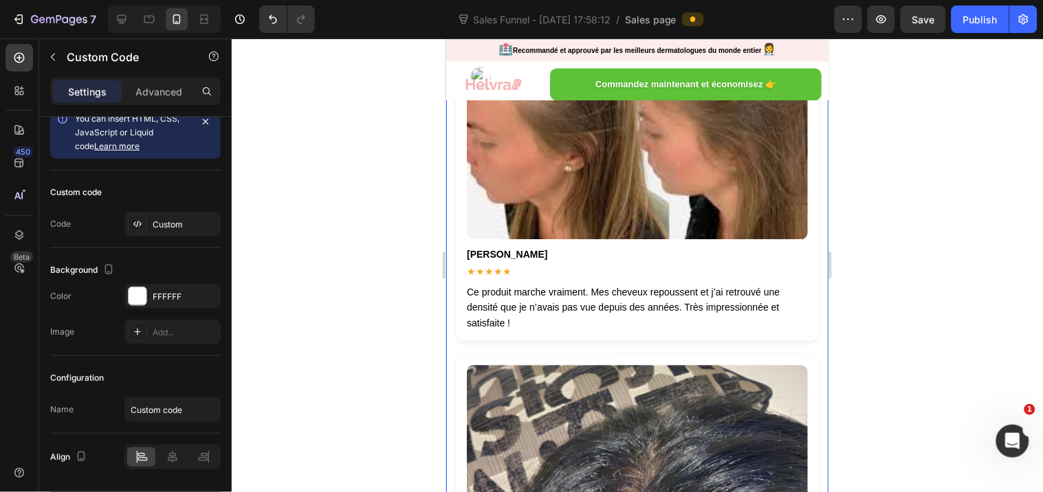
scroll to position [4754, 0]
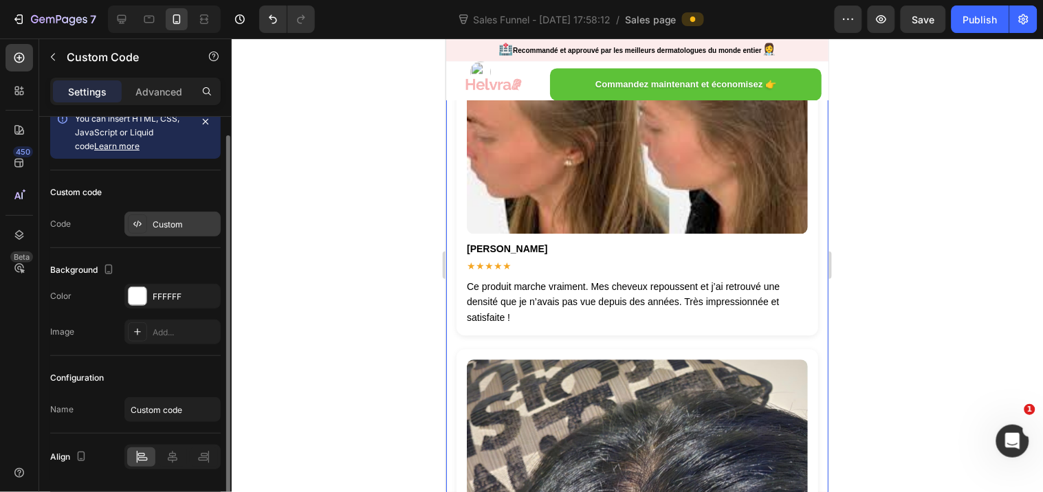
click at [172, 227] on div "Custom" at bounding box center [185, 225] width 65 height 12
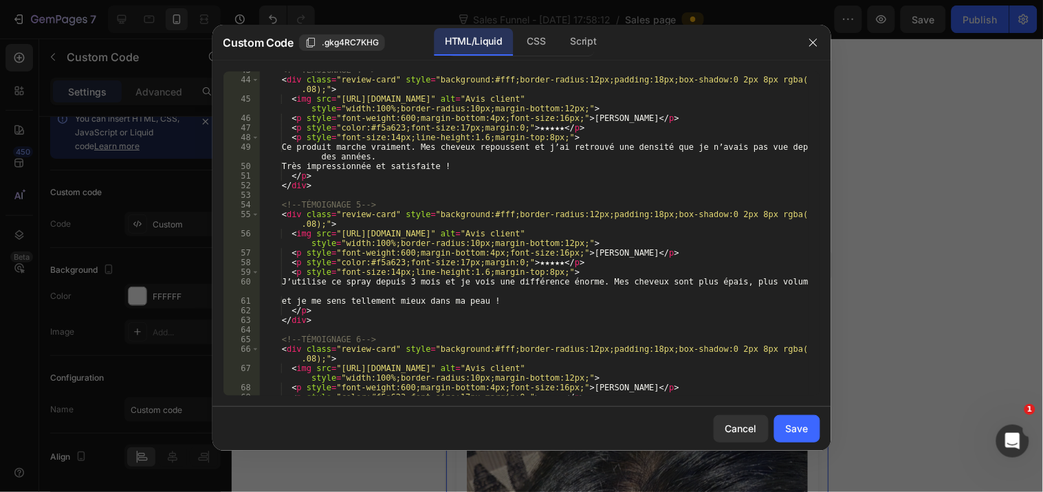
scroll to position [504, 0]
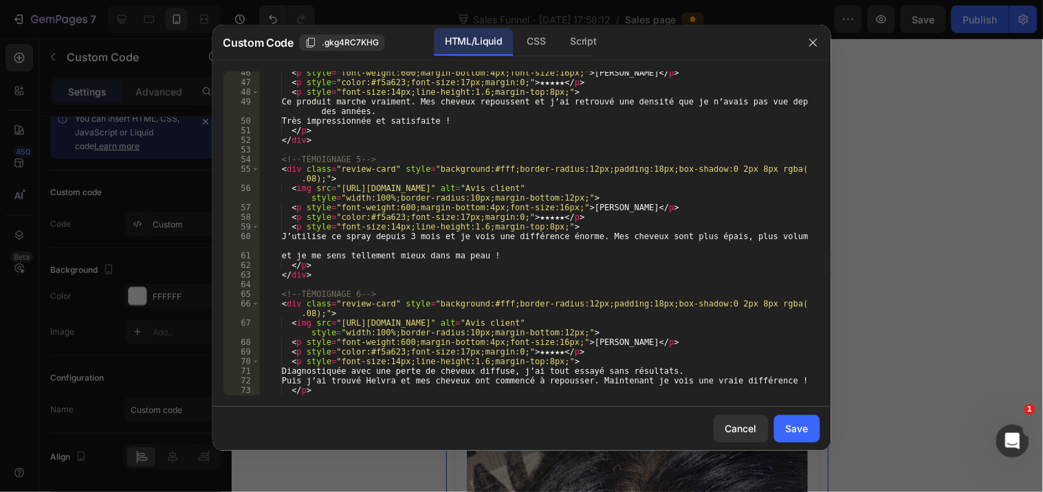
click at [918, 128] on div at bounding box center [521, 246] width 1043 height 492
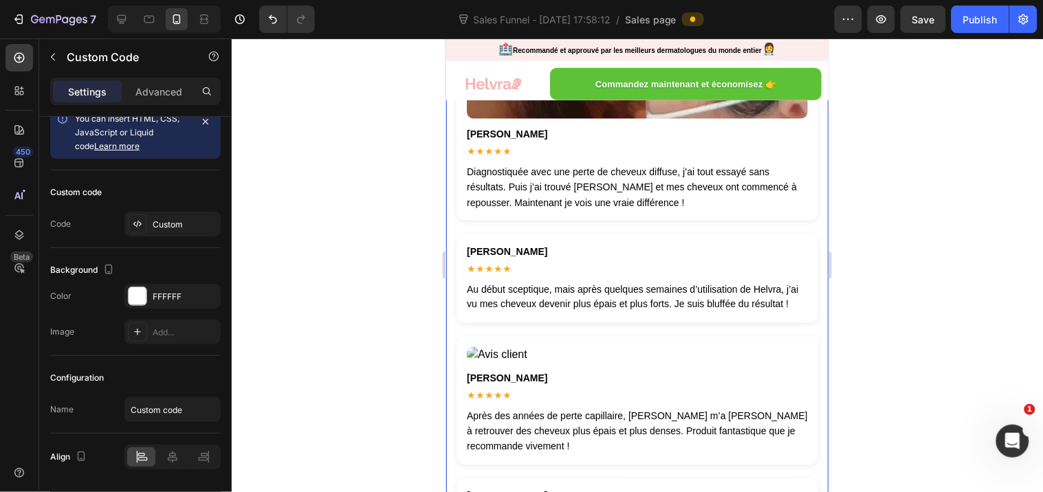
scroll to position [7274, 0]
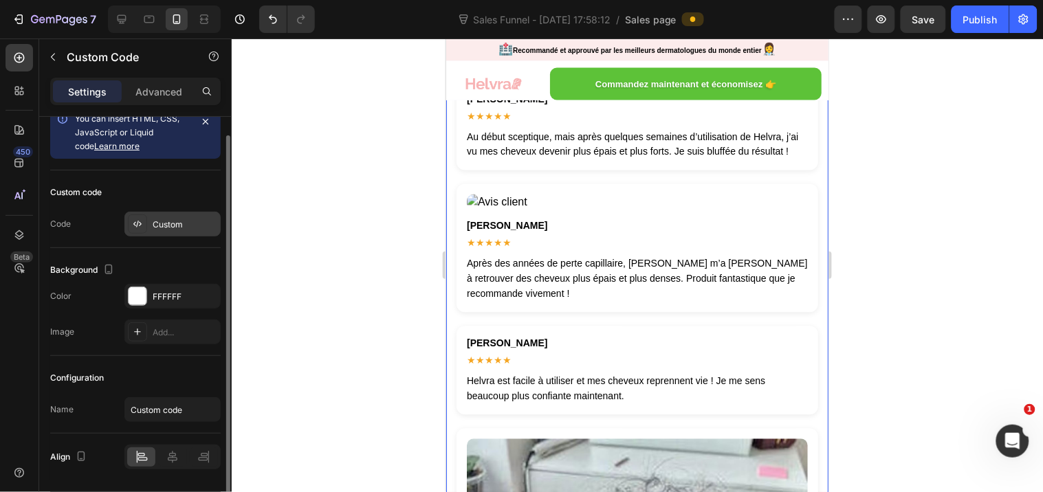
click at [175, 219] on div "Custom" at bounding box center [185, 225] width 65 height 12
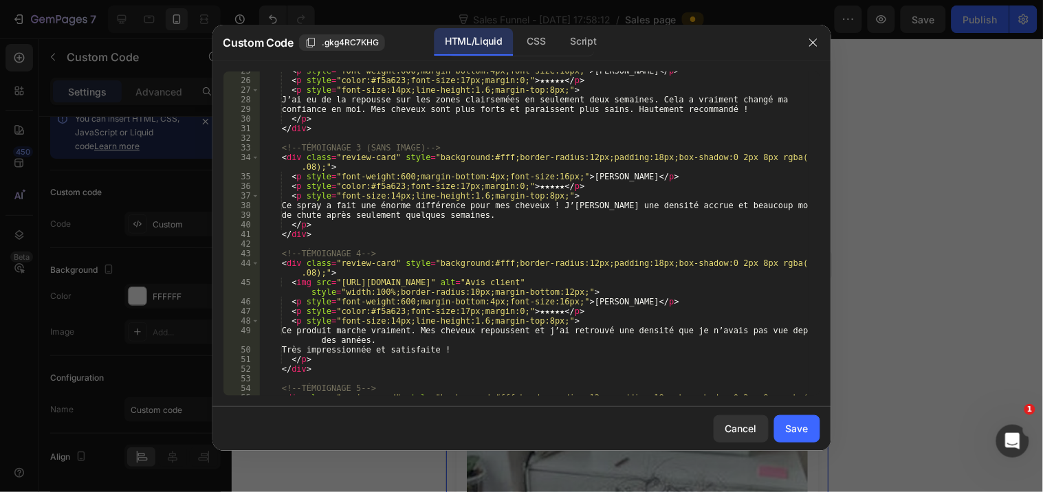
scroll to position [320, 0]
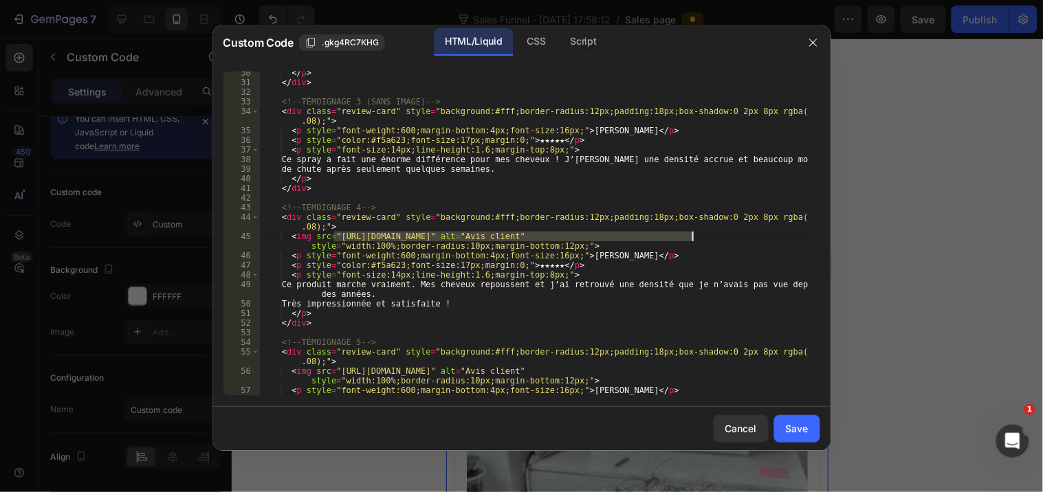
drag, startPoint x: 335, startPoint y: 237, endPoint x: 693, endPoint y: 235, distance: 358.1
click at [693, 235] on div "</ p > </ div > <!-- TÉMOIGNAGE 3 (SANS IMAGE) --> < div class = "review-card" …" at bounding box center [533, 240] width 548 height 344
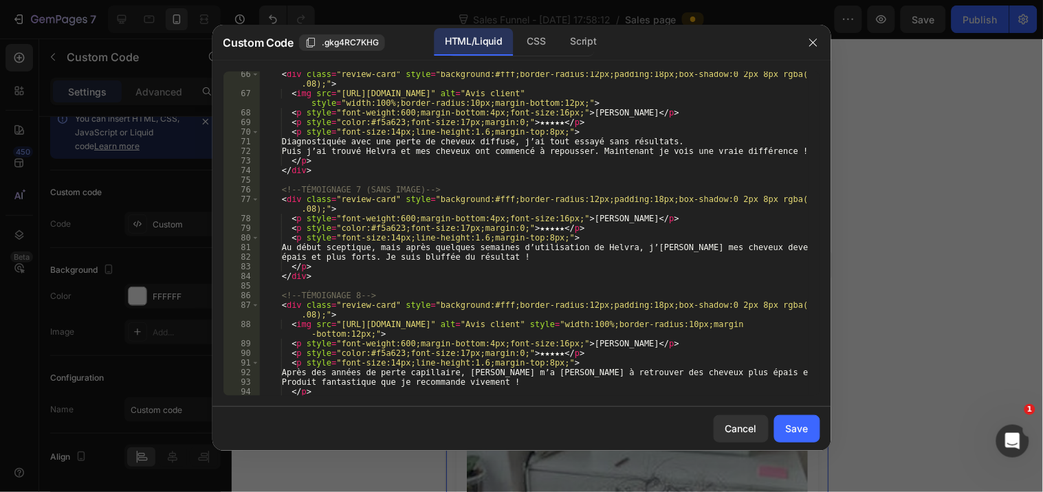
scroll to position [779, 0]
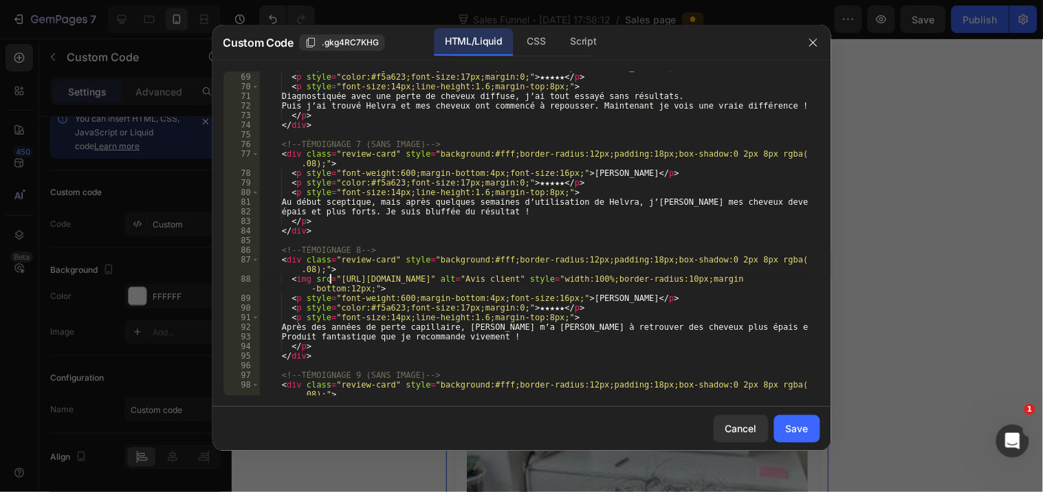
click at [332, 278] on div "< p style = "font-weight:600;margin-bottom:4px;font-size:16px;" > Mary H. </ p …" at bounding box center [533, 240] width 548 height 354
drag, startPoint x: 335, startPoint y: 276, endPoint x: 492, endPoint y: 276, distance: 156.7
click at [492, 276] on div "< p style = "font-weight:600;margin-bottom:4px;font-size:16px;" > Mary H. </ p …" at bounding box center [533, 240] width 548 height 354
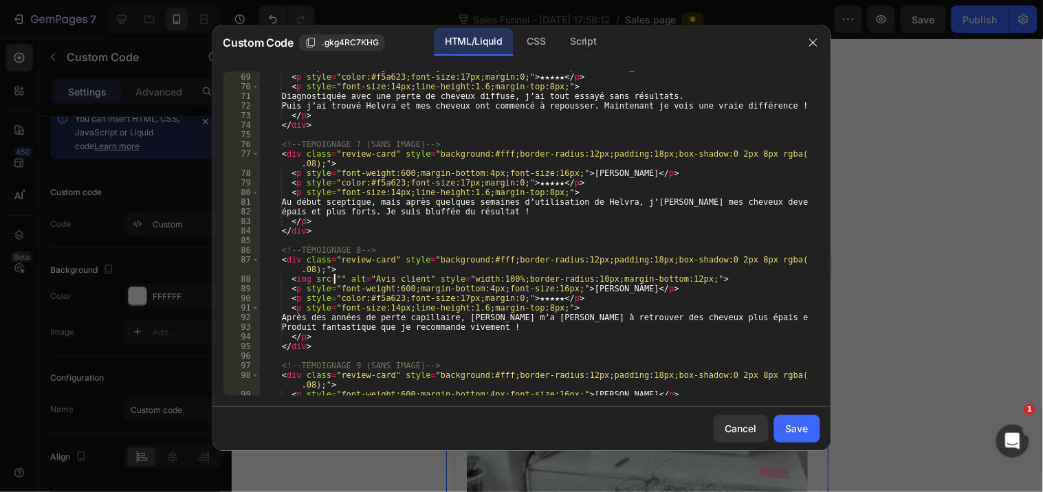
paste textarea "https://cdn.shopify.com/s/files/1/0948/2492/3483/files/Review5.jpg?v=1756355222"
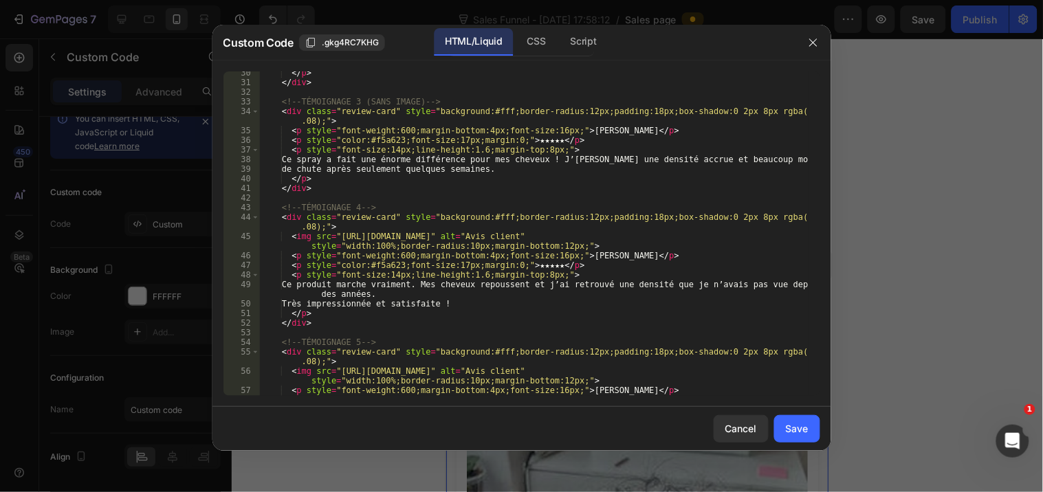
scroll to position [320, 0]
drag, startPoint x: 333, startPoint y: 236, endPoint x: 691, endPoint y: 234, distance: 358.1
click at [691, 234] on div "</ p > </ div > <!-- TÉMOIGNAGE 3 (SANS IMAGE) --> < div class = "review-card" …" at bounding box center [533, 240] width 548 height 344
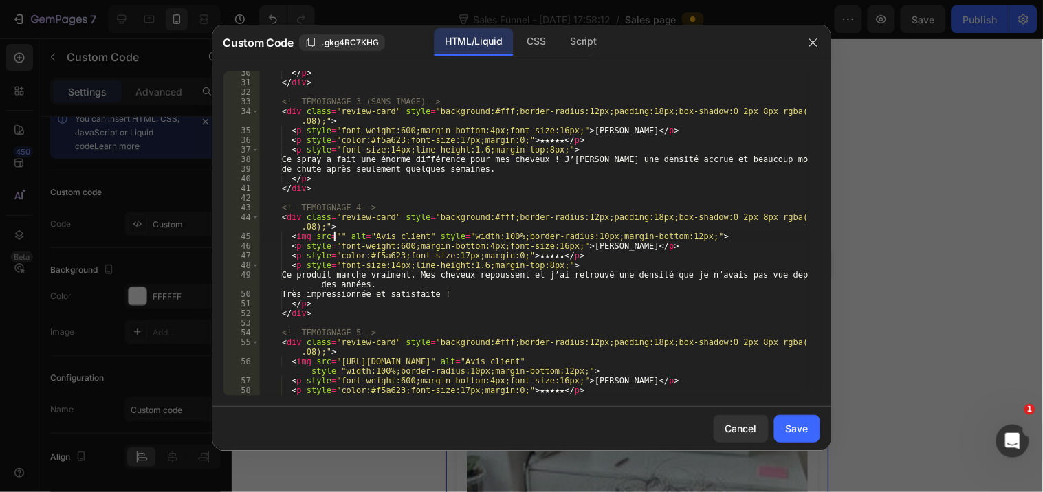
paste textarea "https://cdn.shopify.com/s/files/1/0948/2492/3483/files/Review4.webp?v=1756355195"
type textarea "<img src="https://cdn.shopify.com/s/files/1/0948/2492/3483/files/Review4.webp?v…"
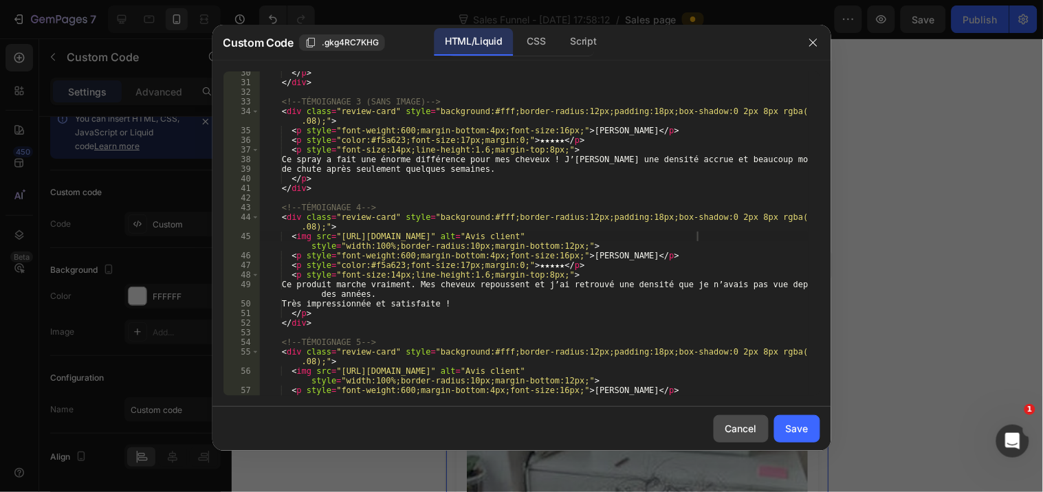
click at [766, 421] on button "Cancel" at bounding box center [740, 428] width 55 height 27
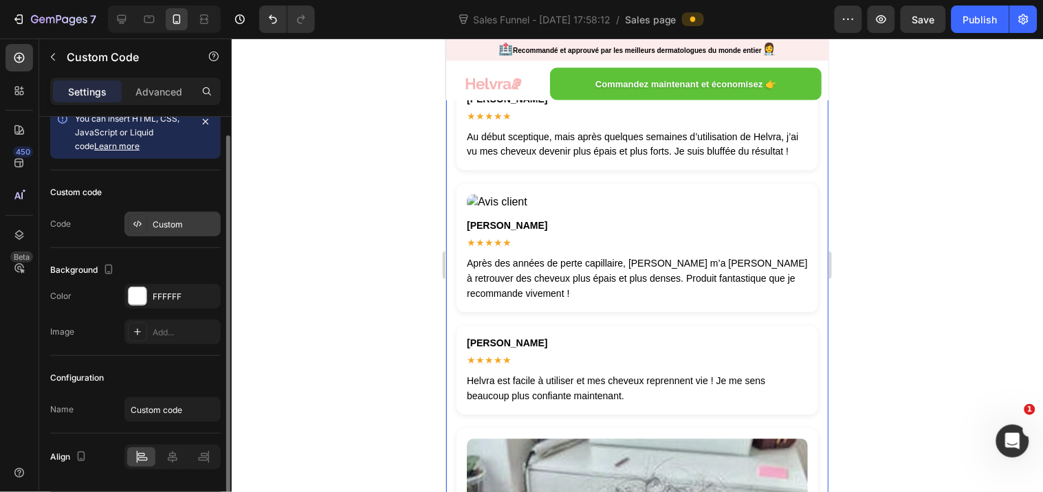
click at [168, 221] on div "Custom" at bounding box center [185, 225] width 65 height 12
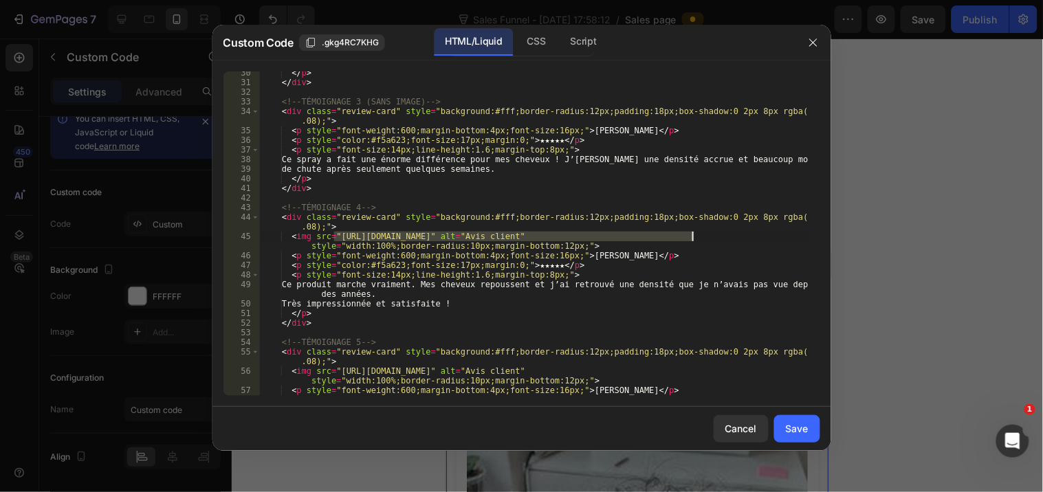
drag, startPoint x: 333, startPoint y: 235, endPoint x: 692, endPoint y: 236, distance: 359.4
click at [692, 236] on div "</ p > </ div > <!-- TÉMOIGNAGE 3 (SANS IMAGE) --> < div class = "review-card" …" at bounding box center [533, 240] width 548 height 344
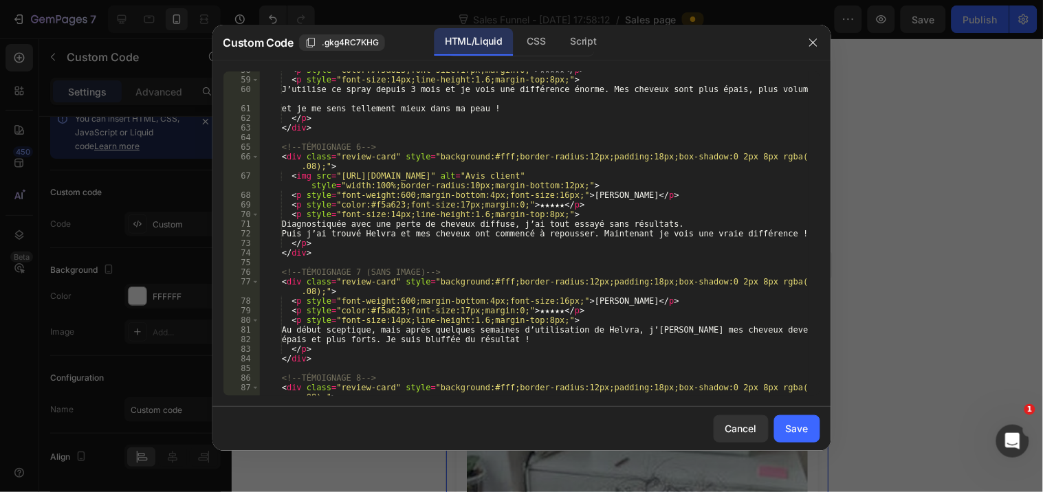
scroll to position [733, 0]
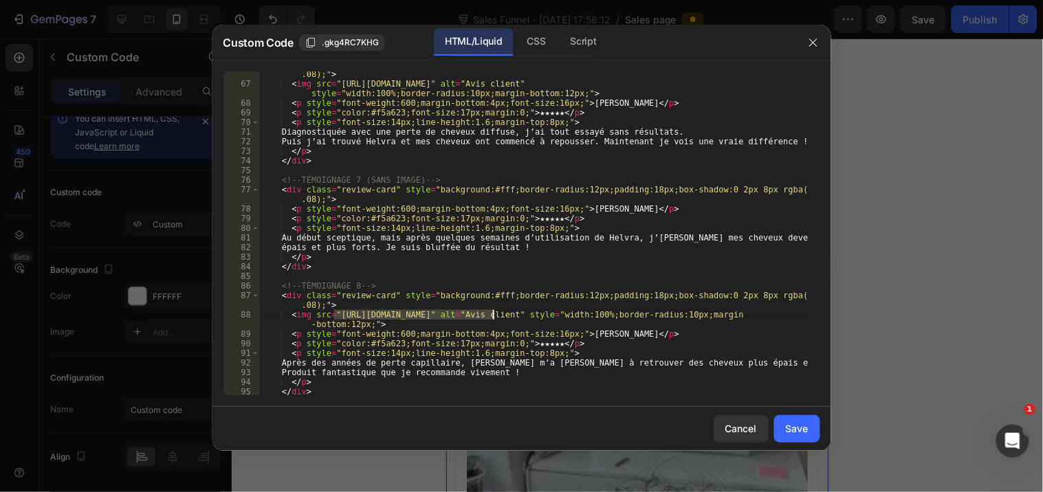
drag, startPoint x: 334, startPoint y: 314, endPoint x: 491, endPoint y: 315, distance: 157.4
click at [491, 315] on div "< div class = "review-card" style = "background:#fff;border-radius:12px;padding…" at bounding box center [533, 237] width 548 height 354
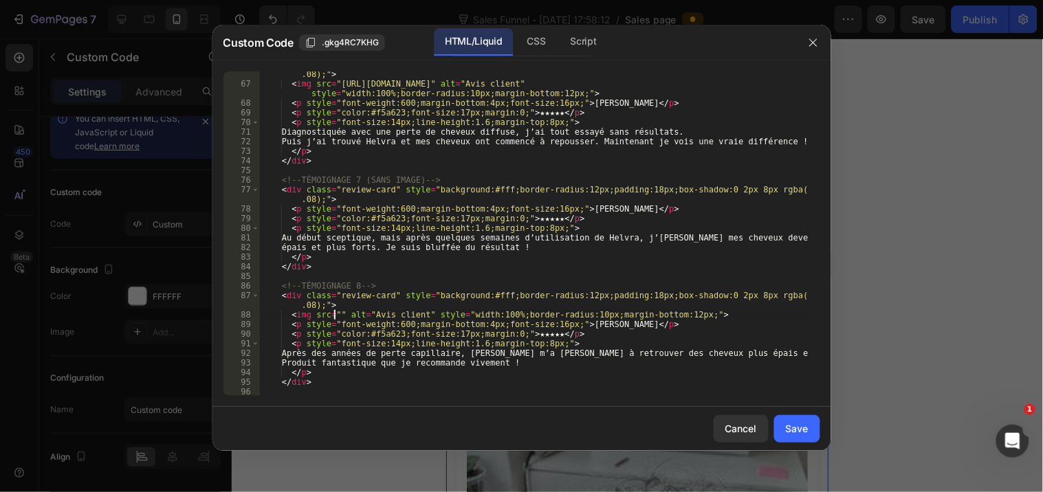
paste textarea "https://cdn.shopify.com/s/files/1/0948/2492/3483/files/Review5.jpg?v=1756355222"
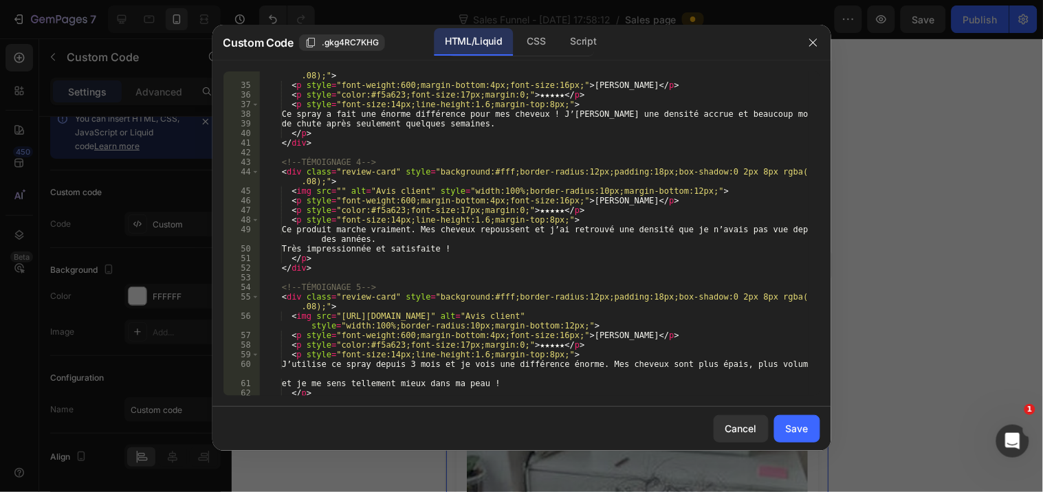
scroll to position [275, 0]
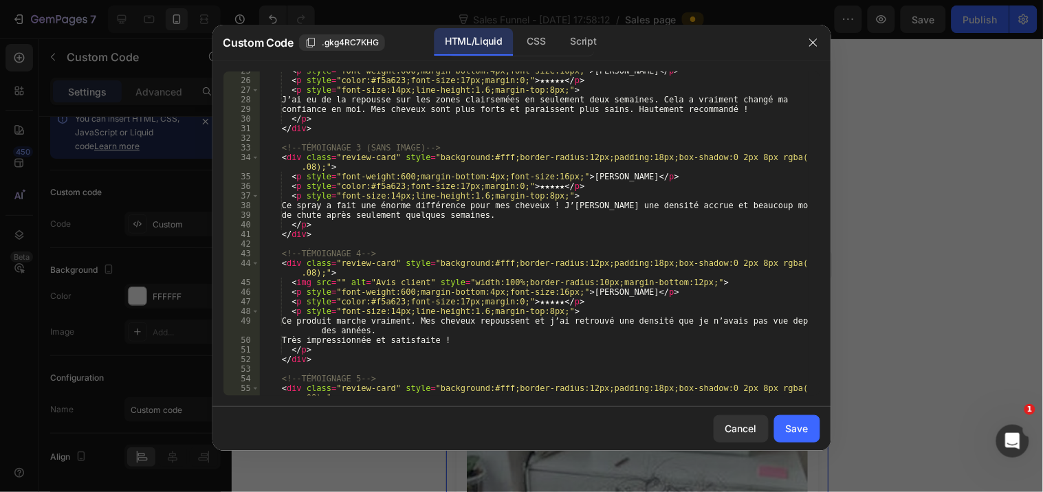
click at [334, 279] on div "< p style = "font-weight:600;margin-bottom:4px;font-size:16px;" > Janet W. </ p…" at bounding box center [533, 243] width 548 height 354
paste textarea "https://cdn.shopify.com/s/files/1/0948/2492/3483/files/Review5.jpg?v=1756355222"
type textarea "<img src="https://cdn.shopify.com/s/files/1/0948/2492/3483/files/Review5.jpg?v=…"
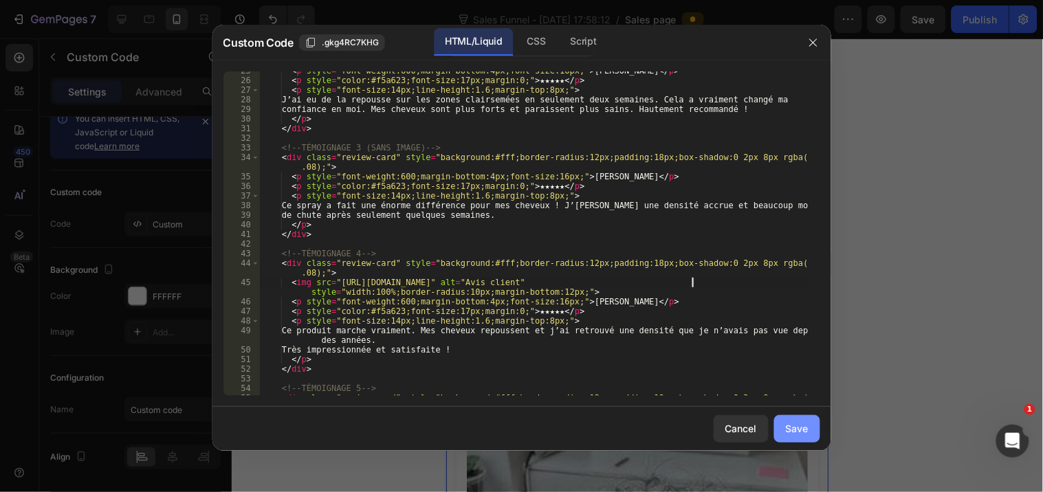
click at [786, 426] on div "Save" at bounding box center [797, 428] width 23 height 14
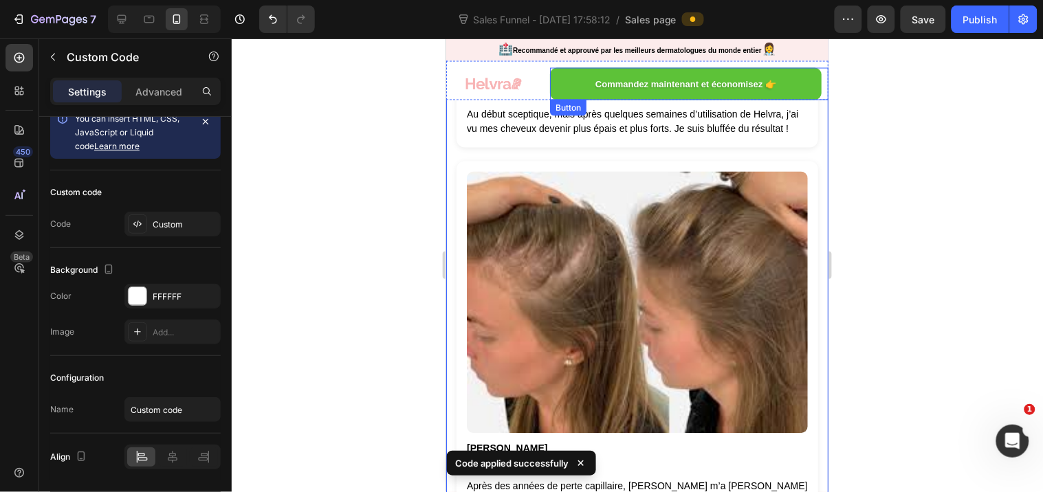
scroll to position [7274, 0]
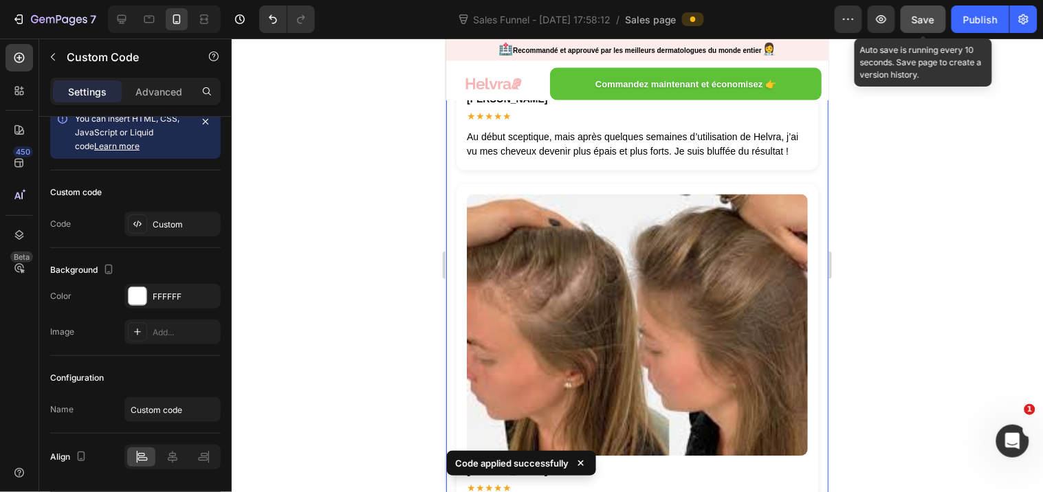
click at [931, 14] on span "Save" at bounding box center [923, 20] width 23 height 12
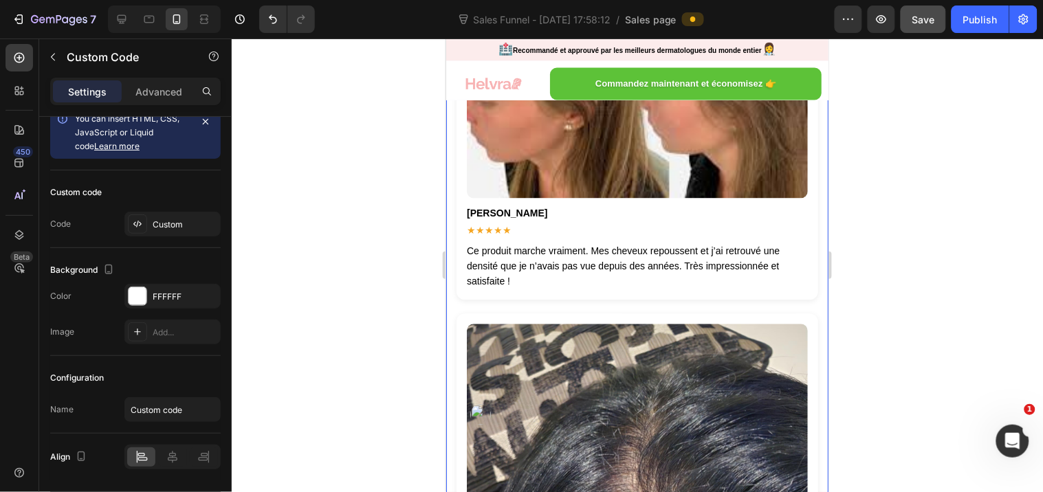
scroll to position [5976, 0]
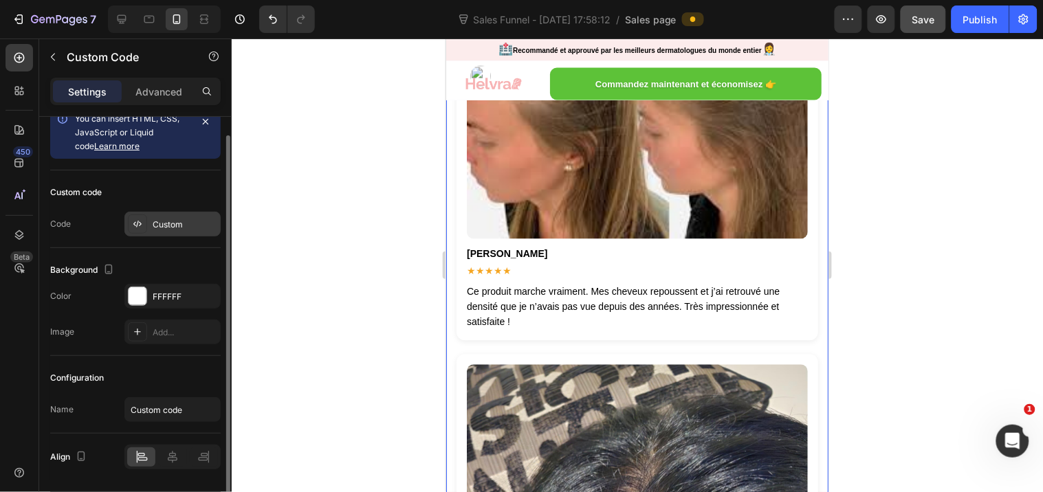
click at [189, 219] on div "Custom" at bounding box center [185, 225] width 65 height 12
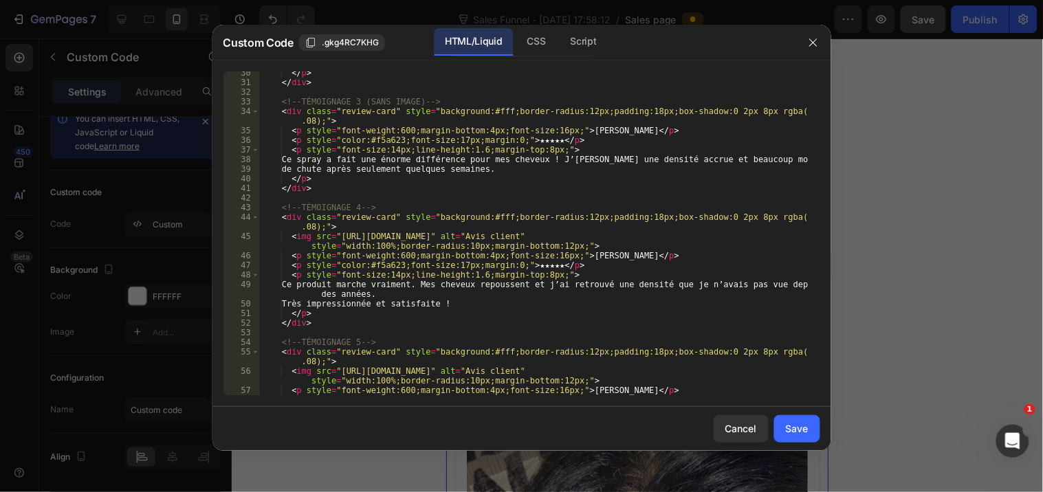
scroll to position [320, 0]
drag, startPoint x: 335, startPoint y: 234, endPoint x: 691, endPoint y: 236, distance: 356.0
click at [691, 236] on div "</ p > </ div > <!-- TÉMOIGNAGE 3 (SANS IMAGE) --> < div class = "review-card" …" at bounding box center [533, 240] width 548 height 344
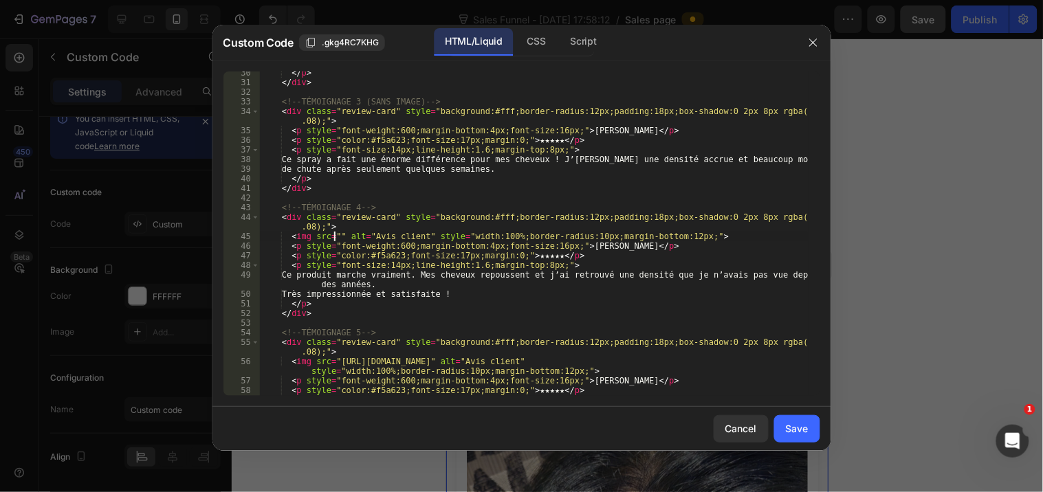
paste textarea "https://cdn.shopify.com/s/files/1/0948/2492/3483/files/Review4.webp?v=1756355195"
type textarea "<img src="https://cdn.shopify.com/s/files/1/0948/2492/3483/files/Review4.webp?v…"
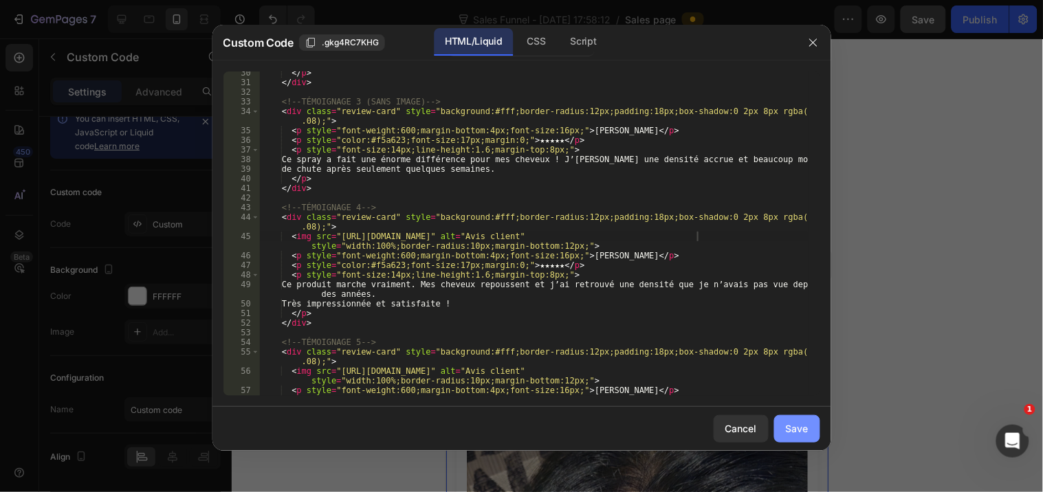
click at [790, 436] on div "Save" at bounding box center [797, 428] width 23 height 14
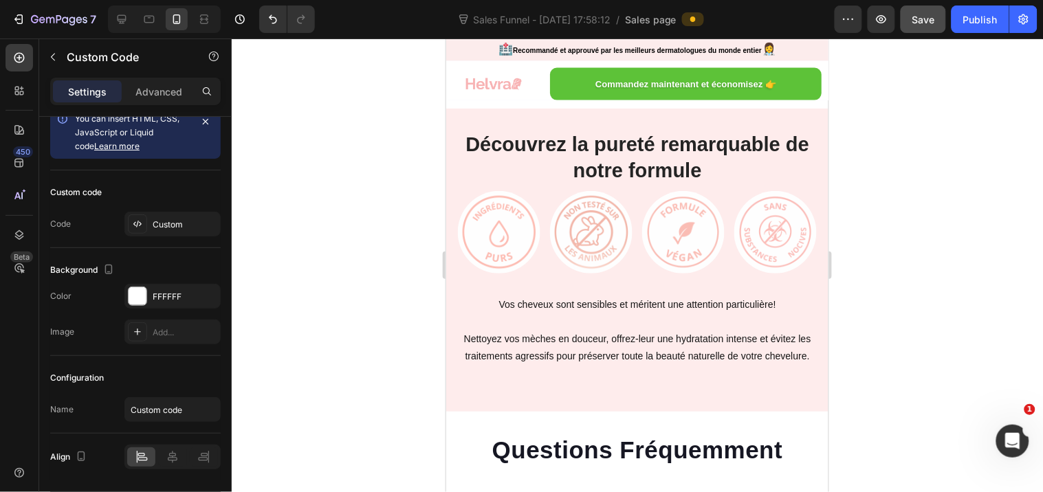
scroll to position [8649, 0]
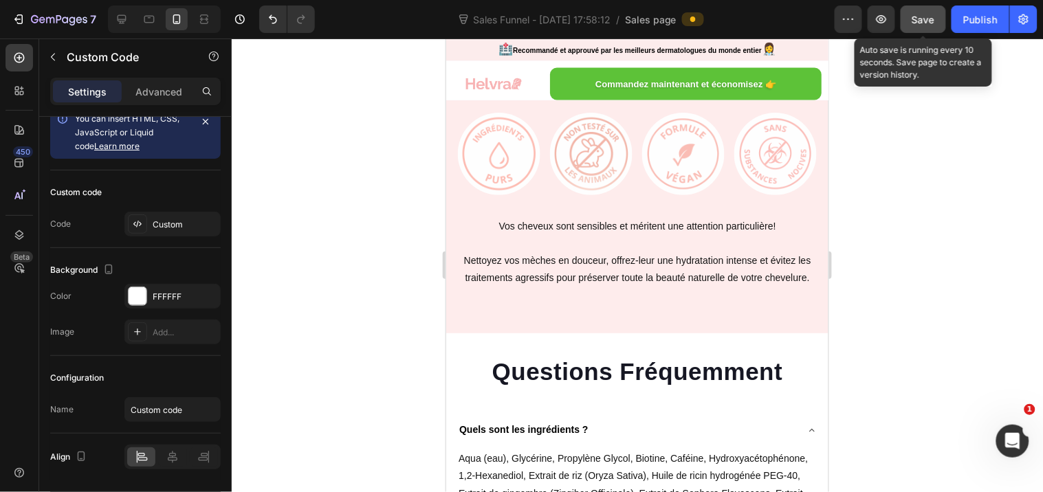
click at [926, 14] on span "Save" at bounding box center [923, 20] width 23 height 12
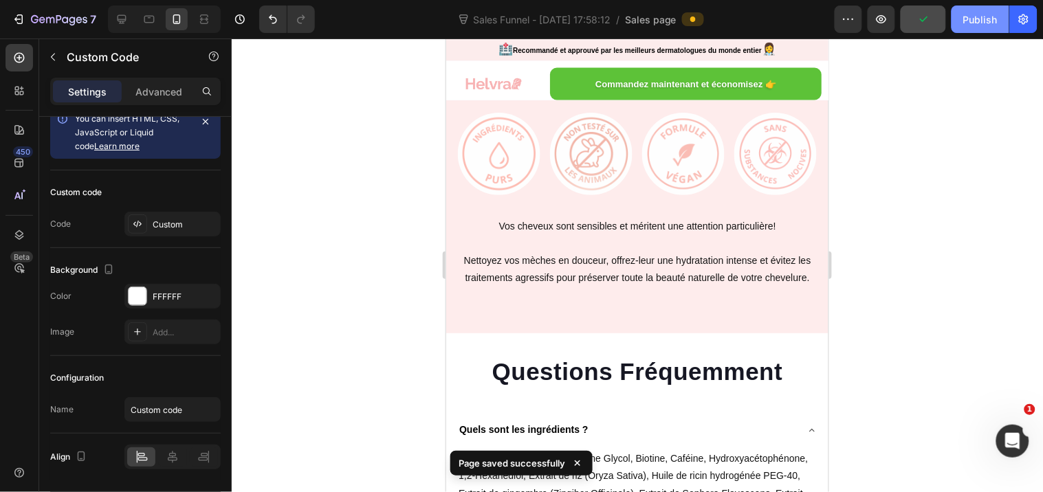
click at [968, 16] on div "Publish" at bounding box center [980, 19] width 34 height 14
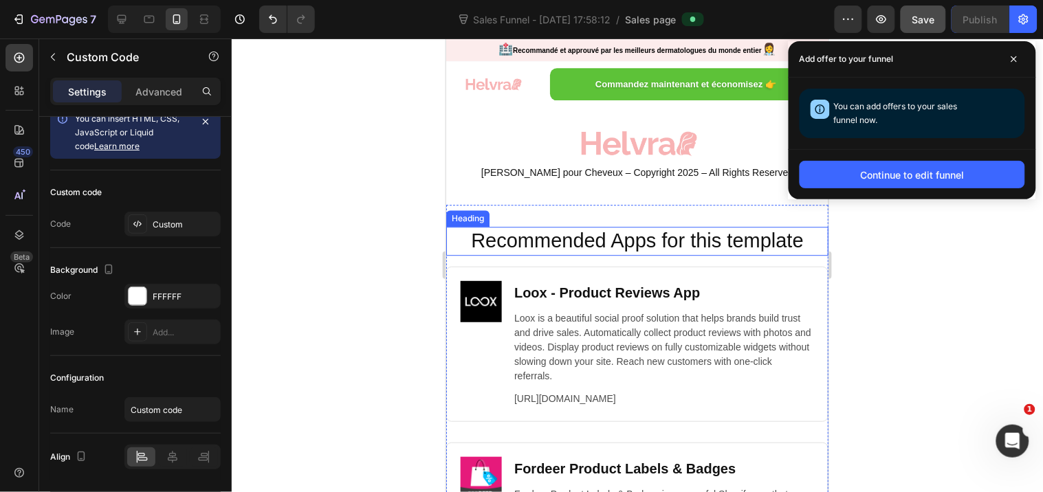
scroll to position [10265, 0]
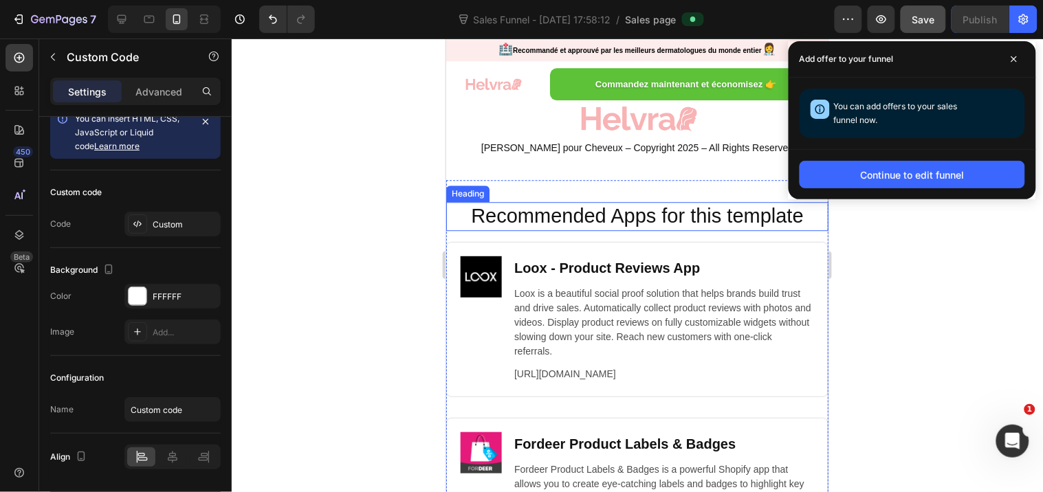
click at [467, 201] on h2 "Recommended Apps for this template" at bounding box center [636, 215] width 355 height 29
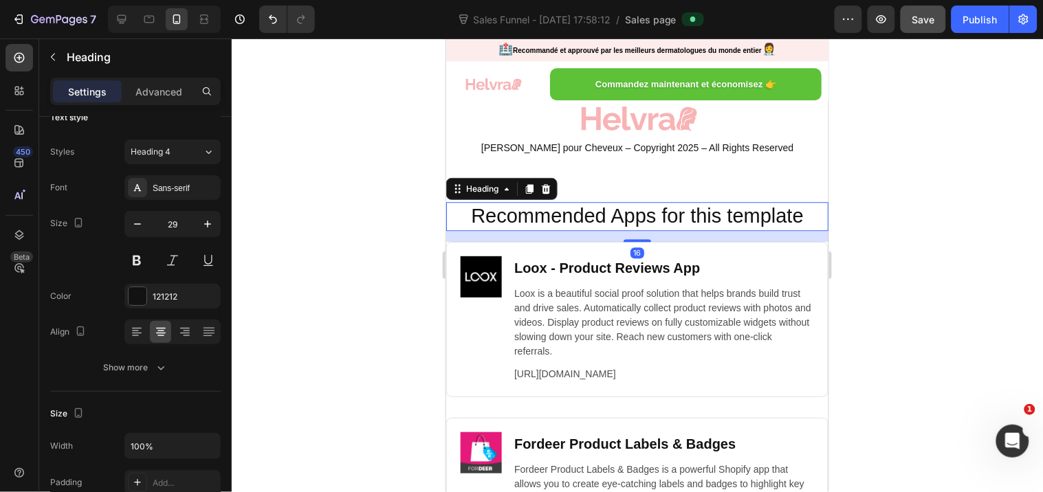
scroll to position [0, 0]
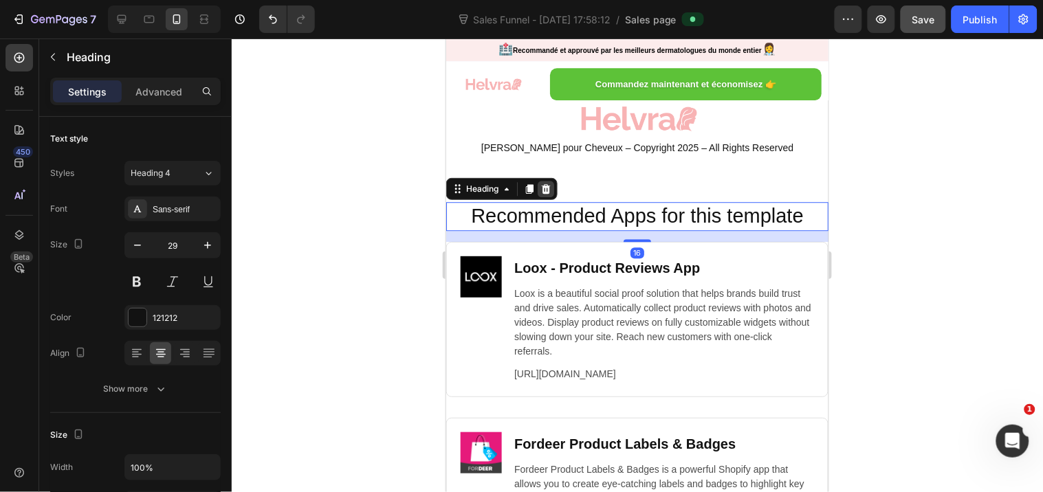
click at [541, 183] on icon at bounding box center [544, 188] width 11 height 11
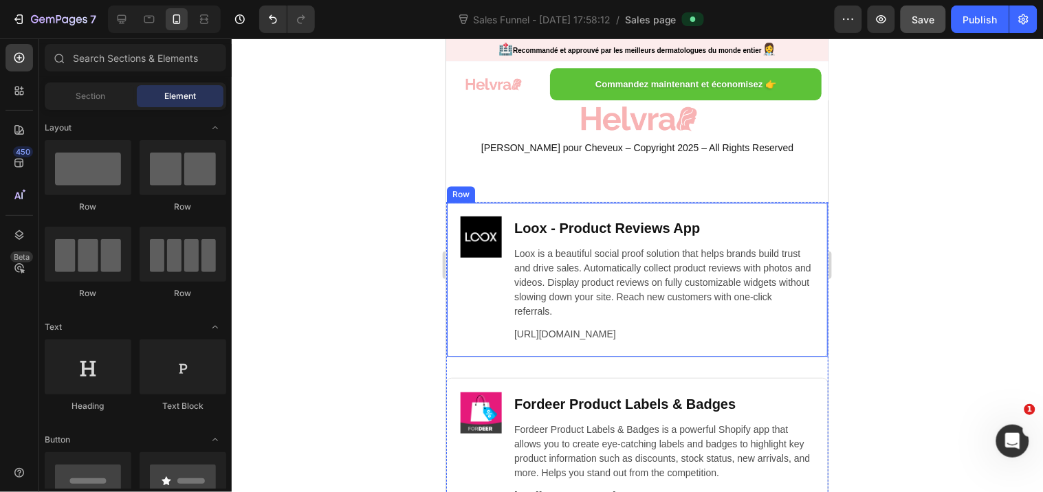
click at [456, 201] on div "Image Loox ‑ Product Reviews App Heading Loox is a beautiful social proof solut…" at bounding box center [636, 278] width 382 height 155
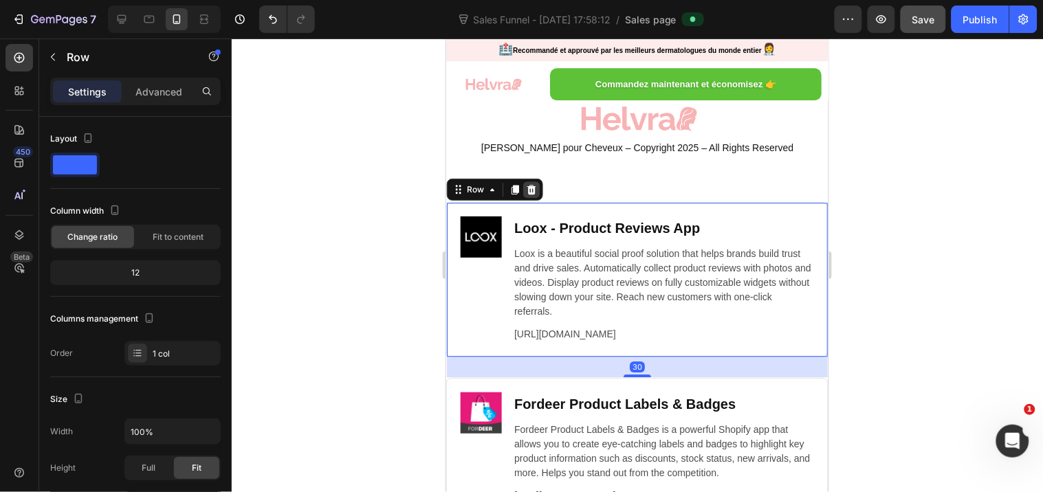
click at [525, 183] on icon at bounding box center [530, 188] width 11 height 11
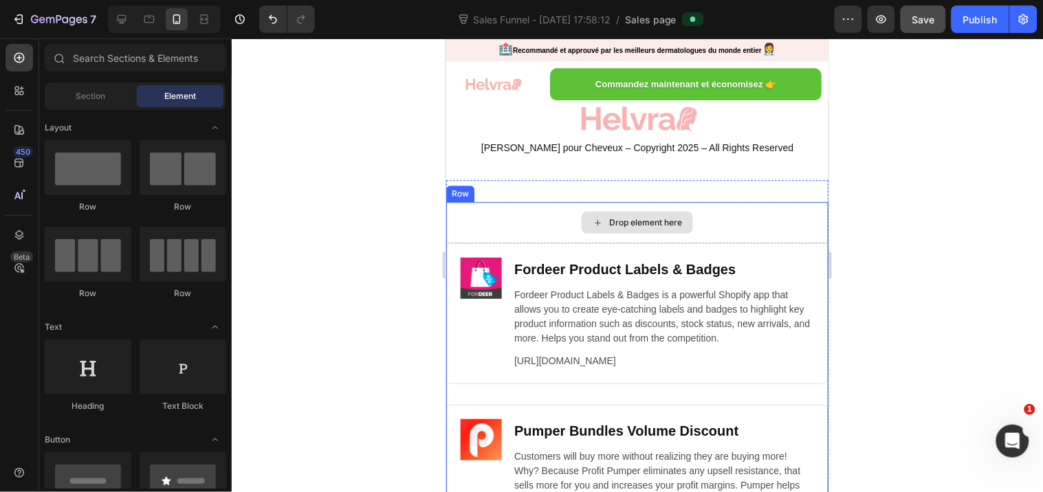
click at [479, 210] on div "Drop element here" at bounding box center [636, 221] width 382 height 41
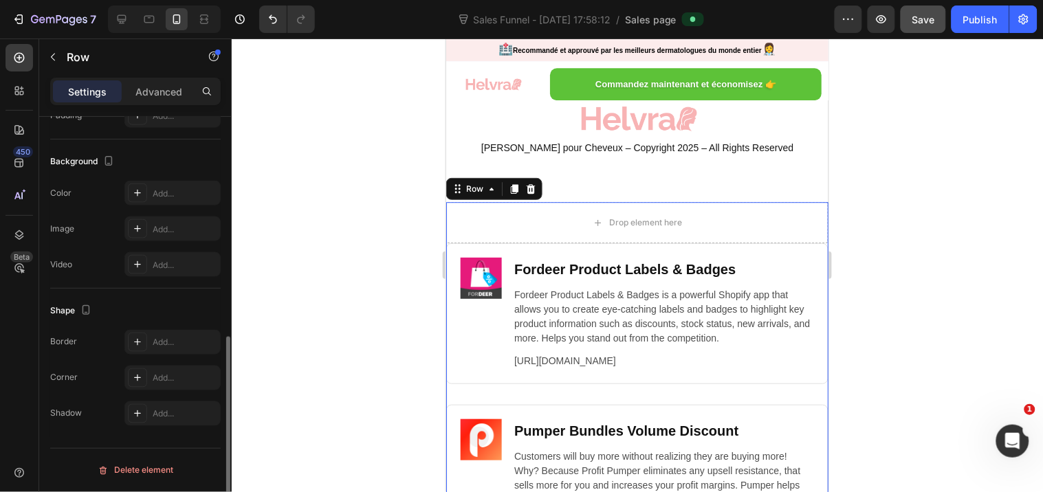
scroll to position [468, 0]
click at [108, 456] on icon "button" at bounding box center [103, 470] width 11 height 11
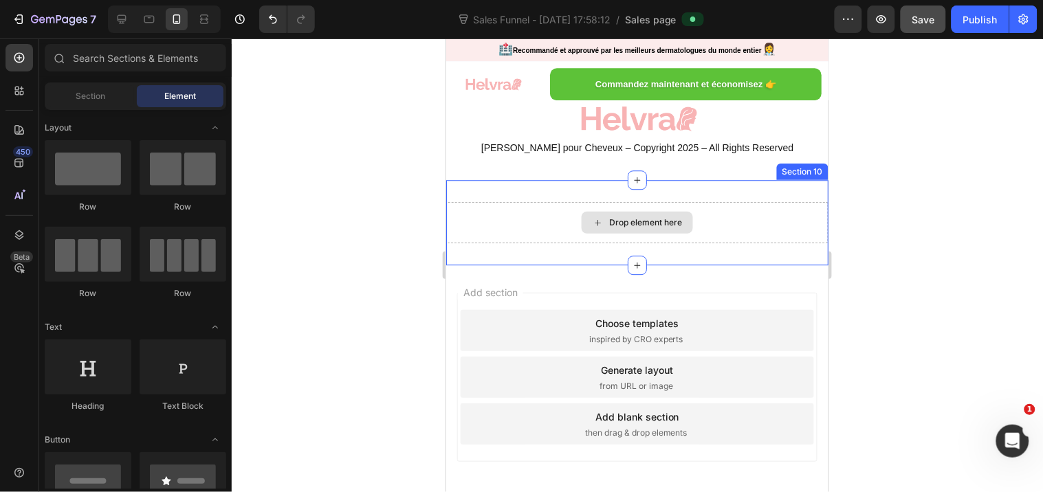
click at [519, 201] on div "Drop element here" at bounding box center [636, 221] width 382 height 41
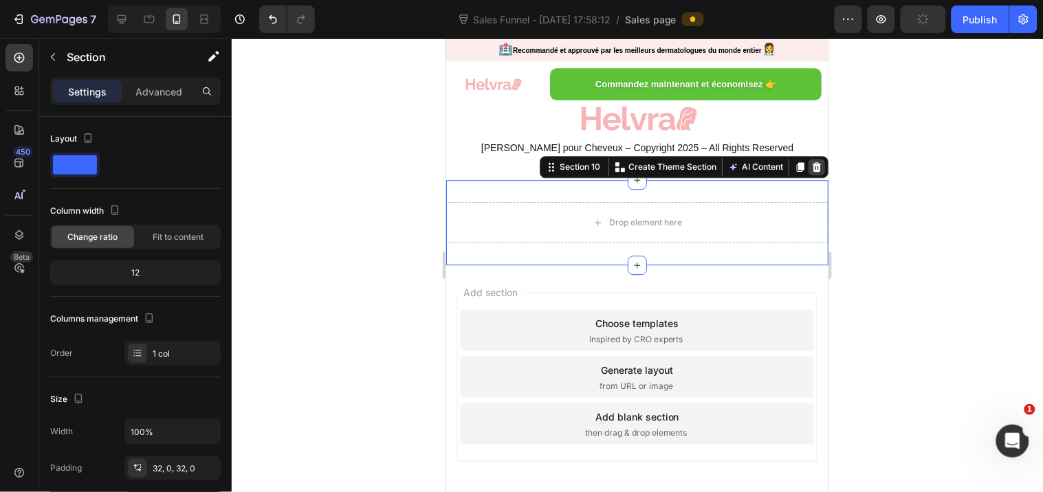
click at [810, 161] on icon at bounding box center [815, 166] width 11 height 11
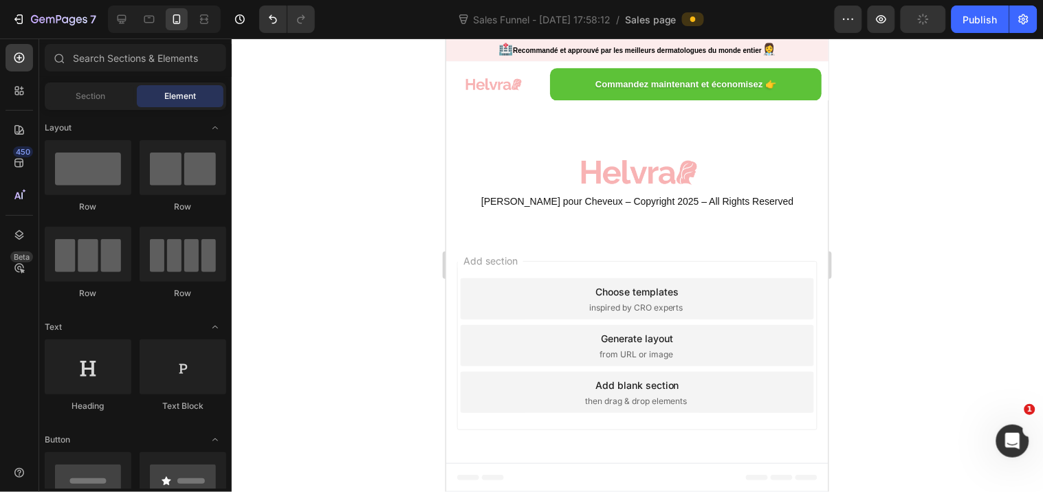
scroll to position [10199, 0]
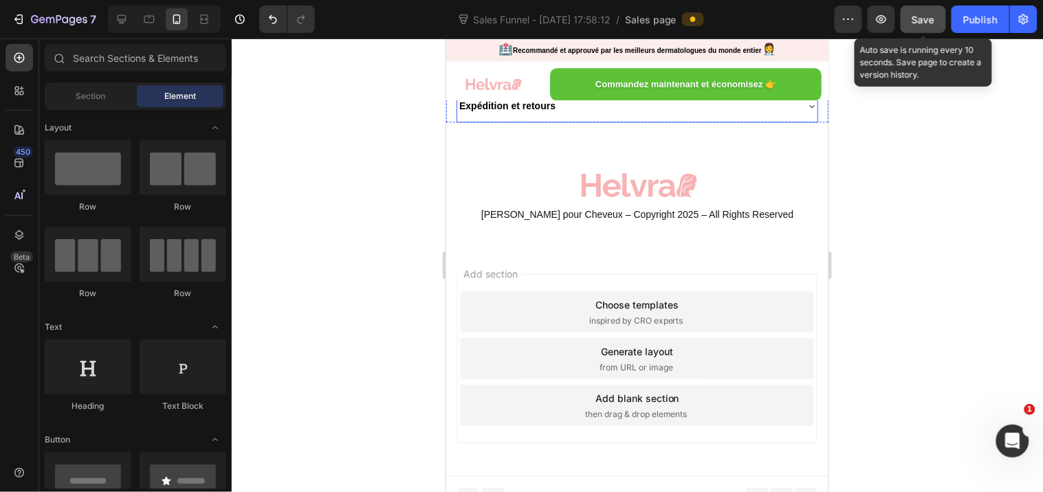
click at [911, 19] on button "Save" at bounding box center [922, 18] width 45 height 27
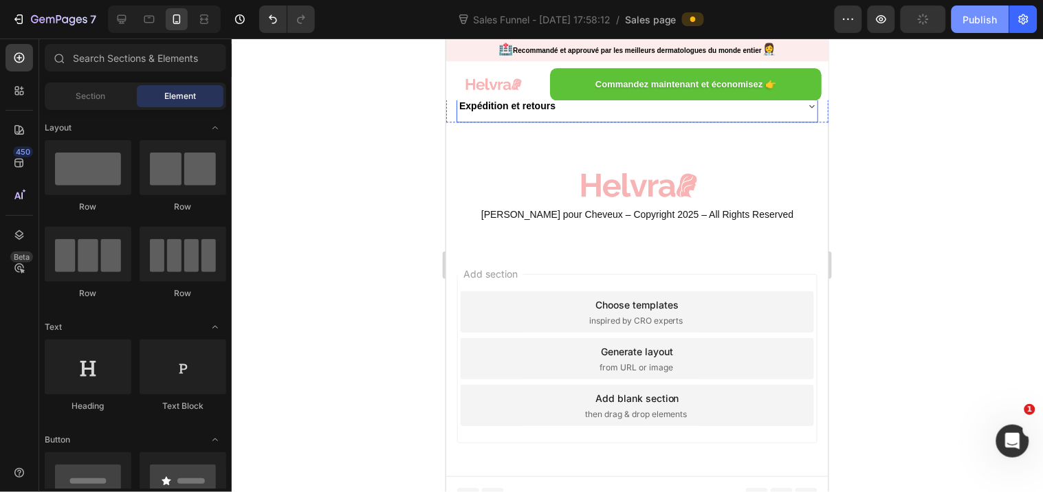
click at [964, 16] on div "Publish" at bounding box center [980, 19] width 34 height 14
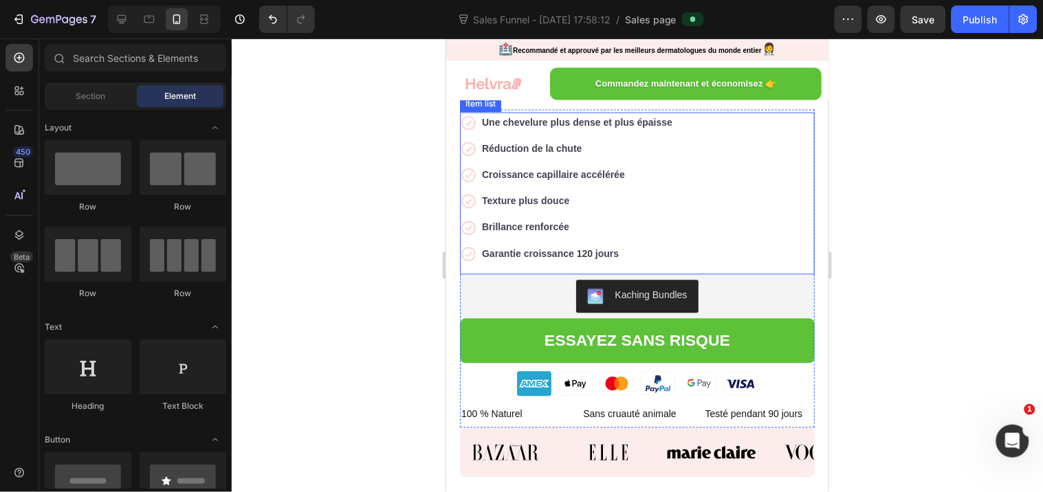
scroll to position [610, 0]
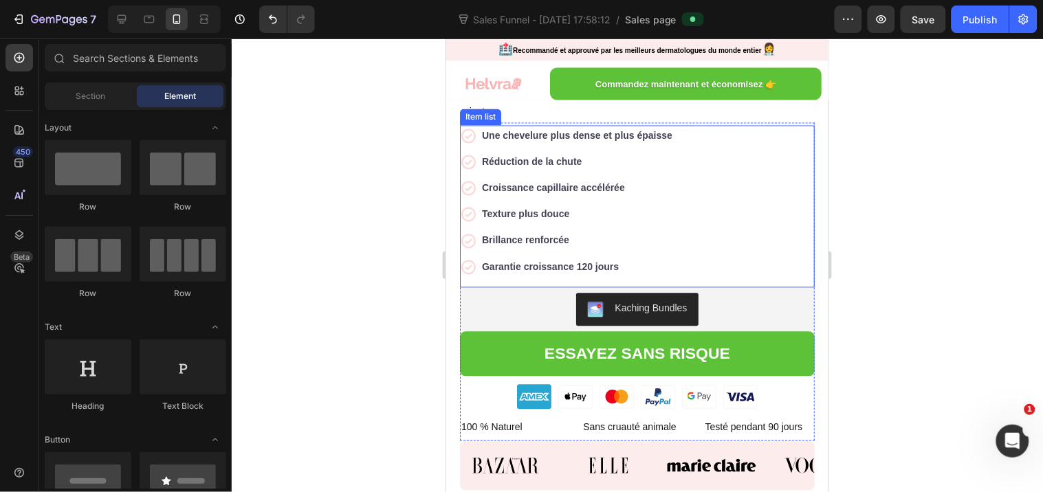
click at [588, 272] on strong "Garantie croissance 120 jours" at bounding box center [549, 266] width 137 height 11
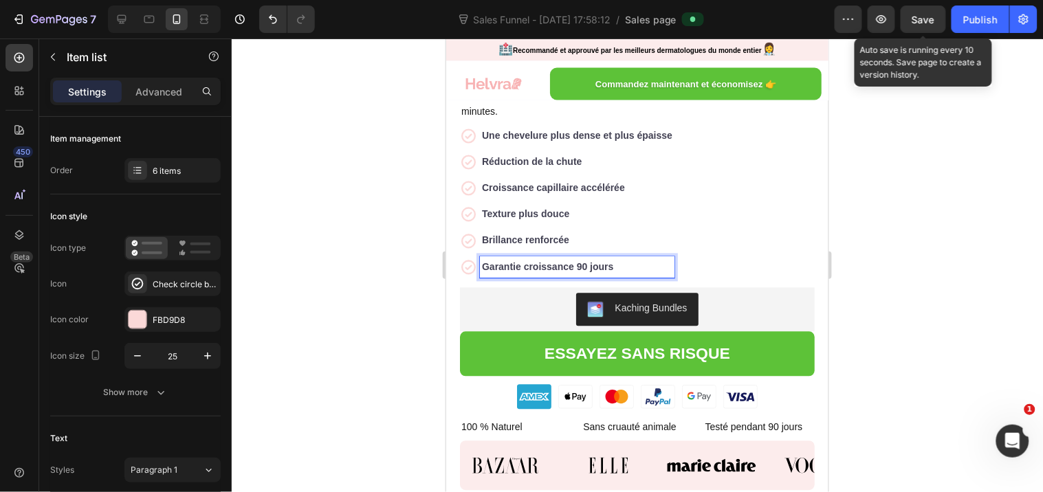
click at [916, 22] on span "Save" at bounding box center [923, 20] width 23 height 12
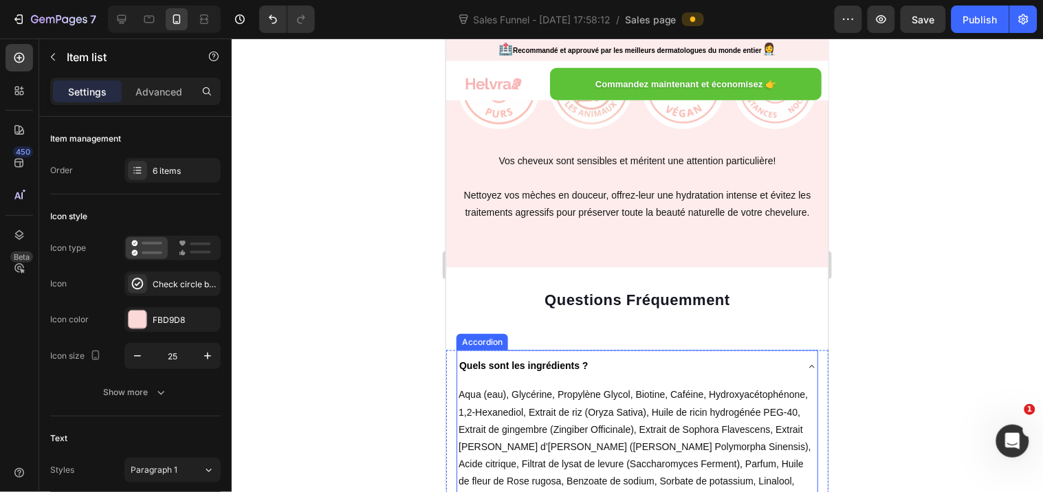
scroll to position [9535, 0]
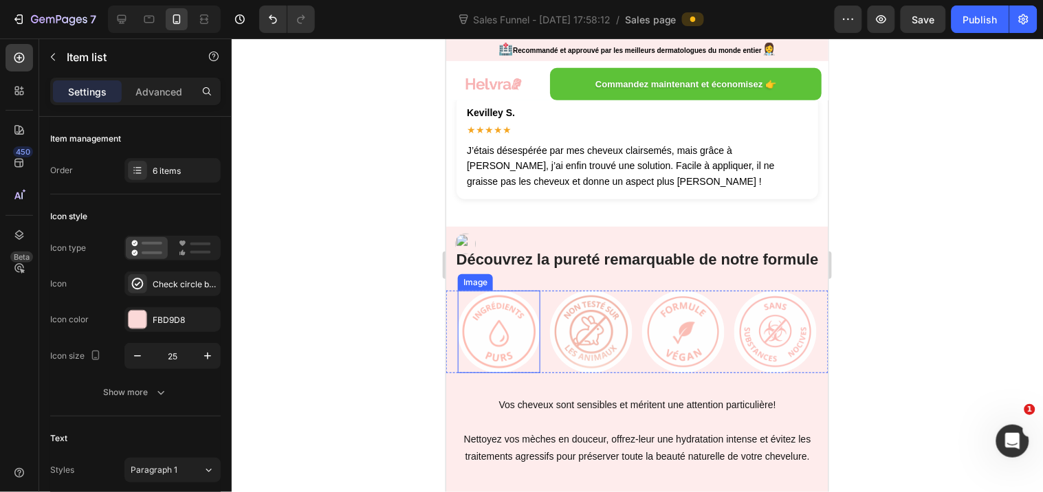
click at [520, 290] on img at bounding box center [498, 331] width 82 height 82
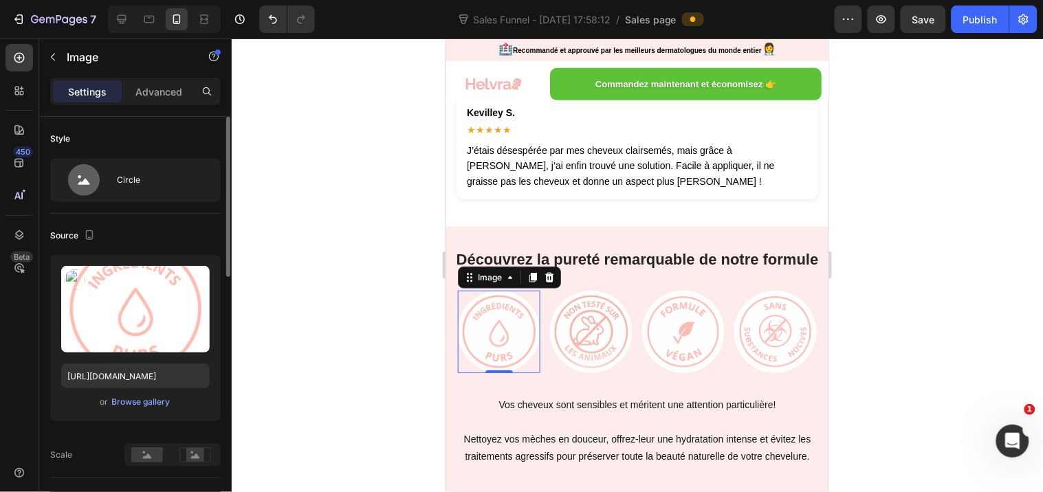
scroll to position [305, 0]
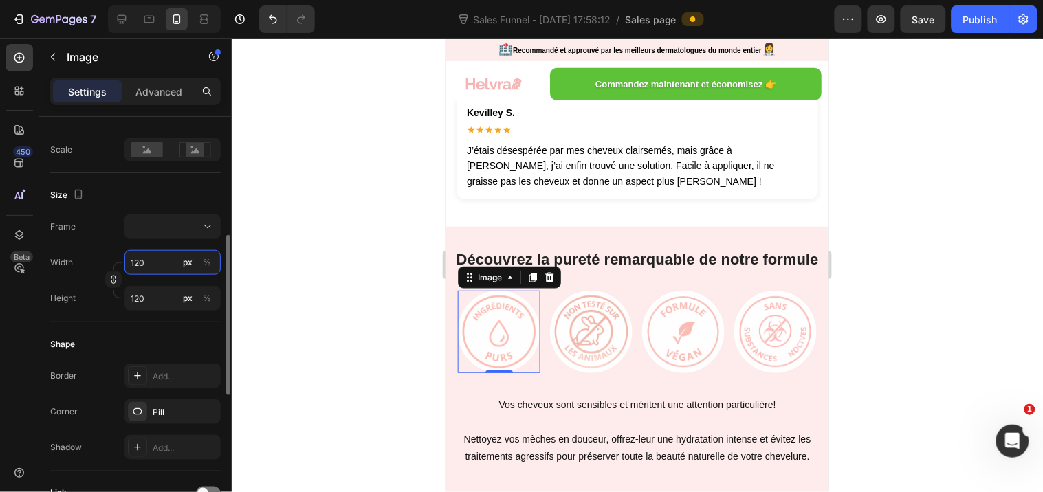
click at [164, 261] on input "120" at bounding box center [172, 262] width 96 height 25
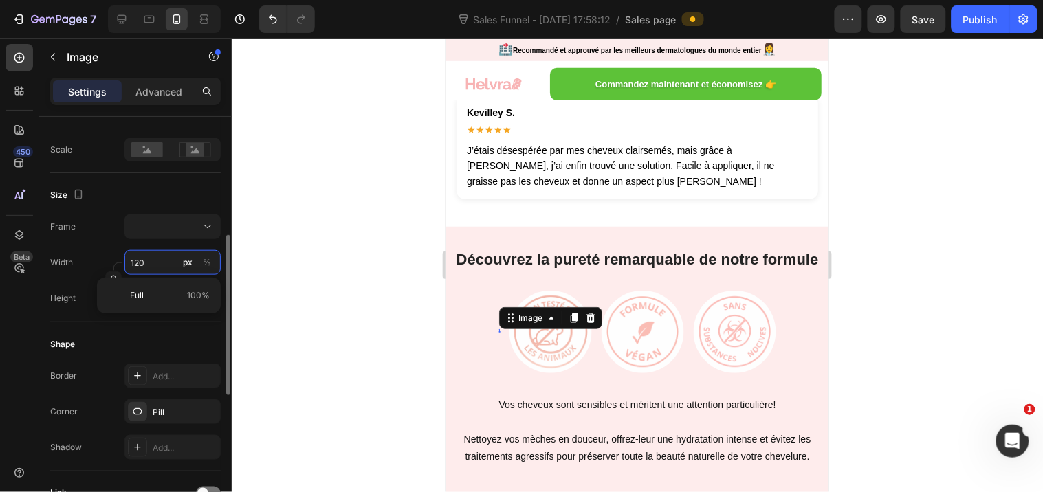
type input "1"
type input "10"
type input "100"
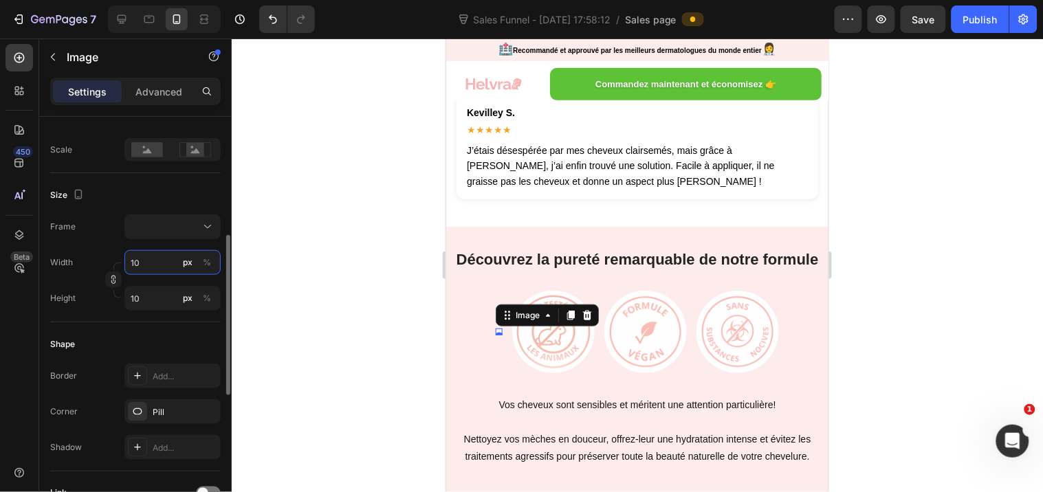
type input "100"
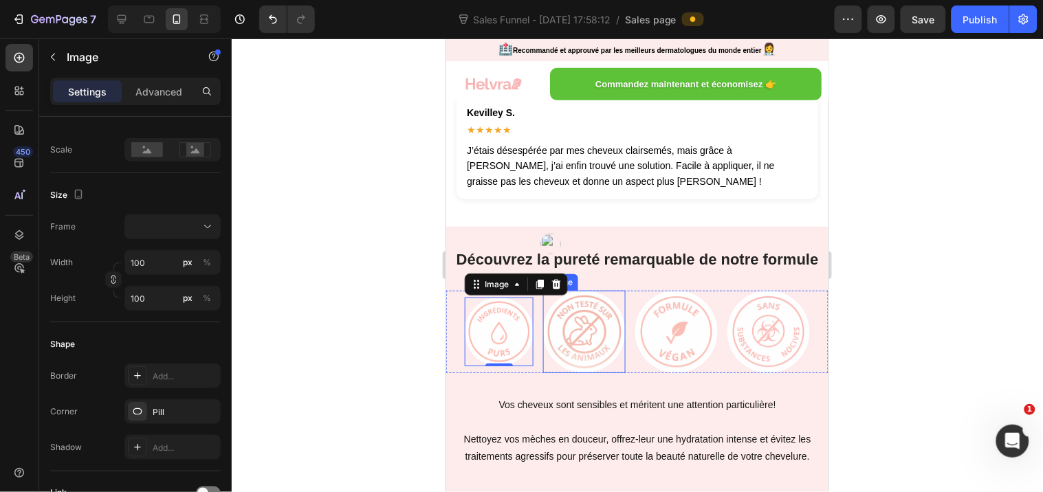
click at [583, 290] on img at bounding box center [583, 331] width 82 height 82
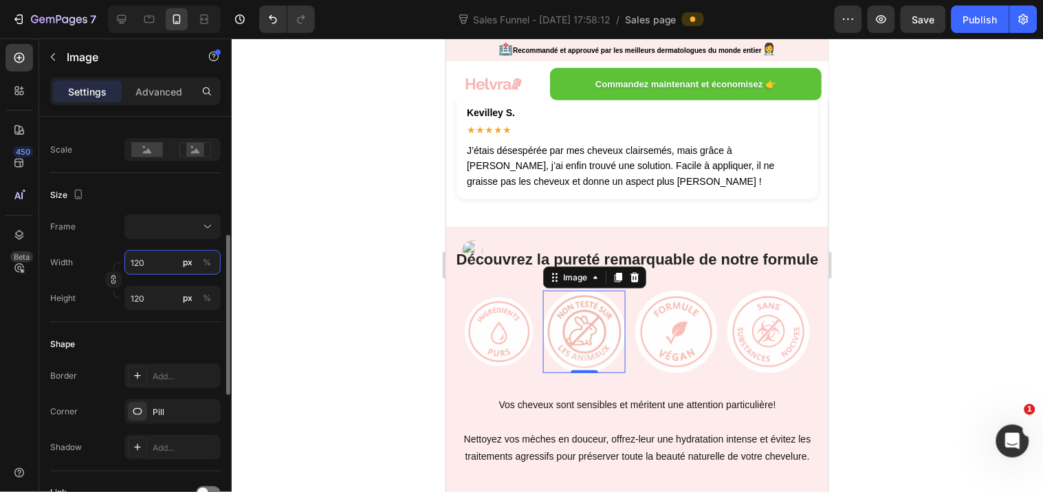
click at [147, 270] on input "120" at bounding box center [172, 262] width 96 height 25
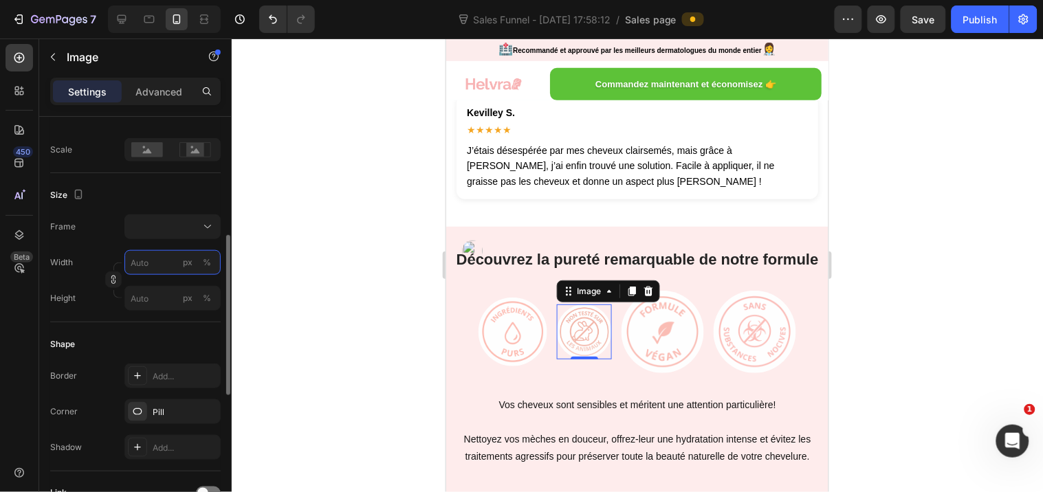
type input "1"
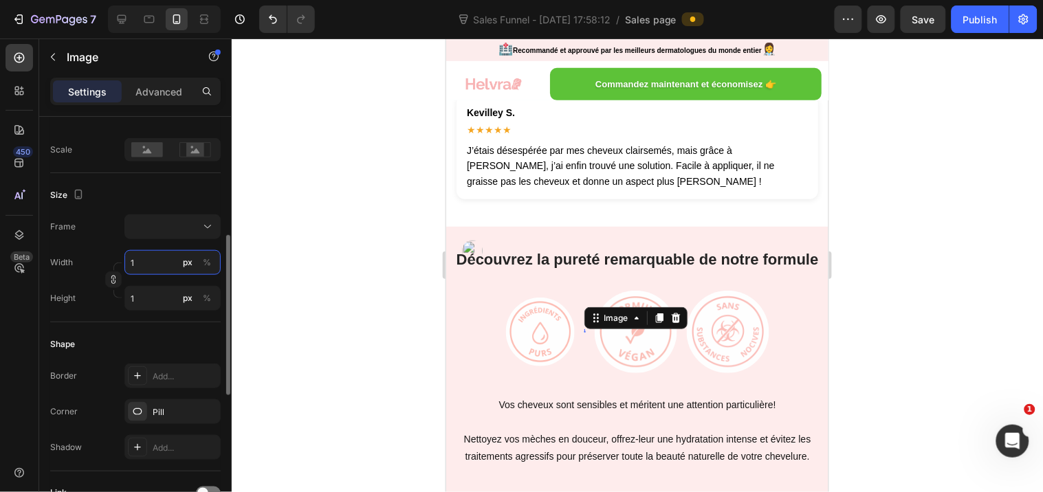
type input "10"
type input "100"
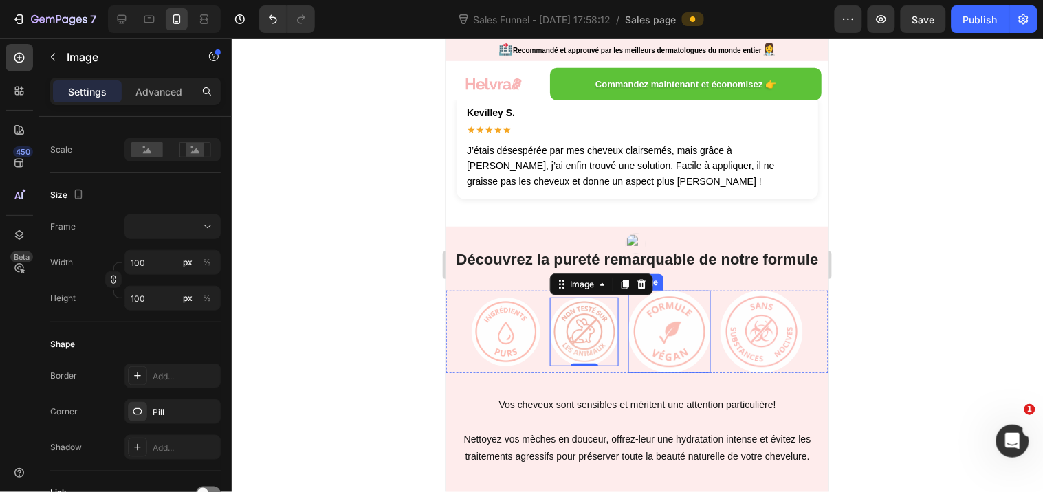
click at [672, 290] on img at bounding box center [668, 331] width 82 height 82
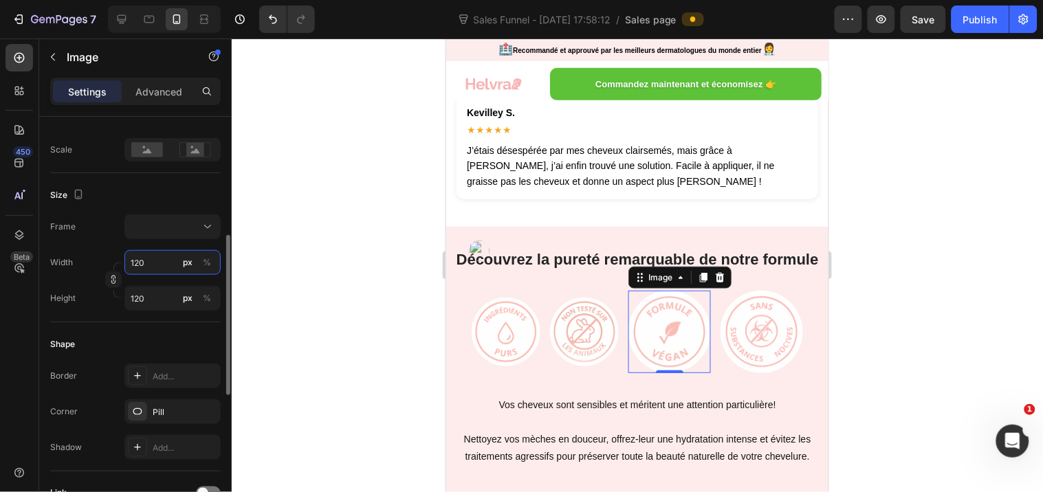
click at [168, 261] on input "120" at bounding box center [172, 262] width 96 height 25
type input "1"
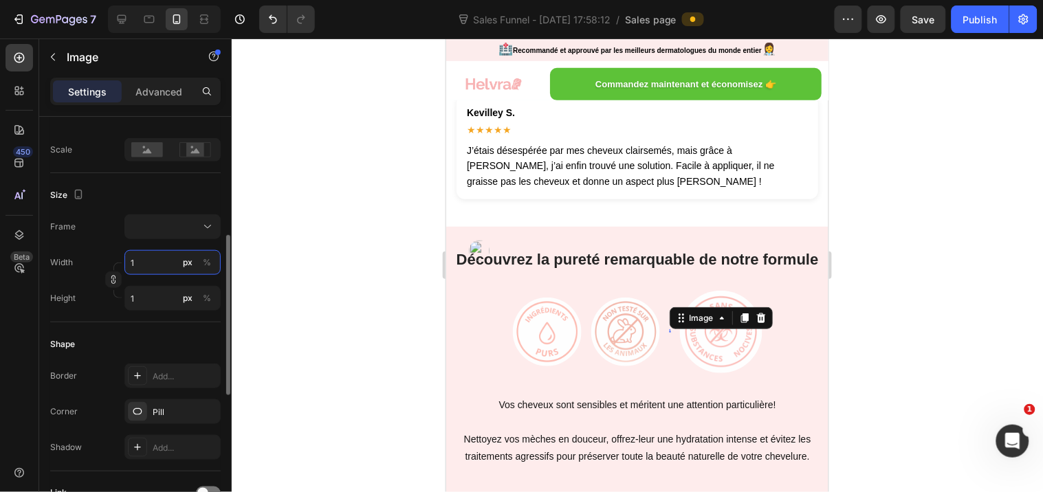
type input "10"
type input "100"
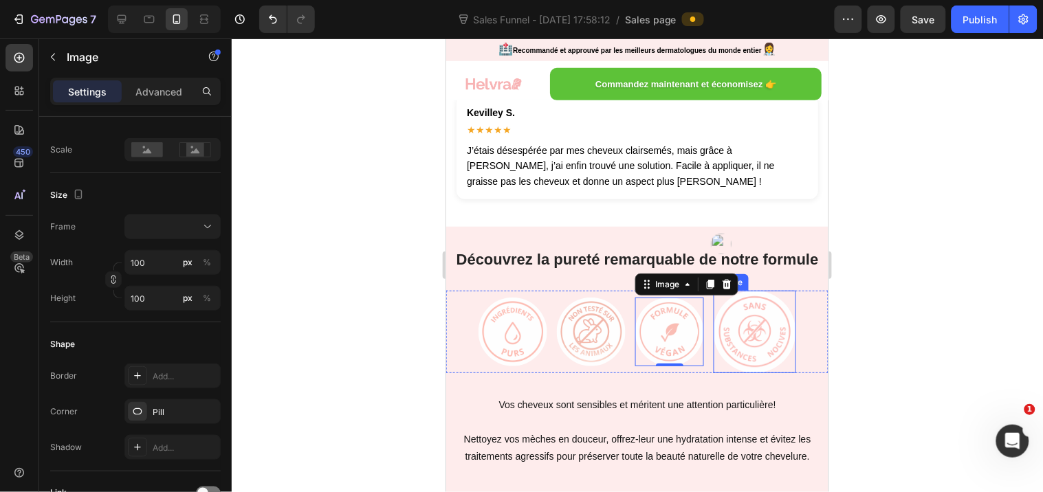
click at [759, 290] on img at bounding box center [754, 331] width 82 height 82
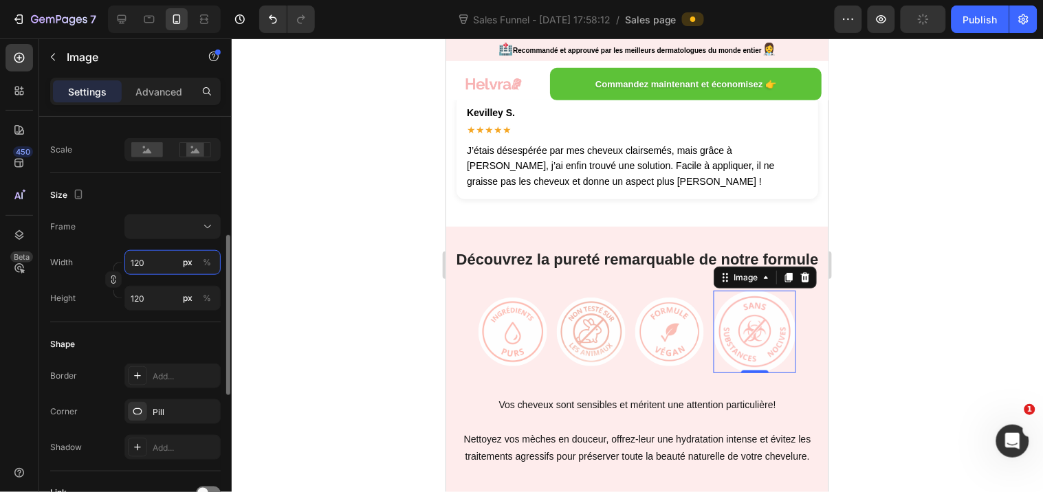
click at [144, 263] on input "120" at bounding box center [172, 262] width 96 height 25
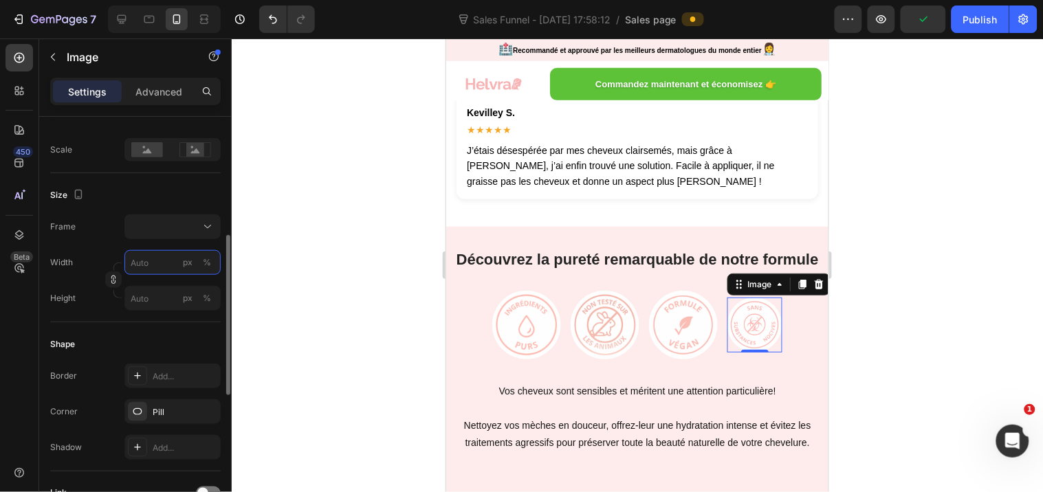
type input "1"
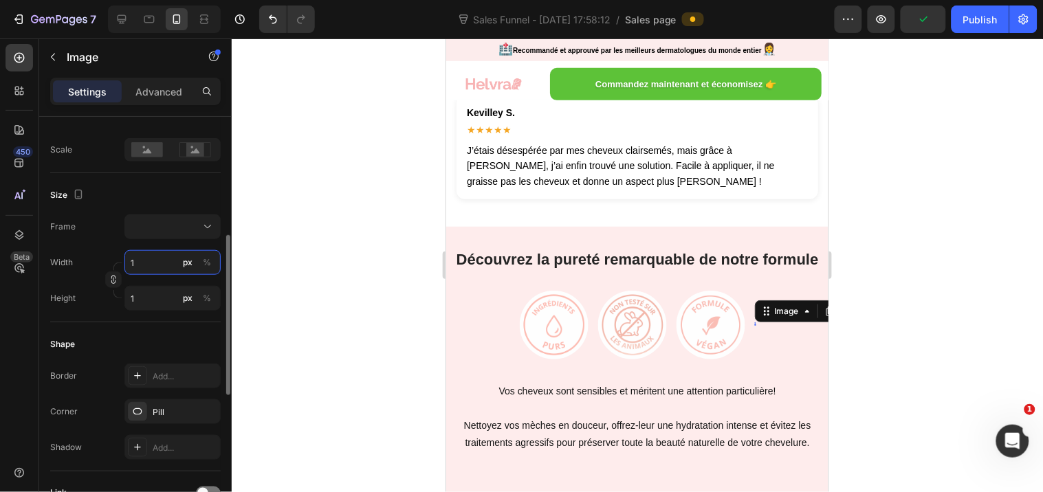
type input "10"
type input "100"
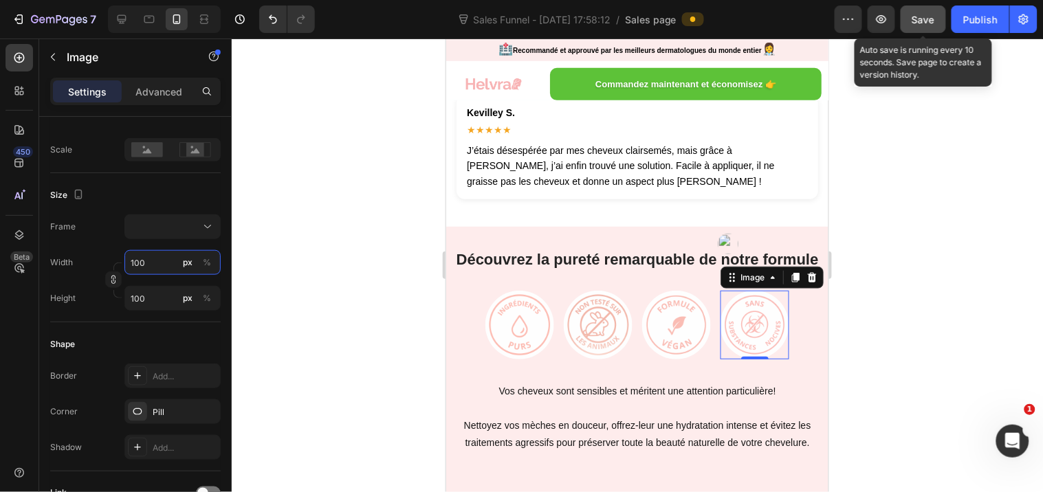
type input "100"
click at [939, 12] on button "Save" at bounding box center [922, 18] width 45 height 27
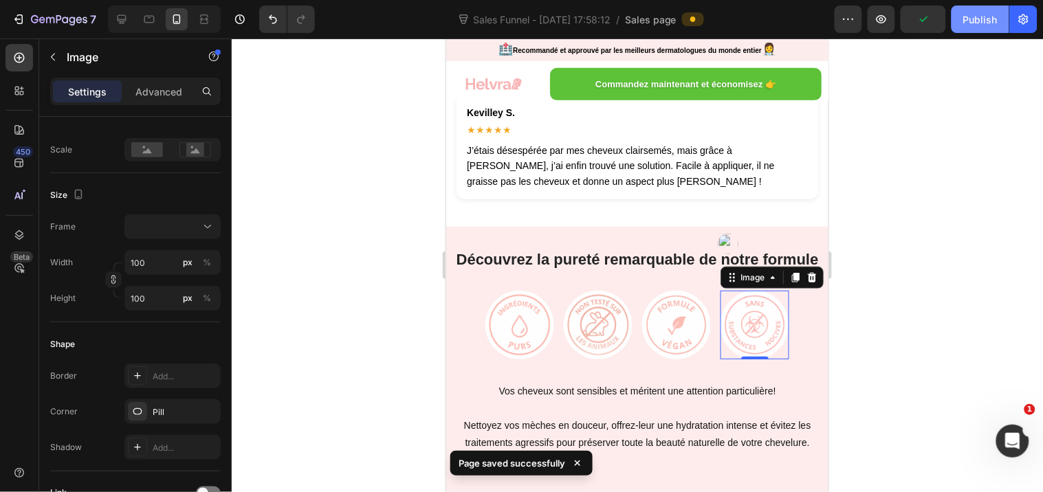
click at [966, 12] on div "Publish" at bounding box center [980, 19] width 34 height 14
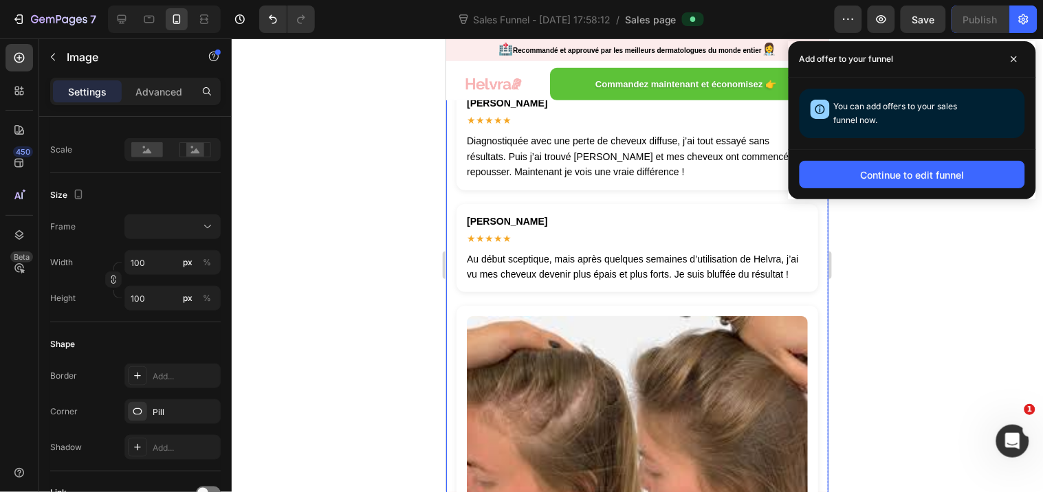
scroll to position [7856, 0]
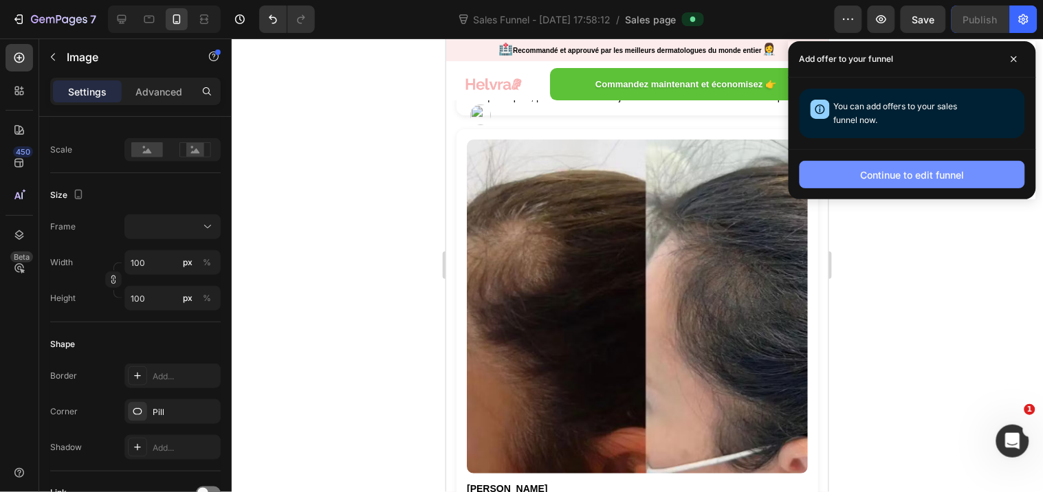
drag, startPoint x: 1015, startPoint y: 52, endPoint x: 915, endPoint y: 186, distance: 167.4
click at [977, 52] on span at bounding box center [1014, 59] width 22 height 22
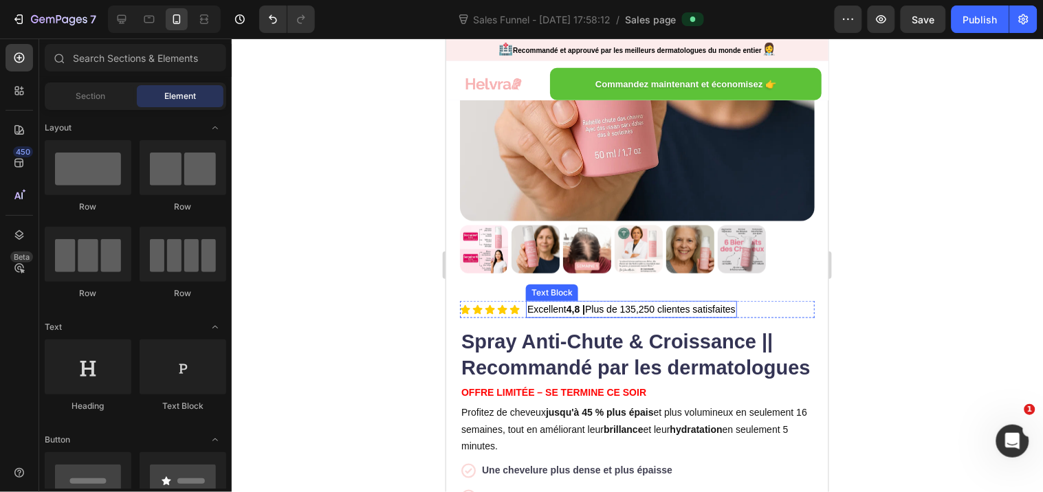
scroll to position [381, 0]
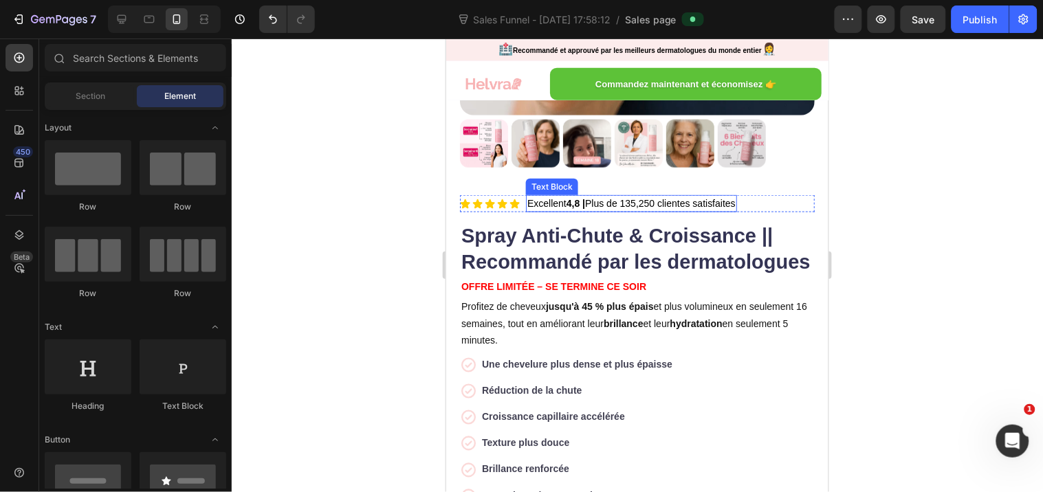
click at [626, 196] on p "Excellent 4,8 | Plus de 135,250 clientes satisfaites" at bounding box center [630, 203] width 208 height 14
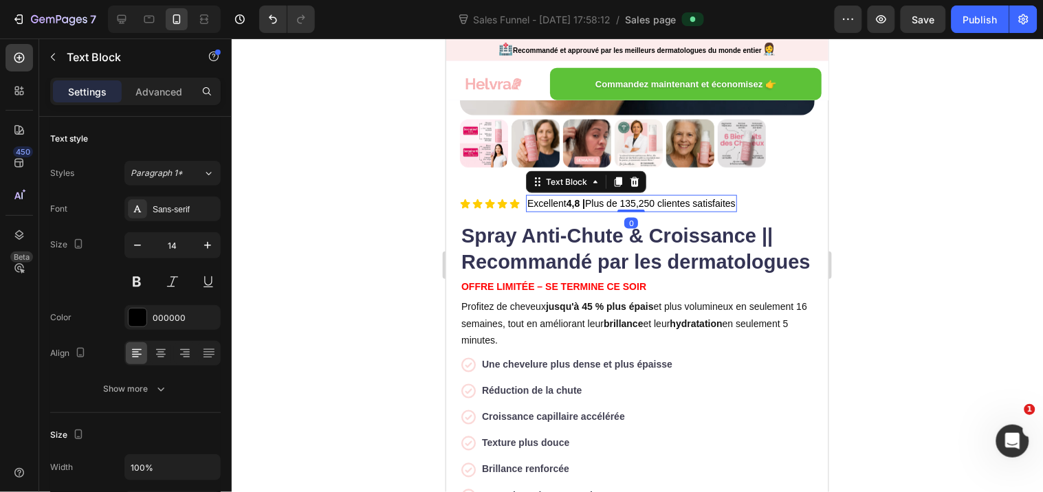
click at [626, 196] on p "Excellent 4,8 | Plus de 135,250 clientes satisfaites" at bounding box center [630, 203] width 208 height 14
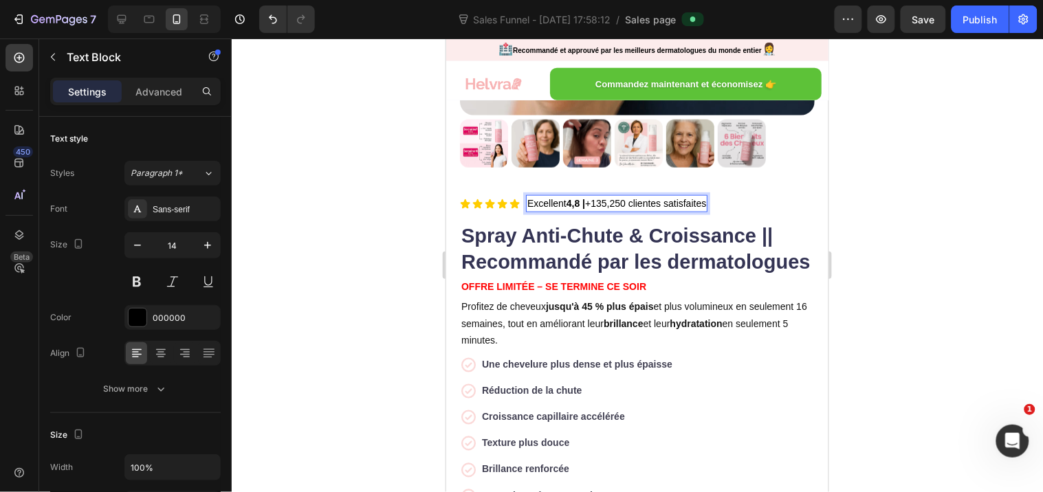
click at [916, 183] on div at bounding box center [637, 265] width 811 height 454
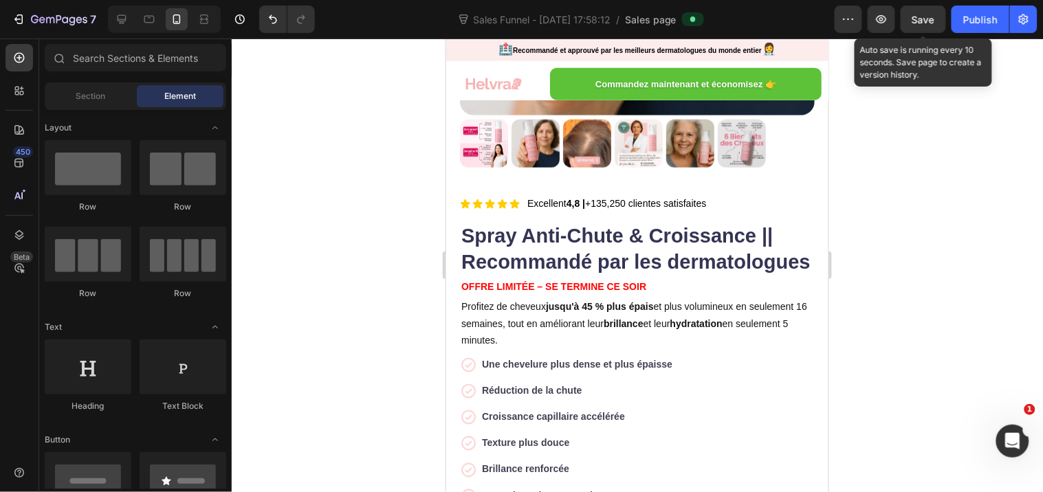
drag, startPoint x: 929, startPoint y: 16, endPoint x: 950, endPoint y: 16, distance: 20.6
click at [933, 16] on span "Save" at bounding box center [923, 20] width 23 height 12
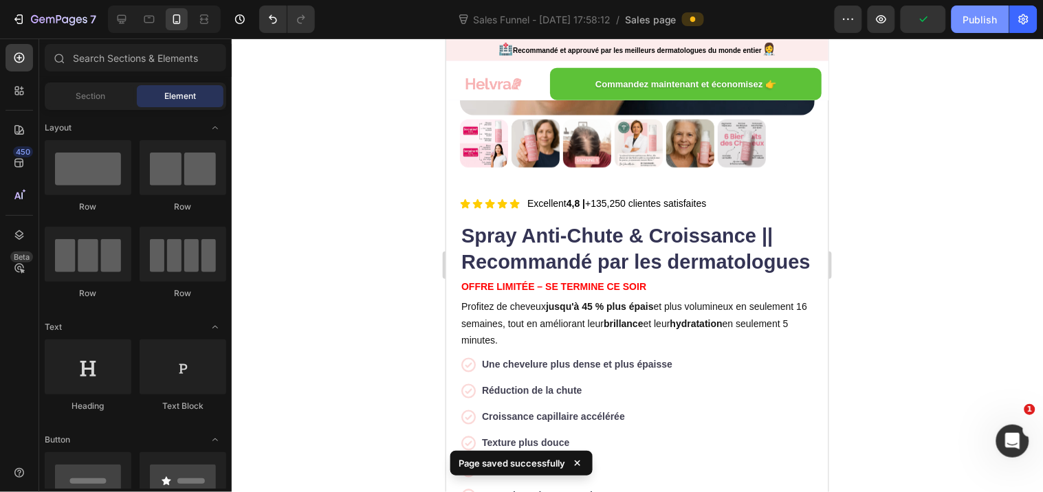
click at [959, 16] on button "Publish" at bounding box center [980, 18] width 58 height 27
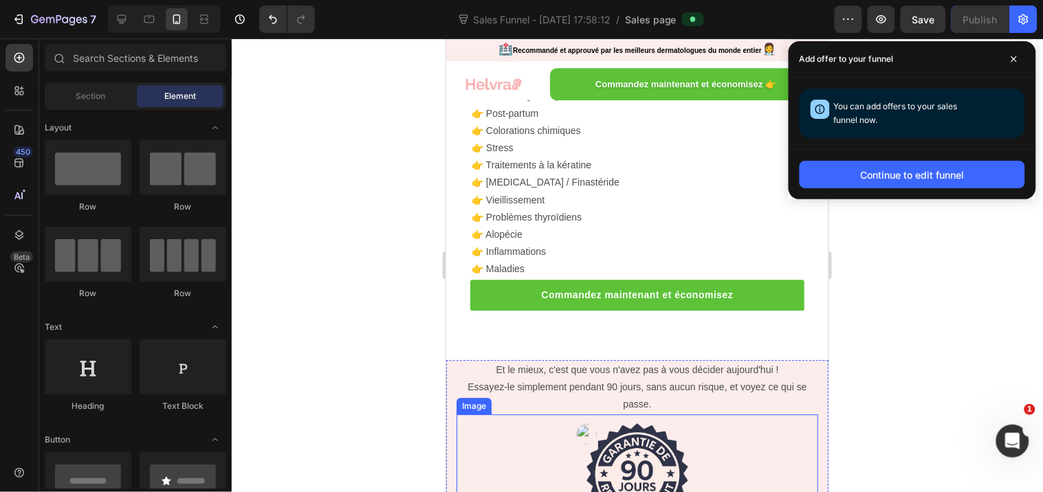
scroll to position [4859, 0]
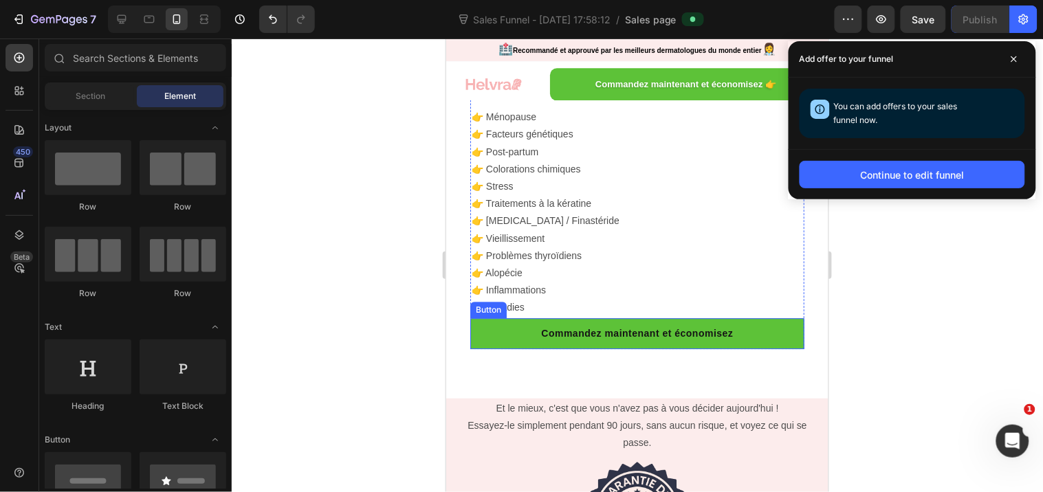
click at [511, 327] on link "Commandez maintenant et économisez" at bounding box center [636, 333] width 334 height 31
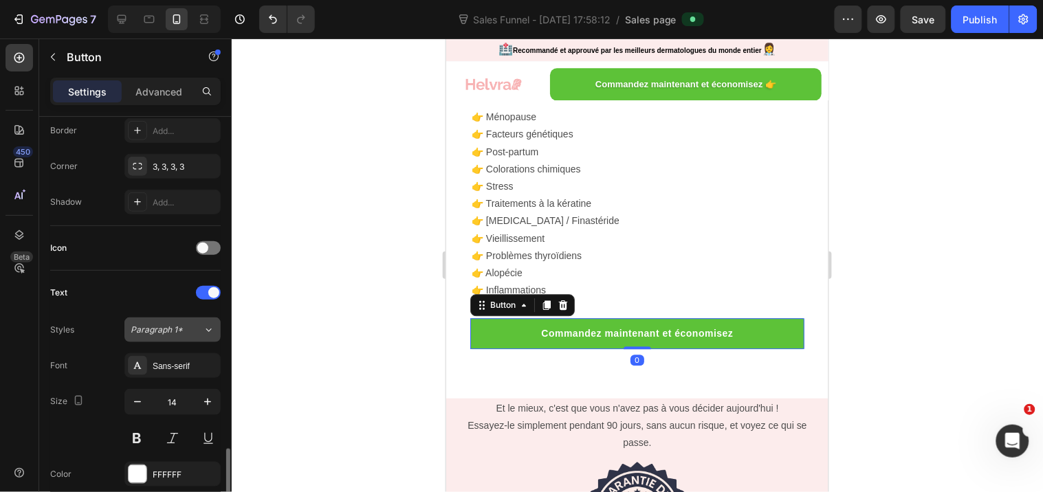
scroll to position [610, 0]
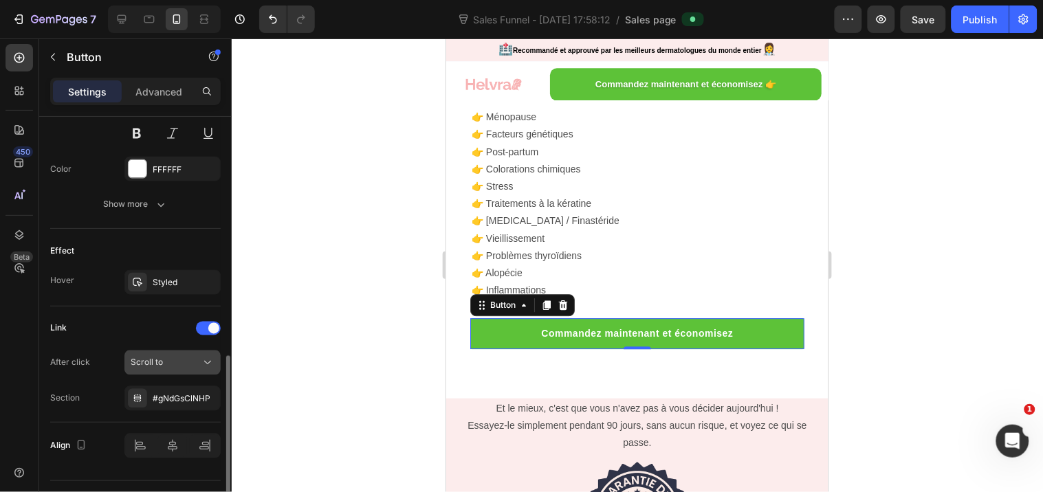
click at [164, 365] on div "Scroll to" at bounding box center [166, 363] width 70 height 12
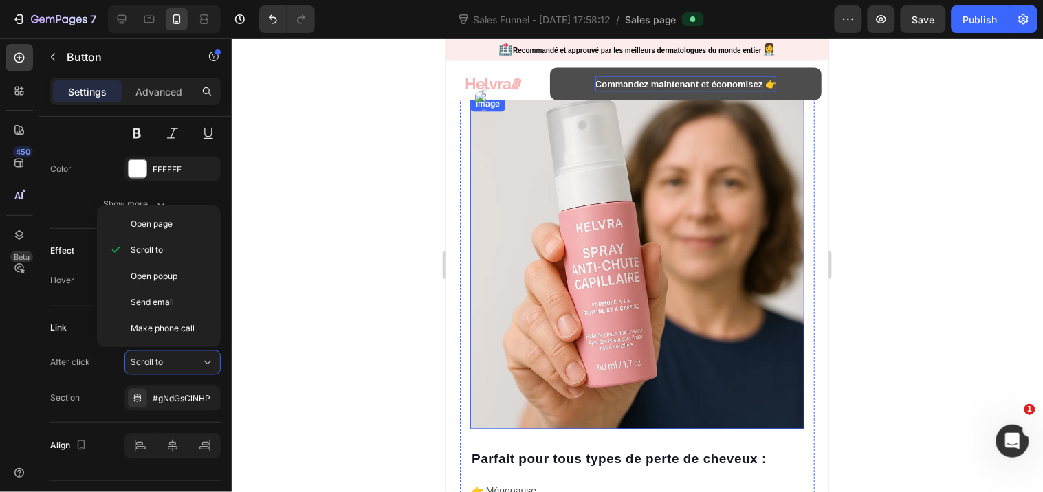
scroll to position [4504, 0]
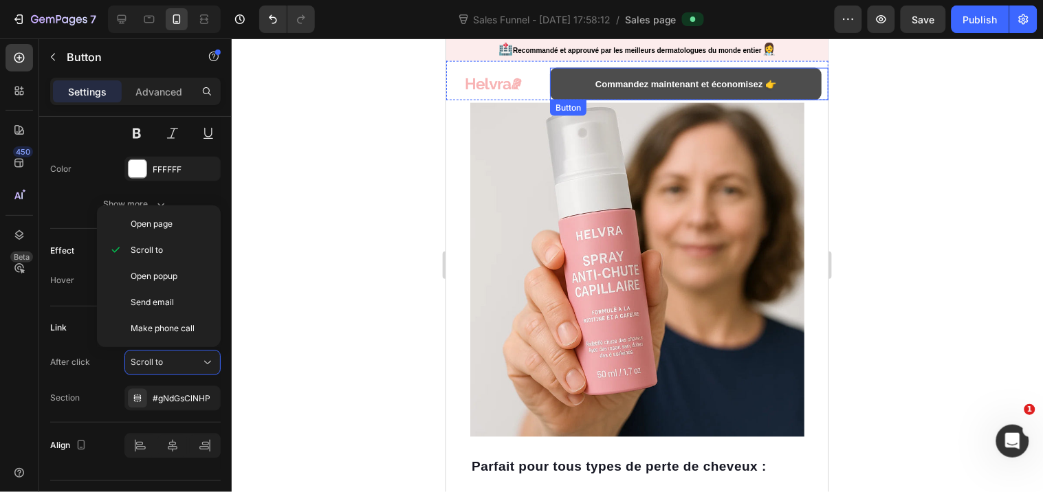
click at [572, 79] on link "Commandez maintenant et économisez 👉" at bounding box center [684, 83] width 271 height 32
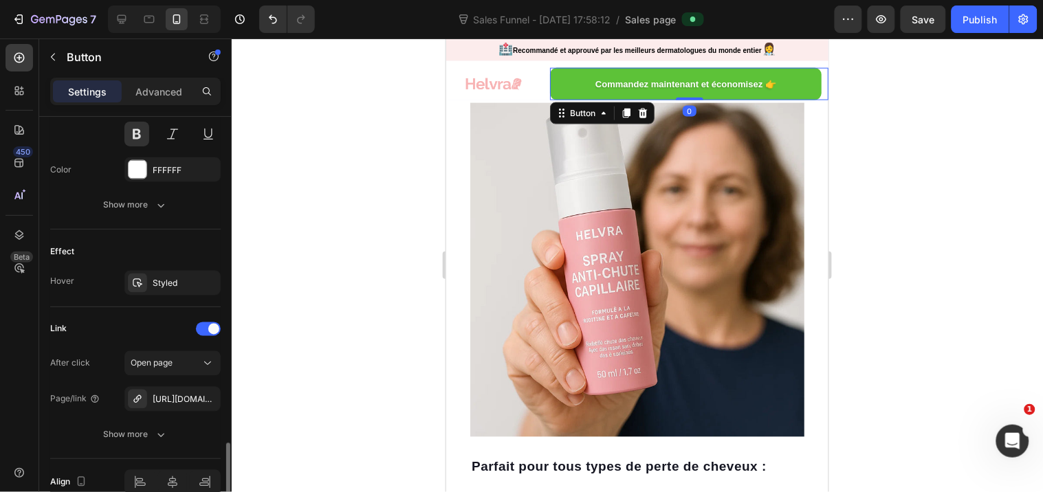
scroll to position [678, 0]
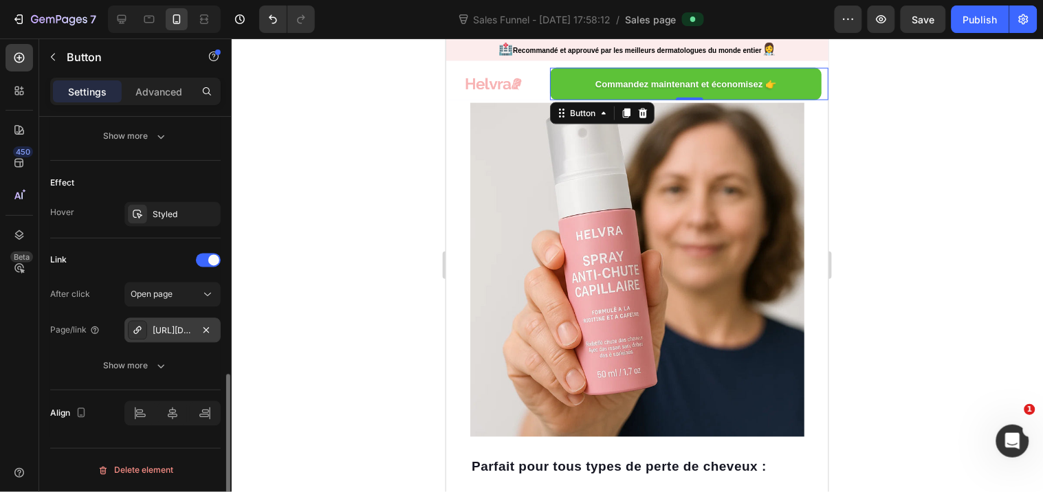
click at [186, 331] on div "https://helvra.com/checkouts/cn/hWN2GlVuirGgB4nCUkRxDgSh" at bounding box center [173, 331] width 40 height 12
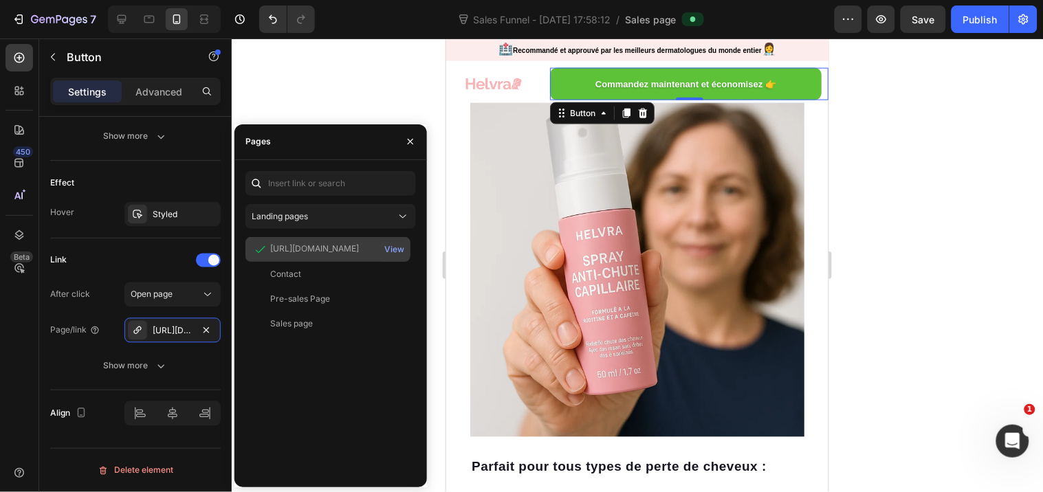
click at [330, 246] on div "https://helvra.com/checkouts/cn/hWN2GlVuirGgB4nCUkRxDgSh" at bounding box center [314, 249] width 89 height 12
click at [383, 244] on button "View" at bounding box center [393, 249] width 21 height 19
click at [400, 101] on div at bounding box center [637, 265] width 811 height 454
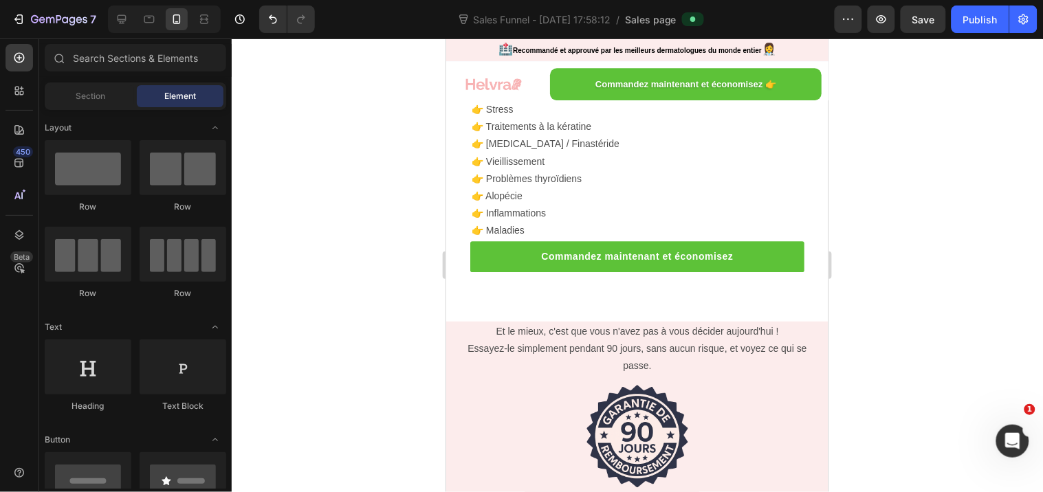
scroll to position [4935, 0]
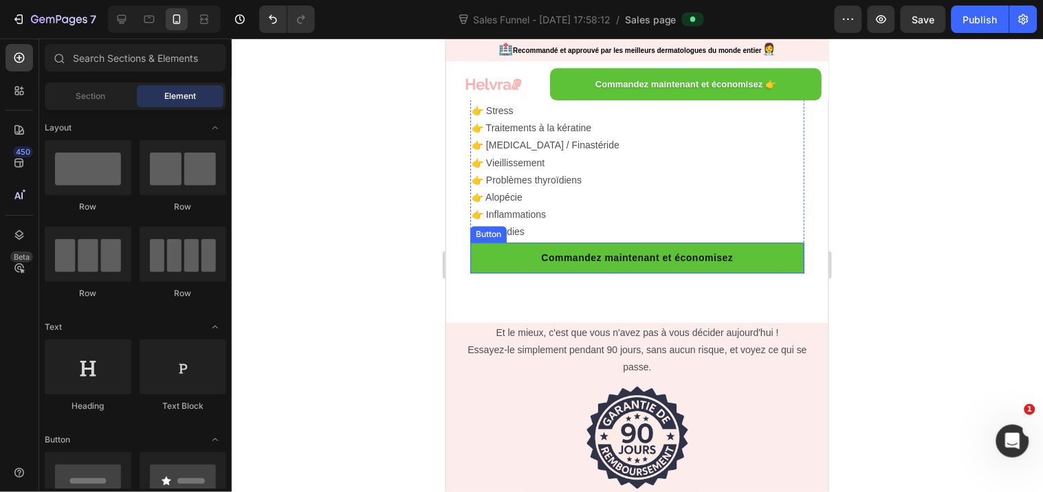
click at [509, 262] on link "Commandez maintenant et économisez" at bounding box center [636, 257] width 334 height 31
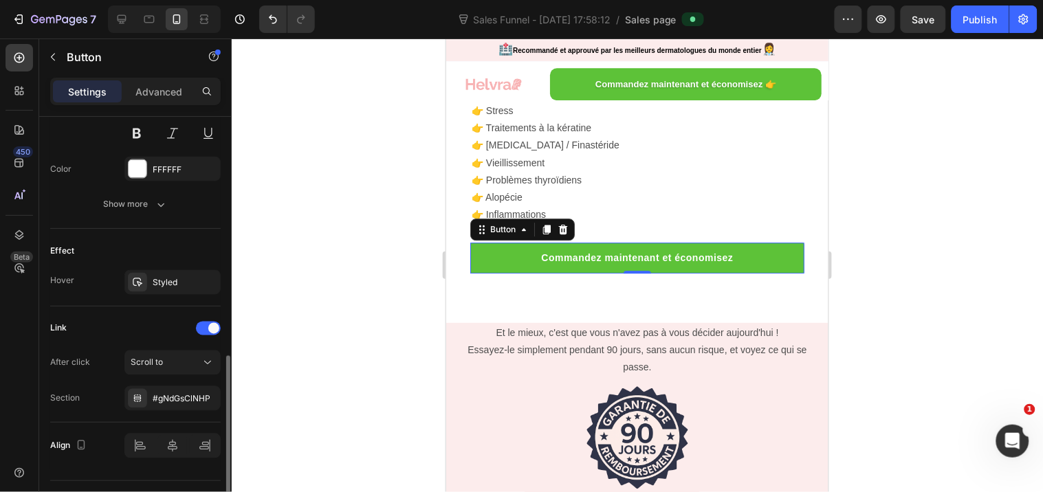
scroll to position [643, 0]
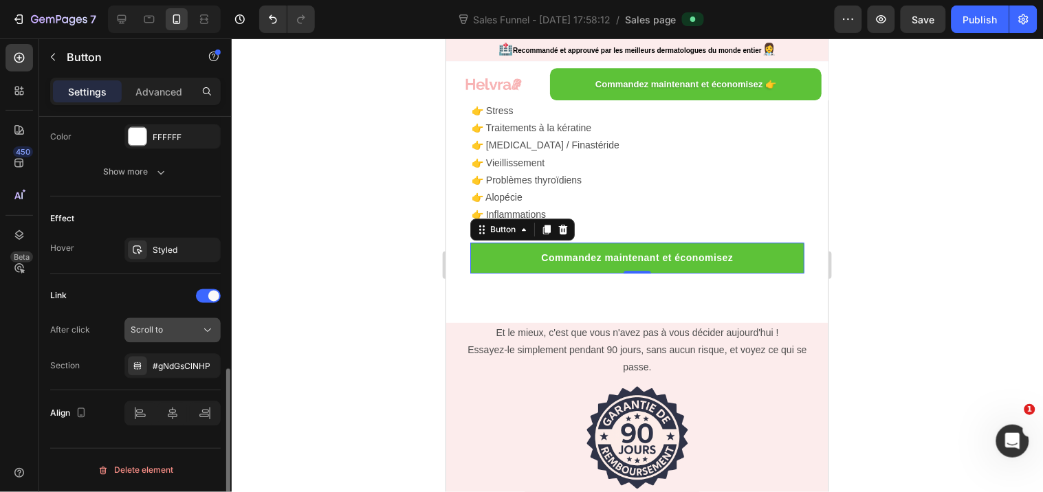
click at [174, 330] on div "Scroll to" at bounding box center [166, 330] width 70 height 12
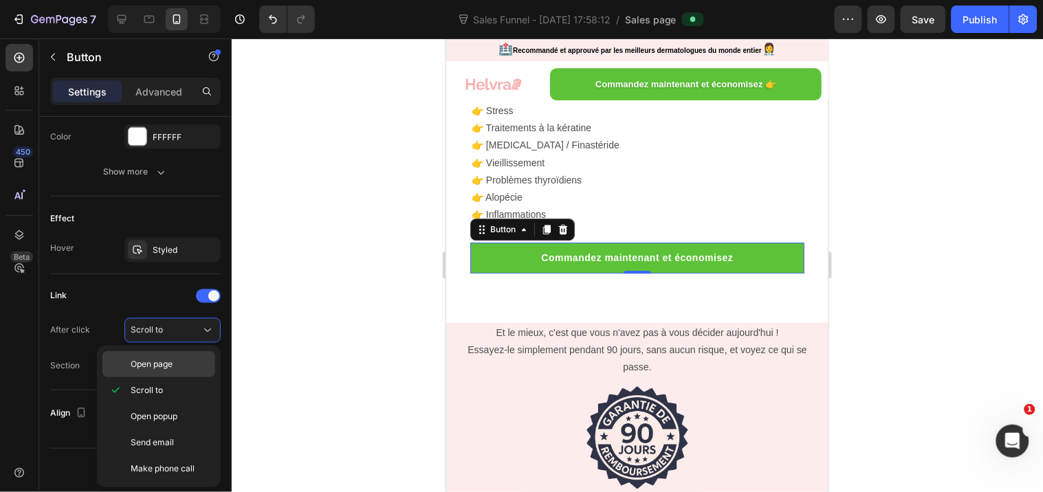
click at [159, 363] on span "Open page" at bounding box center [152, 364] width 42 height 12
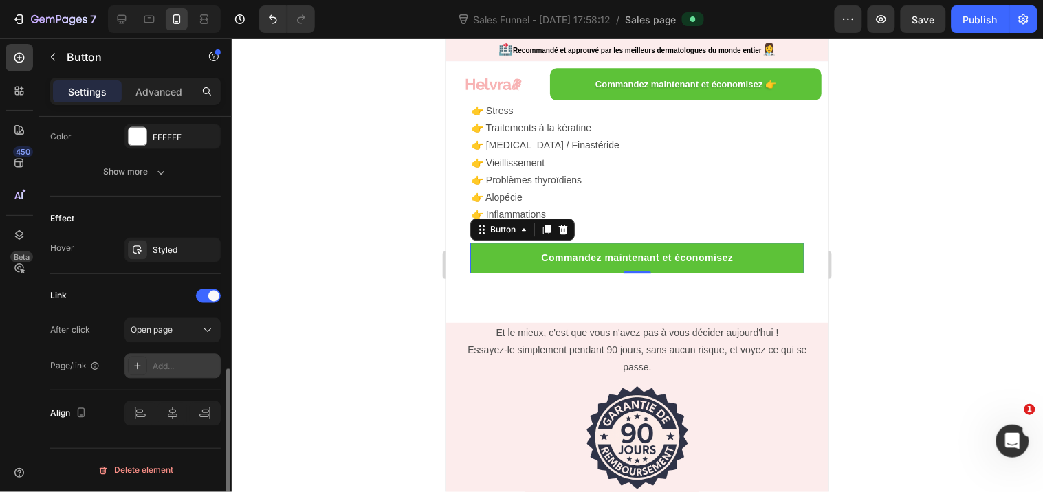
click at [170, 361] on div "Add..." at bounding box center [185, 367] width 65 height 12
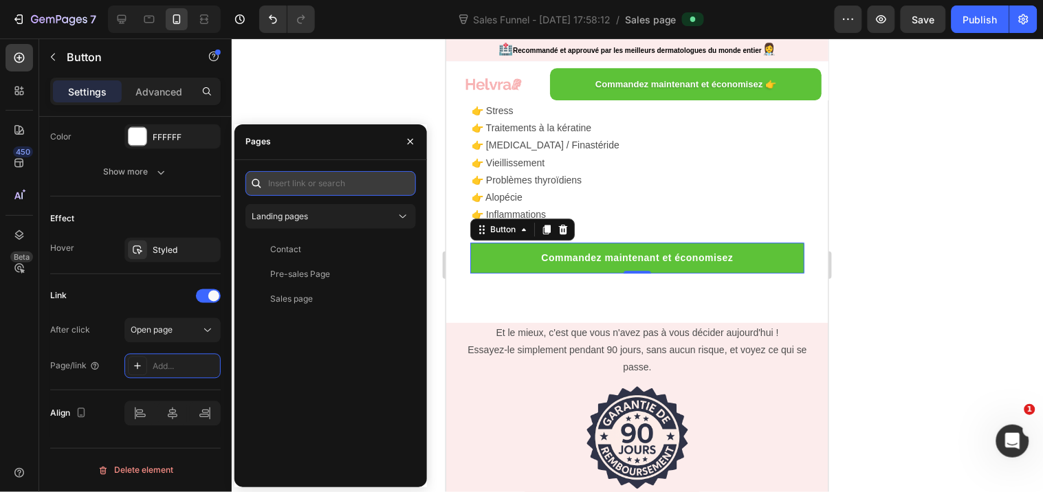
click at [306, 180] on input "text" at bounding box center [330, 183] width 170 height 25
paste input "https://helvra.com/checkouts/cn/hWN2JEemSDqrEwEKC3KxJ6yB?auto_redirect=false&ed…"
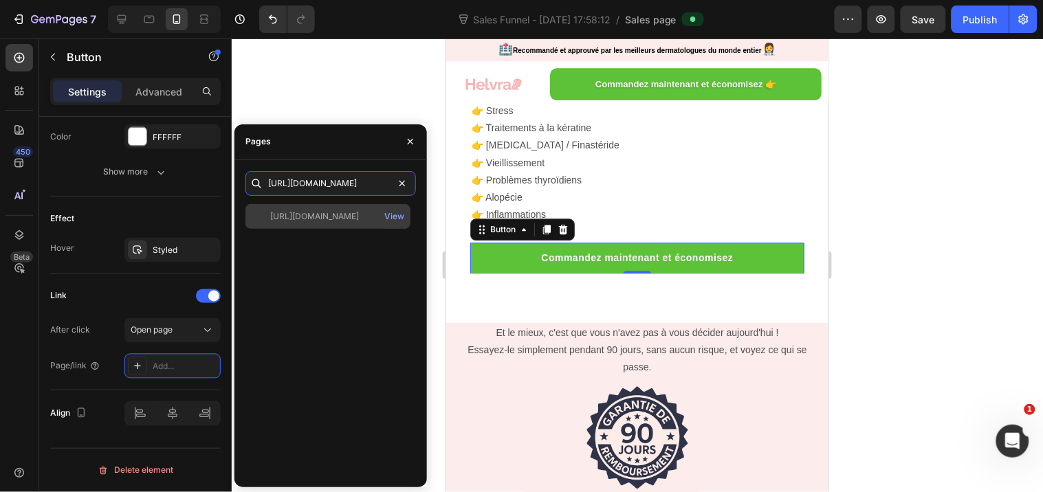
type input "https://helvra.com/checkouts/cn/hWN2JEemSDqrEwEKC3KxJ6yB?auto_redirect=false&ed…"
click at [327, 216] on div "https://helvra.com/checkouts/cn/hWN2JEemSDqrEwEKC3KxJ6yB?auto_redirect=false&ed…" at bounding box center [314, 216] width 89 height 12
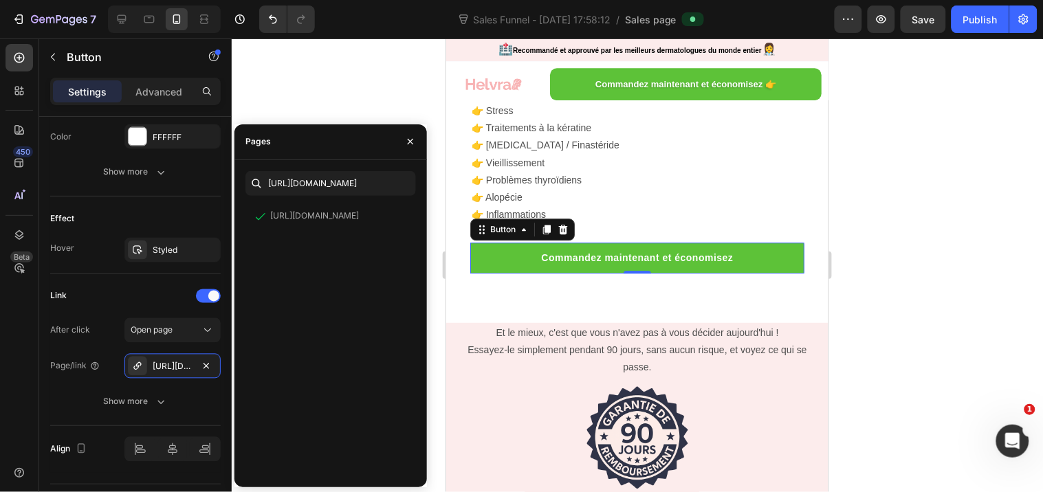
click at [860, 195] on div at bounding box center [637, 265] width 811 height 454
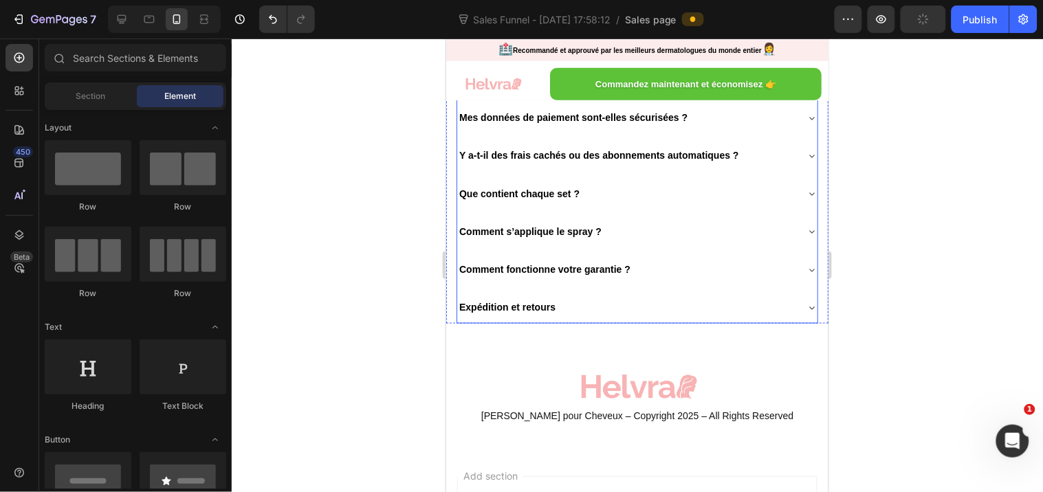
scroll to position [11124, 0]
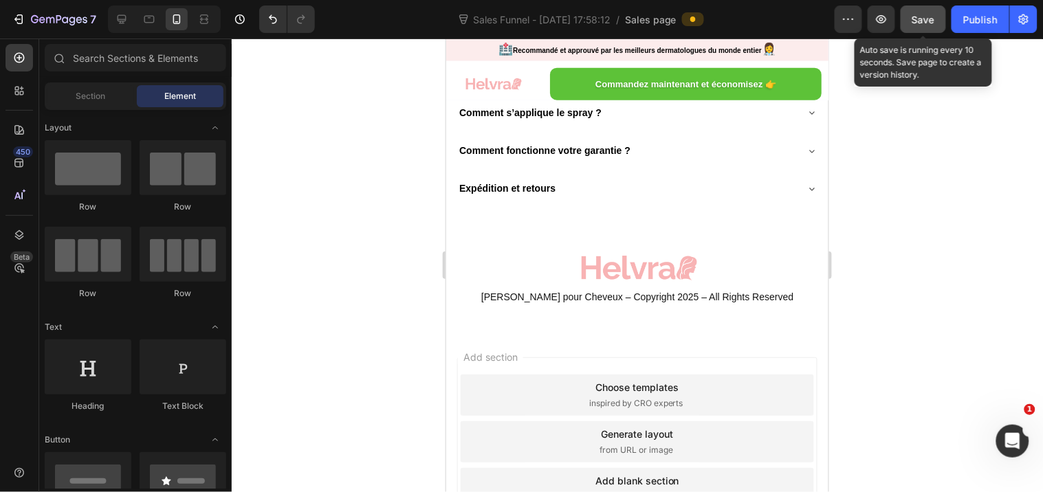
drag, startPoint x: 935, startPoint y: 21, endPoint x: 943, endPoint y: 24, distance: 8.9
click at [935, 21] on span "Save" at bounding box center [923, 20] width 23 height 12
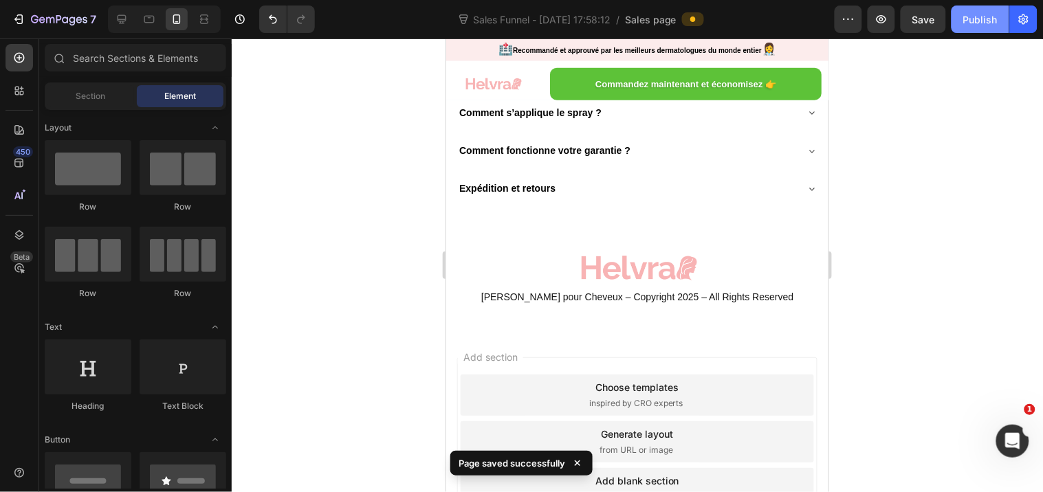
click at [970, 14] on div "Publish" at bounding box center [980, 19] width 34 height 14
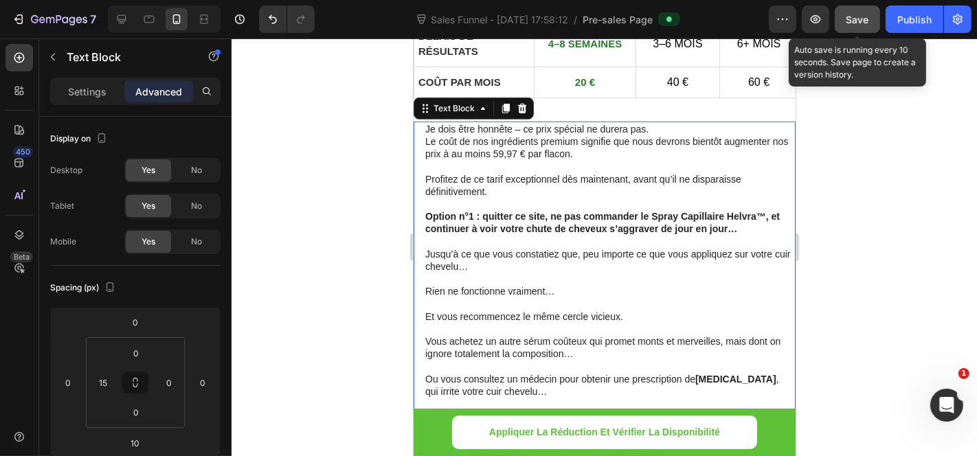
click at [850, 31] on button "Save" at bounding box center [857, 18] width 45 height 27
click at [862, 24] on span "Save" at bounding box center [858, 20] width 23 height 12
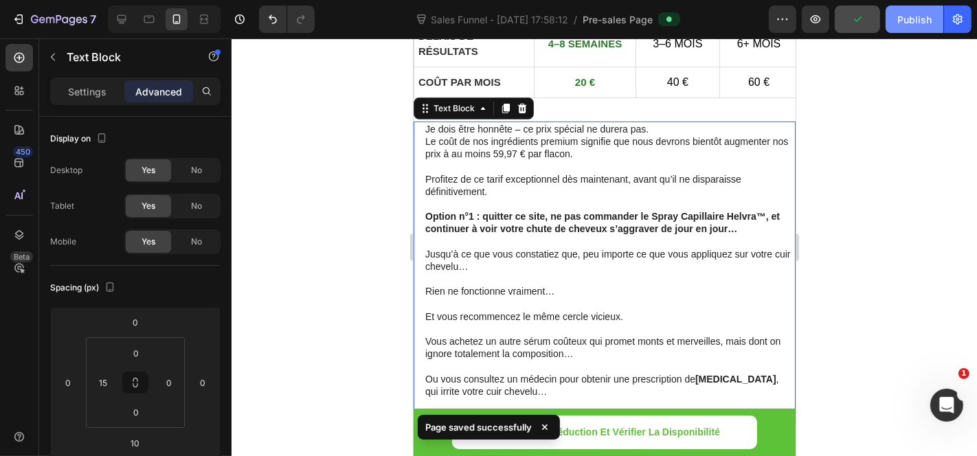
click at [898, 16] on div "Publish" at bounding box center [915, 19] width 34 height 14
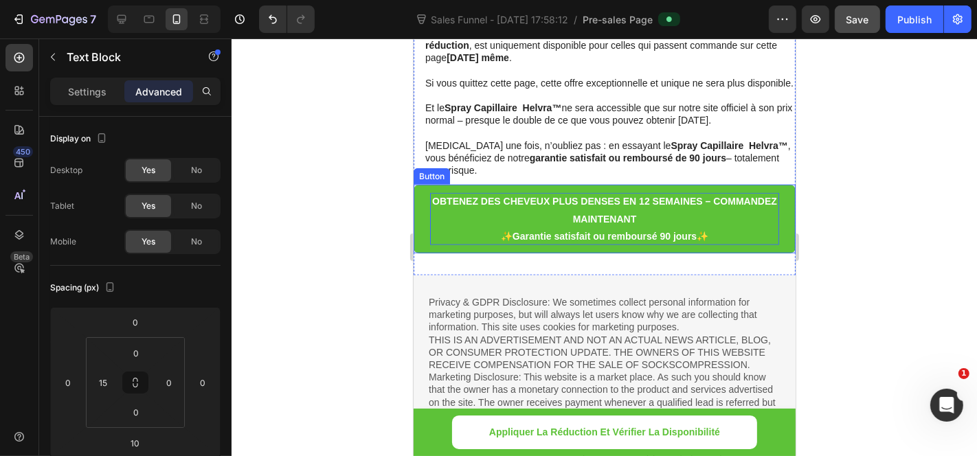
scroll to position [10218, 0]
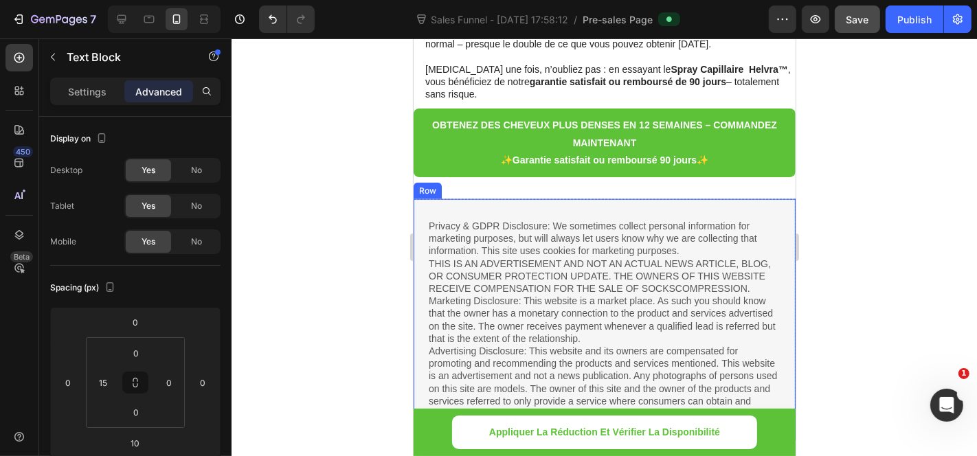
click at [448, 199] on div "Privacy & GDPR Disclosure: We sometimes collect personal information for market…" at bounding box center [604, 319] width 382 height 241
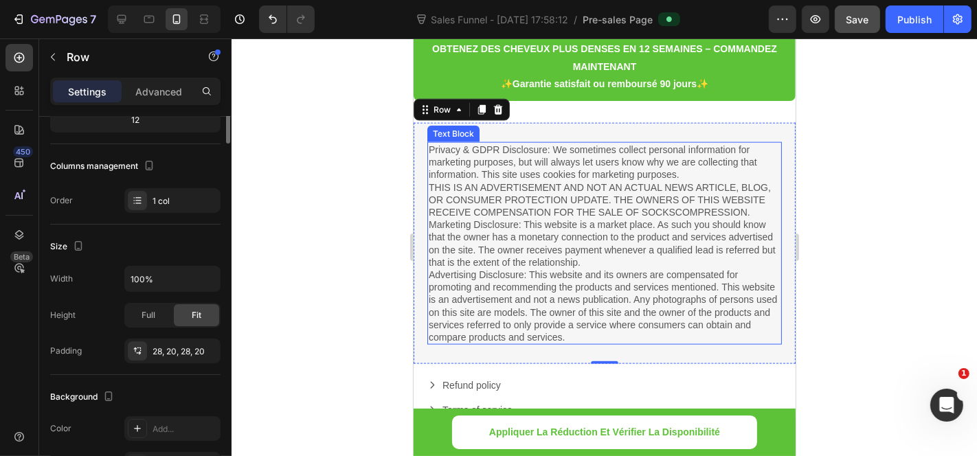
scroll to position [0, 0]
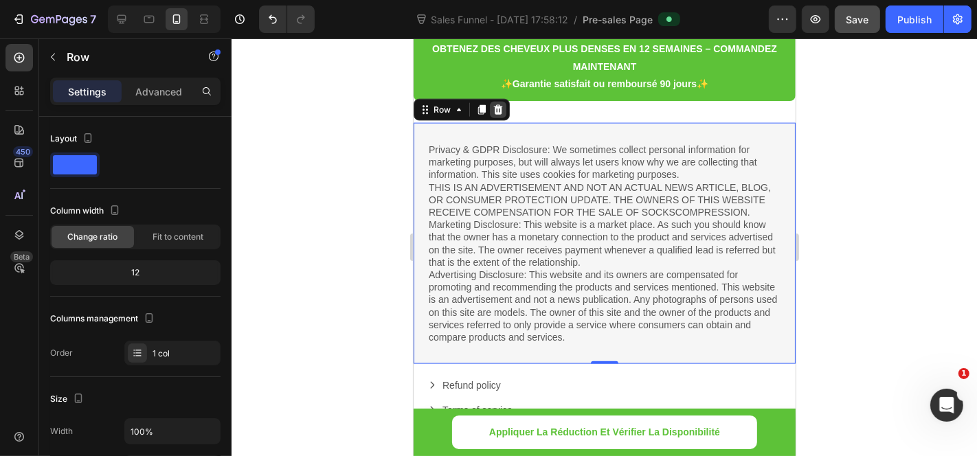
click at [496, 104] on icon at bounding box center [497, 109] width 11 height 11
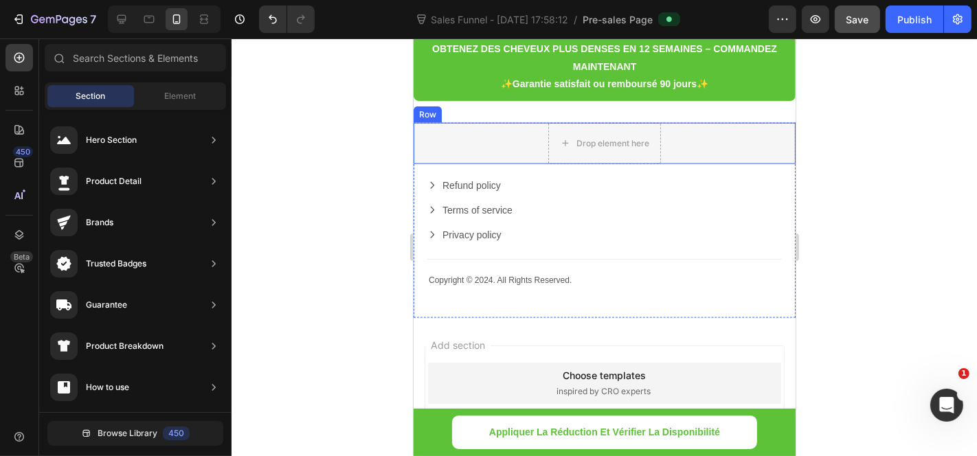
click at [500, 122] on div "Drop element here Row" at bounding box center [604, 142] width 382 height 41
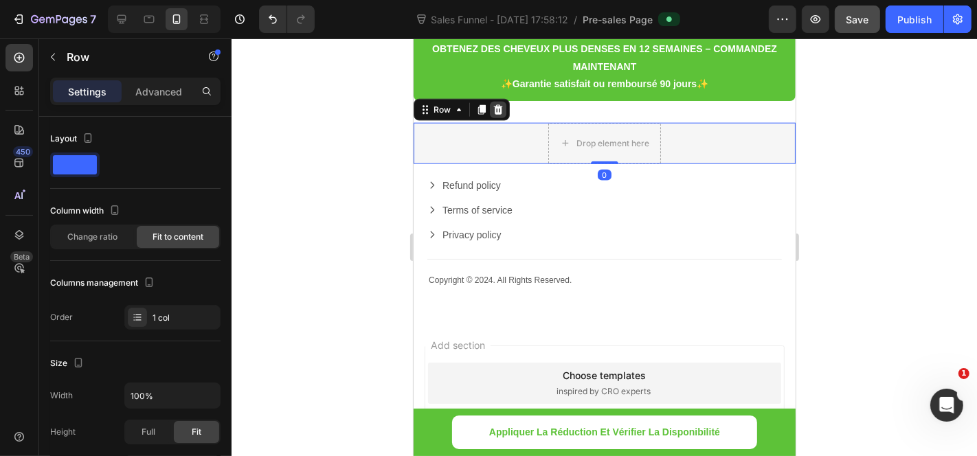
click at [498, 104] on icon at bounding box center [497, 109] width 9 height 10
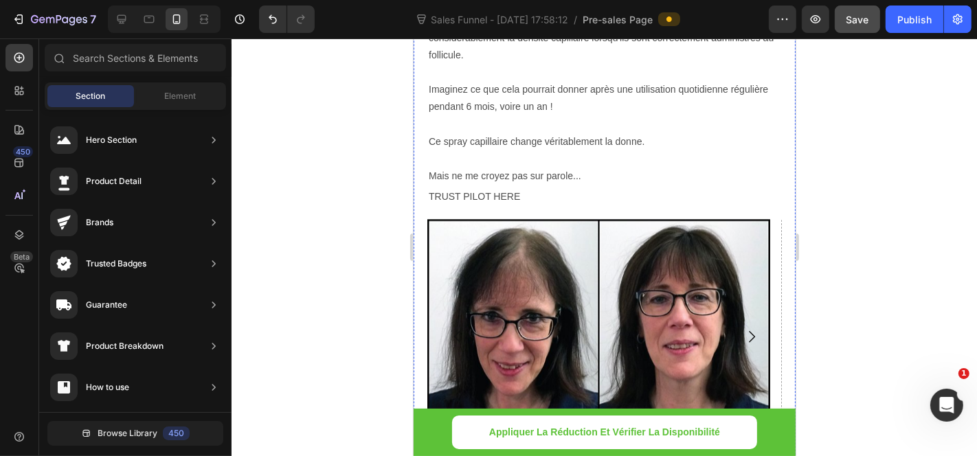
scroll to position [7434, 0]
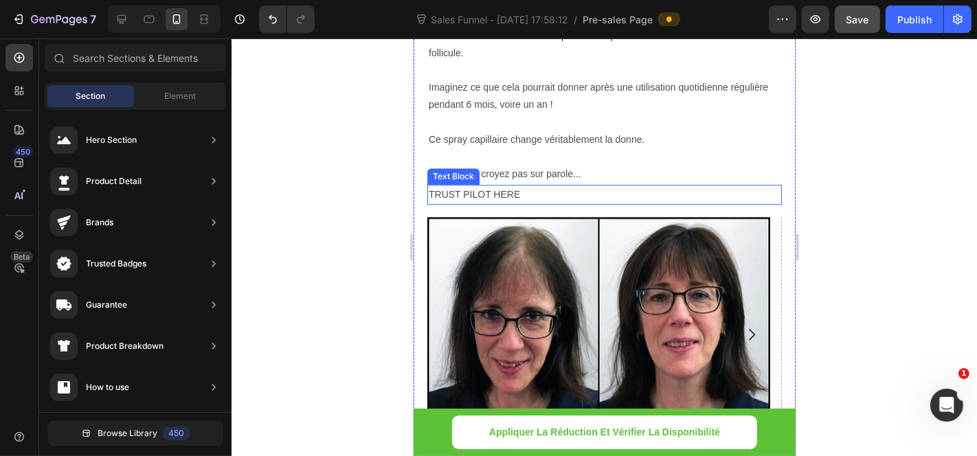
click at [520, 203] on p "TRUST PILOT HERE" at bounding box center [604, 194] width 352 height 17
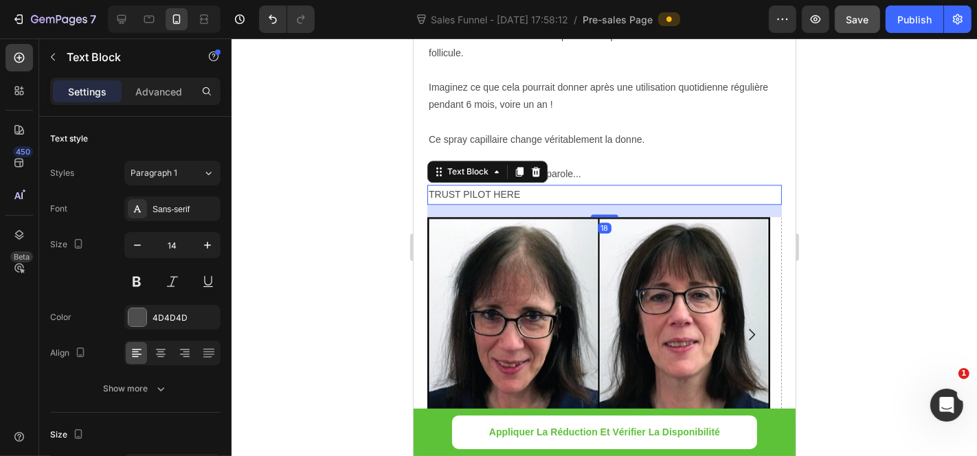
click at [526, 203] on p "TRUST PILOT HERE" at bounding box center [604, 194] width 352 height 17
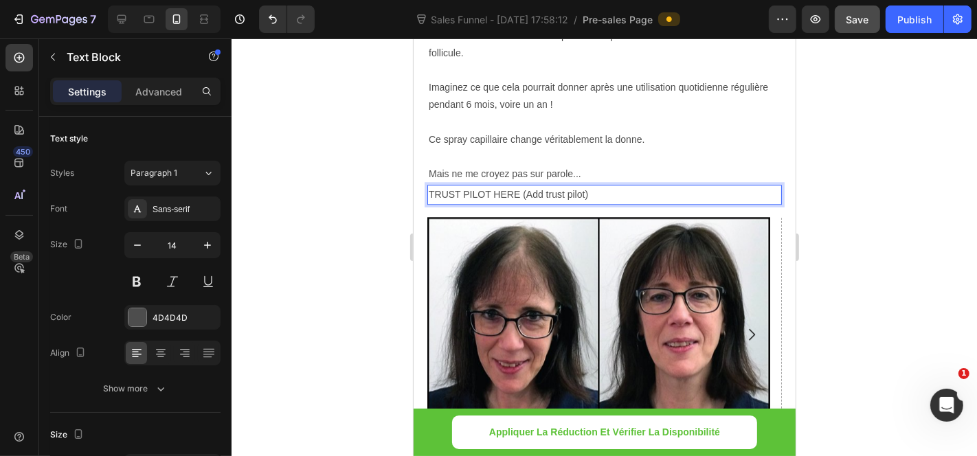
click at [583, 203] on p "TRUST PILOT HERE (Add trust pilot)" at bounding box center [604, 194] width 352 height 17
click at [583, 203] on p "(Here have to bo trust pilot section)" at bounding box center [604, 194] width 352 height 17
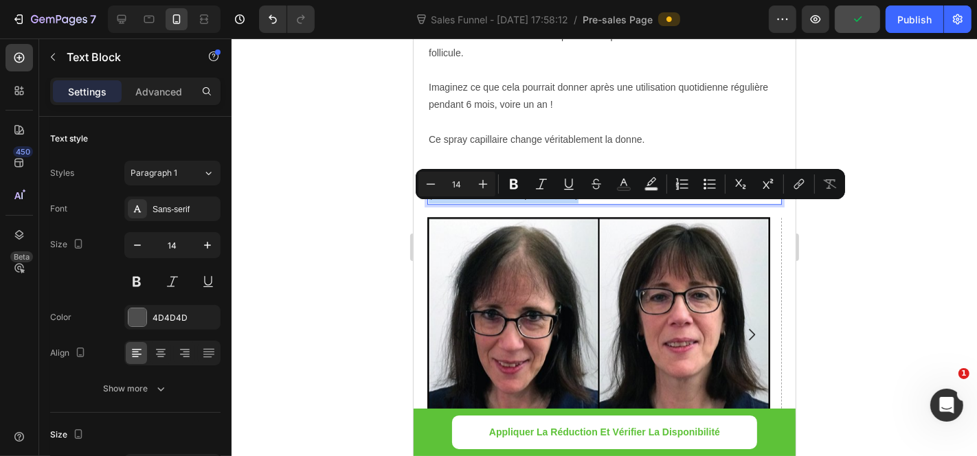
drag, startPoint x: 583, startPoint y: 213, endPoint x: 426, endPoint y: 205, distance: 156.9
click at [427, 204] on div "(Here have to bo trust pilot section)" at bounding box center [604, 194] width 355 height 20
click at [622, 183] on icon "Editor contextual toolbar" at bounding box center [624, 184] width 14 height 14
type input "4D4D4D"
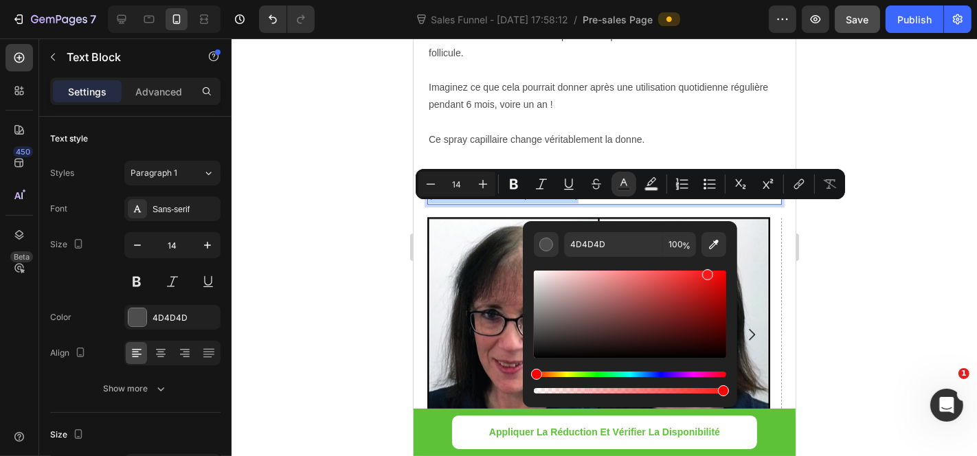
drag, startPoint x: 539, startPoint y: 335, endPoint x: 711, endPoint y: 271, distance: 183.1
click at [711, 271] on div "Editor contextual toolbar" at bounding box center [707, 274] width 11 height 11
type input "F91B1B"
click at [937, 304] on div at bounding box center [605, 247] width 746 height 418
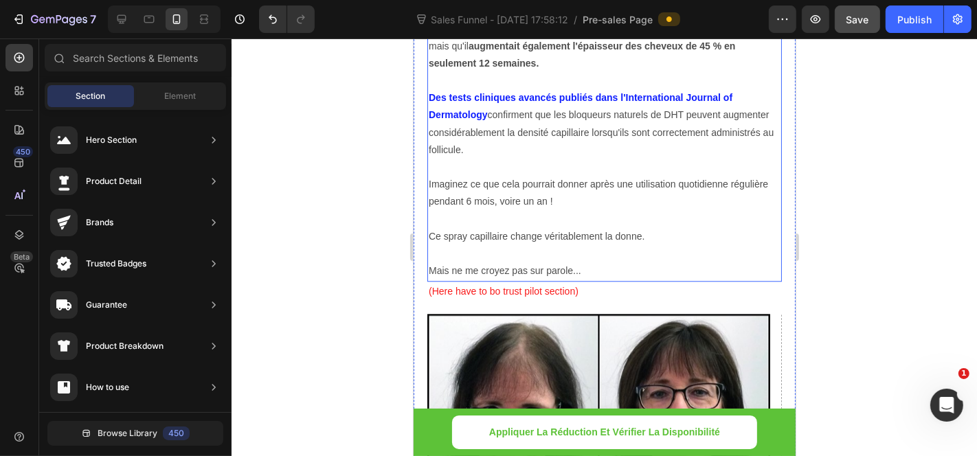
scroll to position [7281, 0]
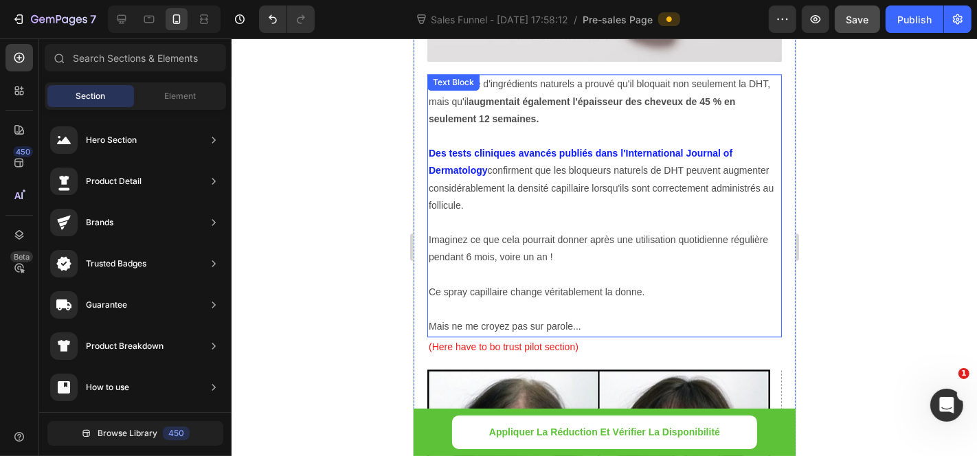
click at [517, 210] on p "Des tests cliniques avancés publiés dans l'International Journal of Dermatology…" at bounding box center [604, 178] width 352 height 69
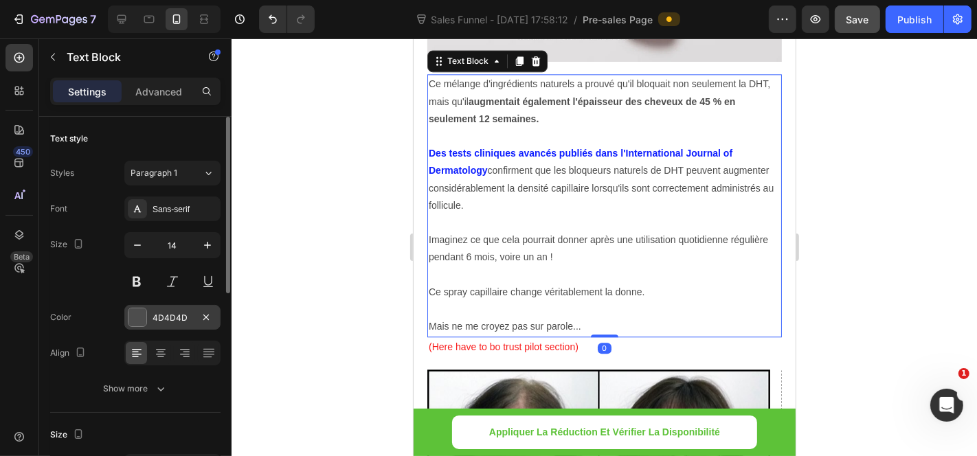
click at [166, 315] on div "4D4D4D" at bounding box center [173, 318] width 40 height 12
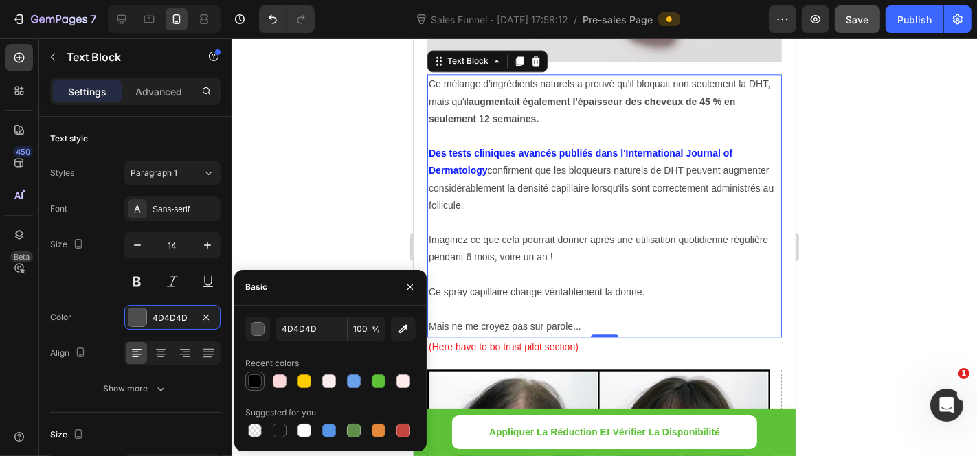
click at [259, 375] on div at bounding box center [255, 382] width 14 height 14
type input "000000"
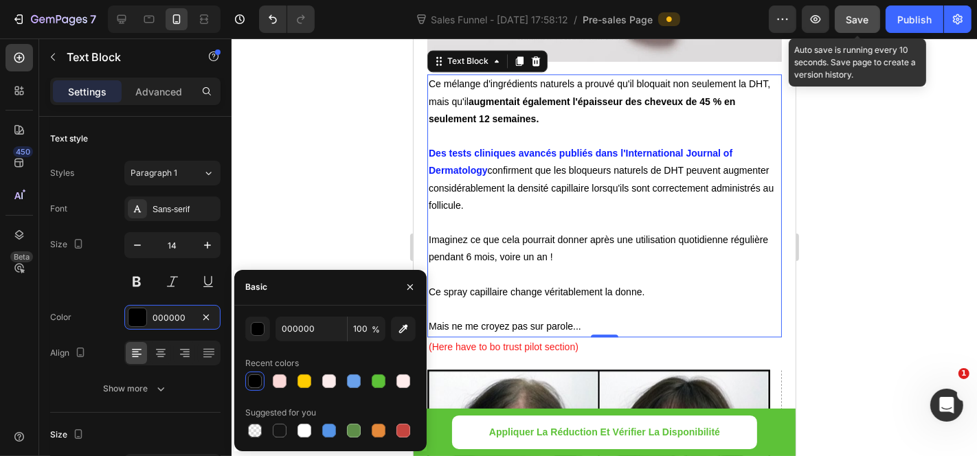
click at [867, 15] on span "Save" at bounding box center [858, 20] width 23 height 12
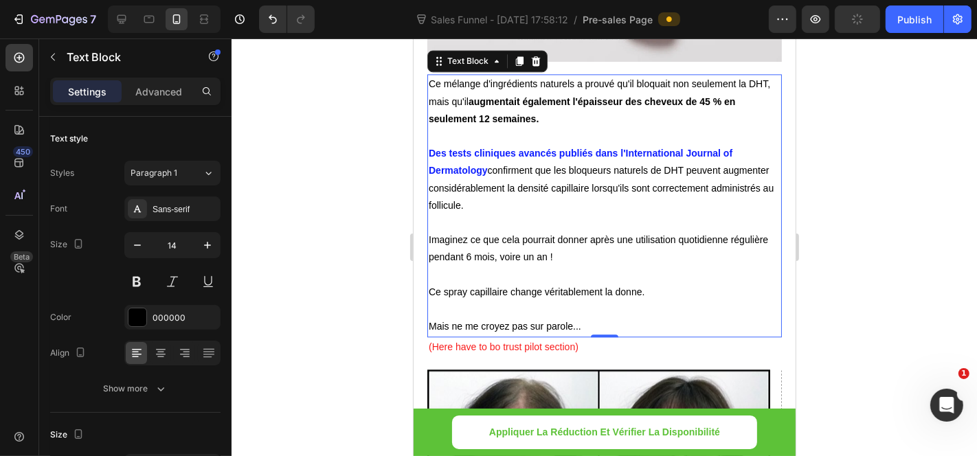
click at [858, 216] on div at bounding box center [605, 247] width 746 height 418
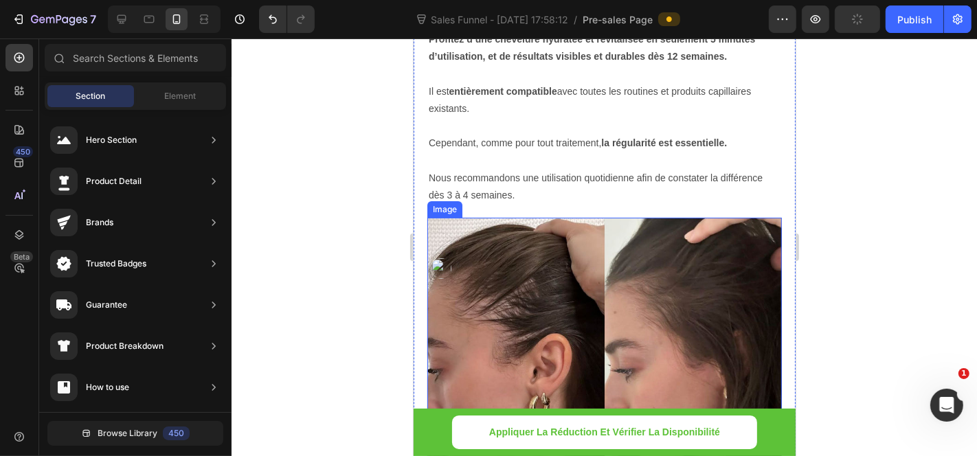
scroll to position [8580, 0]
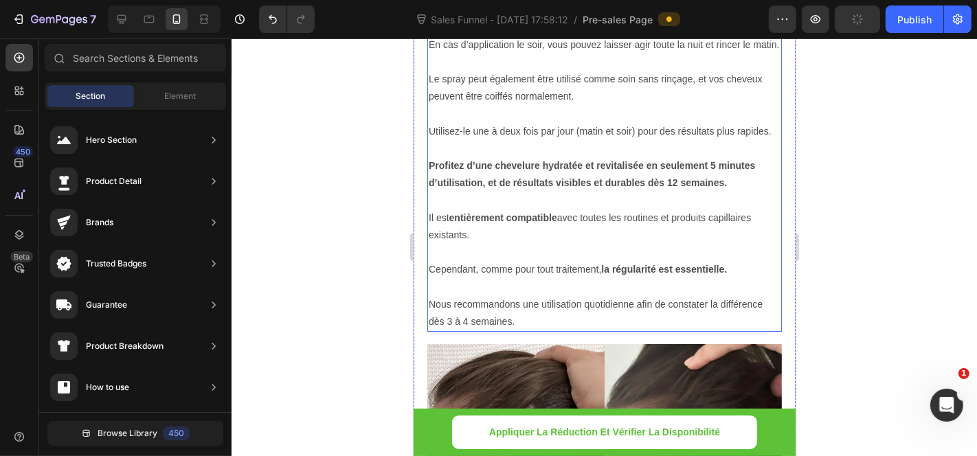
click at [619, 188] on strong "Profitez d’une chevelure hydratée et revitalisée en seulement 5 minutes d’utili…" at bounding box center [591, 173] width 326 height 28
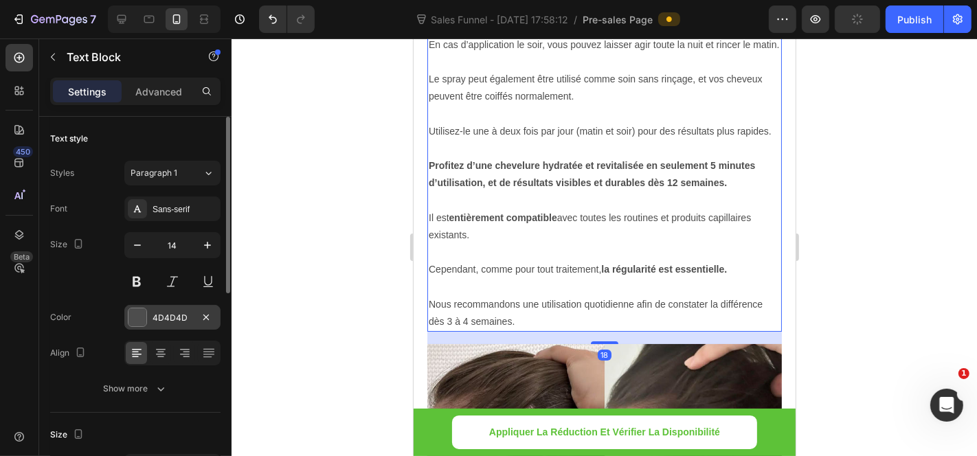
click at [175, 313] on div "4D4D4D" at bounding box center [173, 318] width 40 height 12
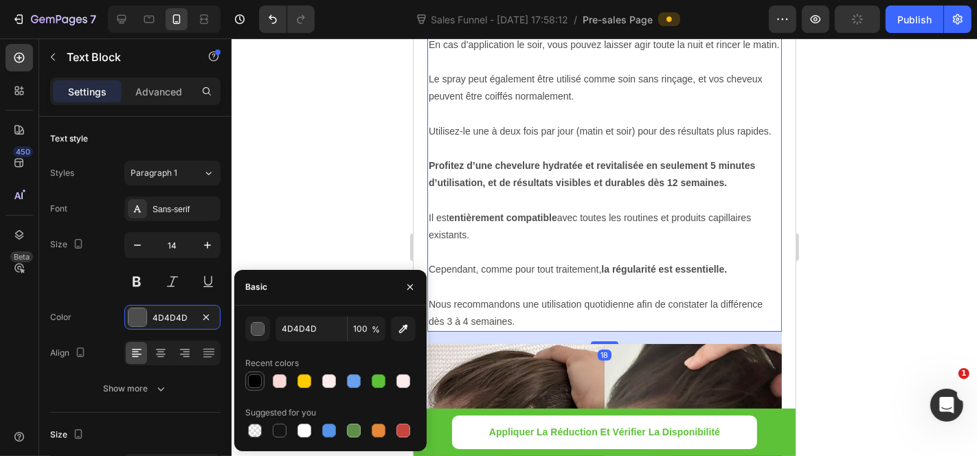
drag, startPoint x: 261, startPoint y: 382, endPoint x: 329, endPoint y: 252, distance: 147.2
click at [261, 382] on div at bounding box center [255, 382] width 14 height 14
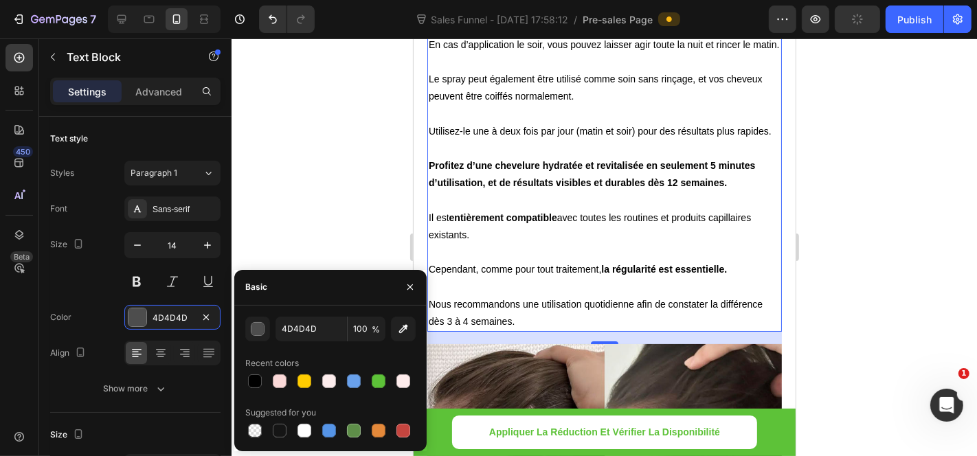
type input "000000"
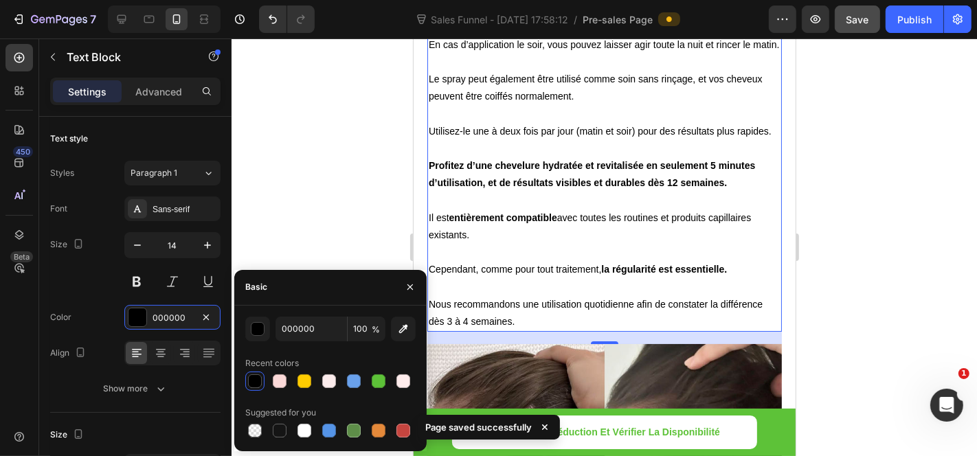
click at [873, 241] on div at bounding box center [605, 247] width 746 height 418
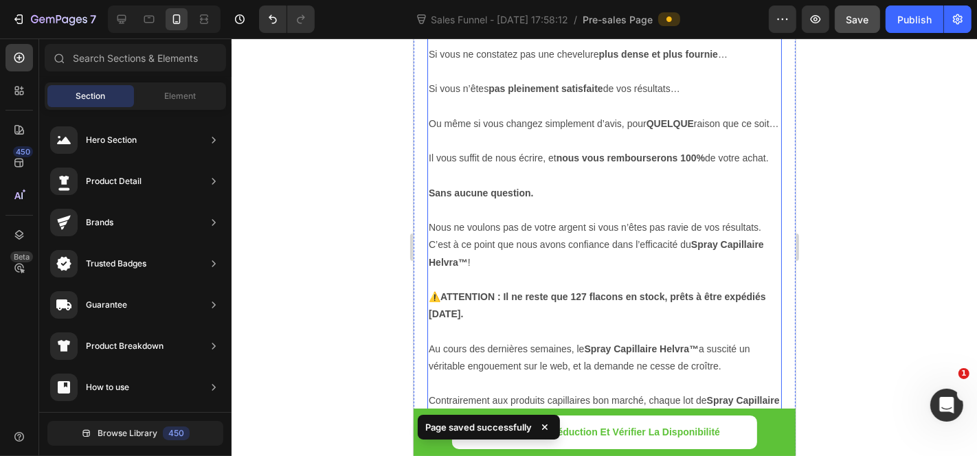
scroll to position [9343, 0]
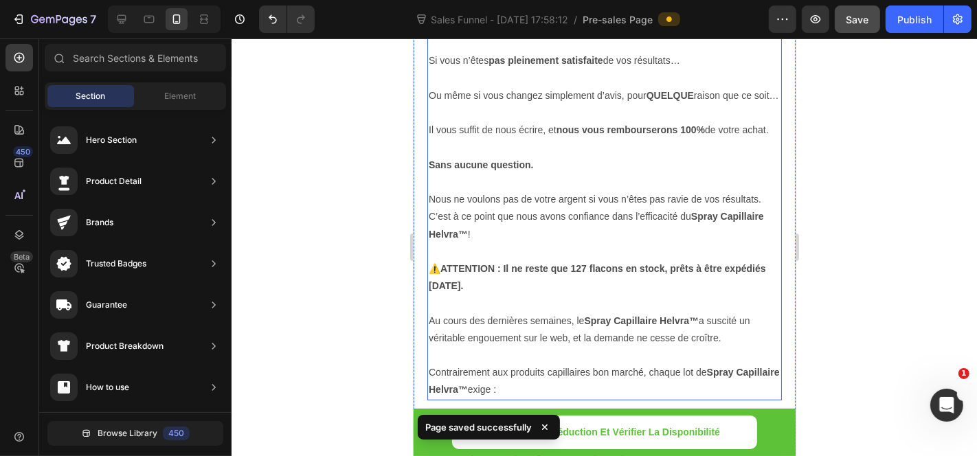
click at [662, 173] on p "Sans aucune question." at bounding box center [604, 164] width 352 height 17
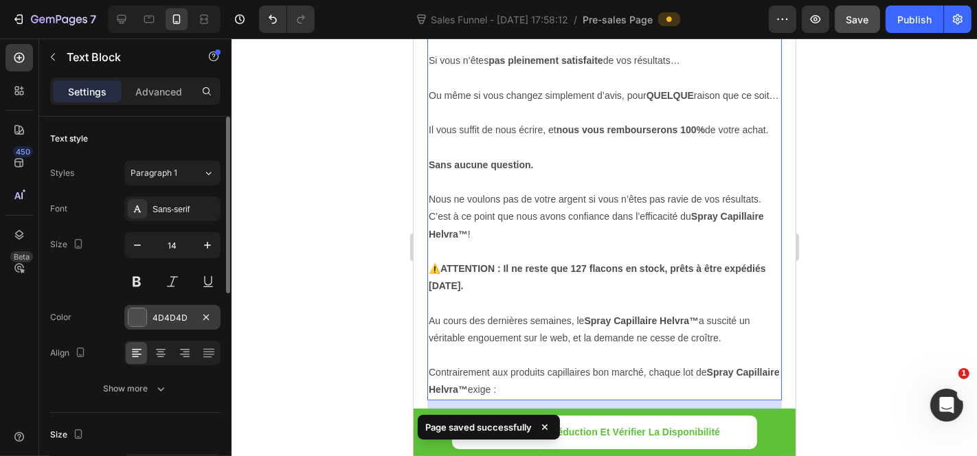
click at [156, 318] on div "4D4D4D" at bounding box center [173, 318] width 40 height 12
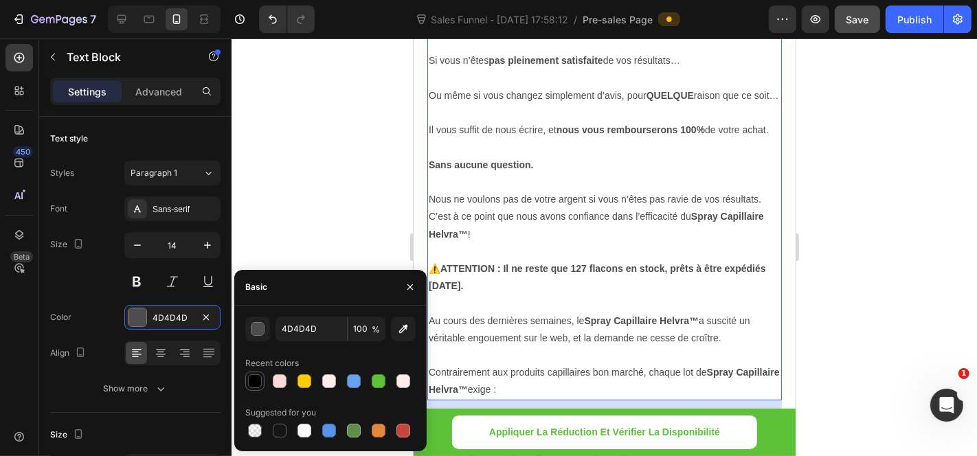
click at [258, 378] on div at bounding box center [255, 382] width 14 height 14
type input "000000"
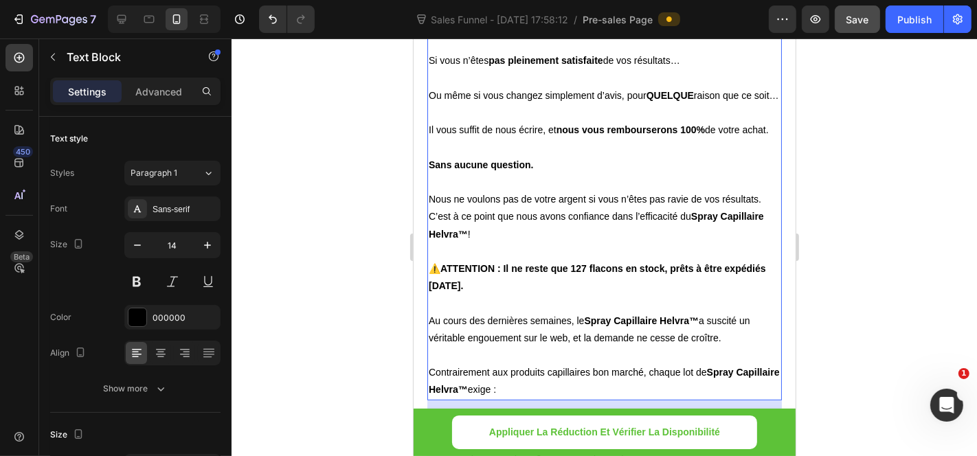
click at [846, 228] on div at bounding box center [605, 247] width 746 height 418
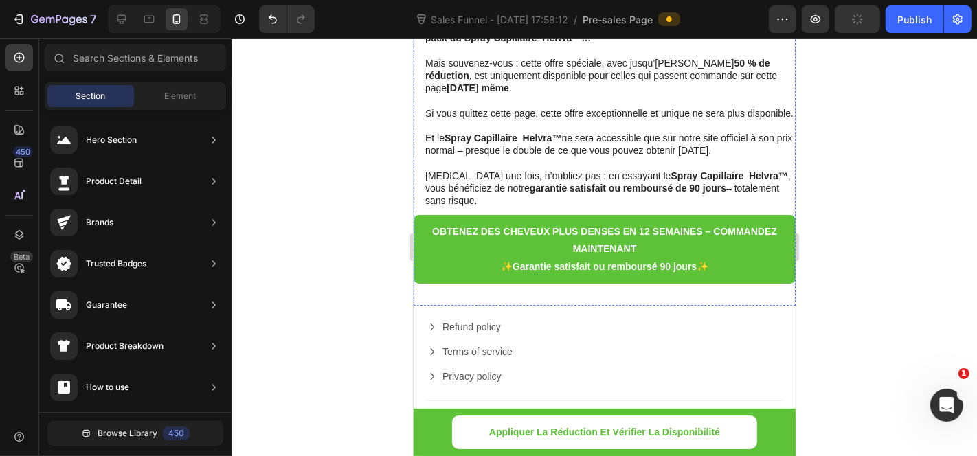
scroll to position [12321, 0]
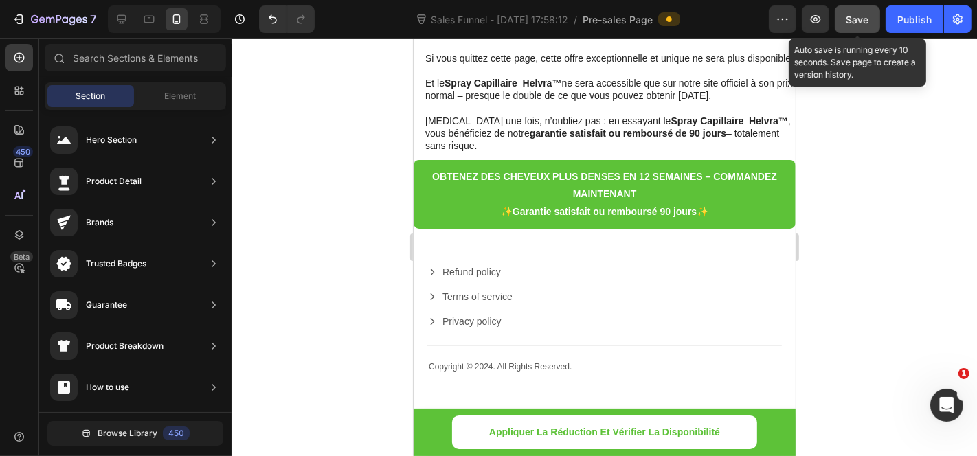
click at [845, 20] on button "Save" at bounding box center [857, 18] width 45 height 27
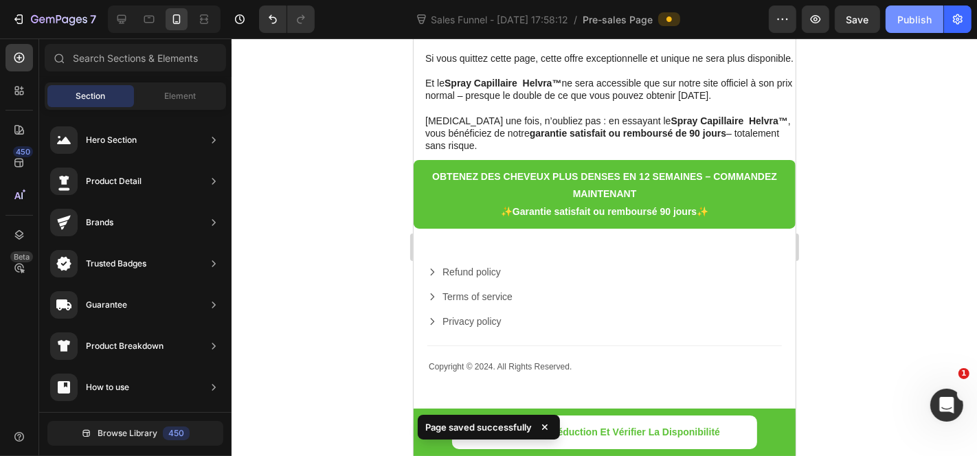
click at [913, 19] on div "Publish" at bounding box center [915, 19] width 34 height 14
